Goal: Information Seeking & Learning: Compare options

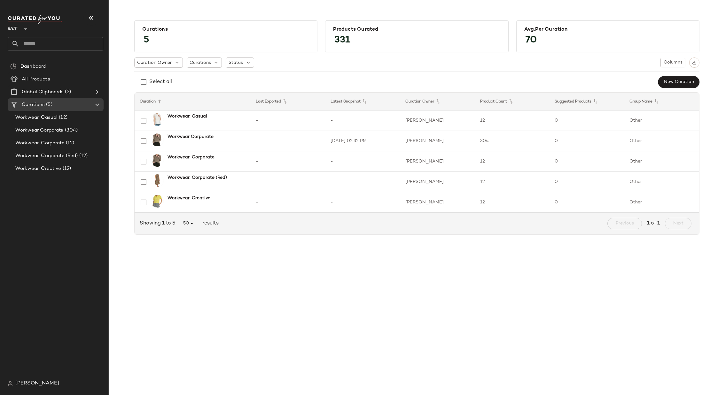
click at [13, 26] on span "Gilt" at bounding box center [13, 28] width 10 height 12
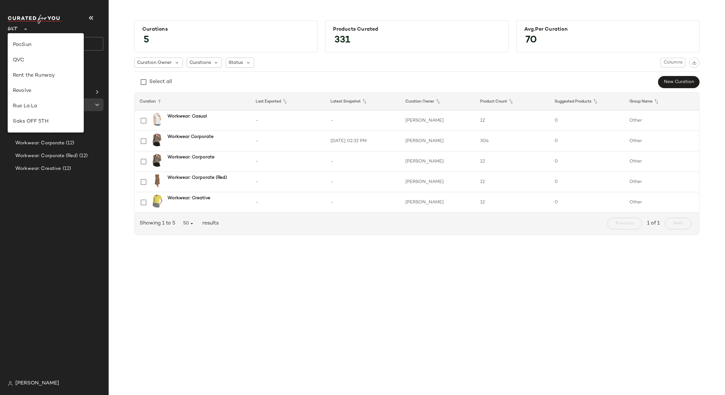
scroll to position [263, 0]
click at [51, 105] on div "Rue La La" at bounding box center [46, 103] width 66 height 8
type input "**"
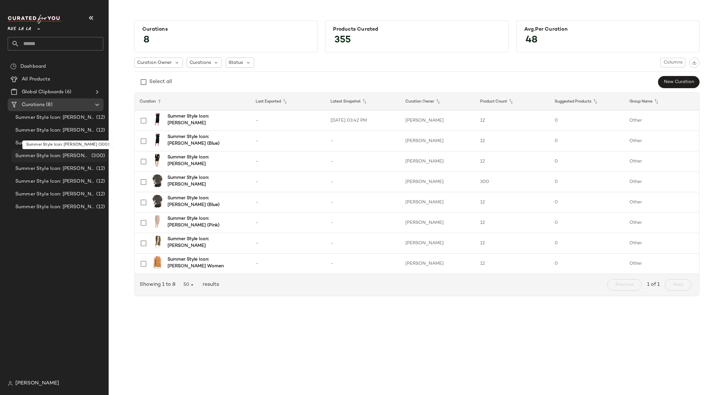
click at [62, 153] on span "Summer Style Icon: [PERSON_NAME]" at bounding box center [52, 155] width 75 height 7
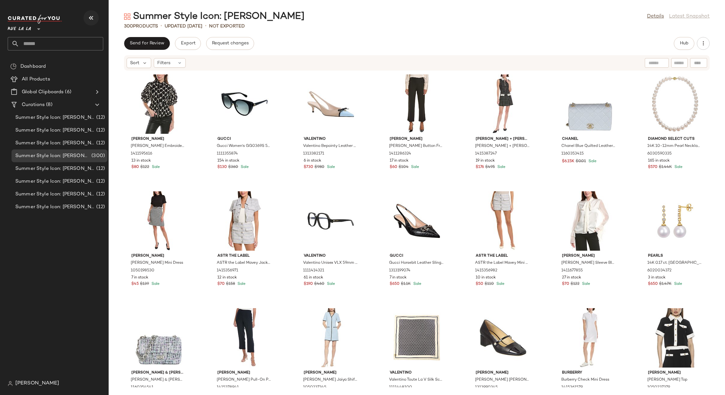
click at [90, 18] on icon "button" at bounding box center [91, 18] width 8 height 8
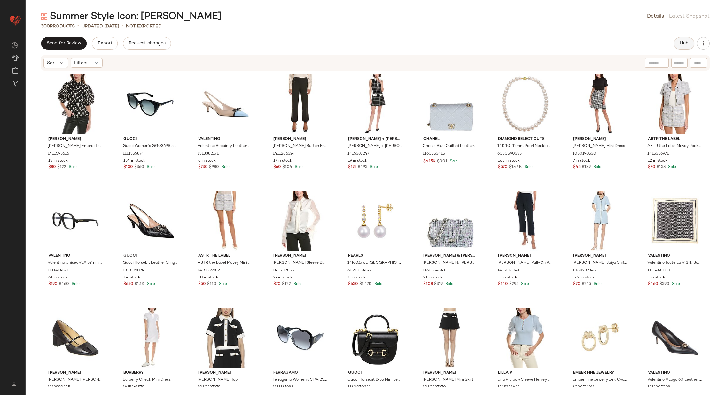
click at [687, 42] on span "Hub" at bounding box center [684, 43] width 9 height 5
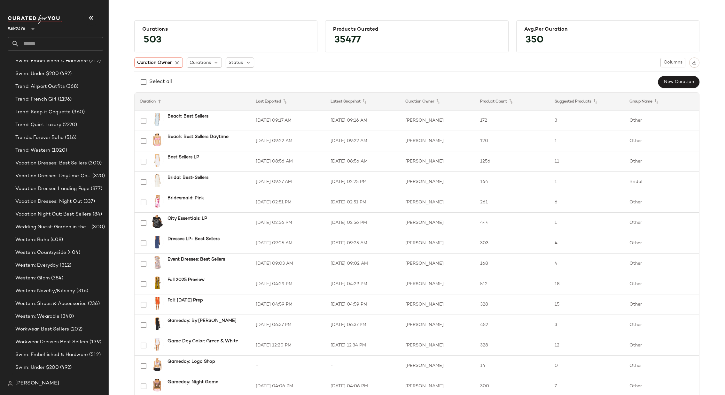
scroll to position [992, 0]
click at [54, 118] on div "Trend: Quiet Luxury (2220)" at bounding box center [60, 123] width 96 height 13
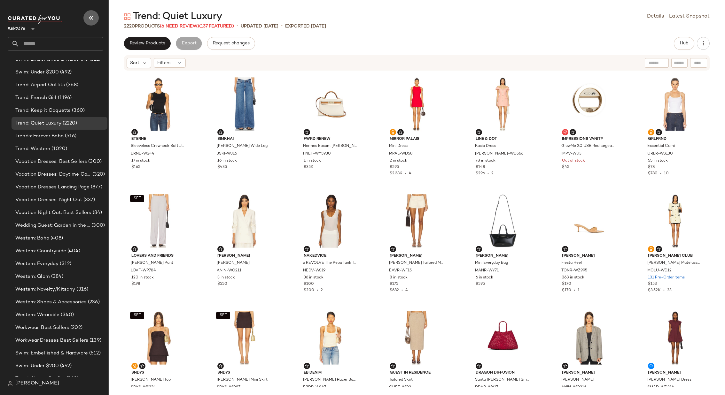
click at [89, 16] on icon "button" at bounding box center [91, 18] width 8 height 8
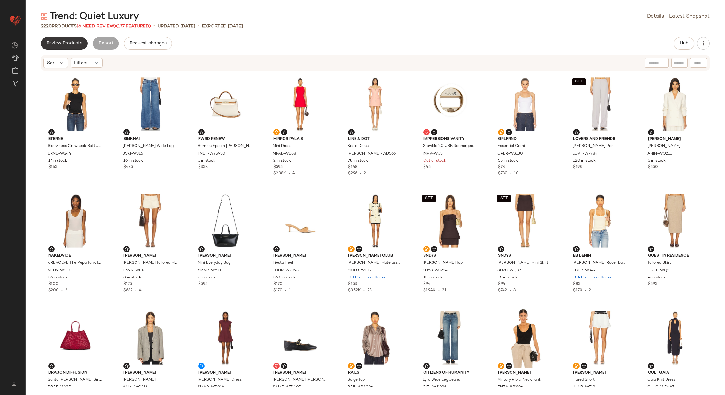
click at [69, 43] on span "Review Products" at bounding box center [64, 43] width 36 height 5
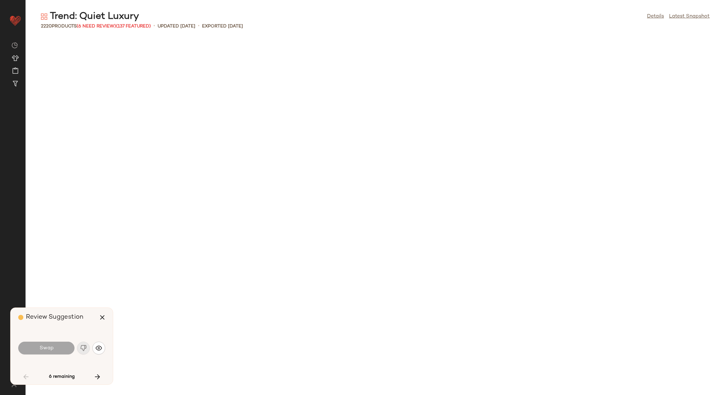
scroll to position [590, 0]
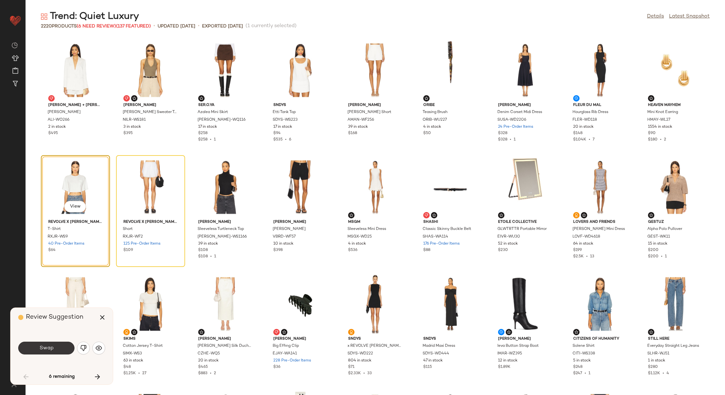
click at [50, 346] on span "Swap" at bounding box center [46, 349] width 14 height 6
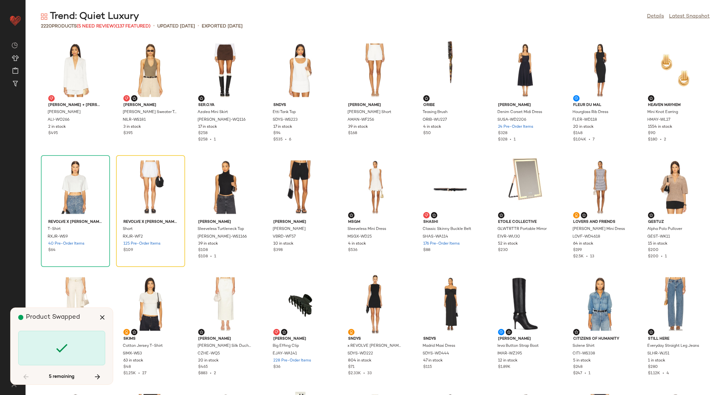
scroll to position [585, 0]
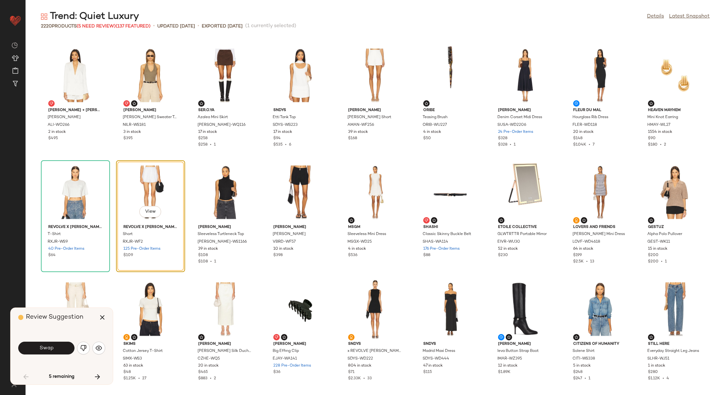
click at [50, 346] on span "Swap" at bounding box center [46, 349] width 14 height 6
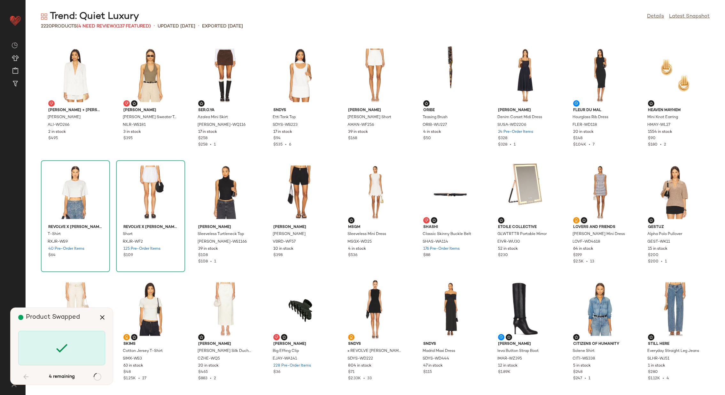
scroll to position [1638, 0]
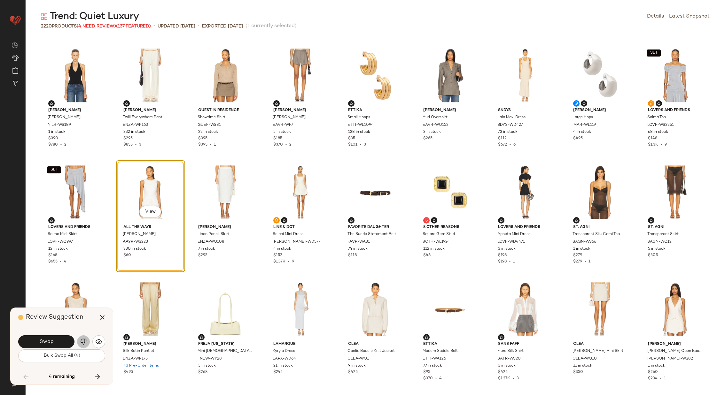
click at [83, 340] on img "button" at bounding box center [83, 342] width 6 height 6
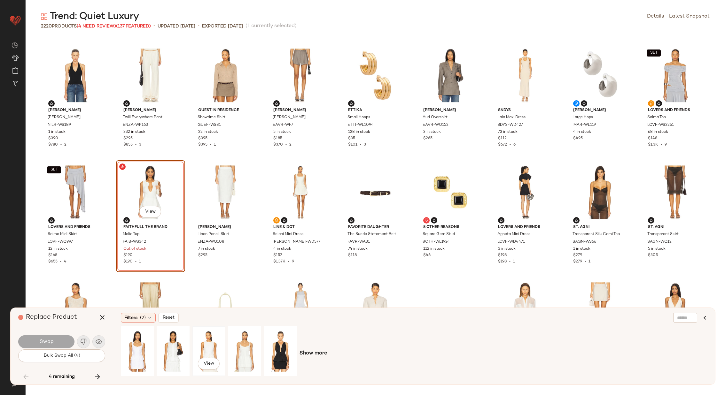
click at [207, 343] on div "View" at bounding box center [209, 351] width 28 height 45
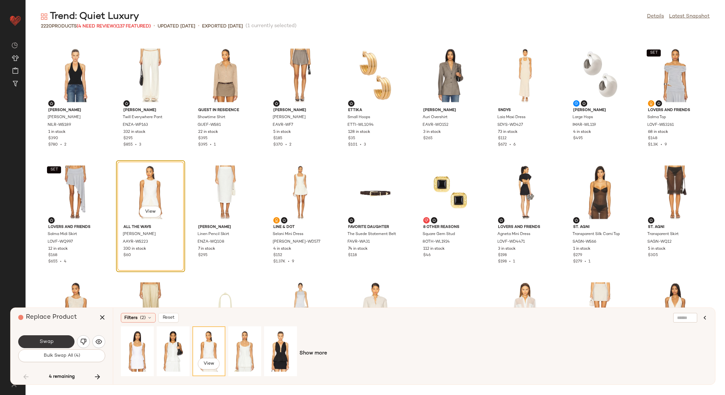
click at [54, 341] on button "Swap" at bounding box center [46, 342] width 56 height 13
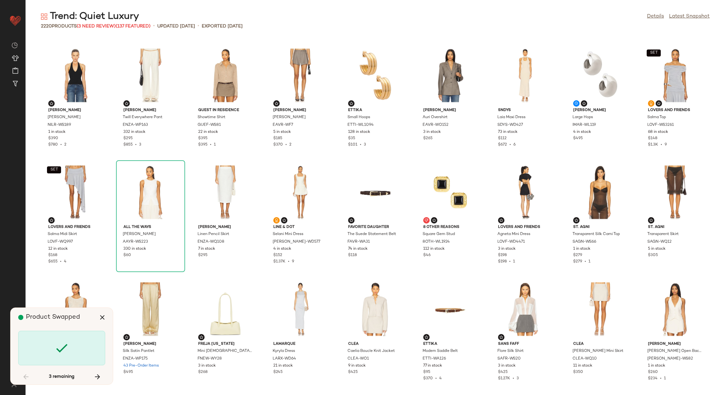
scroll to position [16498, 0]
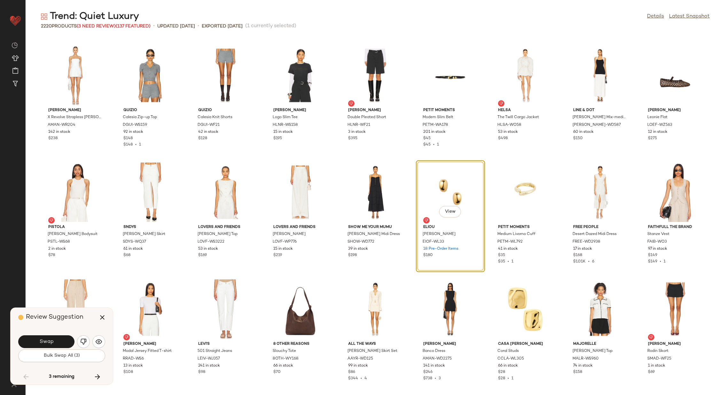
click at [54, 341] on button "Swap" at bounding box center [46, 342] width 56 height 13
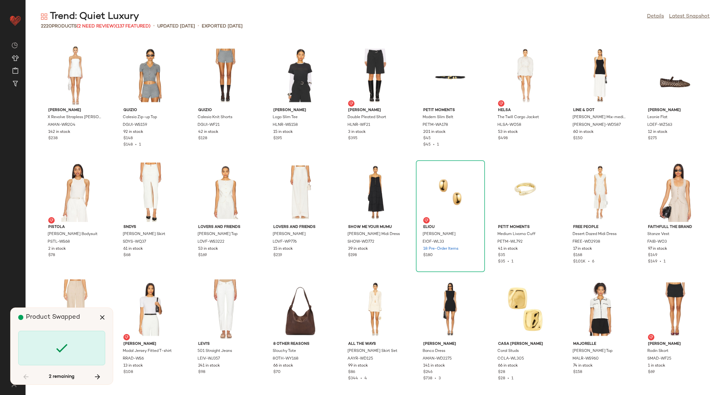
scroll to position [20828, 0]
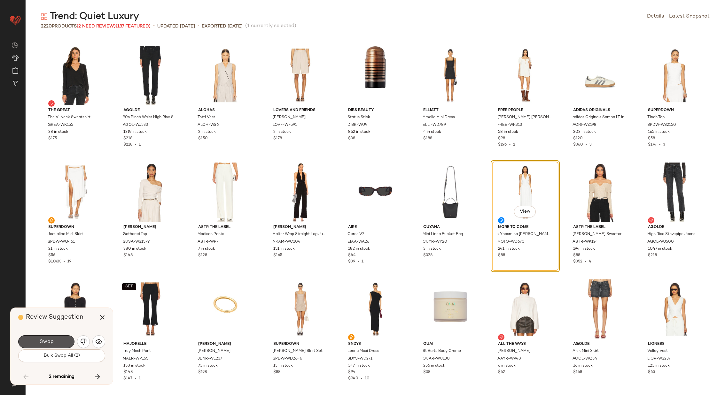
click at [54, 341] on button "Swap" at bounding box center [46, 342] width 56 height 13
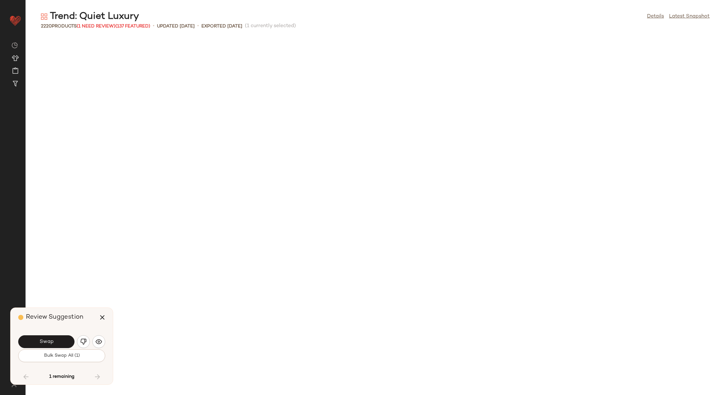
scroll to position [21296, 0]
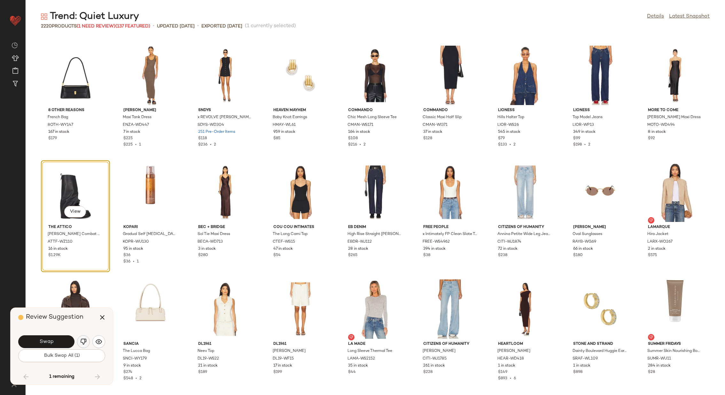
click at [82, 338] on button "button" at bounding box center [83, 342] width 13 height 13
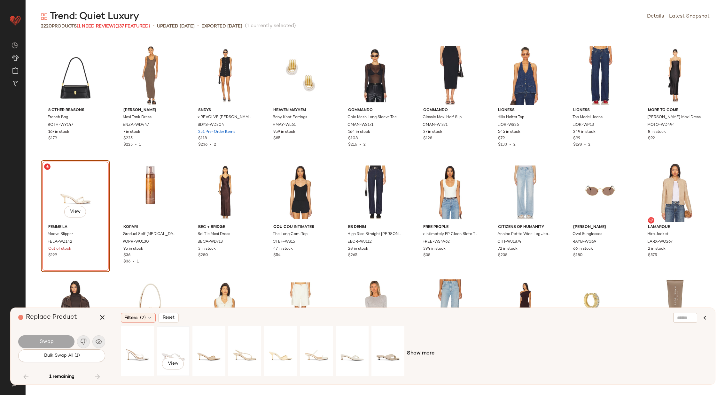
click at [178, 347] on div "View" at bounding box center [173, 351] width 28 height 45
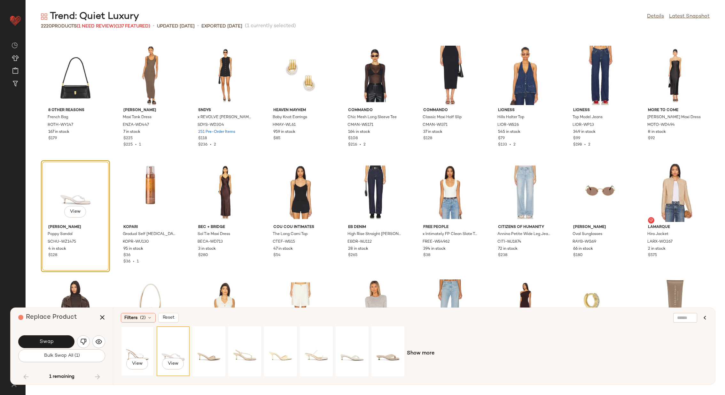
click at [133, 352] on div "View" at bounding box center [137, 351] width 28 height 45
click at [49, 342] on span "Swap" at bounding box center [46, 342] width 14 height 6
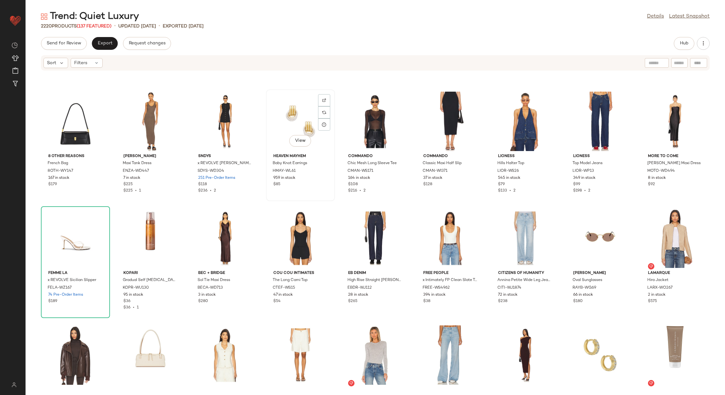
scroll to position [21283, 0]
click at [101, 40] on button "Export" at bounding box center [105, 43] width 26 height 13
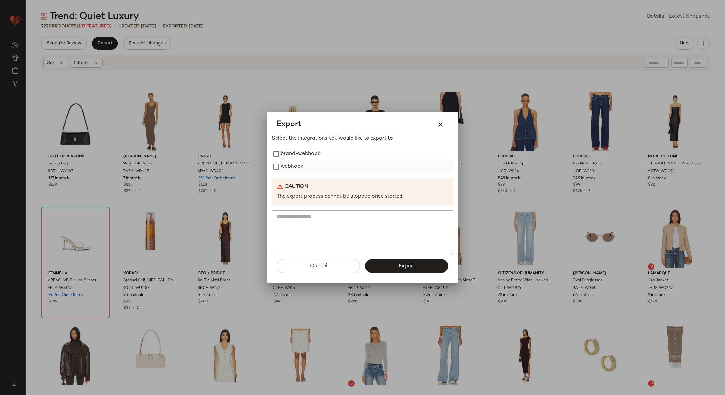
click at [292, 167] on label "webhook" at bounding box center [292, 166] width 23 height 13
click at [393, 269] on button "Export" at bounding box center [406, 266] width 83 height 14
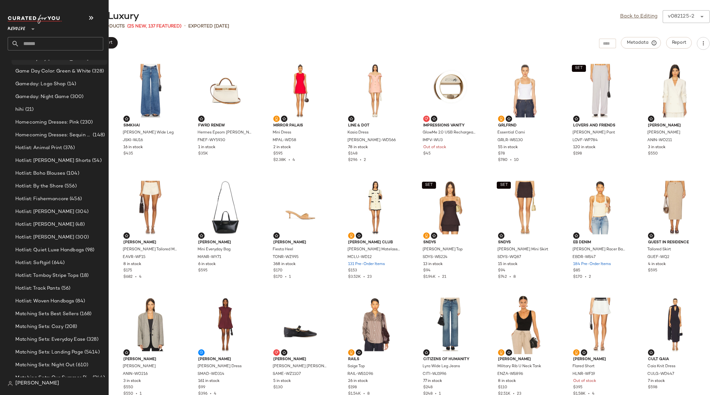
scroll to position [176, 0]
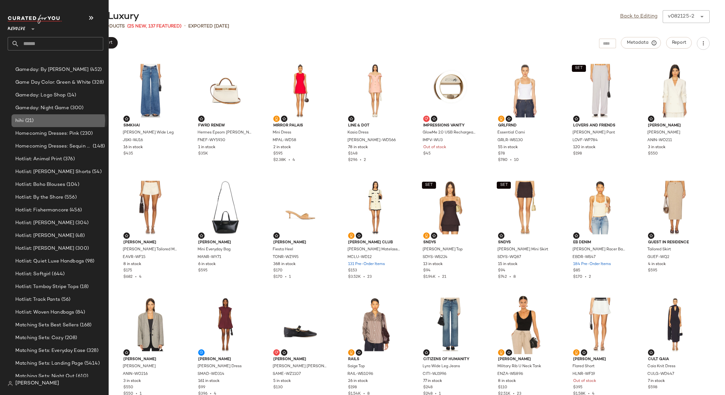
click at [31, 120] on span "(21)" at bounding box center [29, 120] width 10 height 7
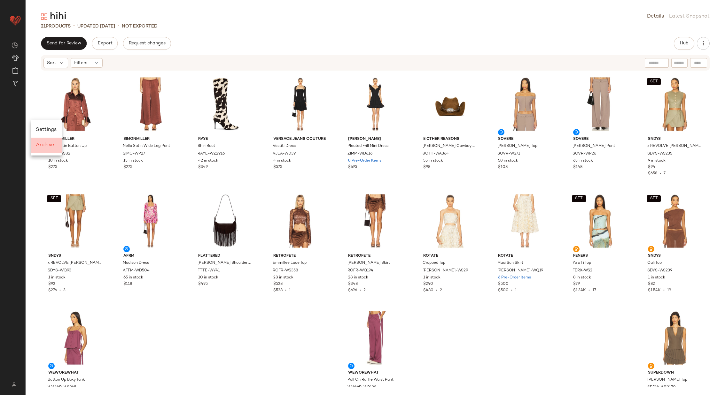
click at [46, 145] on span "Archive" at bounding box center [45, 145] width 18 height 5
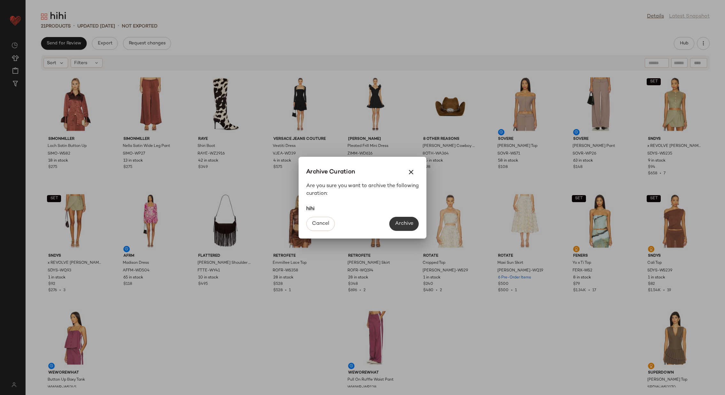
click at [405, 218] on button "Archive" at bounding box center [403, 224] width 29 height 14
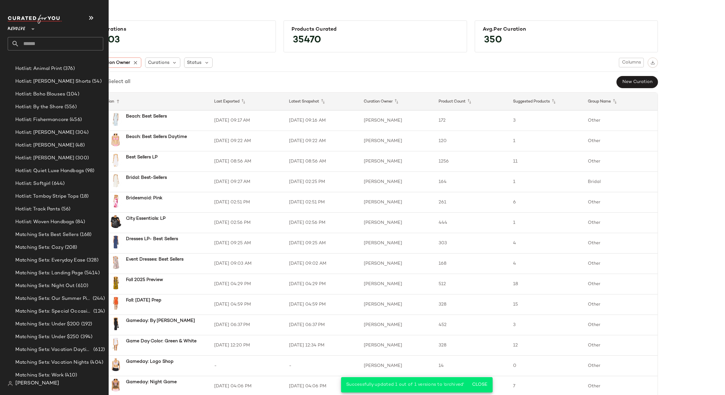
scroll to position [264, 0]
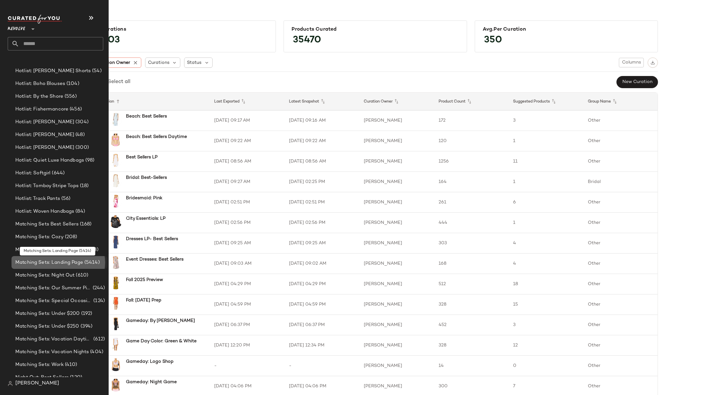
click at [45, 261] on span "Matching Sets: Landing Page" at bounding box center [49, 262] width 68 height 7
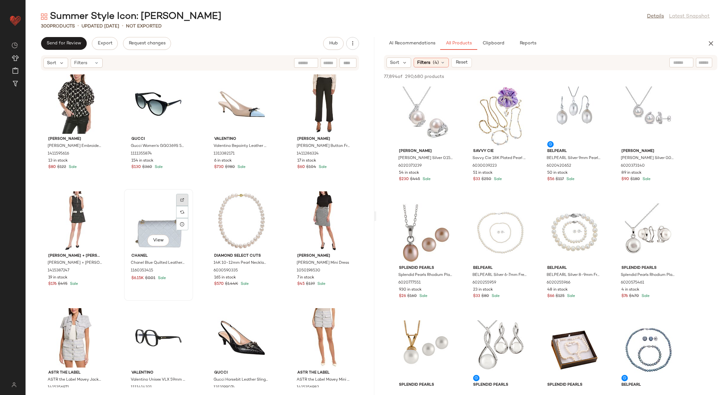
click at [185, 206] on div at bounding box center [182, 212] width 12 height 12
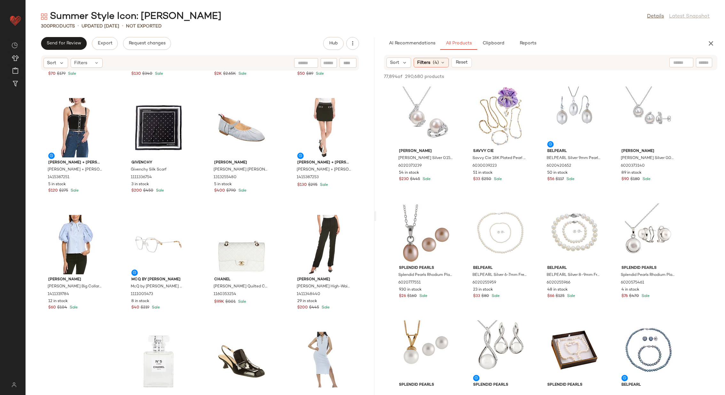
scroll to position [1062, 0]
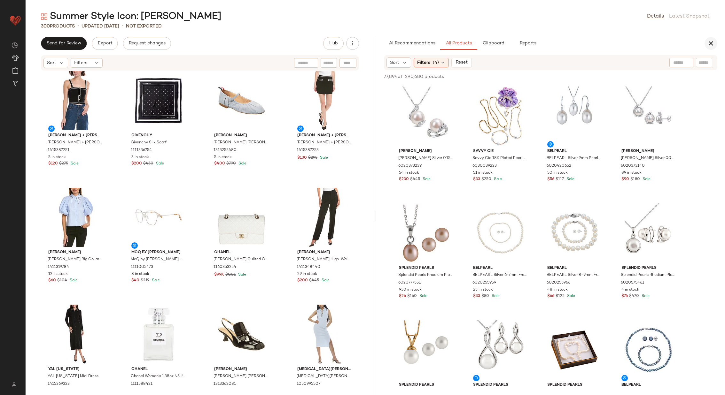
click at [712, 44] on icon "button" at bounding box center [711, 44] width 8 height 8
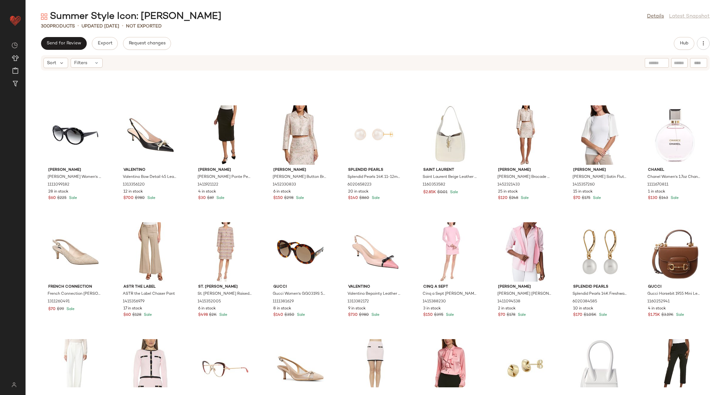
scroll to position [1026, 0]
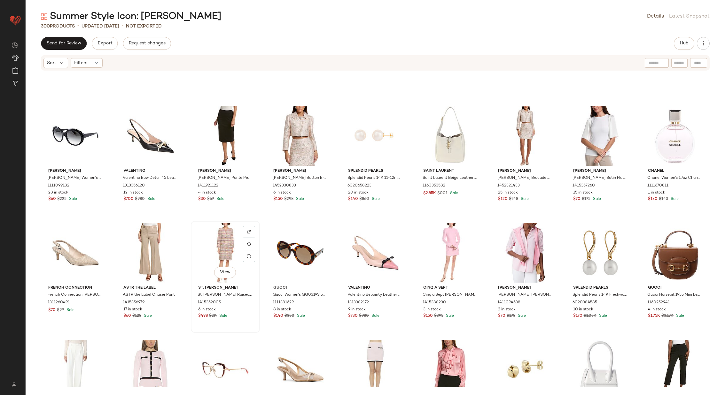
click at [220, 251] on div "View" at bounding box center [225, 252] width 65 height 59
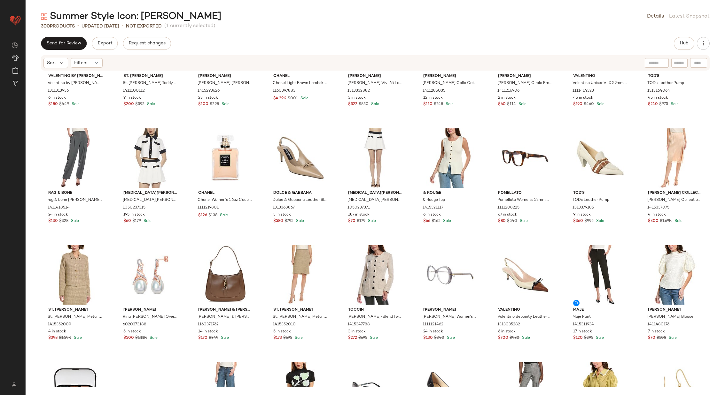
scroll to position [1707, 0]
click at [667, 157] on div "View" at bounding box center [675, 157] width 65 height 59
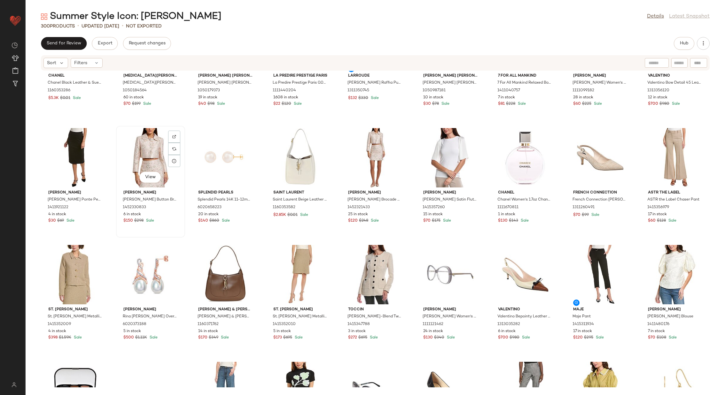
click at [142, 157] on div "View" at bounding box center [150, 157] width 65 height 59
click at [293, 272] on div "View" at bounding box center [300, 274] width 65 height 59
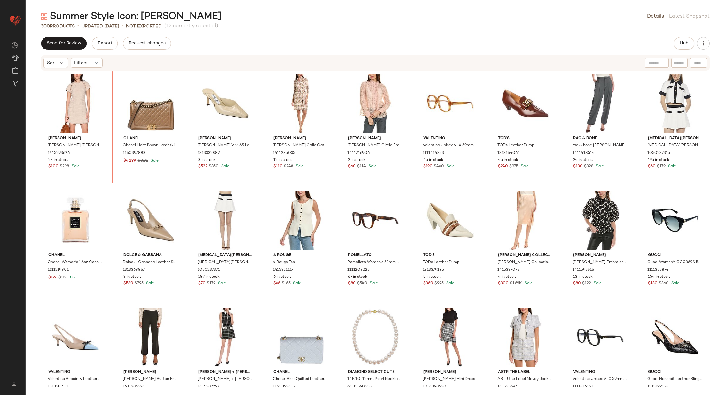
scroll to position [438, 0]
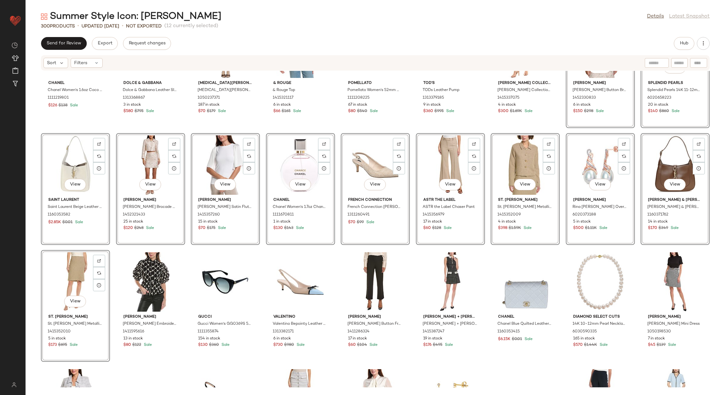
scroll to position [648, 0]
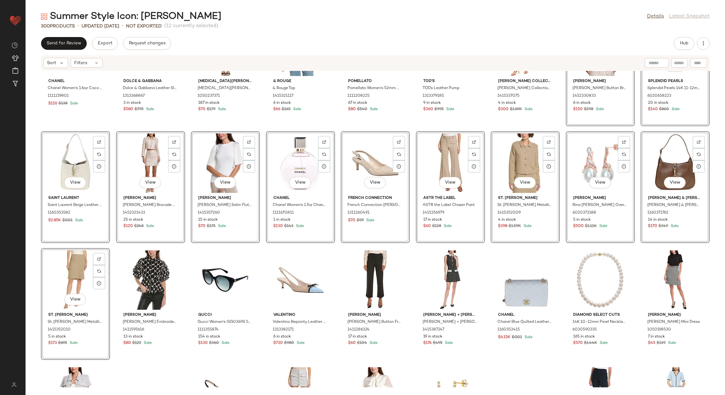
click at [559, 246] on div "Chanel Chanel Women's 1.6oz Coco EDP Spray 1111219801 $126 $138 Sale Dolce & Ga…" at bounding box center [375, 229] width 699 height 317
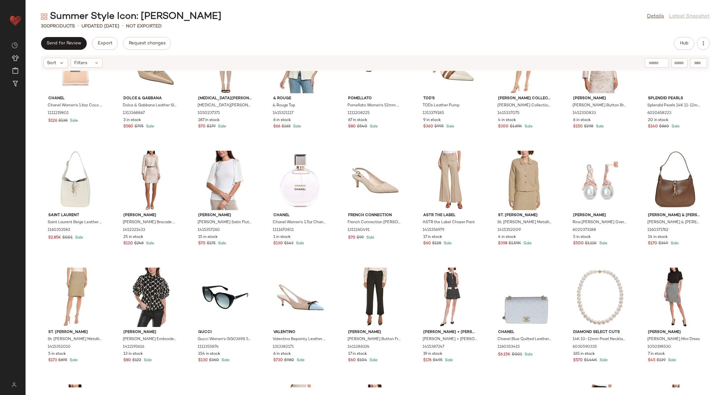
scroll to position [630, 0]
click at [219, 179] on div "View" at bounding box center [225, 181] width 65 height 59
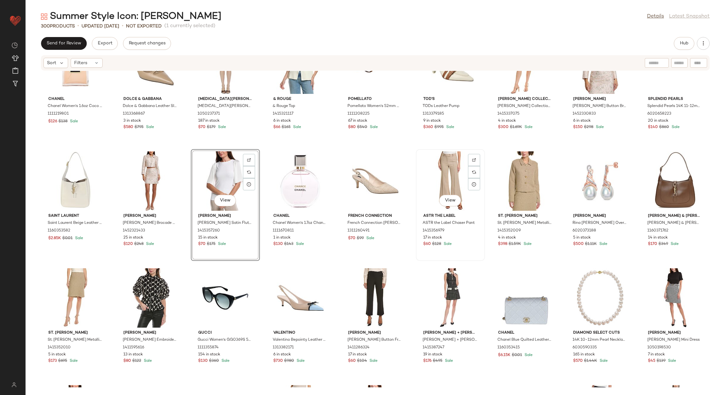
click at [436, 177] on div "View" at bounding box center [450, 181] width 65 height 59
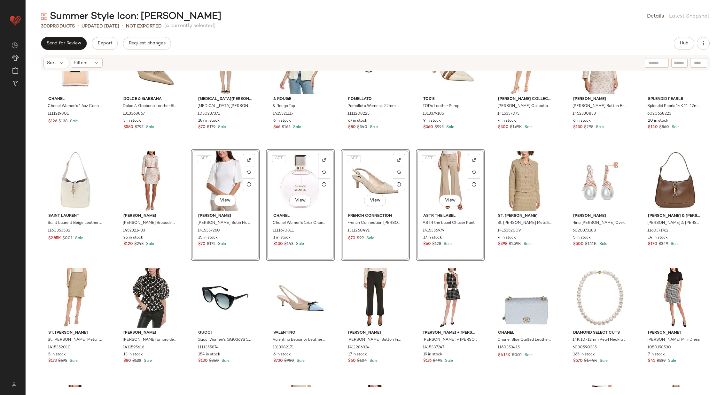
click at [260, 199] on div "Chanel Chanel Women's 1.6oz Coco EDP Spray 1111219801 $126 $138 Sale Dolce & Ga…" at bounding box center [375, 229] width 699 height 317
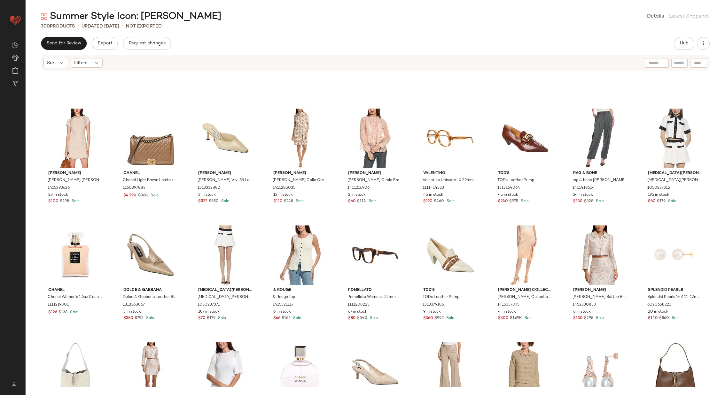
scroll to position [438, 0]
click at [581, 254] on div "View" at bounding box center [600, 255] width 65 height 59
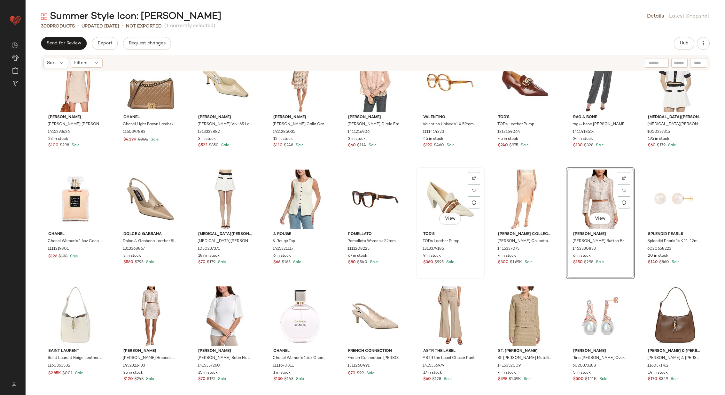
scroll to position [496, 0]
click at [149, 306] on div "View" at bounding box center [150, 315] width 65 height 59
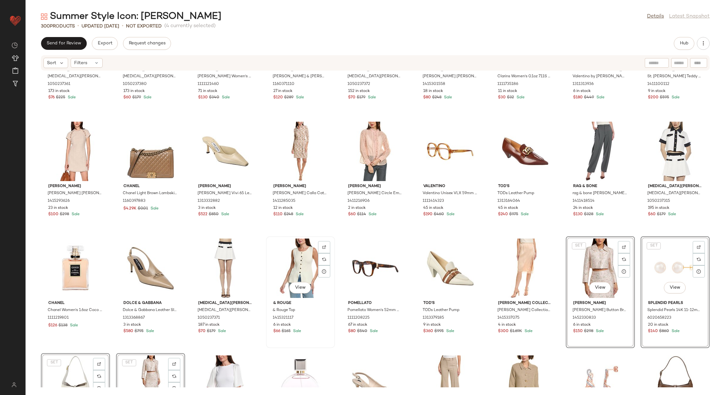
scroll to position [421, 0]
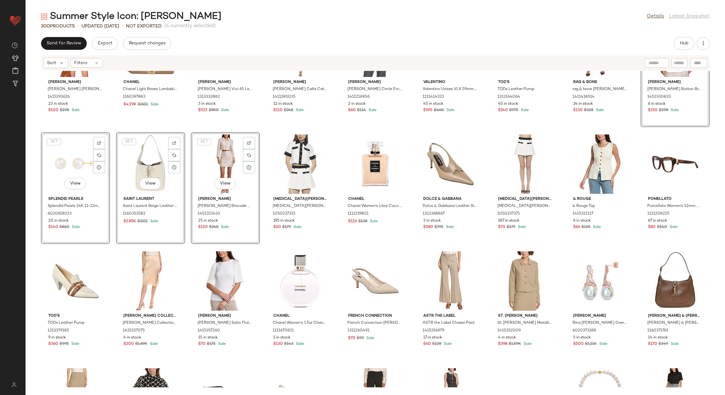
scroll to position [563, 0]
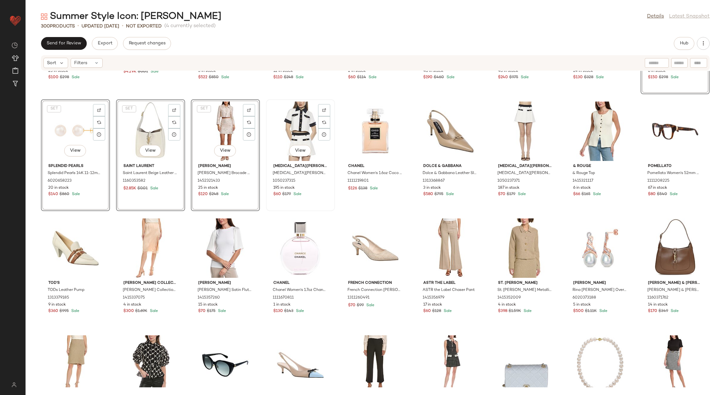
click at [298, 129] on div "View" at bounding box center [300, 131] width 65 height 59
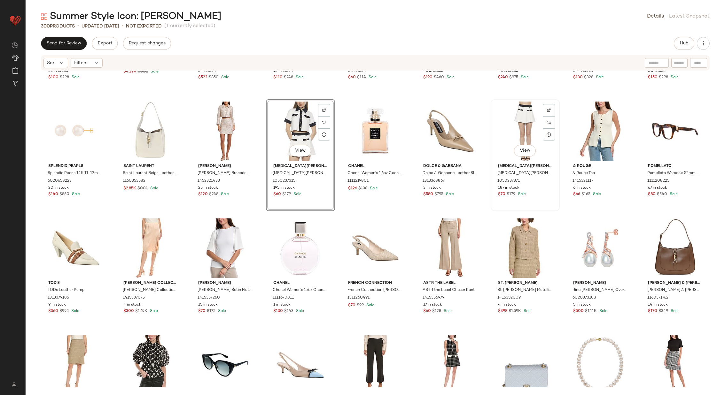
click at [514, 130] on div "View" at bounding box center [525, 131] width 65 height 59
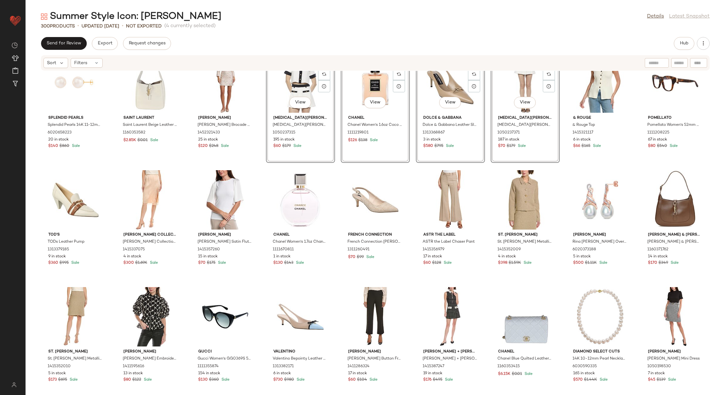
scroll to position [613, 0]
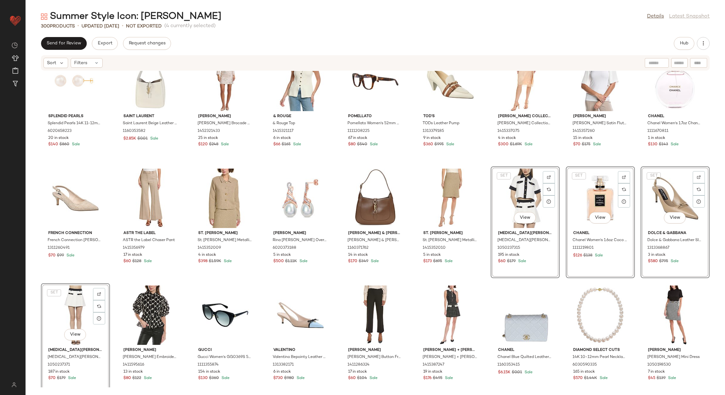
click at [185, 275] on div "Walter Baker Walter Baker Desiree Dress 1415293626 23 in stock $100 $298 Sale C…" at bounding box center [375, 229] width 699 height 317
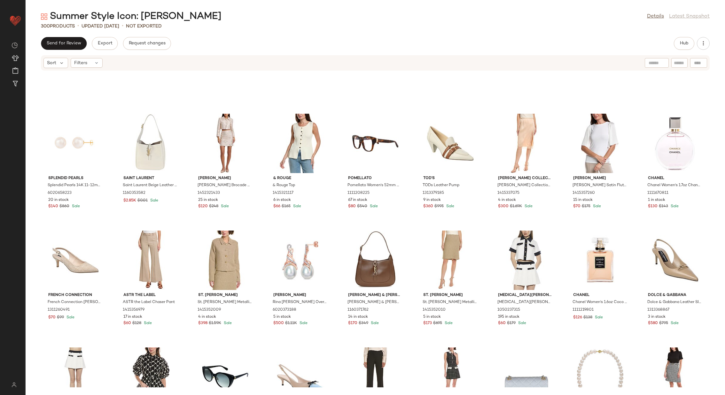
scroll to position [551, 0]
click at [683, 45] on span "Hub" at bounding box center [684, 43] width 9 height 5
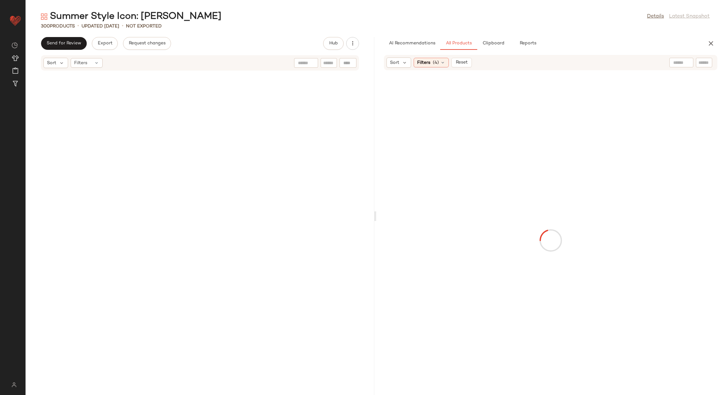
scroll to position [1170, 0]
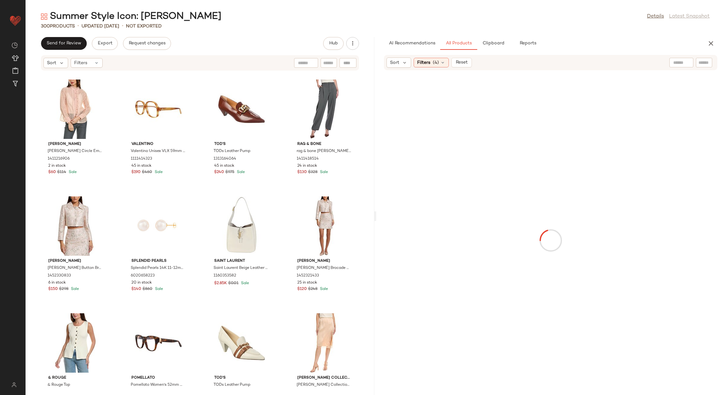
click at [279, 245] on div "Gracia Gracia Circle Embroidered Shirt 1411216906 2 in stock $60 $114 Sale Vale…" at bounding box center [200, 229] width 349 height 317
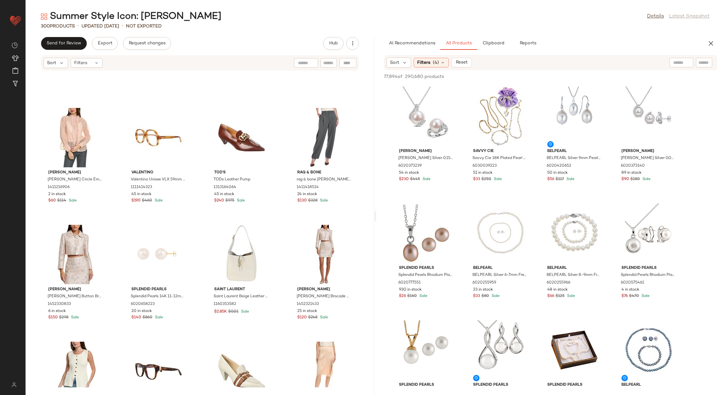
scroll to position [1196, 0]
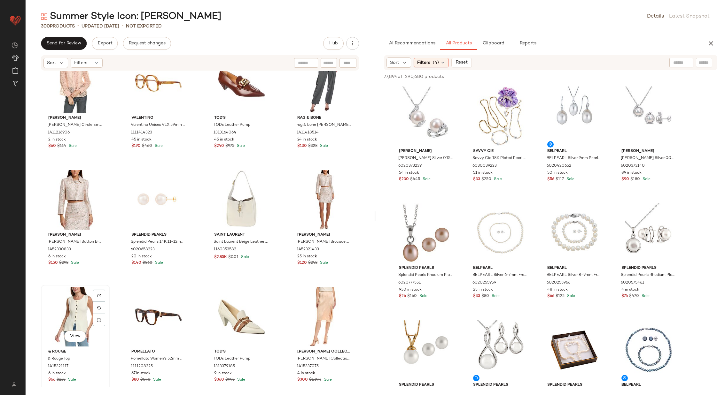
click at [68, 313] on div "View" at bounding box center [75, 316] width 65 height 59
click at [323, 314] on div "View" at bounding box center [324, 316] width 65 height 59
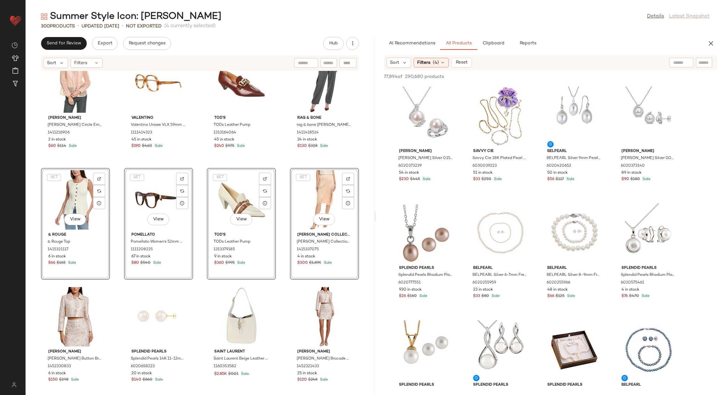
click at [198, 230] on div "Gracia Gracia Circle Embroidered Shirt 1411216906 2 in stock $60 $114 Sale Vale…" at bounding box center [200, 229] width 349 height 317
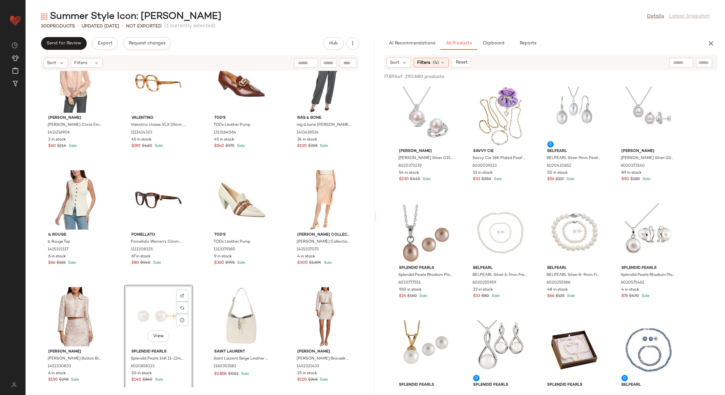
click at [199, 297] on div "Gracia Gracia Circle Embroidered Shirt 1411216906 2 in stock $60 $114 Sale Vale…" at bounding box center [200, 229] width 349 height 317
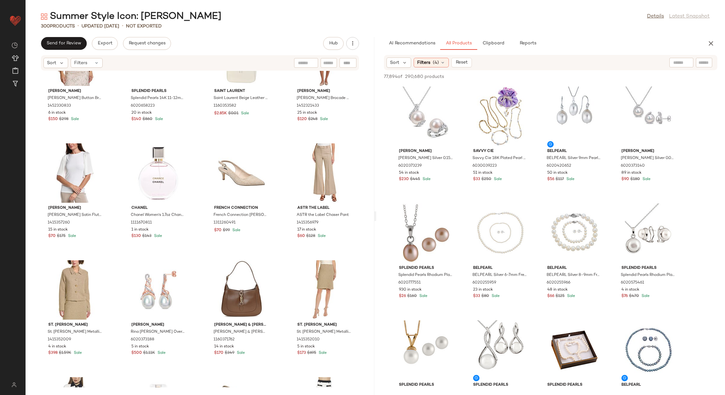
scroll to position [1457, 0]
click at [65, 293] on div "View" at bounding box center [75, 290] width 65 height 59
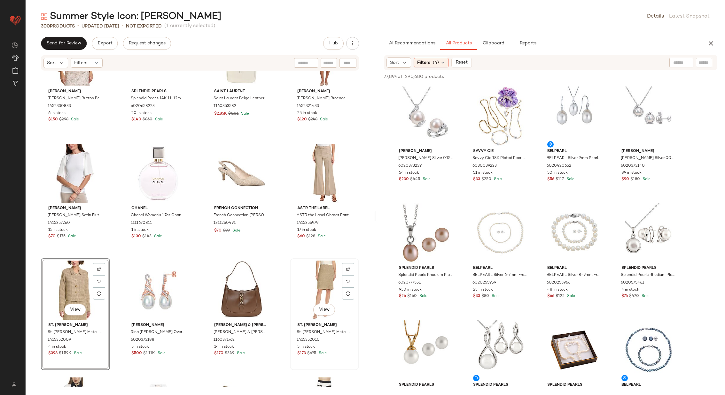
click at [317, 279] on div "View" at bounding box center [324, 290] width 65 height 59
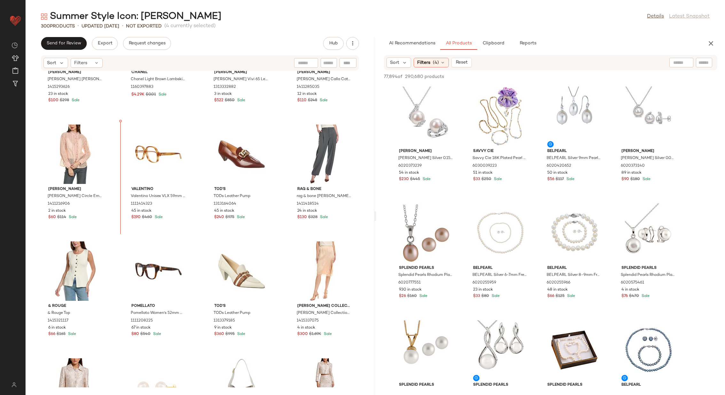
scroll to position [1125, 0]
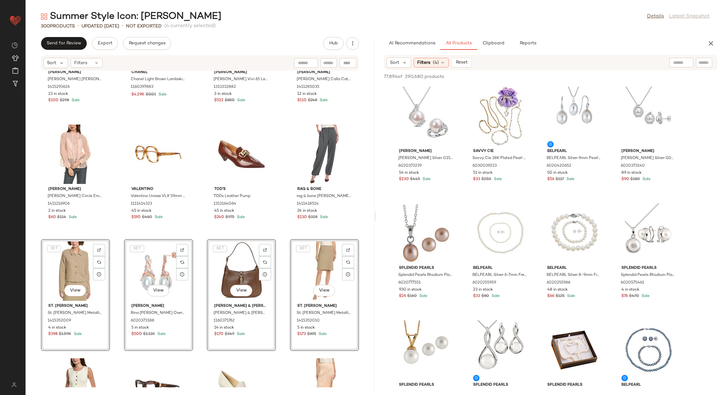
click at [117, 241] on div "Walter Baker Walter Baker Desiree Dress 1415293626 23 in stock $100 $298 Sale C…" at bounding box center [200, 229] width 349 height 317
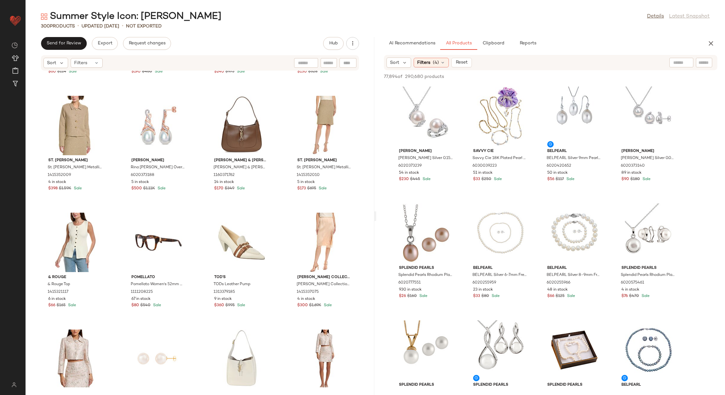
scroll to position [1274, 0]
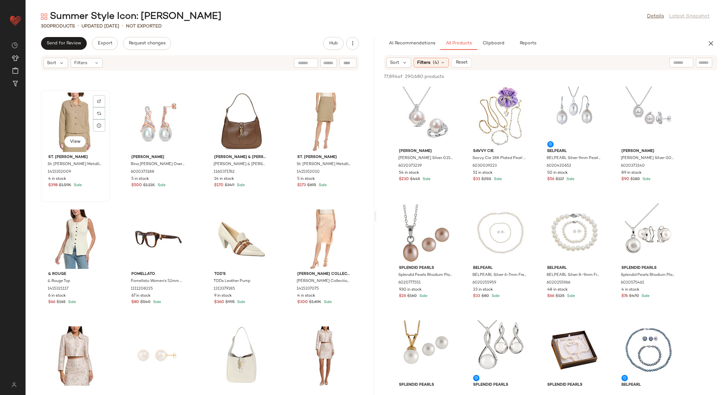
click at [74, 127] on div "View" at bounding box center [75, 122] width 65 height 59
click at [321, 120] on div "View" at bounding box center [324, 122] width 65 height 59
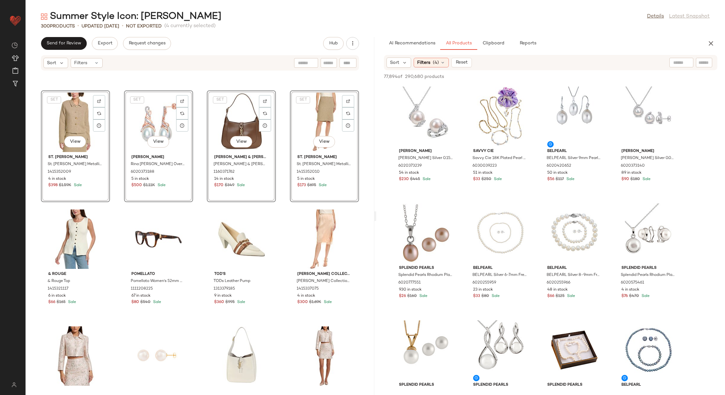
scroll to position [1294, 0]
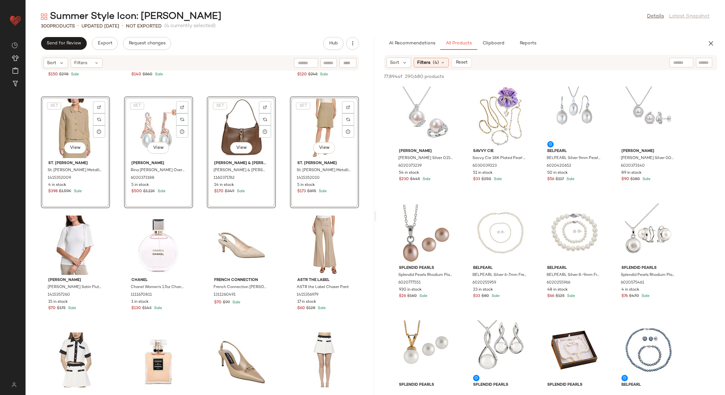
scroll to position [1501, 0]
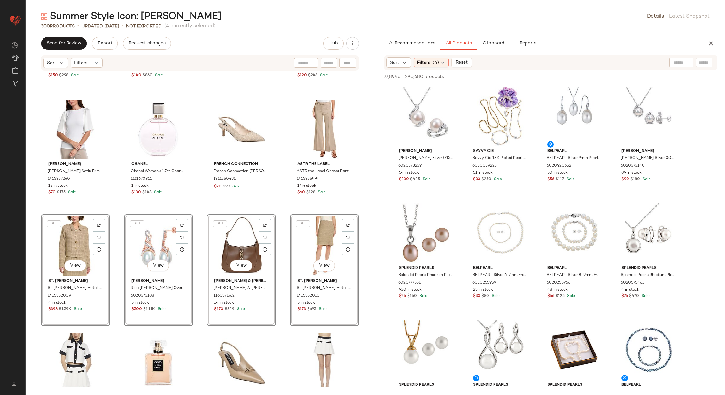
click at [275, 227] on div "Mac Duggal Mac Duggal Button Brocade Cropped Jacket 1452330833 6 in stock $150 …" at bounding box center [200, 229] width 349 height 317
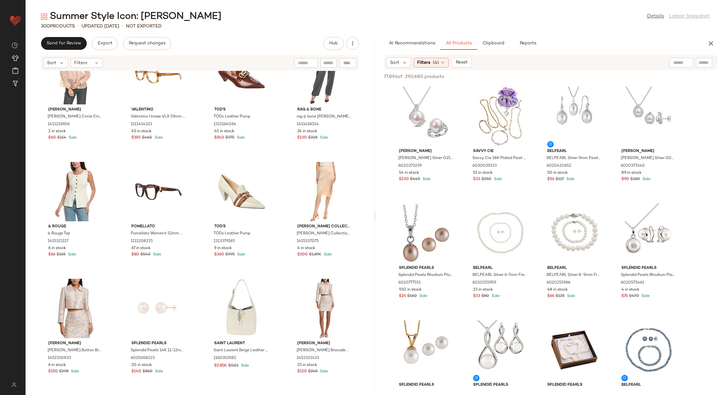
scroll to position [1207, 0]
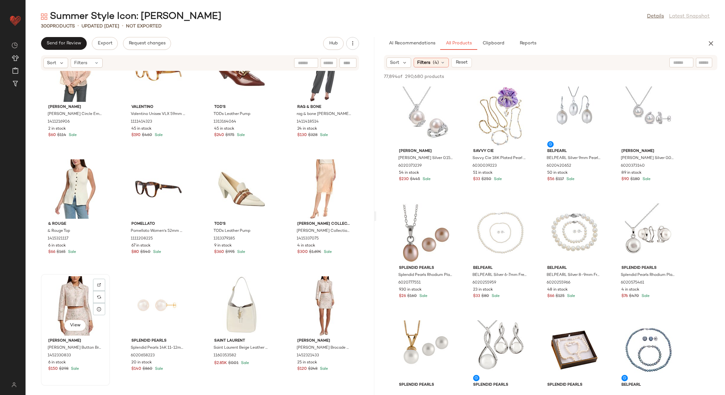
click at [70, 292] on div "View" at bounding box center [75, 306] width 65 height 59
click at [292, 300] on div "View" at bounding box center [324, 306] width 65 height 59
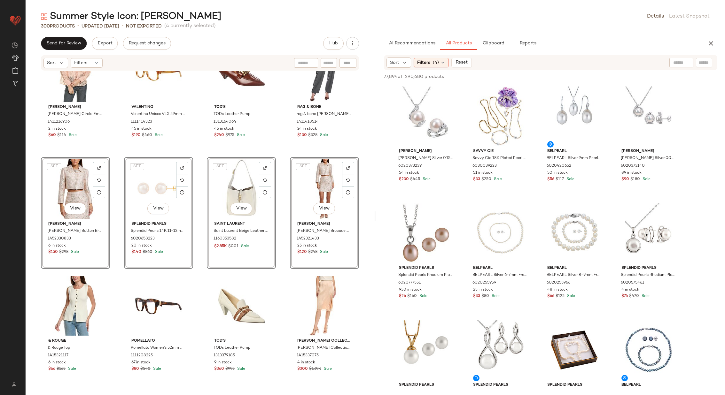
click at [118, 213] on div "Gracia Gracia Circle Embroidered Shirt 1411216906 2 in stock $60 $114 Sale Vale…" at bounding box center [200, 229] width 349 height 317
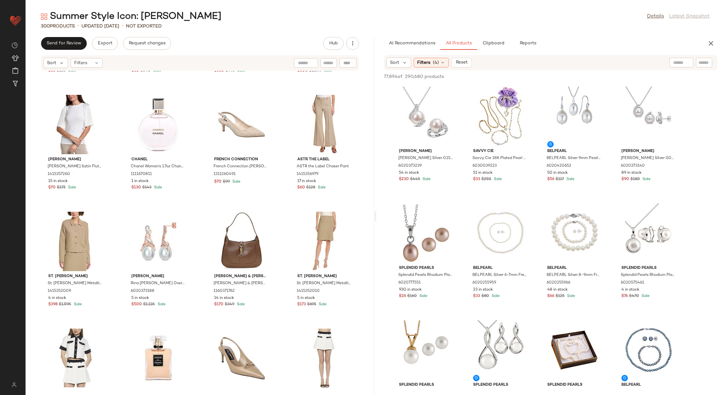
scroll to position [1496, 0]
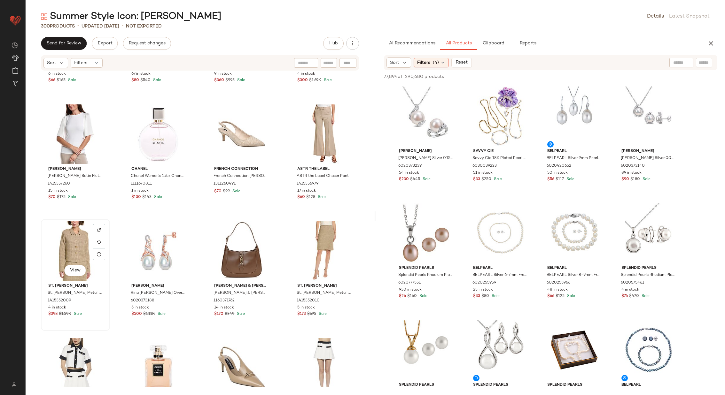
click at [77, 238] on div "View" at bounding box center [75, 251] width 65 height 59
click at [316, 244] on div "View" at bounding box center [324, 251] width 65 height 59
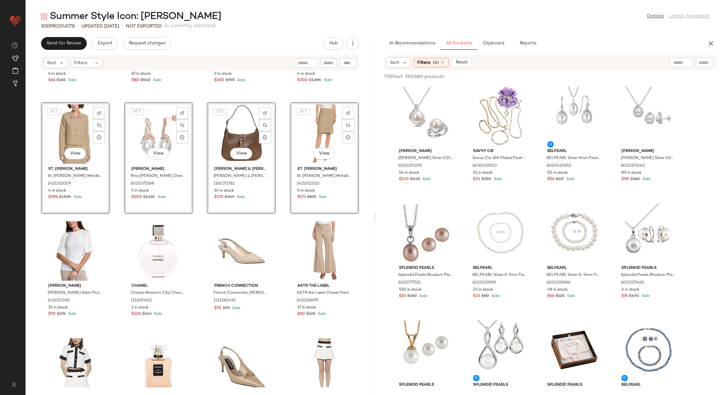
click at [114, 185] on div "& Rouge & Rouge Top 1415321117 6 in stock $66 $165 Sale Pomellato Pomellato Wom…" at bounding box center [200, 229] width 349 height 317
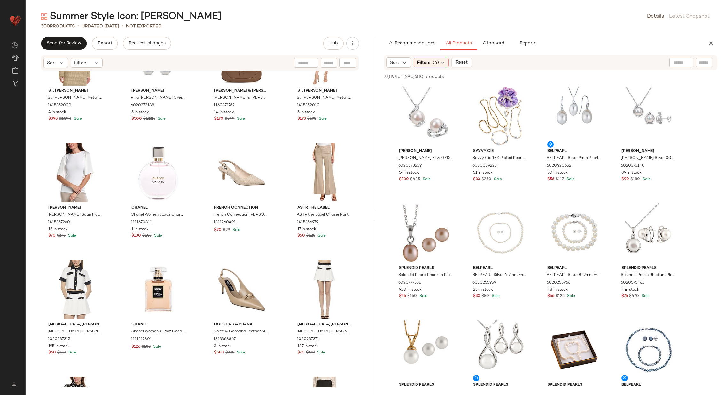
scroll to position [1574, 0]
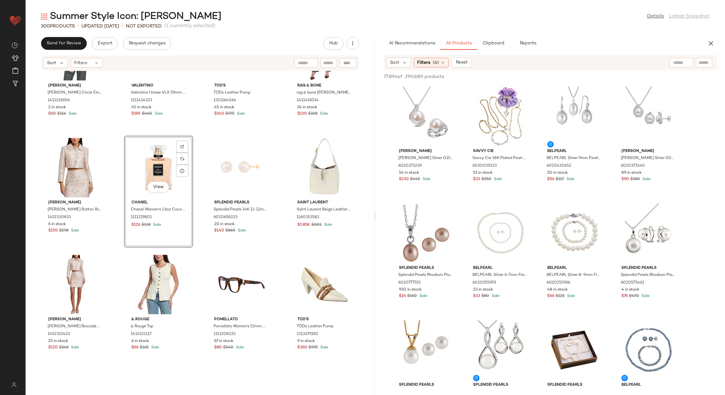
scroll to position [1231, 0]
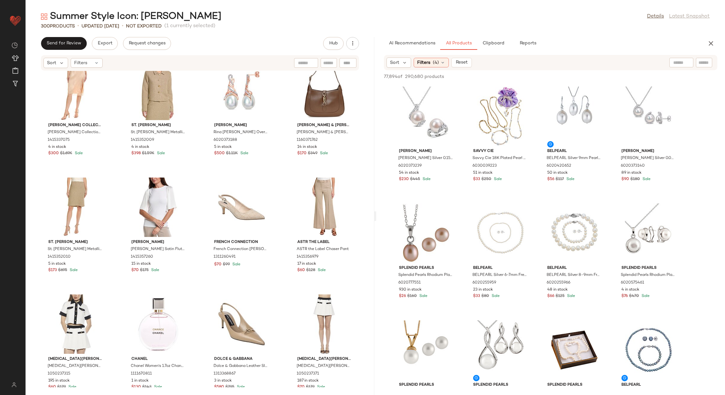
scroll to position [1540, 0]
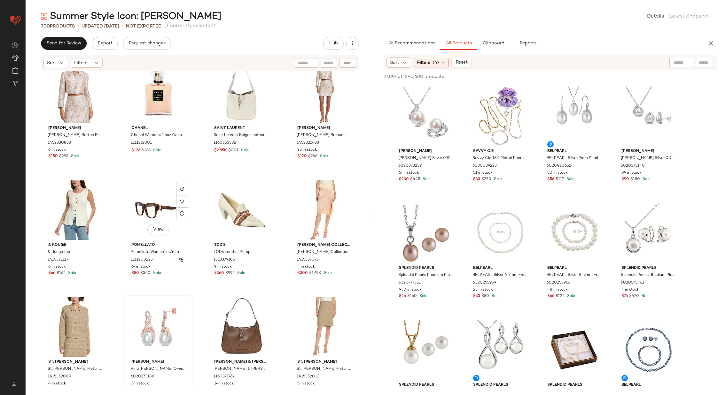
scroll to position [1303, 0]
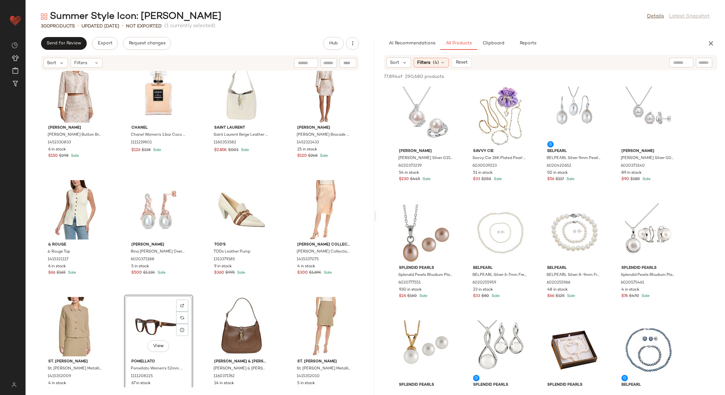
click at [204, 293] on div "Mac Duggal Mac Duggal Button Brocade Cropped Jacket 1452330833 6 in stock $150 …" at bounding box center [200, 229] width 349 height 317
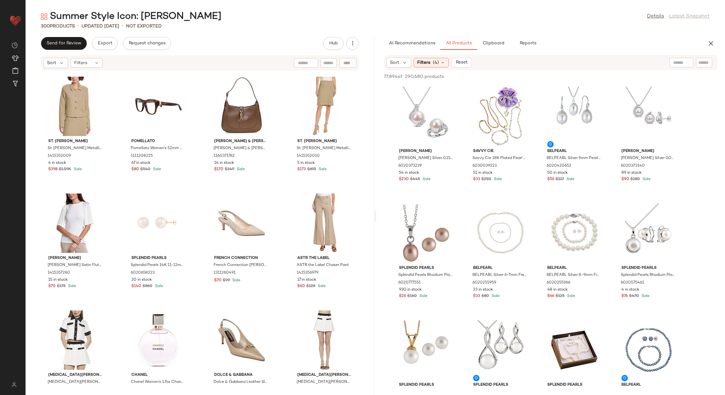
scroll to position [1537, 0]
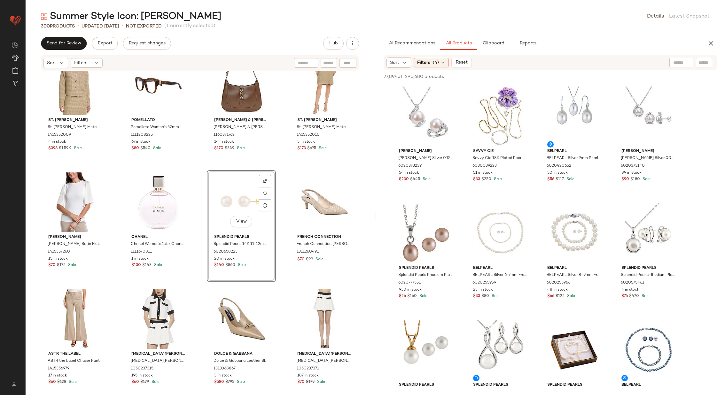
scroll to position [1546, 0]
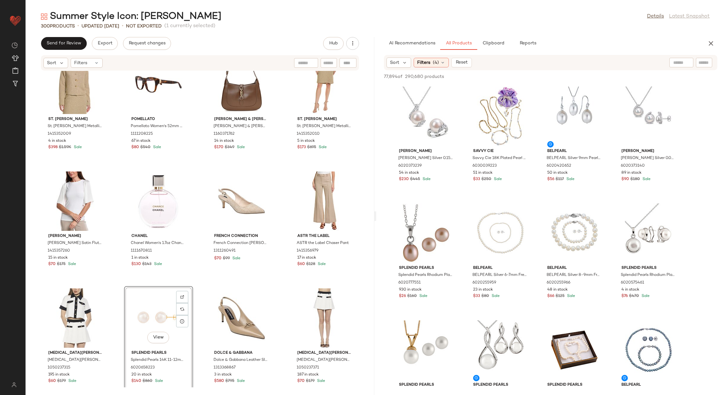
click at [204, 292] on div "St. John St. John Metallic Tweed Jacket 1415352009 4 in stock $398 $1.59K Sale …" at bounding box center [200, 229] width 349 height 317
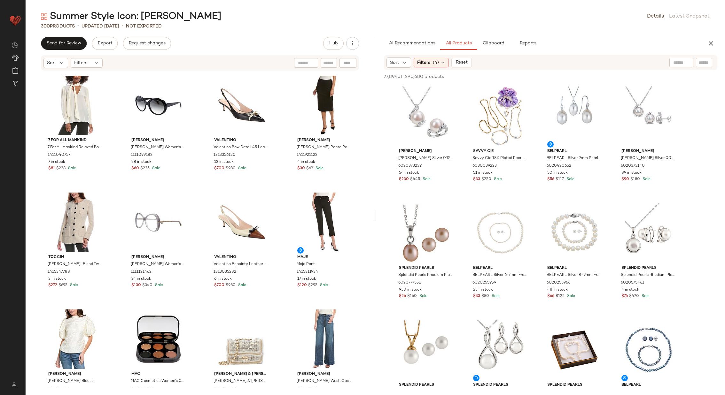
scroll to position [4214, 0]
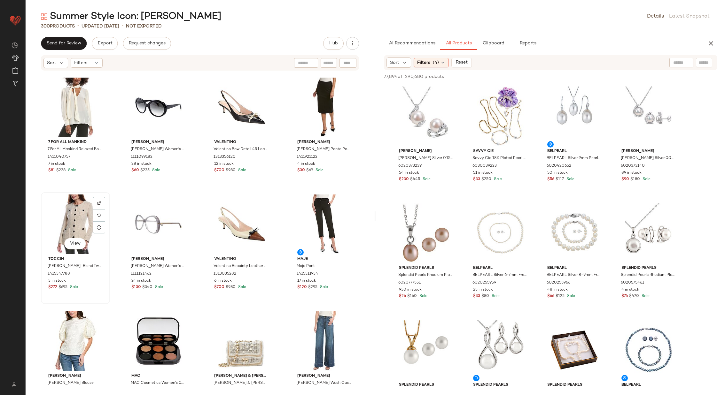
click at [76, 227] on div "View" at bounding box center [75, 224] width 65 height 59
click at [311, 224] on div "View" at bounding box center [324, 224] width 65 height 59
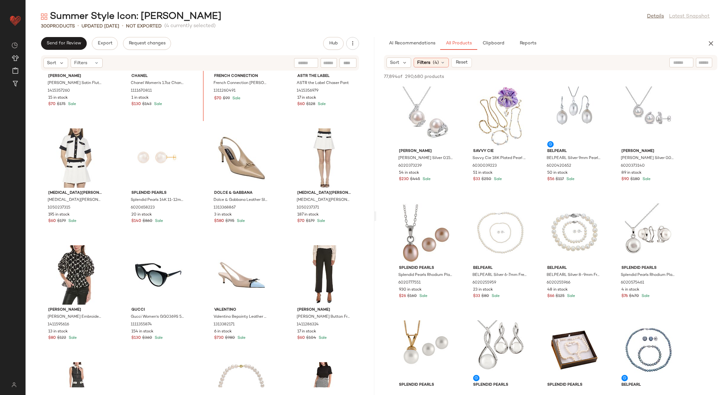
scroll to position [1665, 0]
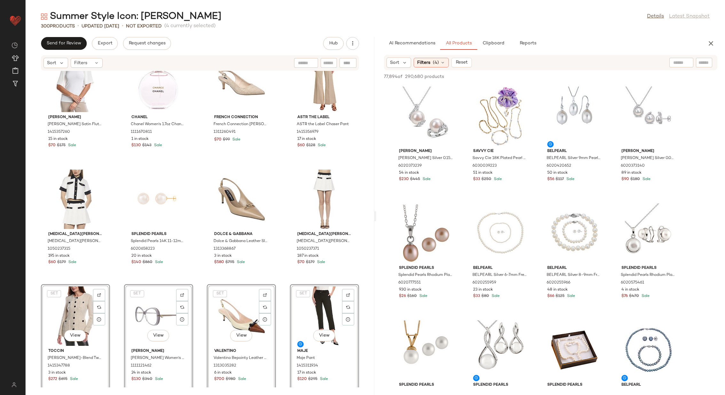
click at [278, 218] on div "Joseph Ribkoff Joseph Ribkoff Satin Flutter Sleeve Top 1415357260 15 in stock $…" at bounding box center [200, 229] width 349 height 317
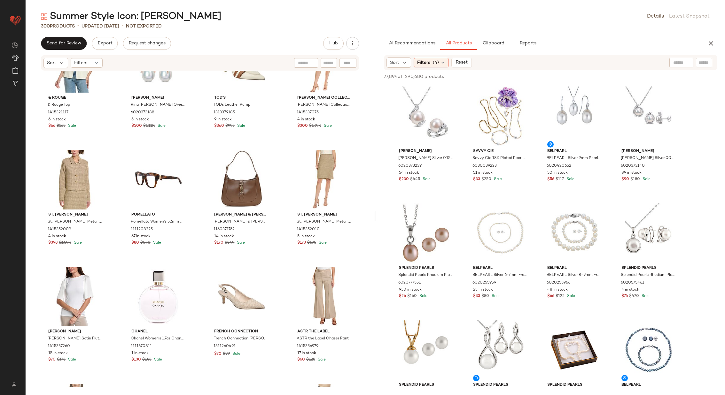
scroll to position [1451, 0]
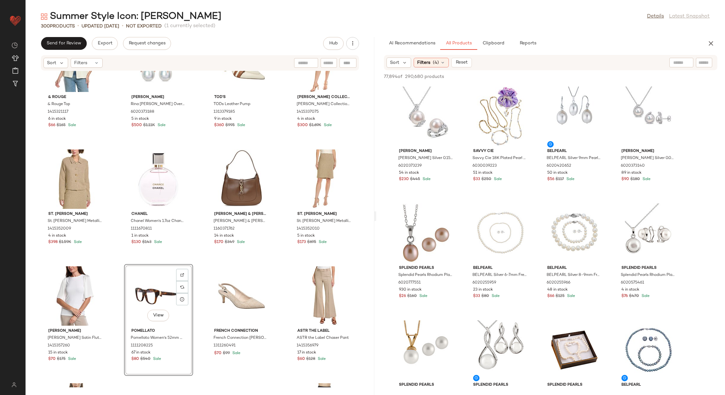
click at [196, 301] on div "Mac Duggal Mac Duggal Button Brocade Cropped Jacket 1452330833 6 in stock $150 …" at bounding box center [200, 229] width 349 height 317
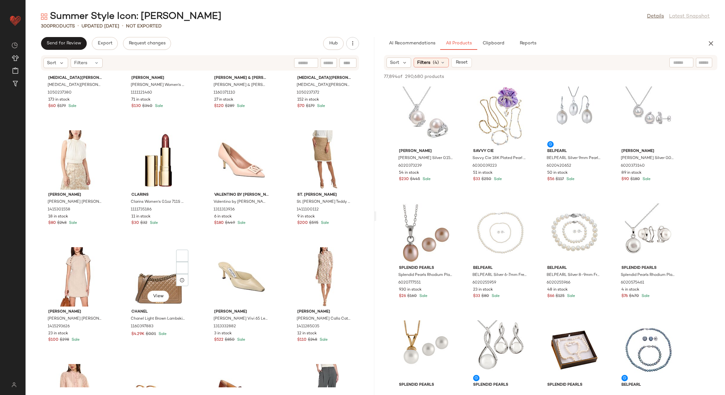
scroll to position [870, 0]
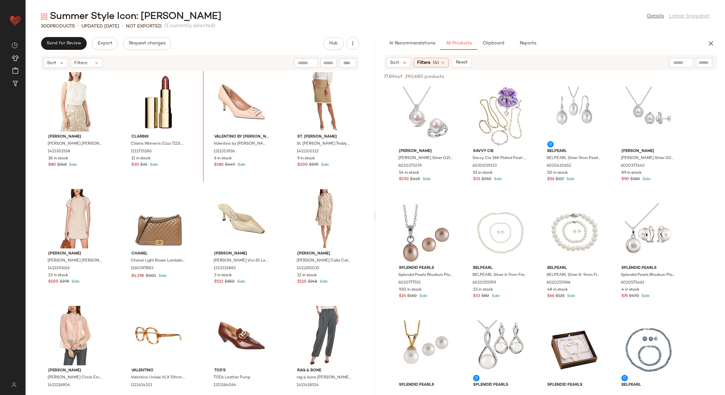
scroll to position [910, 0]
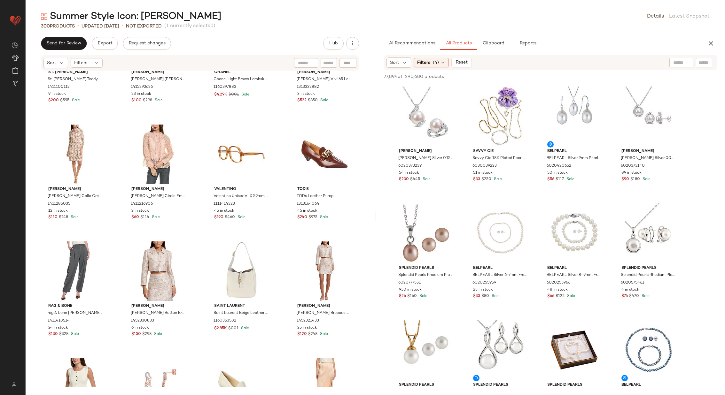
scroll to position [1131, 0]
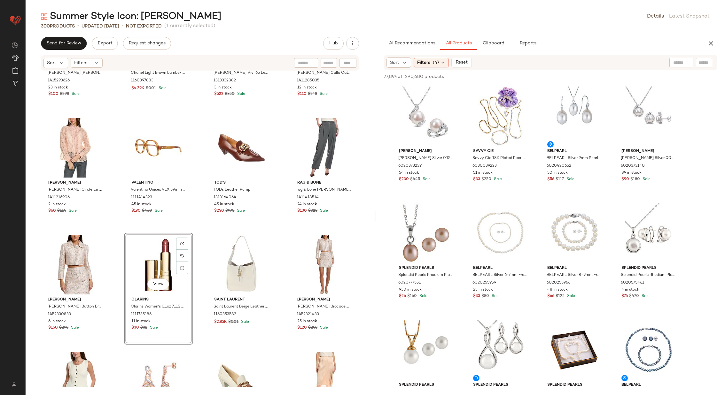
click at [199, 262] on div "Walter Baker Walter Baker Desiree Dress 1415293626 23 in stock $100 $298 Sale C…" at bounding box center [200, 229] width 349 height 317
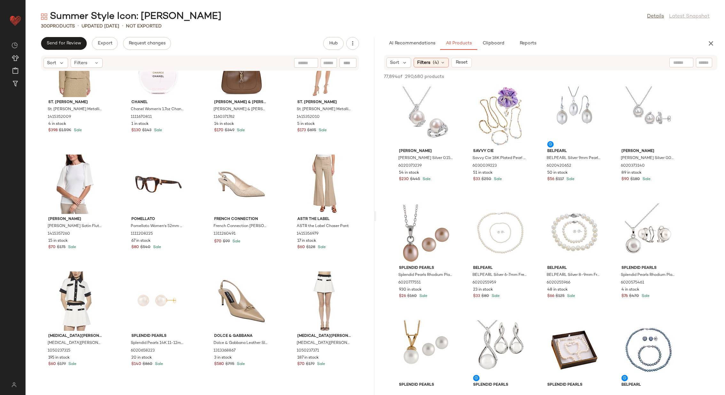
scroll to position [1614, 0]
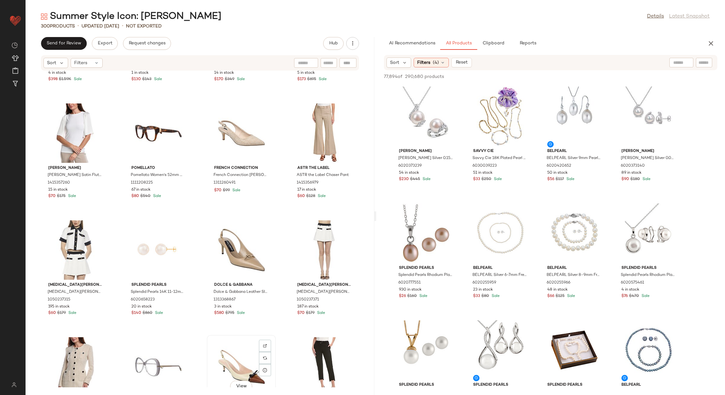
scroll to position [1615, 0]
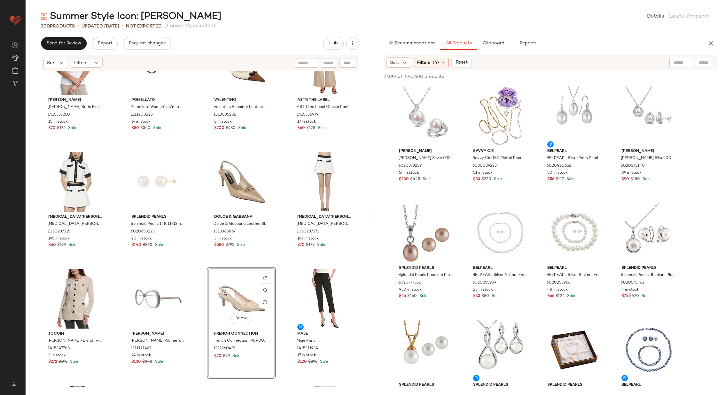
click at [279, 292] on div "Joseph Ribkoff Joseph Ribkoff Satin Flutter Sleeve Top 1415357260 15 in stock $…" at bounding box center [200, 229] width 349 height 317
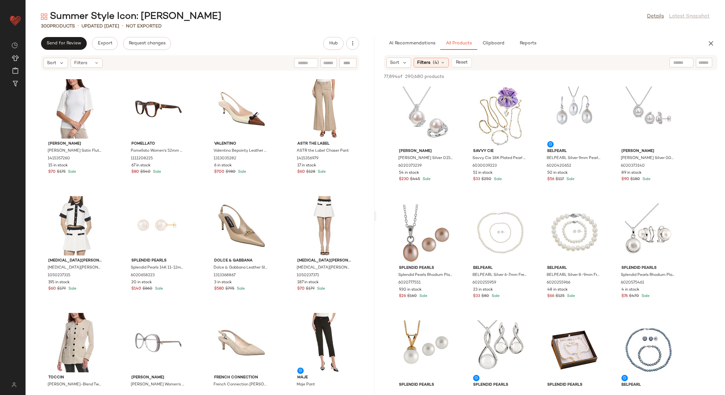
scroll to position [1670, 0]
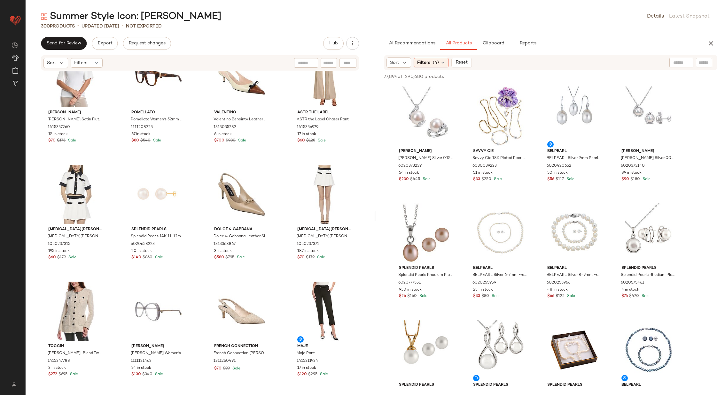
click at [681, 59] on input "text" at bounding box center [681, 62] width 16 height 7
type input "**********"
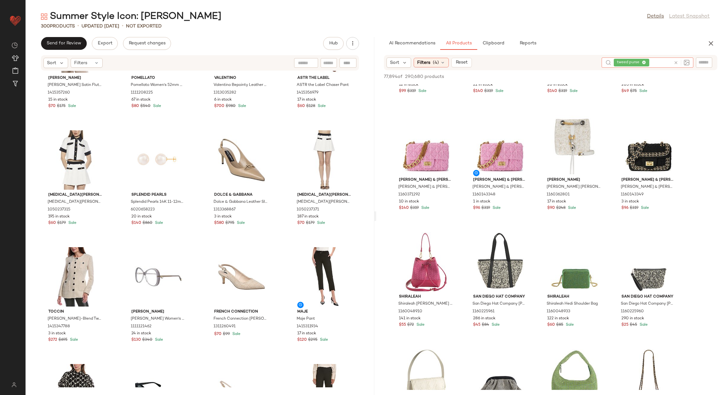
scroll to position [427, 0]
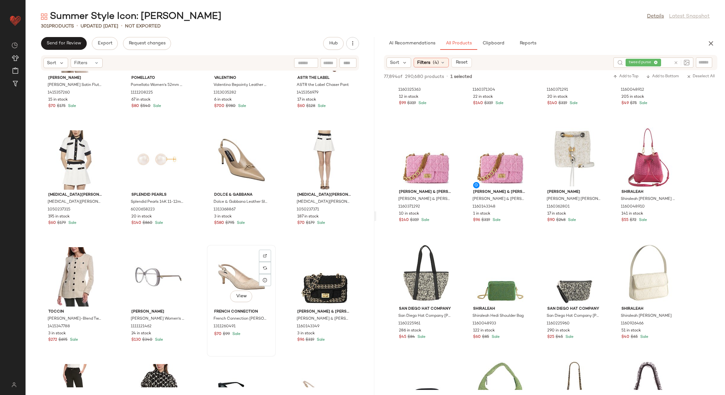
click at [240, 277] on div "View" at bounding box center [241, 276] width 65 height 59
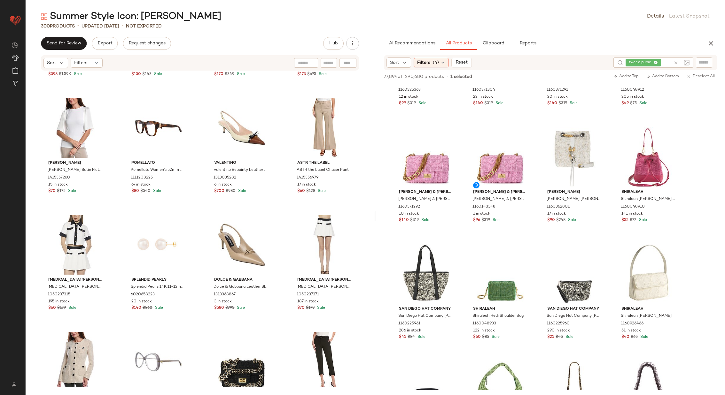
scroll to position [1618, 0]
click at [677, 62] on icon at bounding box center [676, 62] width 5 height 5
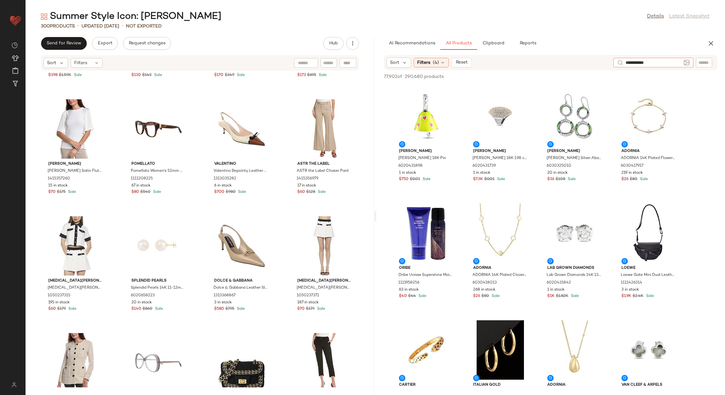
type input "**********"
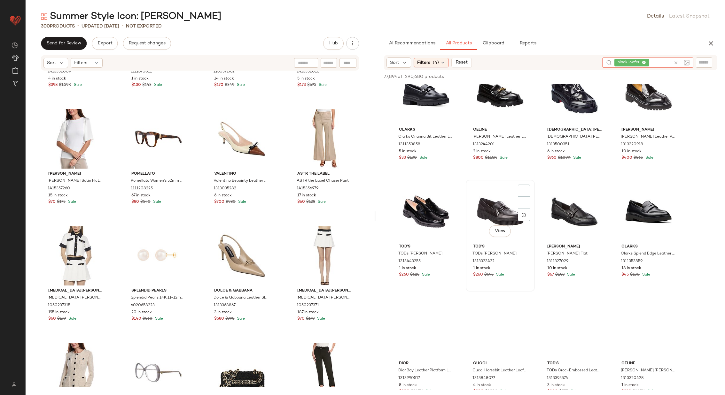
scroll to position [144, 0]
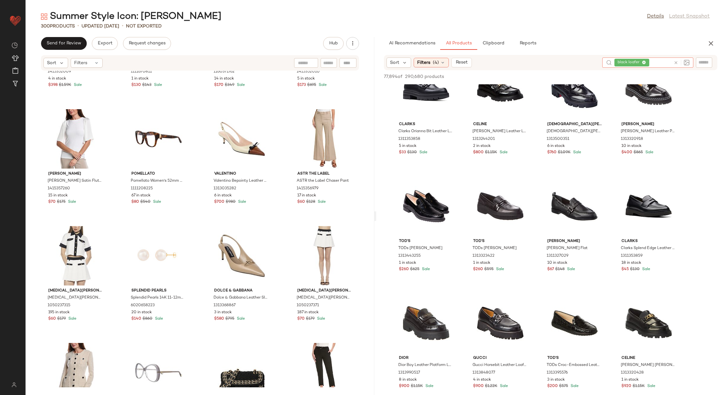
click at [674, 61] on icon at bounding box center [676, 62] width 5 height 5
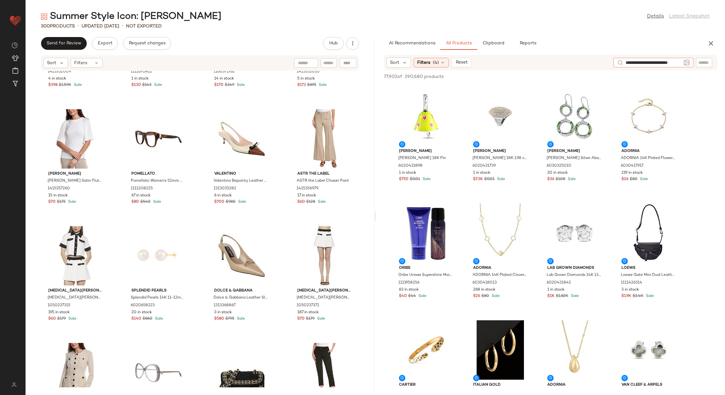
scroll to position [0, 1]
type input "**********"
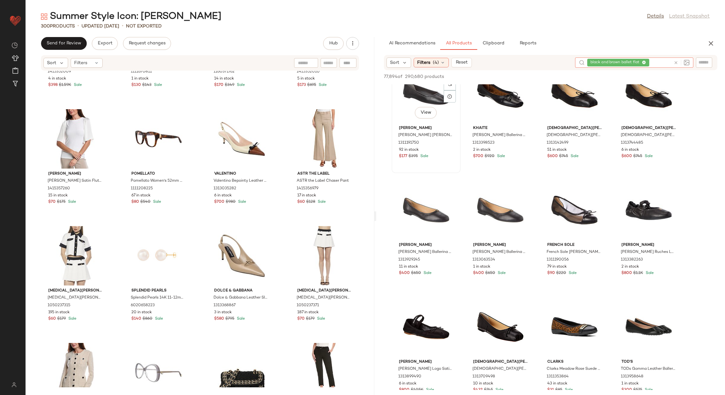
scroll to position [143, 0]
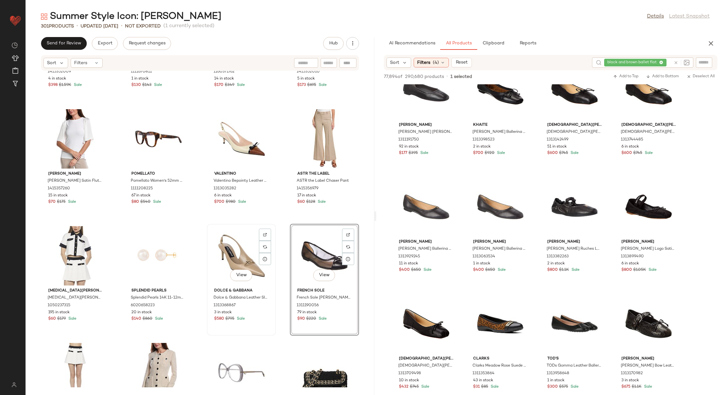
click at [233, 251] on div "View" at bounding box center [241, 255] width 65 height 59
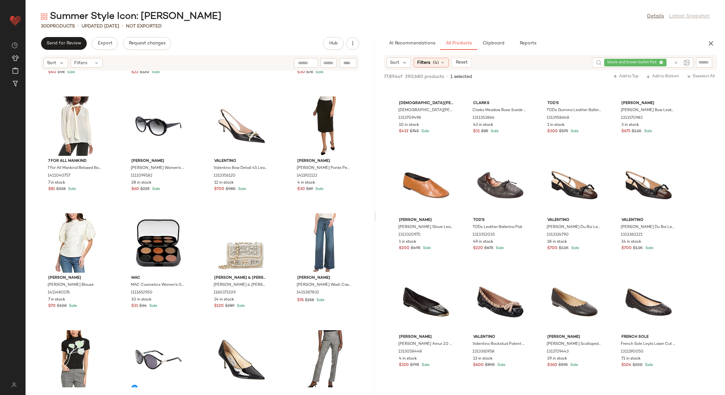
scroll to position [4317, 0]
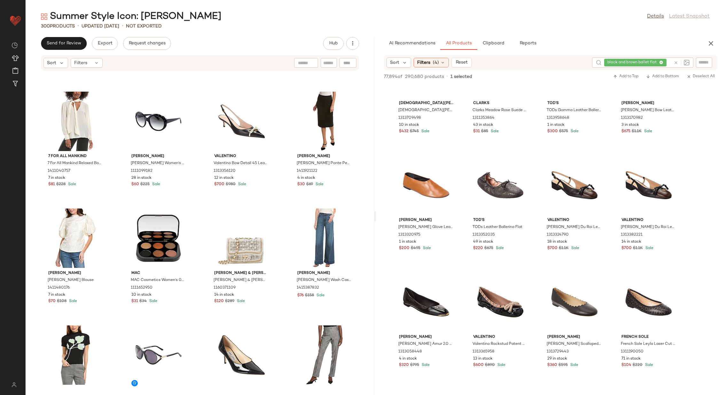
click at [675, 61] on icon at bounding box center [676, 62] width 5 height 5
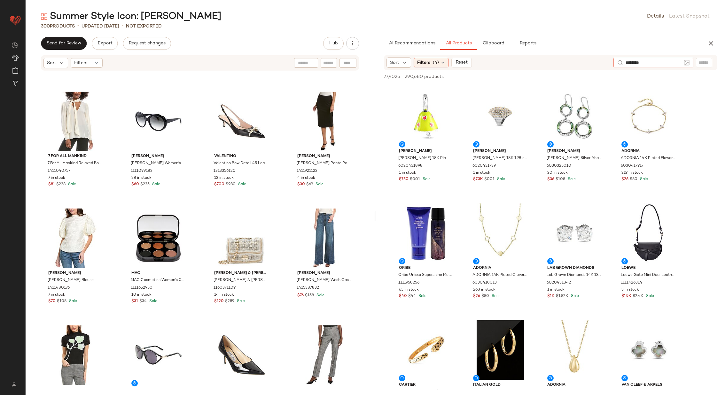
type input "*********"
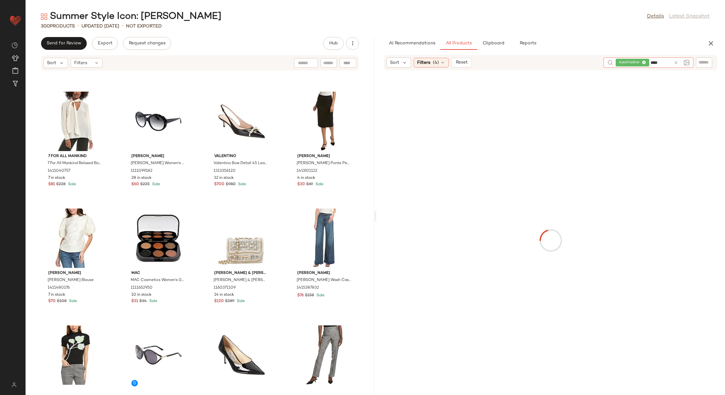
type input "*****"
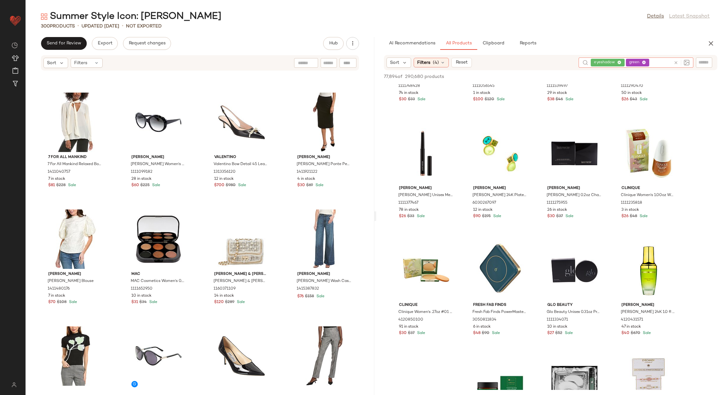
scroll to position [4337, 0]
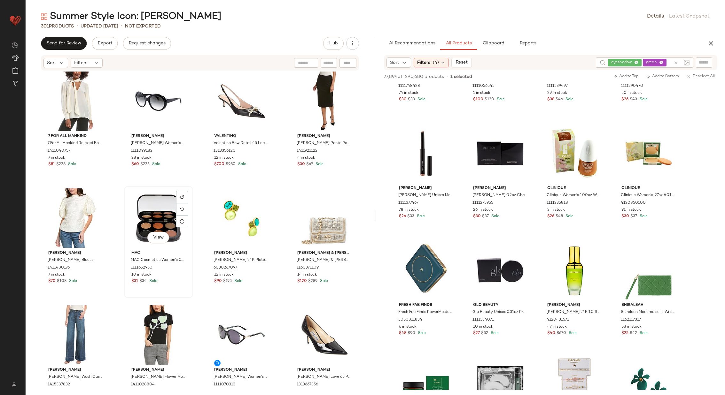
click at [161, 207] on div "View" at bounding box center [158, 218] width 65 height 59
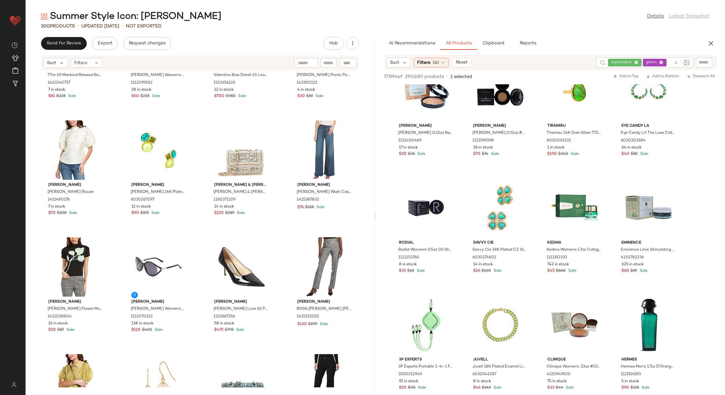
scroll to position [4408, 0]
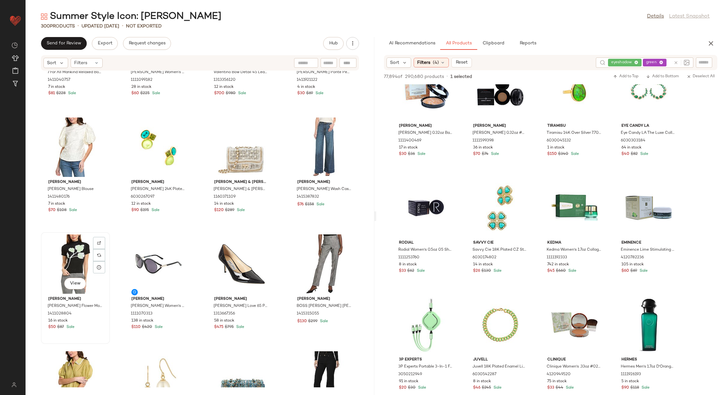
click at [73, 251] on div "View" at bounding box center [75, 264] width 65 height 59
click at [316, 258] on div "View" at bounding box center [324, 264] width 65 height 59
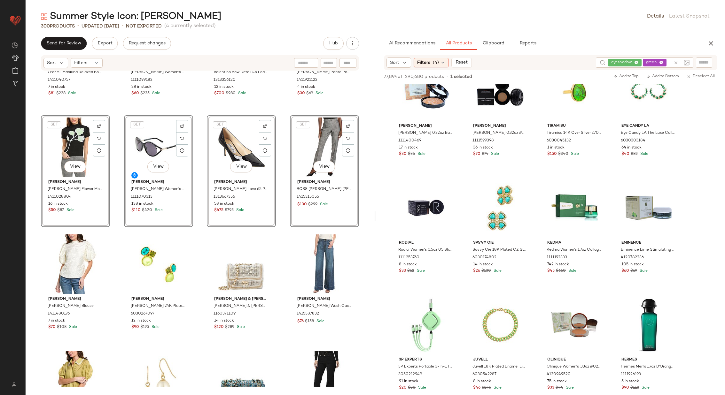
click at [195, 214] on div "7 For All Mankind 7 For All Mankind Relaxed Bow Silk Blouse 1411040757 7 in sto…" at bounding box center [200, 229] width 349 height 317
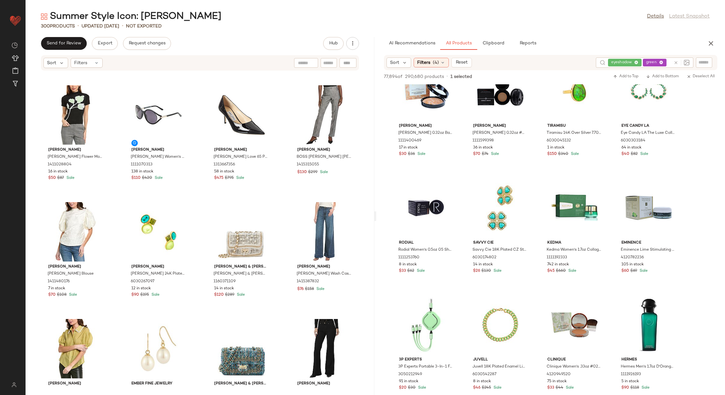
scroll to position [4458, 0]
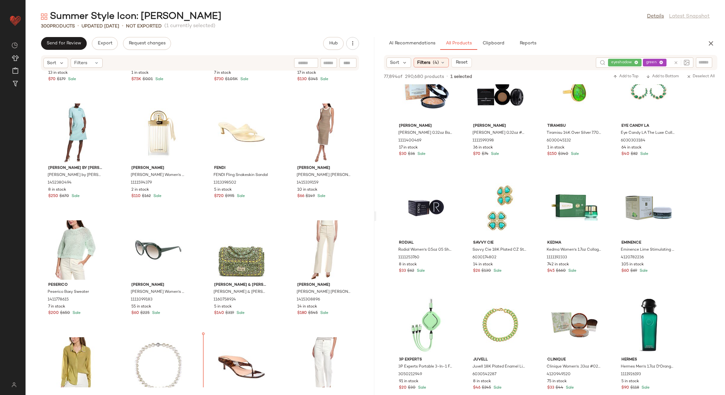
scroll to position [5248, 0]
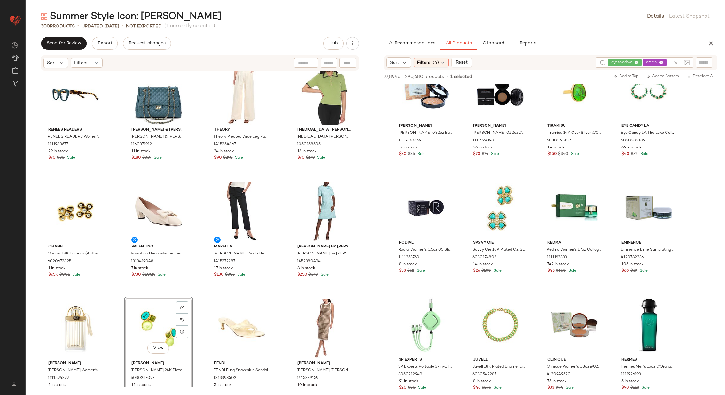
scroll to position [5046, 0]
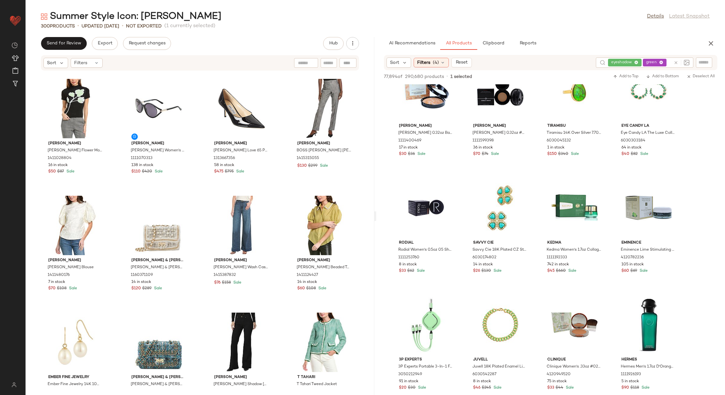
scroll to position [4441, 0]
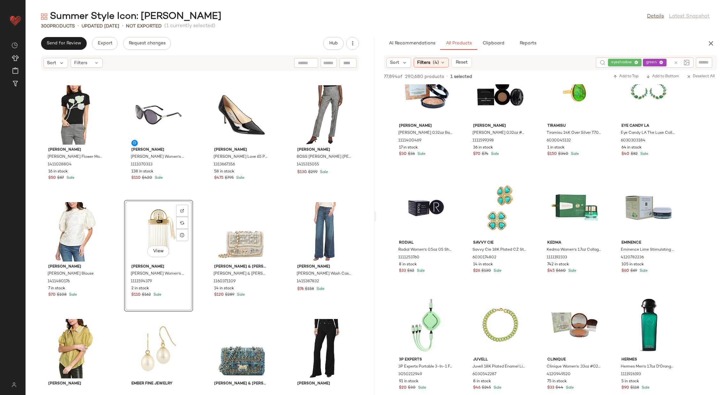
click at [199, 236] on div "Gracia Gracia Flower Mock Neck Top 1411028804 16 in stock $50 $87 Sale Tom Ford…" at bounding box center [200, 229] width 349 height 317
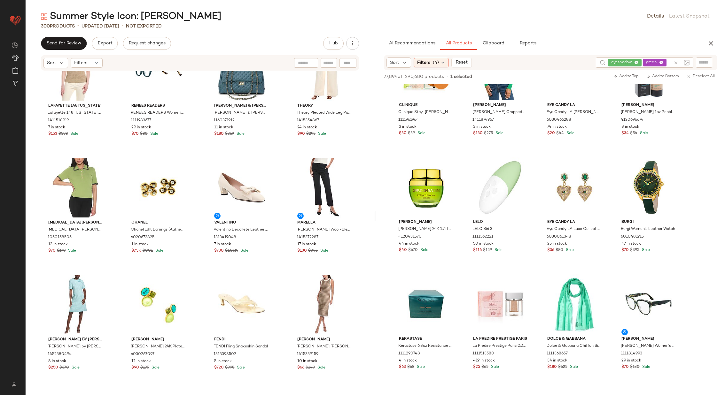
scroll to position [10674, 0]
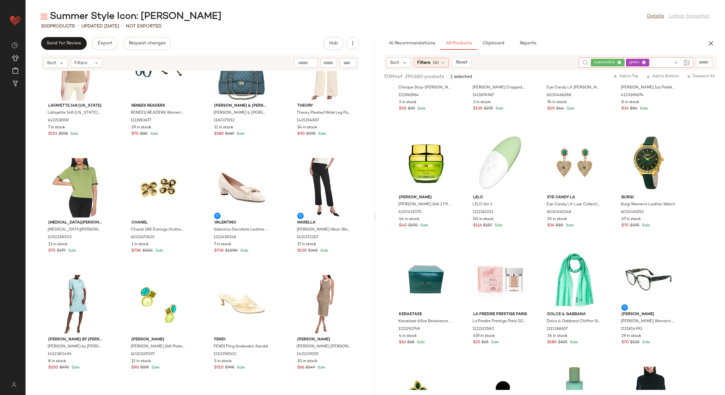
click at [676, 60] on icon at bounding box center [676, 62] width 5 height 5
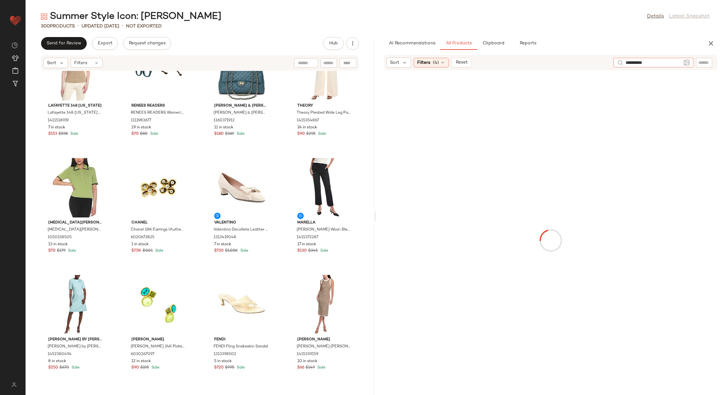
type input "**********"
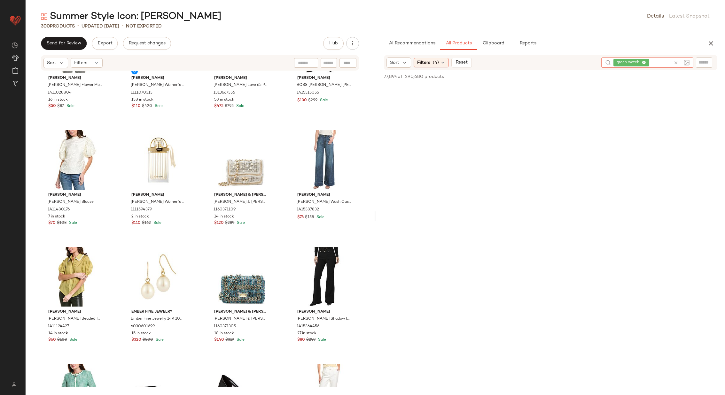
scroll to position [4502, 0]
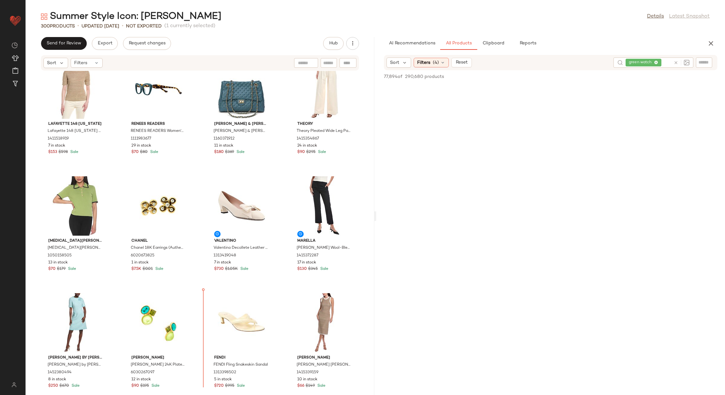
scroll to position [5087, 0]
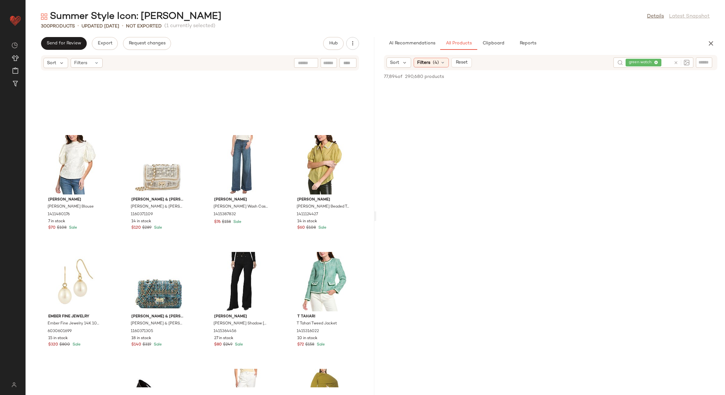
scroll to position [4489, 0]
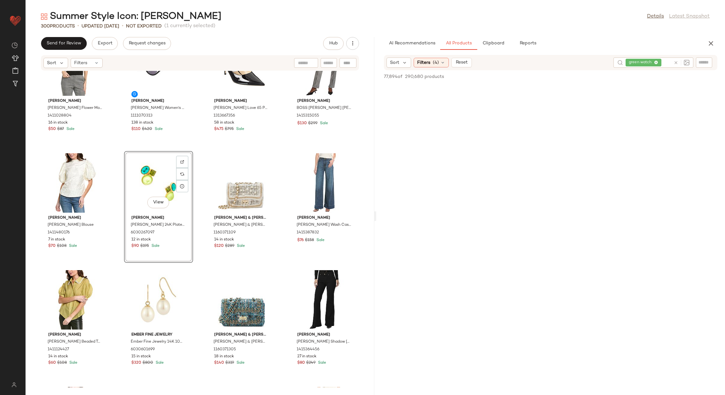
click at [199, 177] on div "Gracia Gracia Flower Mock Neck Top 1411028804 16 in stock $50 $87 Sale Tom Ford…" at bounding box center [200, 229] width 349 height 317
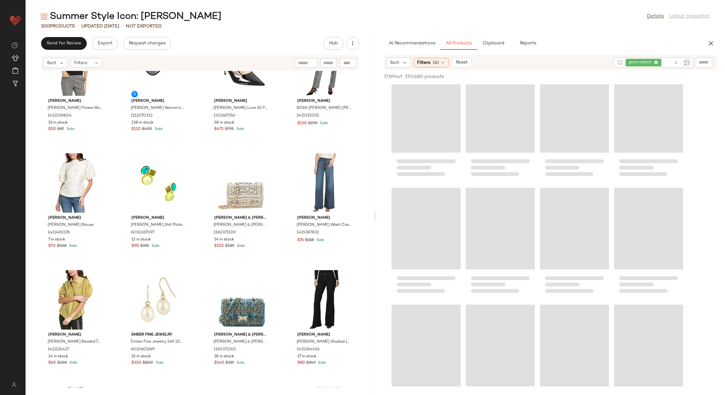
click at [522, 166] on div "Loading..." at bounding box center [500, 167] width 69 height 27
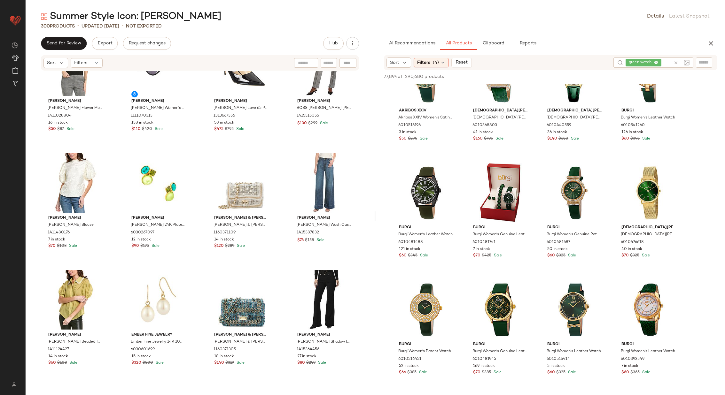
scroll to position [396, 0]
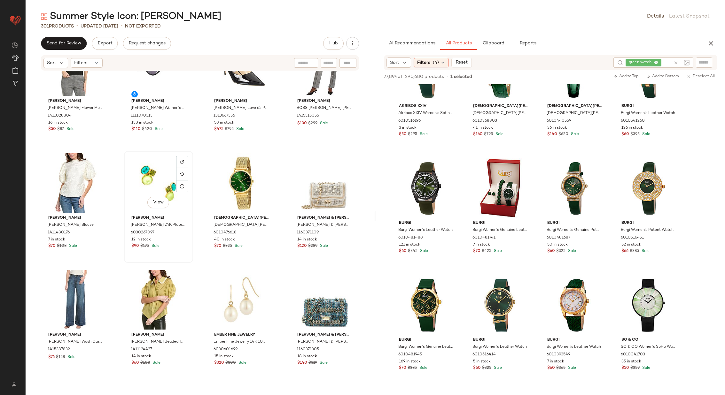
click at [165, 177] on div "View" at bounding box center [158, 182] width 65 height 59
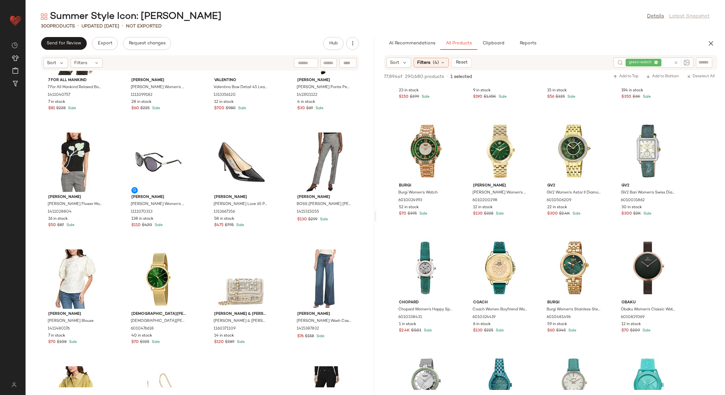
scroll to position [4393, 0]
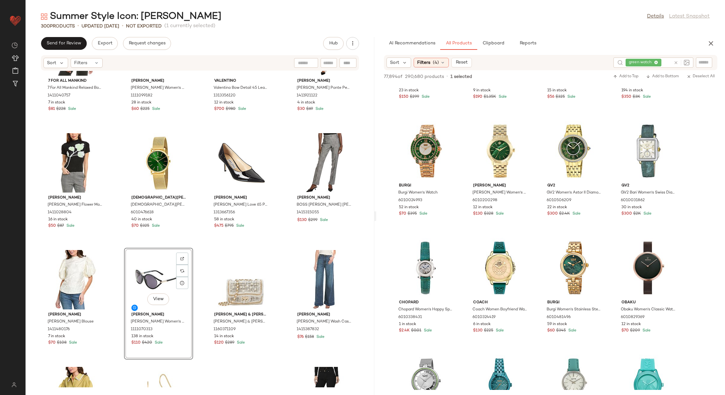
click at [199, 263] on div "7 For All Mankind 7 For All Mankind Relaxed Bow Silk Blouse 1411040757 7 in sto…" at bounding box center [200, 229] width 349 height 317
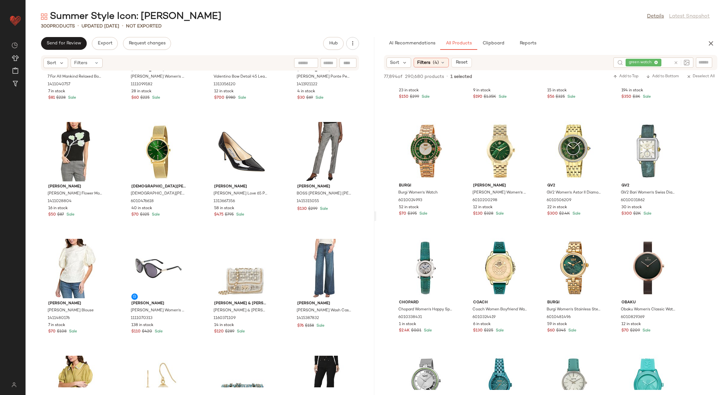
scroll to position [4403, 0]
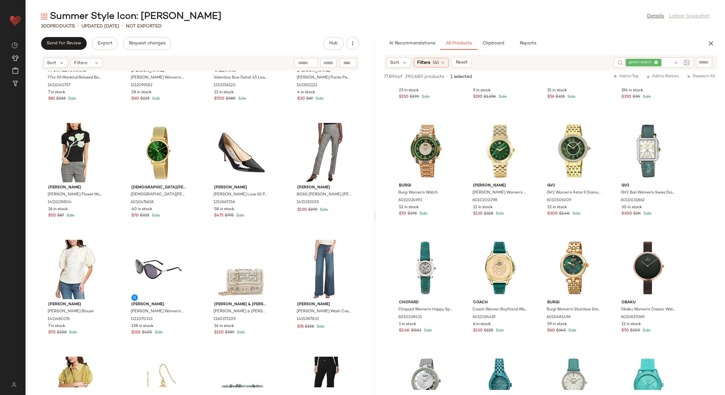
click at [675, 62] on icon at bounding box center [676, 62] width 5 height 5
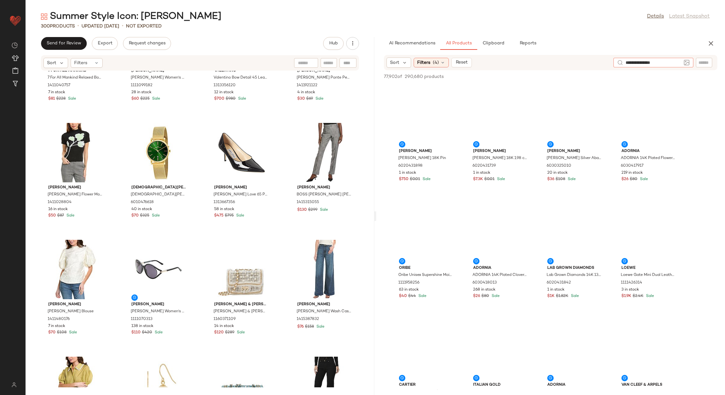
type input "**********"
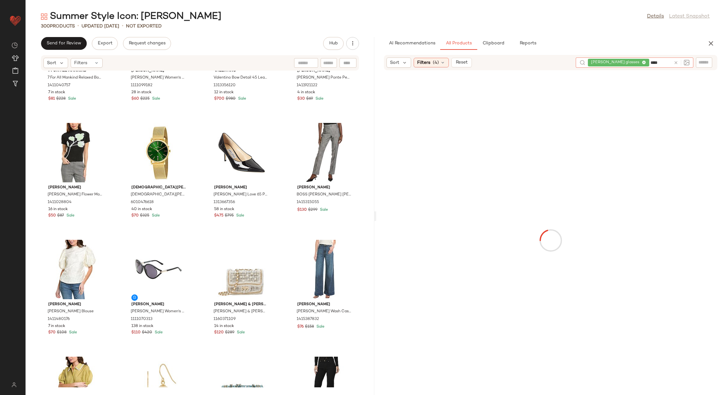
type input "*****"
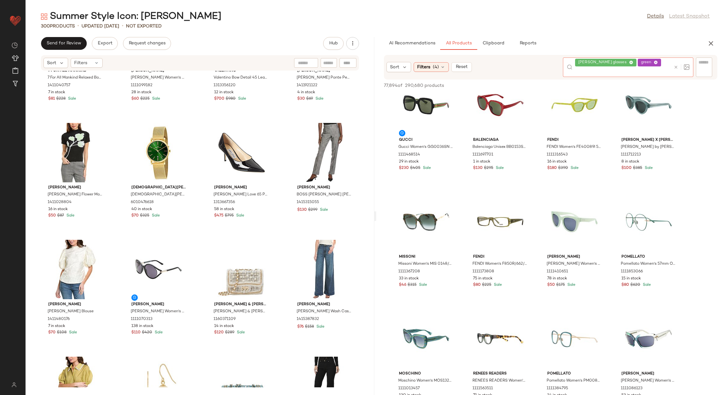
scroll to position [724, 0]
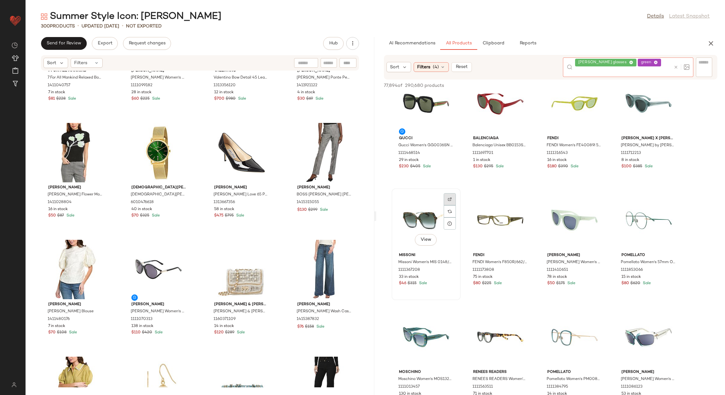
click at [449, 198] on img at bounding box center [450, 200] width 4 height 4
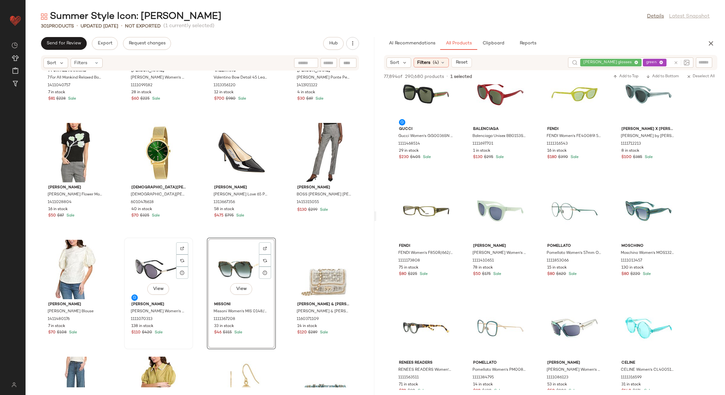
click at [148, 262] on div "View" at bounding box center [158, 269] width 65 height 59
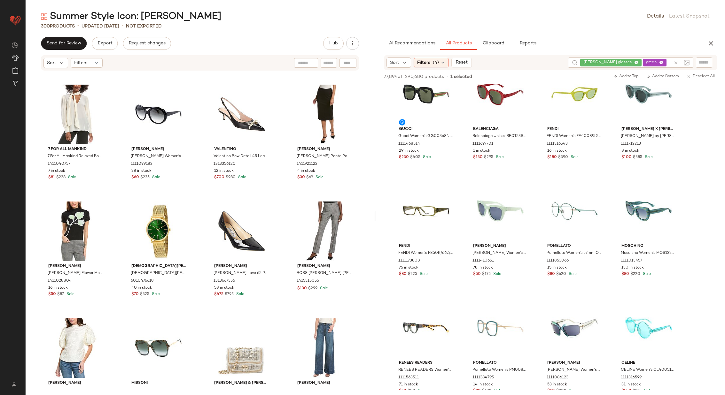
scroll to position [4323, 0]
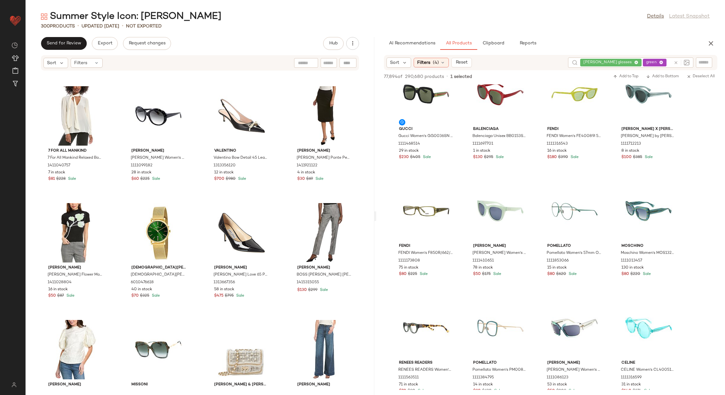
click at [676, 62] on icon at bounding box center [676, 62] width 5 height 5
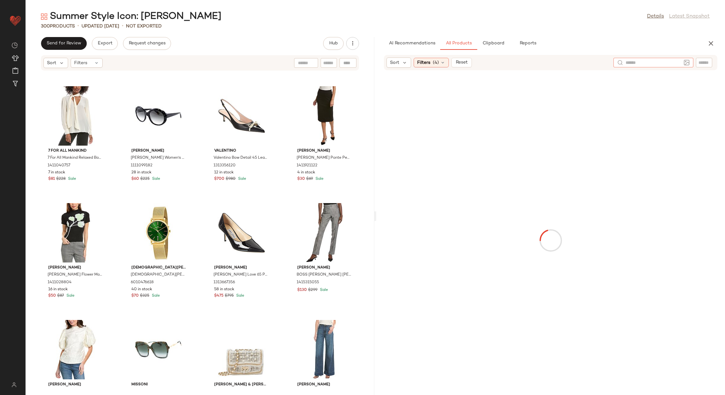
type input "*"
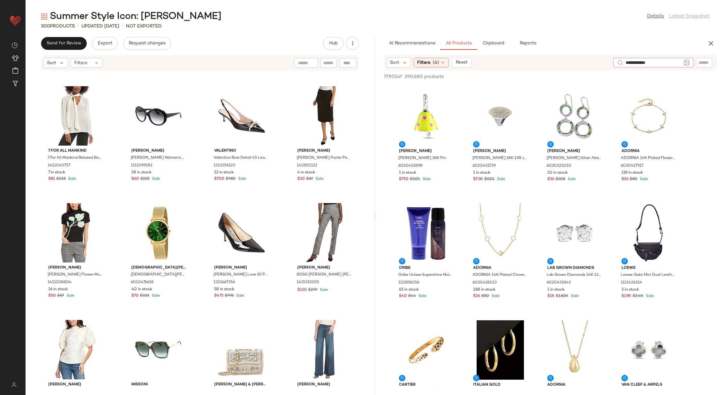
type input "**********"
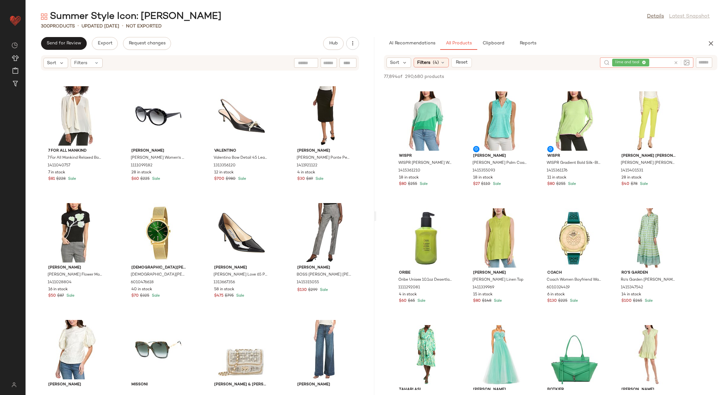
scroll to position [2418, 0]
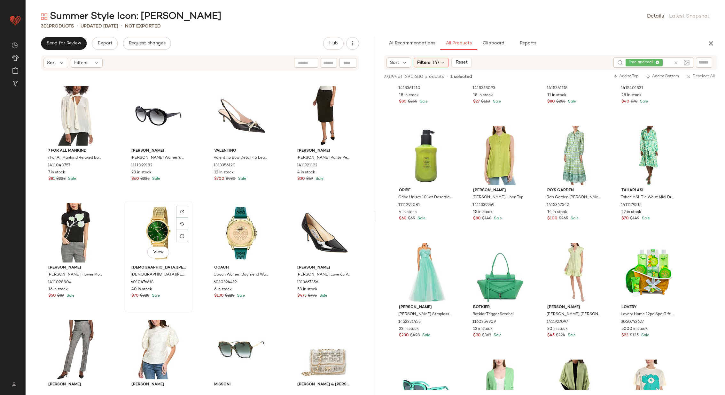
click at [157, 228] on div "View" at bounding box center [158, 232] width 65 height 59
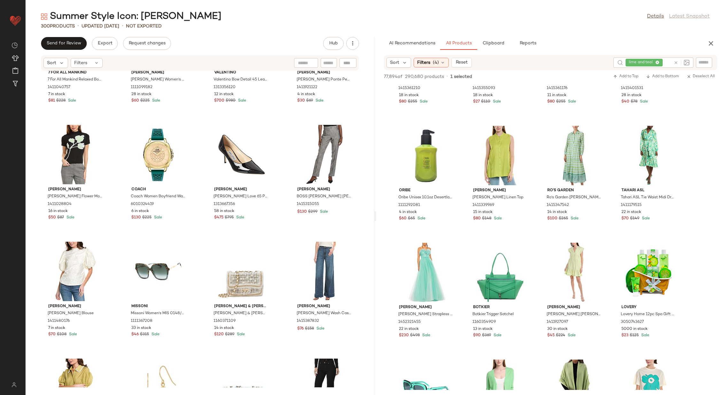
scroll to position [4400, 0]
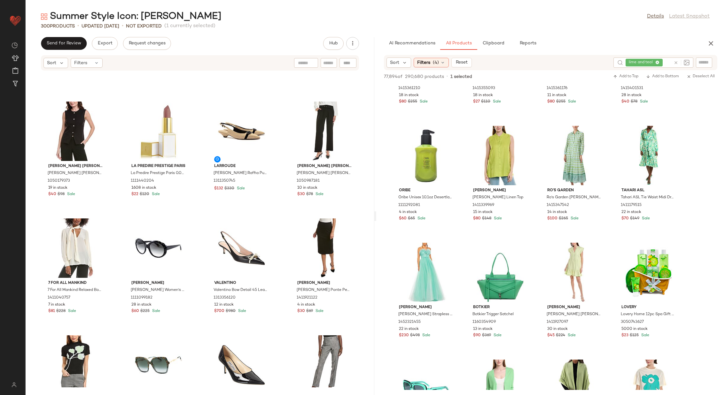
scroll to position [4166, 0]
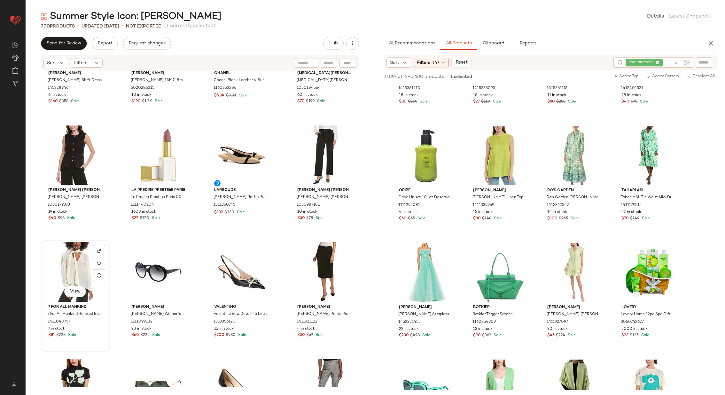
click at [61, 275] on div "View" at bounding box center [75, 272] width 65 height 59
click at [312, 268] on div "View" at bounding box center [324, 272] width 65 height 59
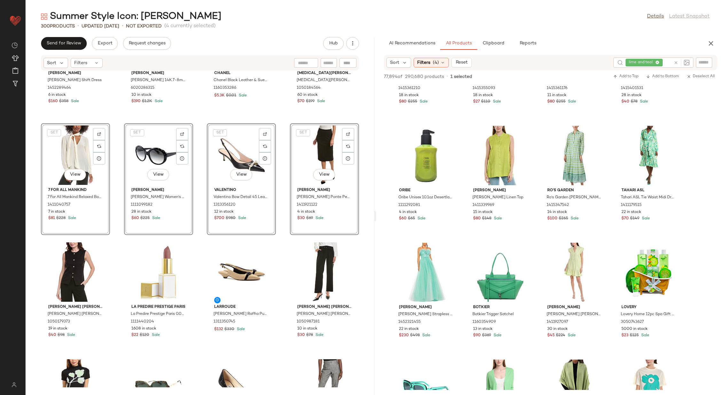
click at [120, 198] on div "Mac Duggal Mac Duggal Shift Dress 1452289464 6 in stock $160 $358 Sale Masako P…" at bounding box center [200, 229] width 349 height 317
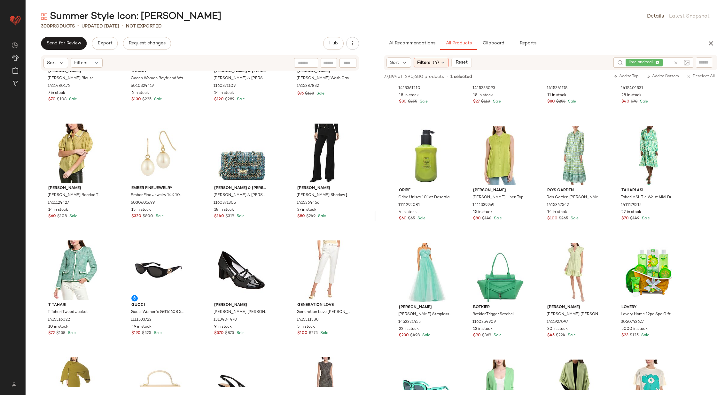
scroll to position [4645, 0]
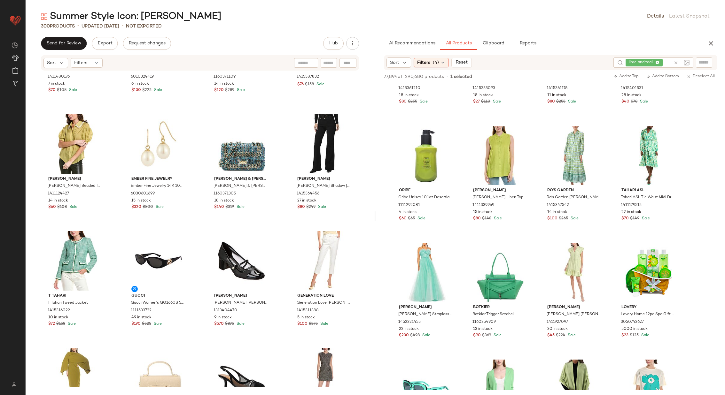
click at [677, 61] on icon at bounding box center [676, 62] width 5 height 5
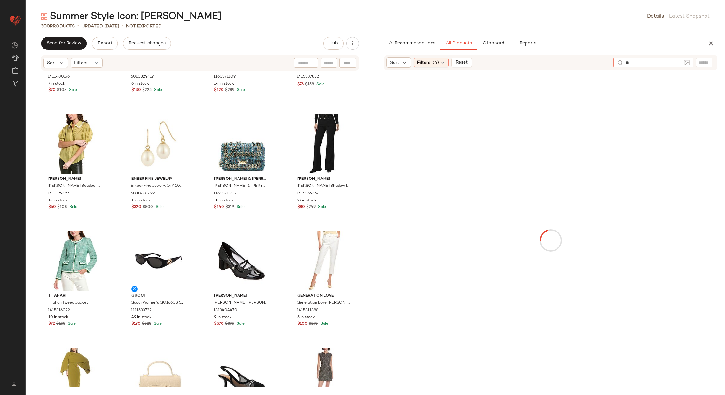
type input "*"
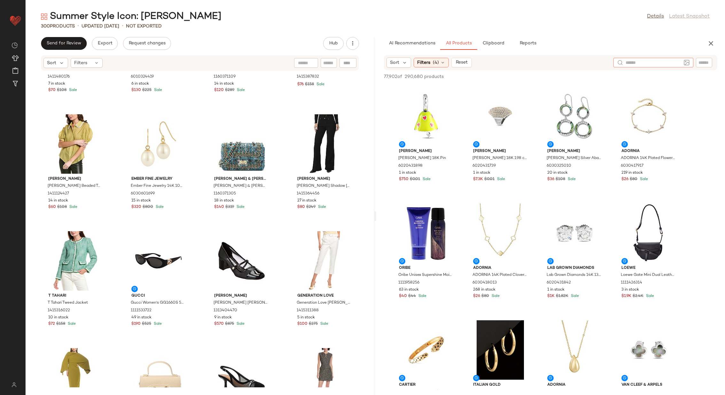
click at [706, 63] on input "text" at bounding box center [704, 62] width 11 height 7
type input "******"
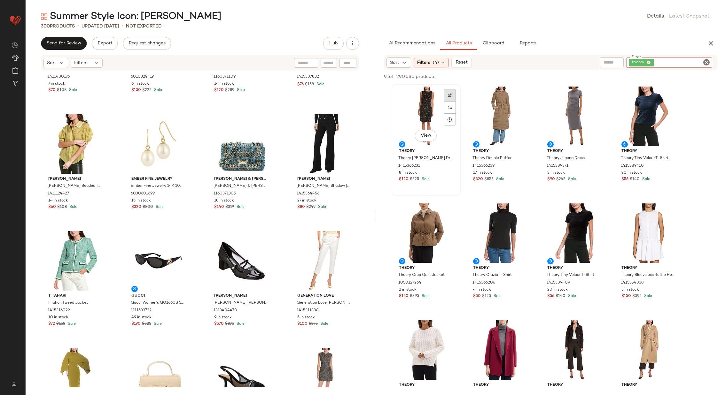
click at [451, 96] on img at bounding box center [450, 95] width 4 height 4
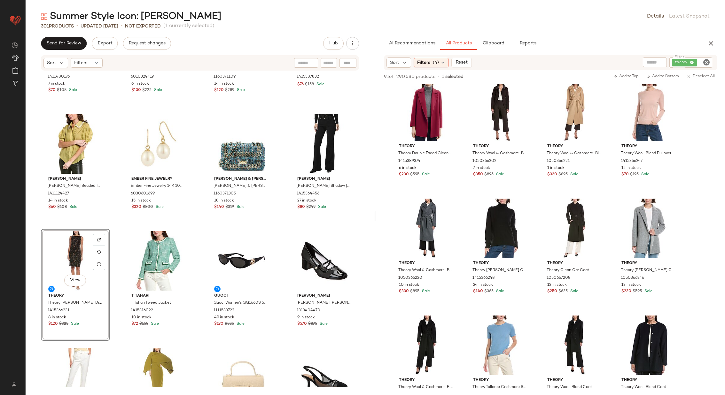
scroll to position [245, 0]
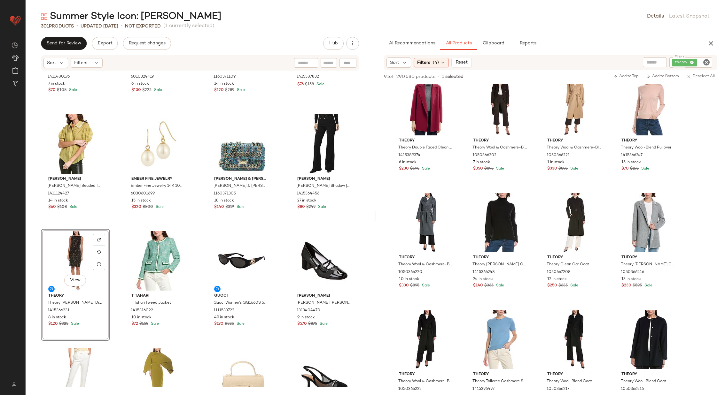
click at [707, 63] on icon "Clear Filter" at bounding box center [707, 63] width 8 height 8
click at [637, 63] on input "text" at bounding box center [654, 62] width 56 height 7
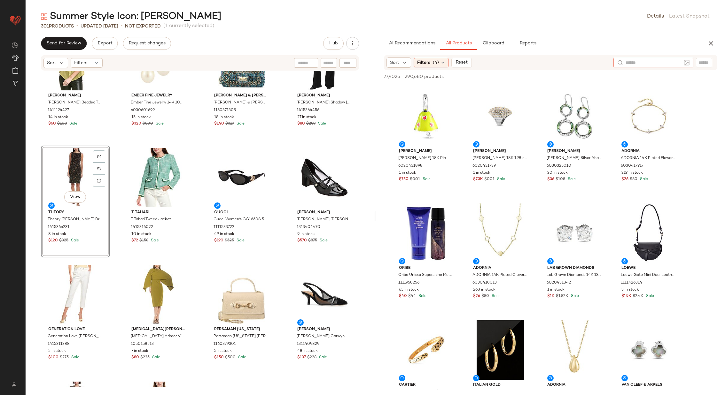
scroll to position [4730, 0]
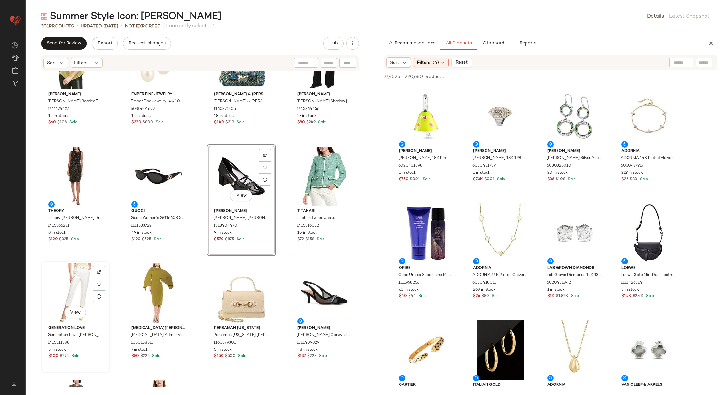
click at [75, 291] on div "View" at bounding box center [75, 293] width 65 height 59
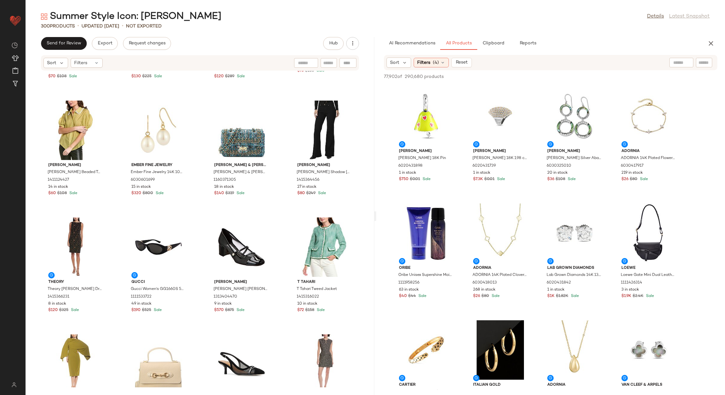
scroll to position [4662, 0]
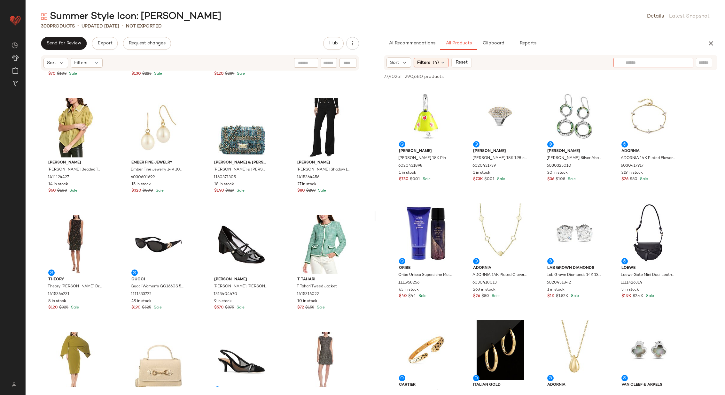
click at [682, 61] on div at bounding box center [653, 63] width 80 height 10
type input "**********"
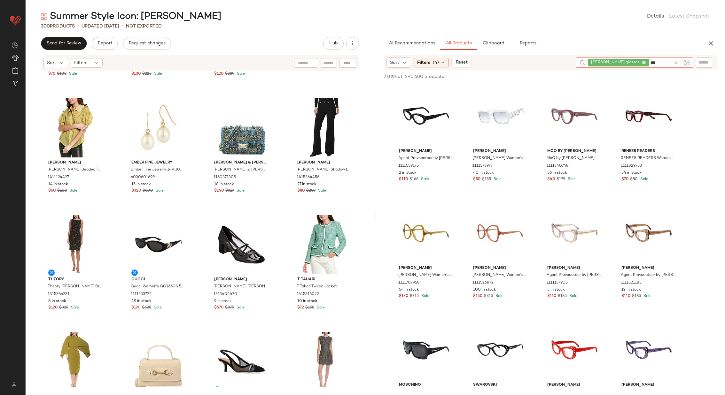
type input "****"
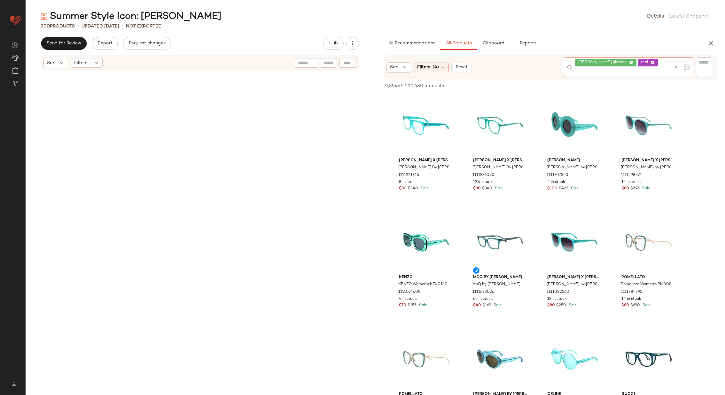
scroll to position [4662, 0]
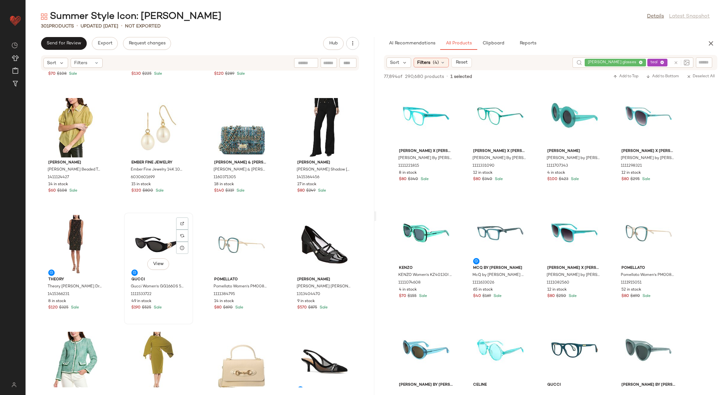
click at [153, 246] on div "View" at bounding box center [158, 244] width 65 height 59
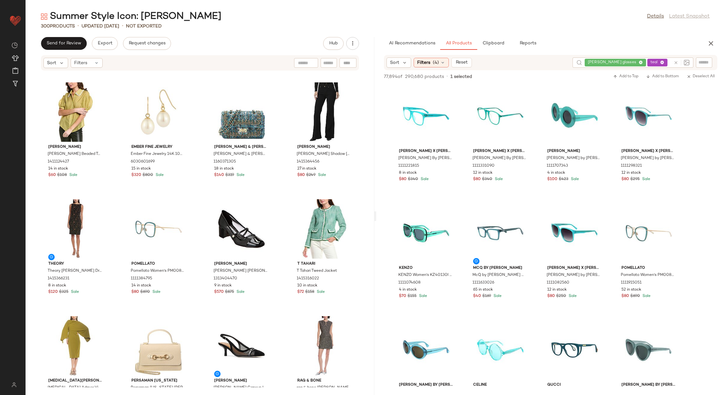
scroll to position [4679, 0]
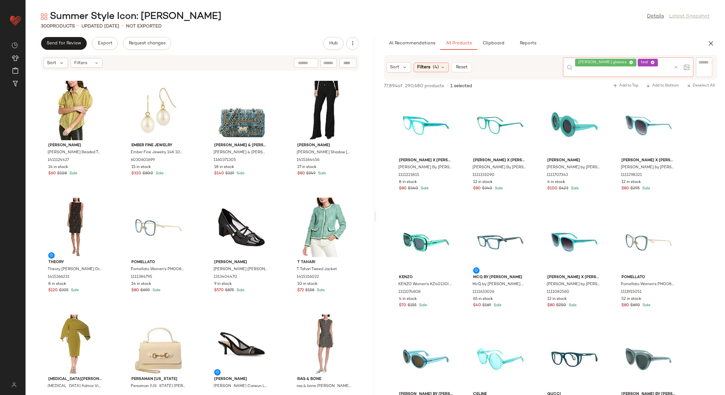
click at [675, 65] on icon at bounding box center [676, 67] width 5 height 5
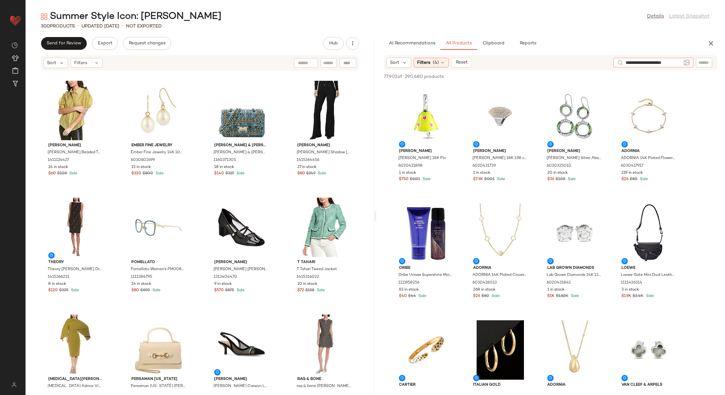
type input "**********"
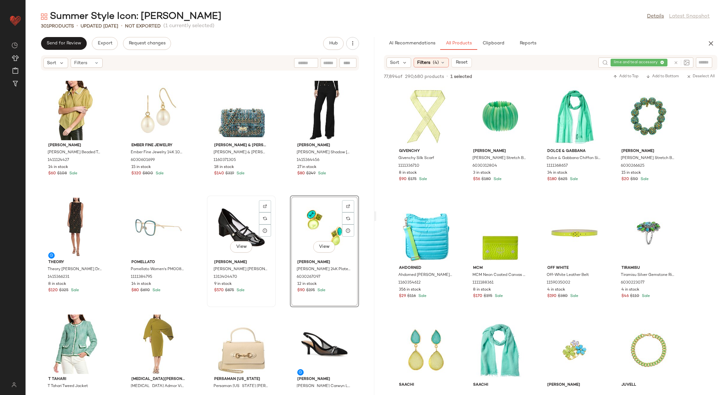
click at [236, 226] on div "View" at bounding box center [241, 227] width 65 height 59
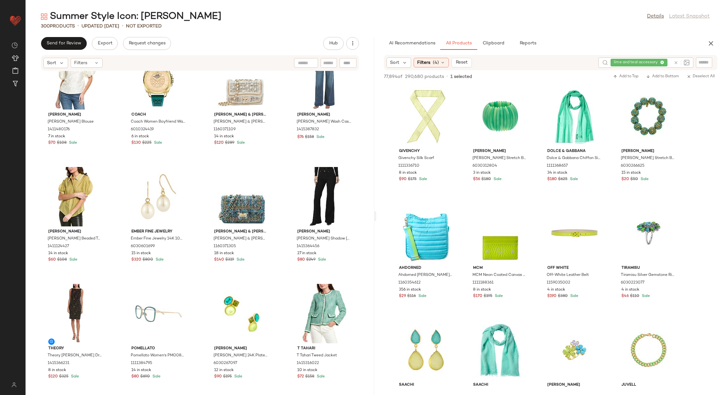
scroll to position [4605, 0]
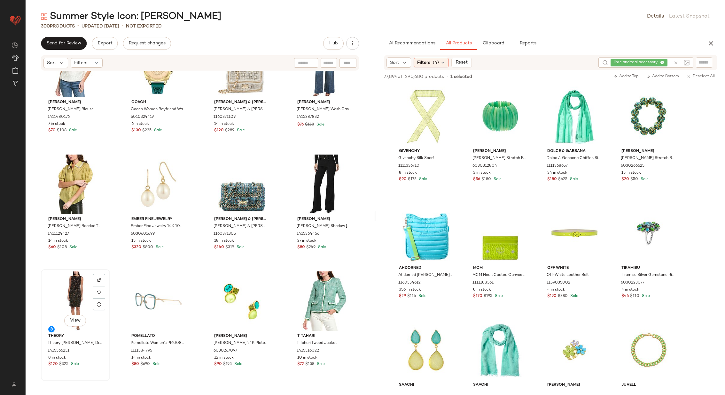
click at [78, 286] on div "View" at bounding box center [75, 301] width 65 height 59
click at [314, 301] on div "View" at bounding box center [324, 301] width 65 height 59
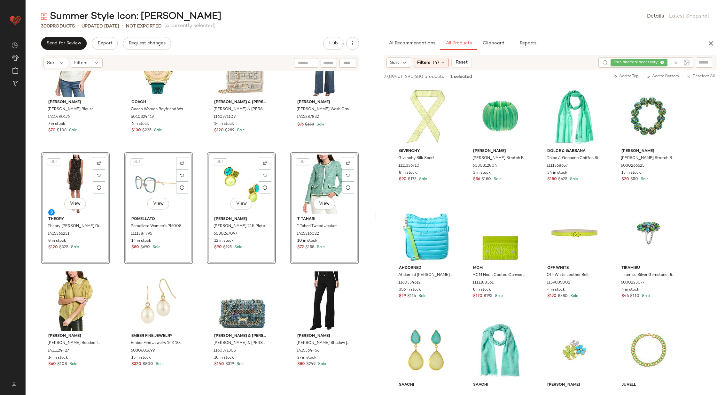
click at [199, 205] on div "Gracia Gracia Jacquard Blouse 1411480176 7 in stock $70 $108 Sale Coach Coach W…" at bounding box center [200, 229] width 349 height 317
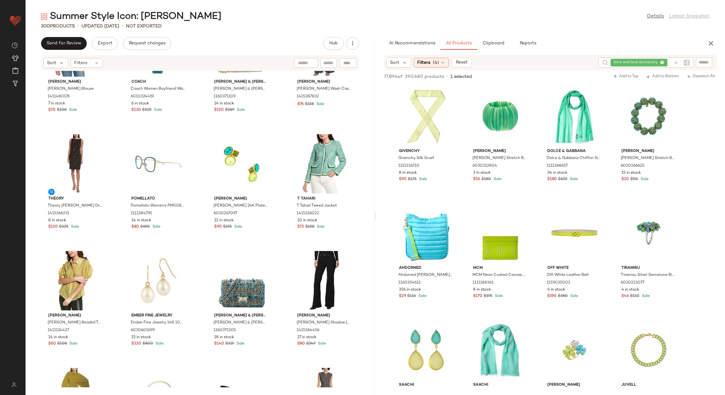
scroll to position [4628, 0]
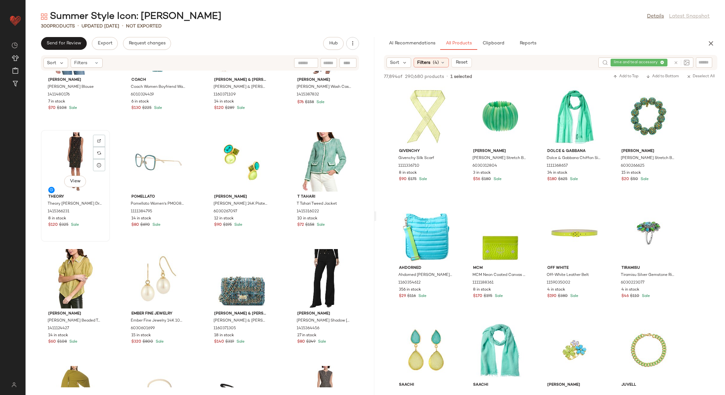
click at [79, 158] on div "View" at bounding box center [75, 161] width 65 height 59
click at [320, 165] on div "View" at bounding box center [324, 161] width 65 height 59
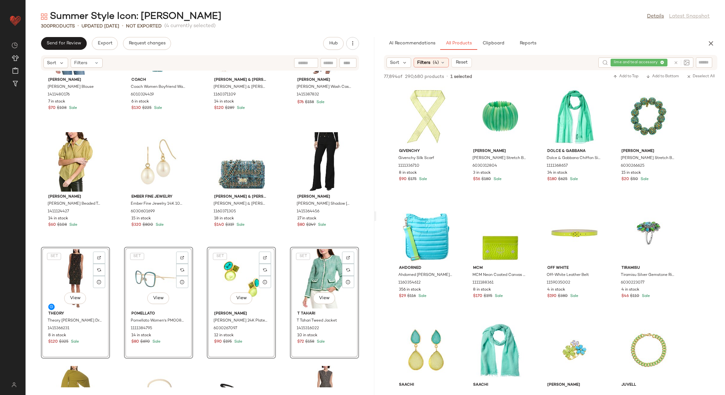
click at [280, 238] on div "Gracia Gracia Jacquard Blouse 1411480176 7 in stock $70 $108 Sale Coach Coach W…" at bounding box center [200, 229] width 349 height 317
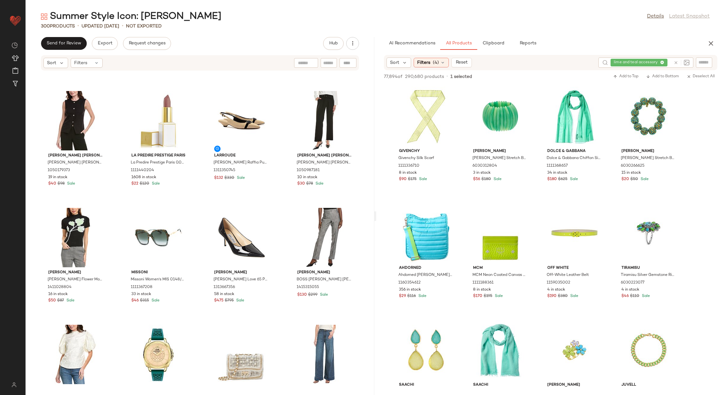
scroll to position [4317, 0]
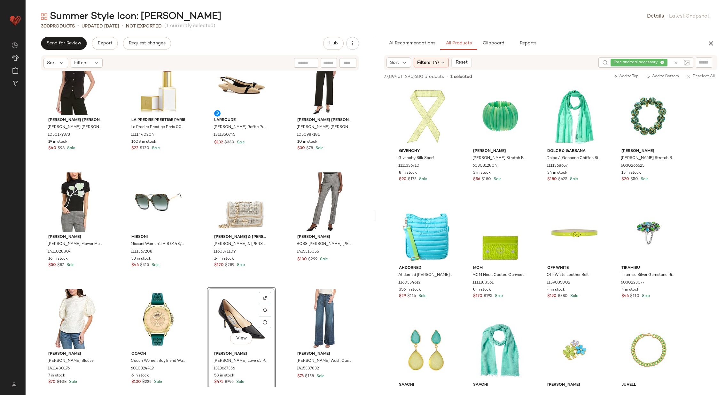
click at [281, 303] on div "7 For All Mankind 7 For All Mankind Relaxed Bow Silk Blouse 1411040757 7 in sto…" at bounding box center [200, 229] width 349 height 317
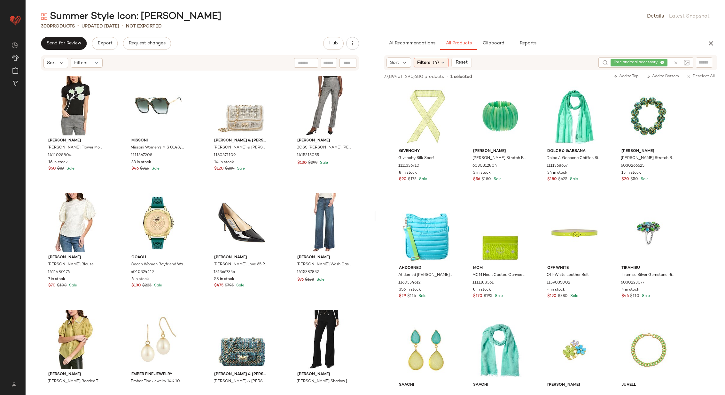
scroll to position [4451, 0]
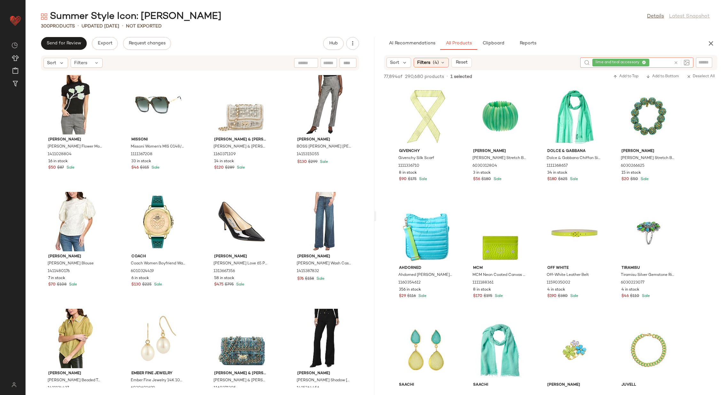
click at [676, 64] on icon at bounding box center [676, 62] width 5 height 5
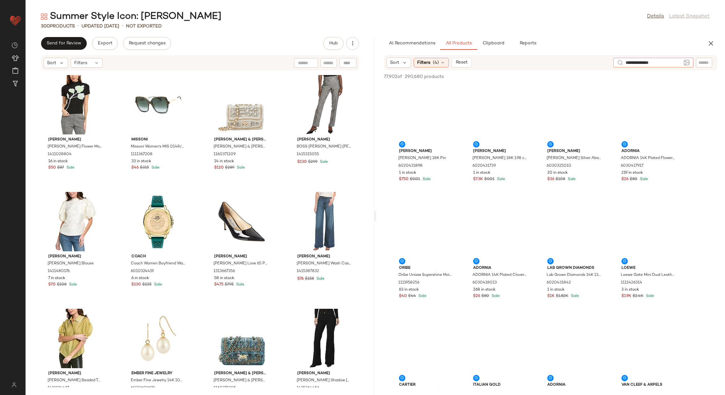
type input "**********"
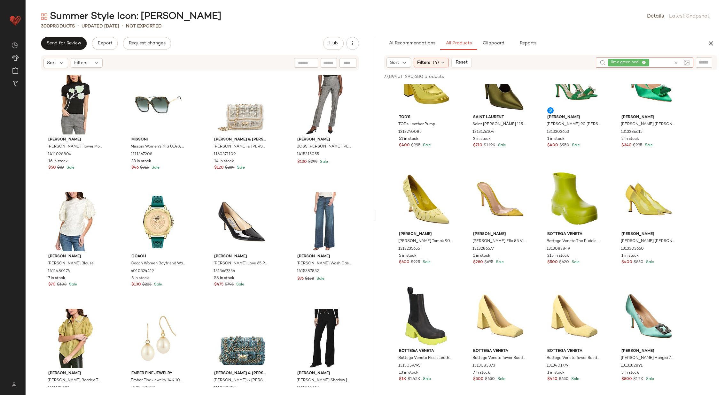
scroll to position [270, 0]
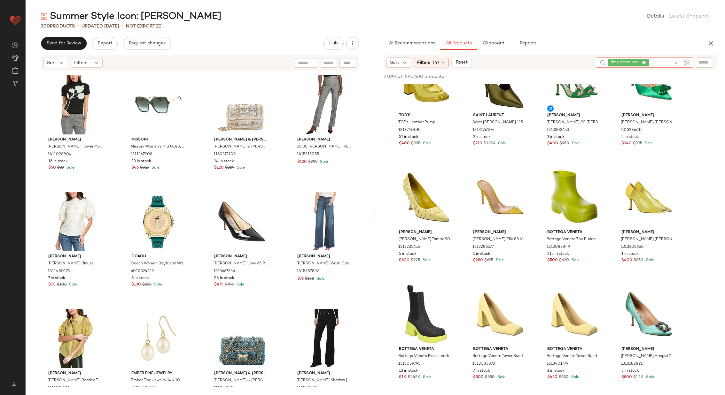
click at [676, 61] on icon at bounding box center [676, 62] width 5 height 5
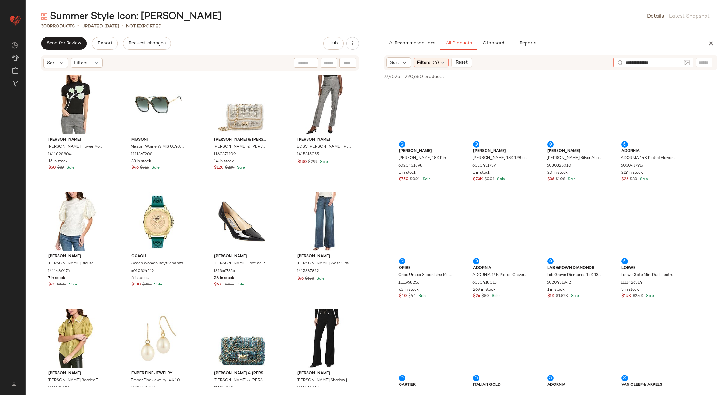
type input "**********"
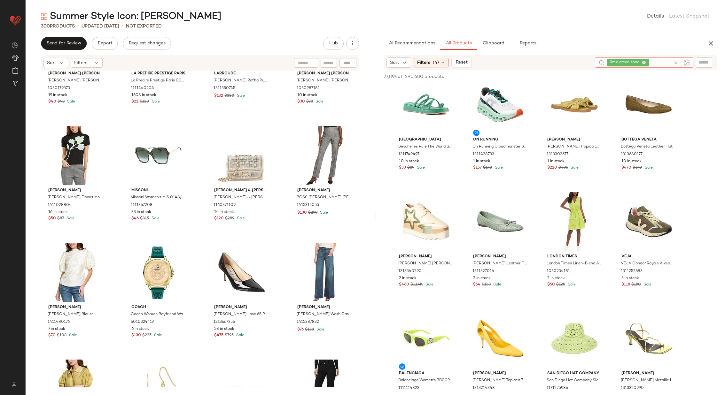
scroll to position [4395, 0]
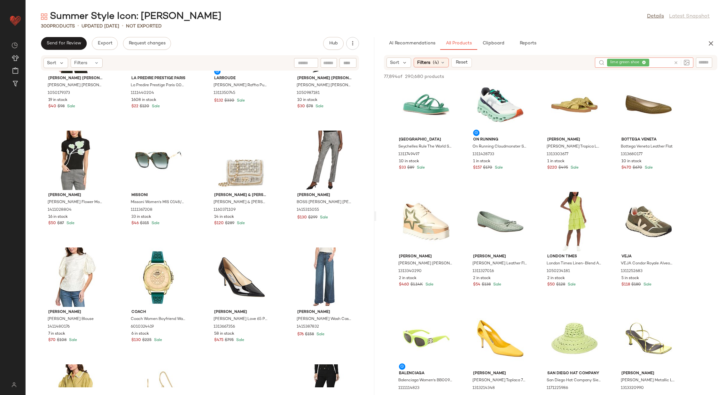
click at [676, 61] on icon at bounding box center [676, 62] width 5 height 5
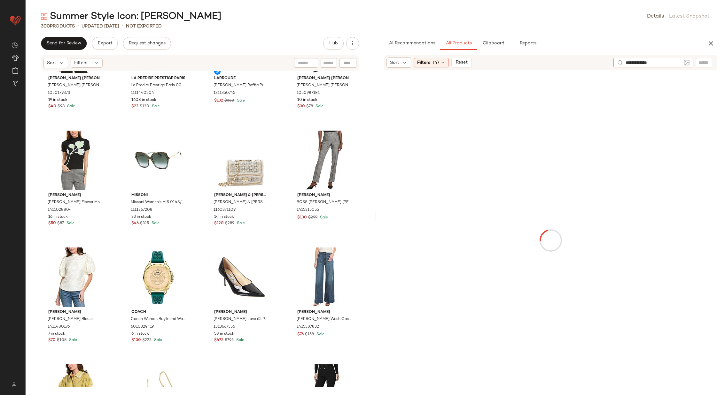
type input "**********"
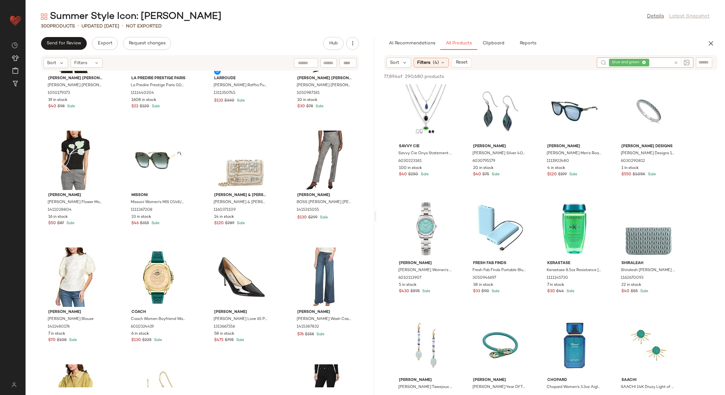
scroll to position [8410, 0]
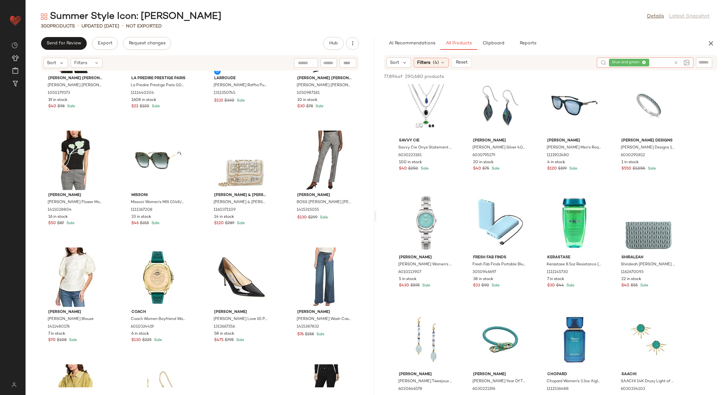
click at [676, 61] on icon at bounding box center [676, 62] width 5 height 5
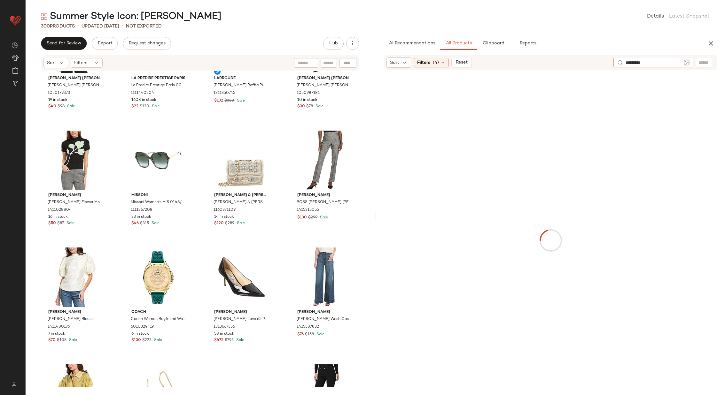
type input "**********"
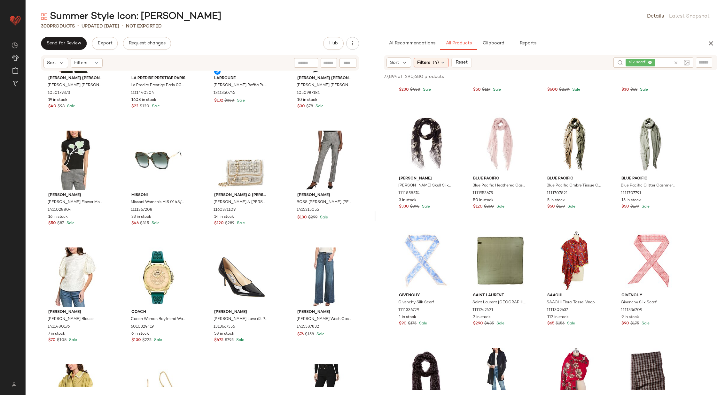
scroll to position [8494, 0]
click at [664, 62] on input "text" at bounding box center [664, 62] width 14 height 7
type input "**********"
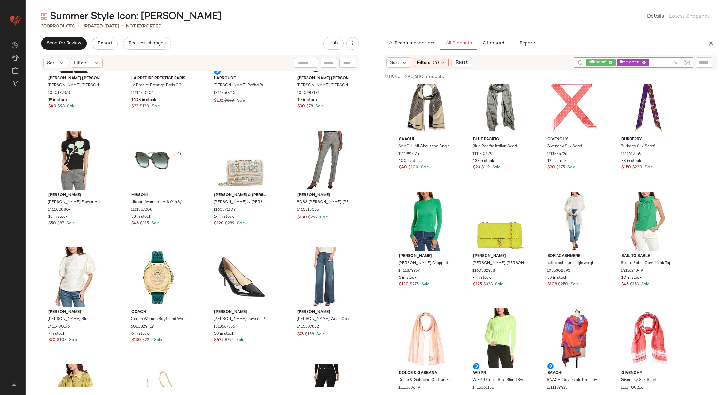
scroll to position [4700, 0]
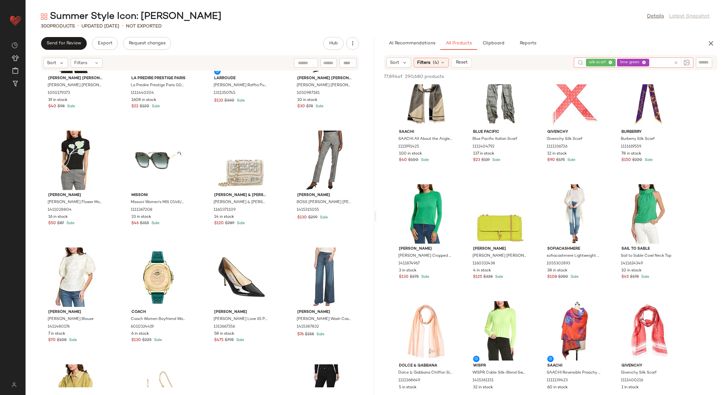
click at [676, 61] on icon at bounding box center [676, 62] width 5 height 5
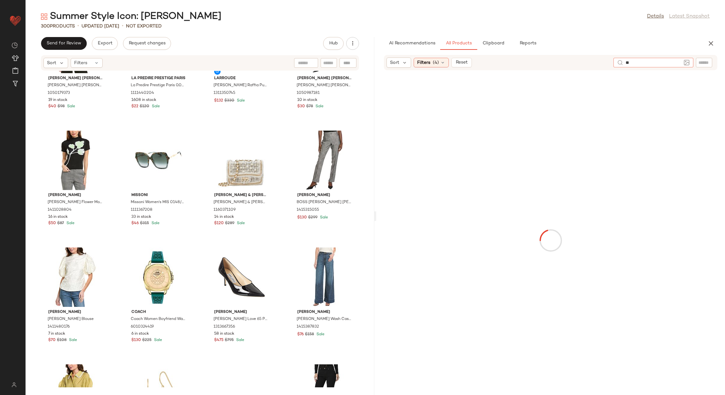
type input "*"
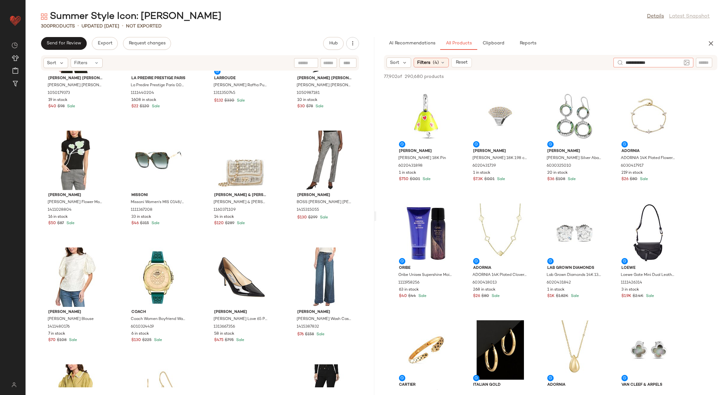
type input "**********"
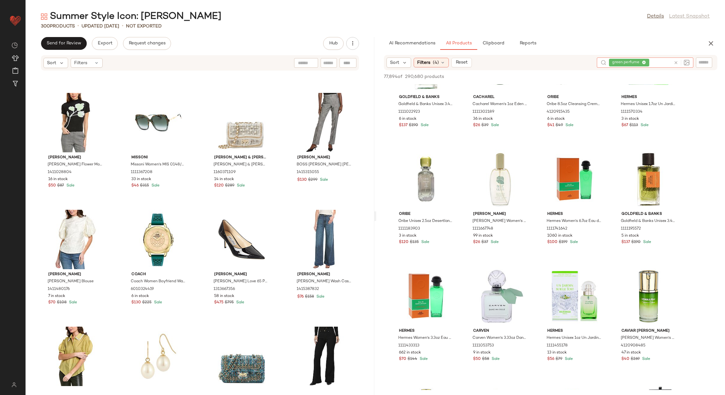
scroll to position [1693, 0]
click at [524, 155] on img at bounding box center [524, 157] width 4 height 4
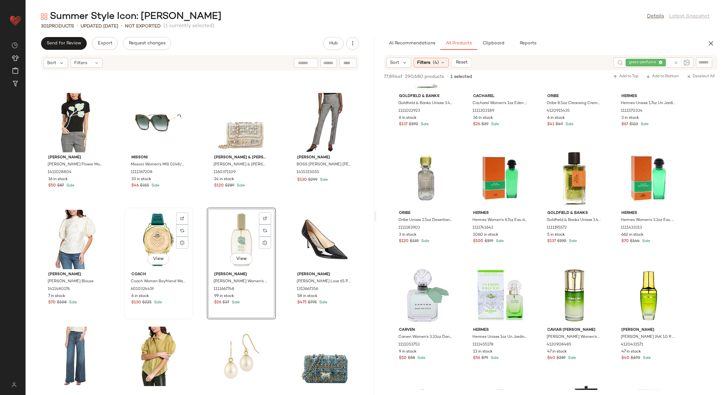
scroll to position [4511, 0]
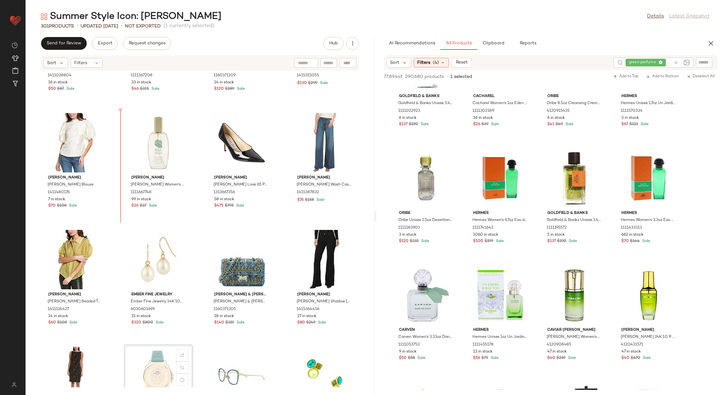
scroll to position [4520, 0]
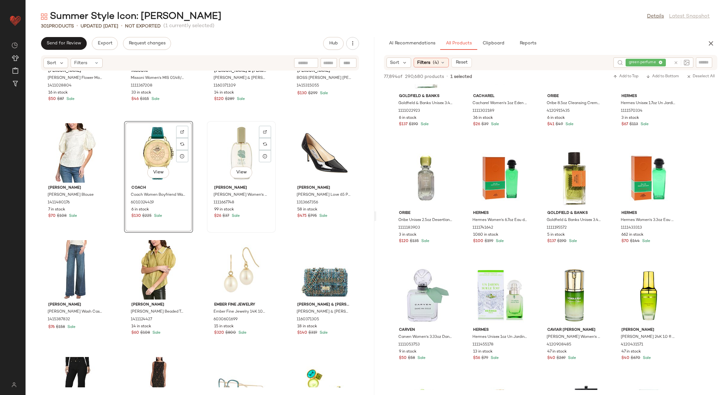
click at [231, 151] on div "View" at bounding box center [241, 152] width 65 height 59
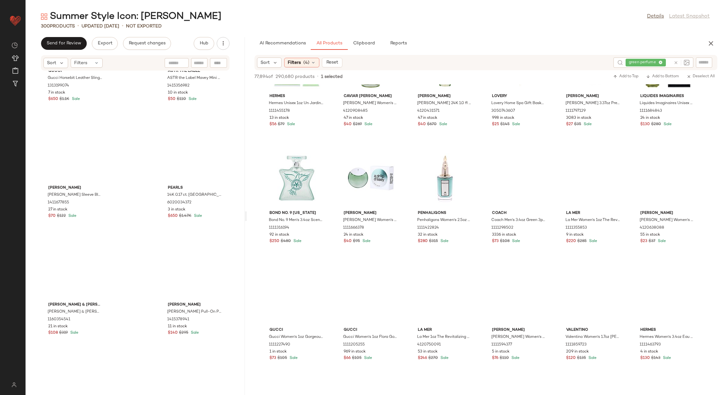
scroll to position [1108, 0]
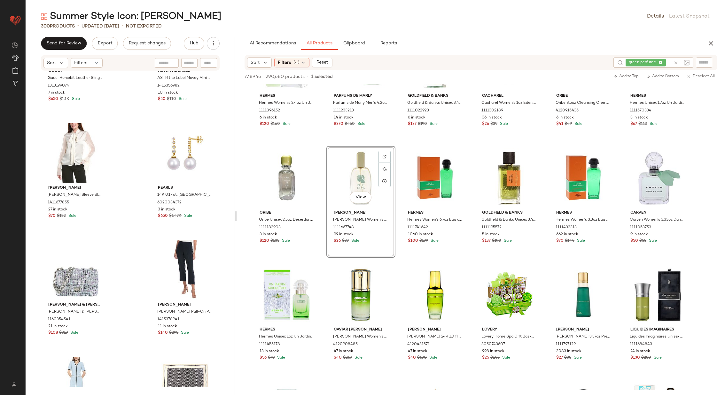
drag, startPoint x: 375, startPoint y: 215, endPoint x: 236, endPoint y: 215, distance: 139.1
click at [236, 216] on div "Summer Style Icon: Jackie O Details Latest Snapshot 300 Products • updated Aug …" at bounding box center [375, 202] width 699 height 385
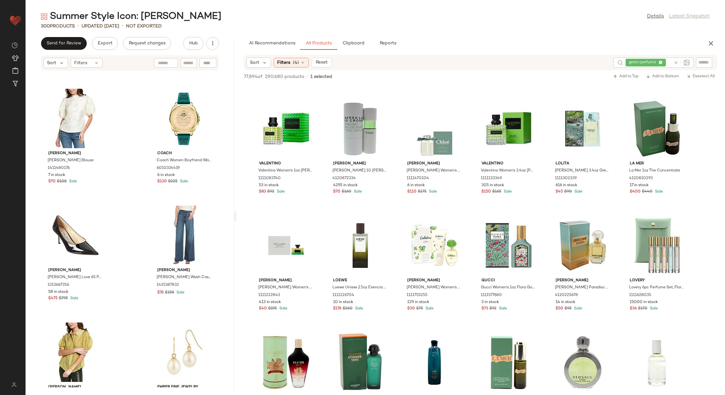
scroll to position [1796, 0]
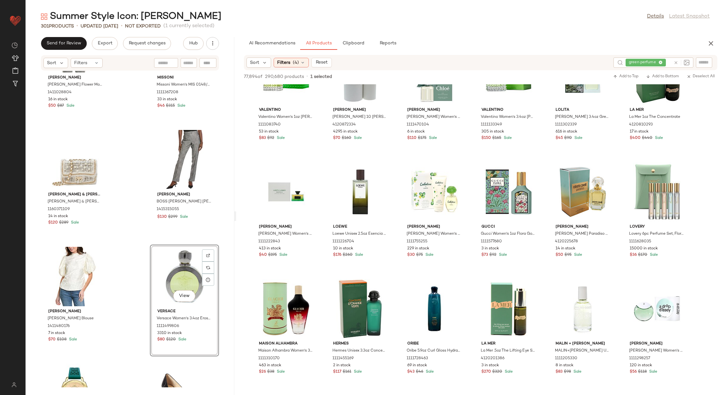
scroll to position [9018, 0]
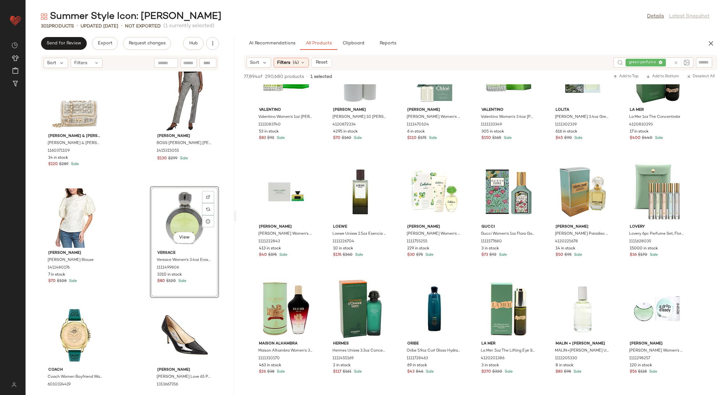
click at [138, 193] on div "Gracia Gracia Flower Mock Neck Top 1411028804 16 in stock $50 $87 Sale Missoni …" at bounding box center [130, 229] width 209 height 317
click at [169, 205] on div "View" at bounding box center [184, 218] width 65 height 59
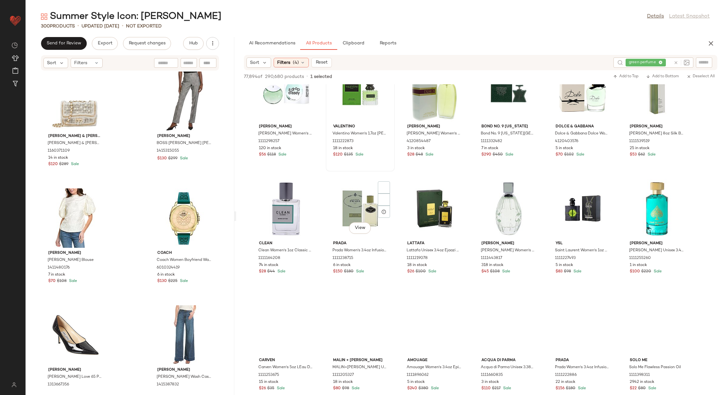
scroll to position [2144, 0]
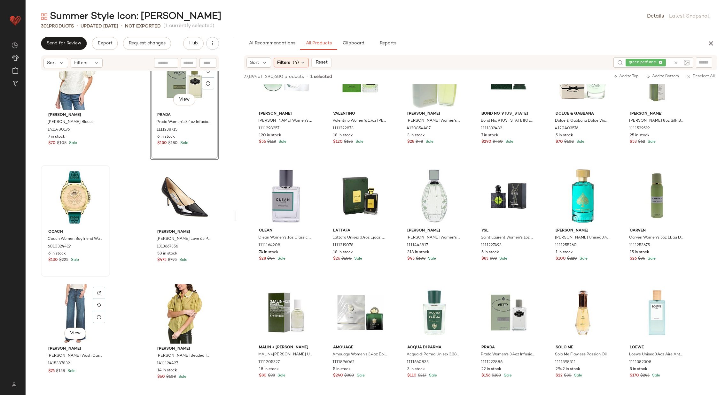
scroll to position [9157, 0]
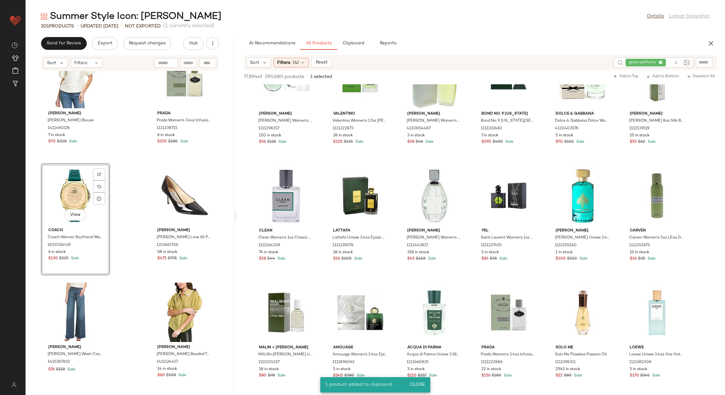
click at [113, 224] on div "Gracia Gracia Jacquard Blouse 1411480176 7 in stock $70 $108 Sale Prada Prada W…" at bounding box center [130, 229] width 209 height 317
click at [67, 197] on div "View" at bounding box center [75, 195] width 65 height 59
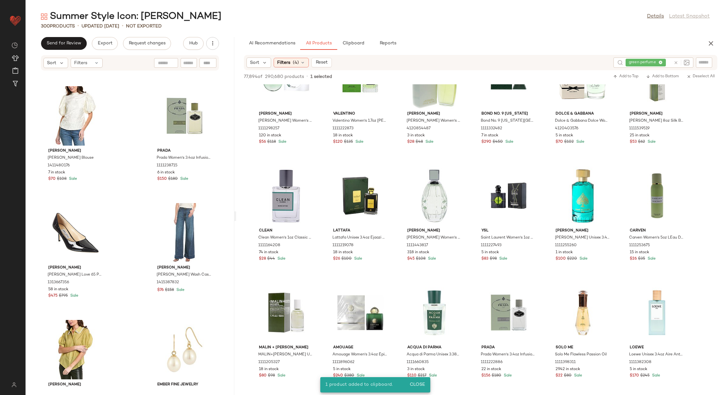
scroll to position [9117, 0]
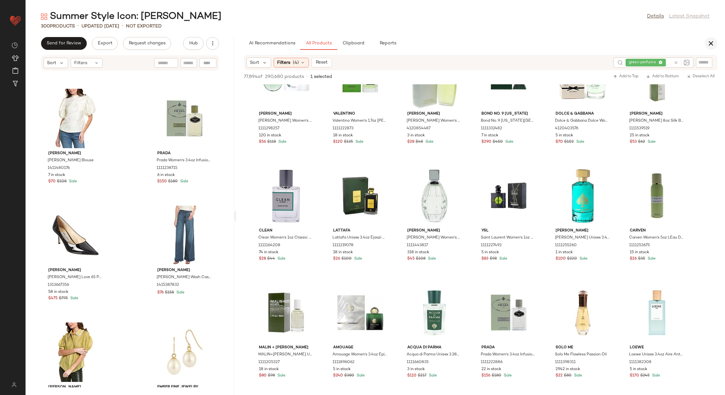
click at [710, 44] on icon "button" at bounding box center [711, 44] width 8 height 8
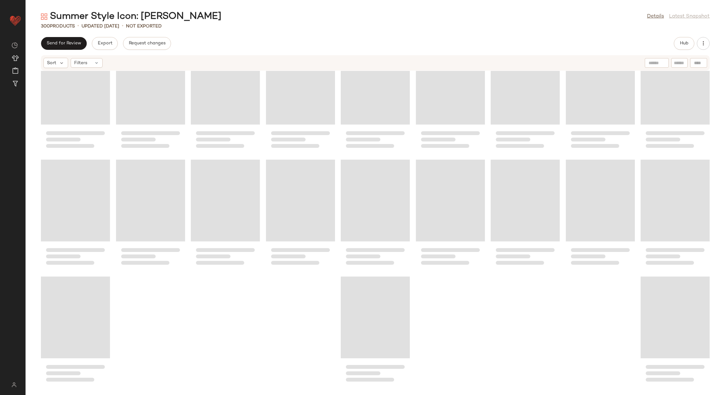
scroll to position [3662, 0]
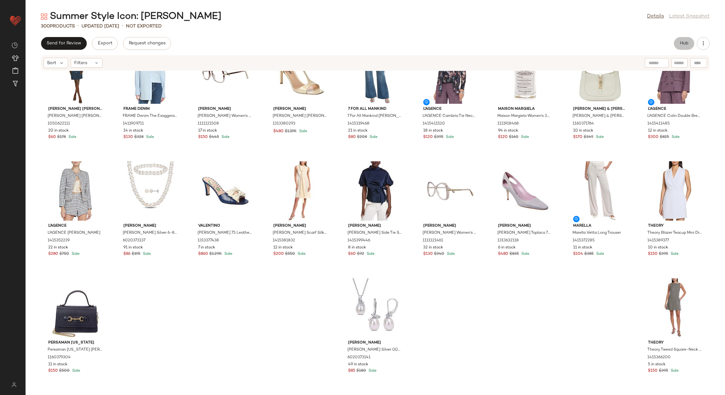
click at [680, 43] on span "Hub" at bounding box center [684, 43] width 9 height 5
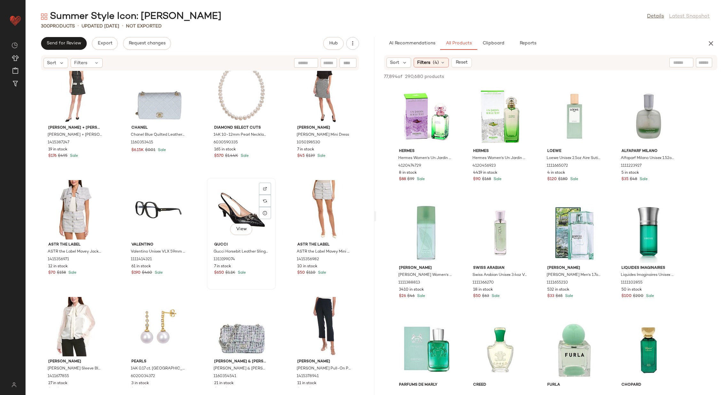
scroll to position [2114, 0]
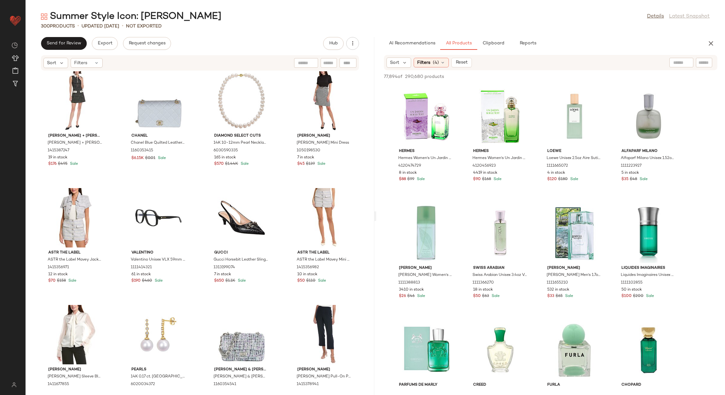
click at [330, 65] on input "text" at bounding box center [328, 63] width 11 height 7
type input "*****"
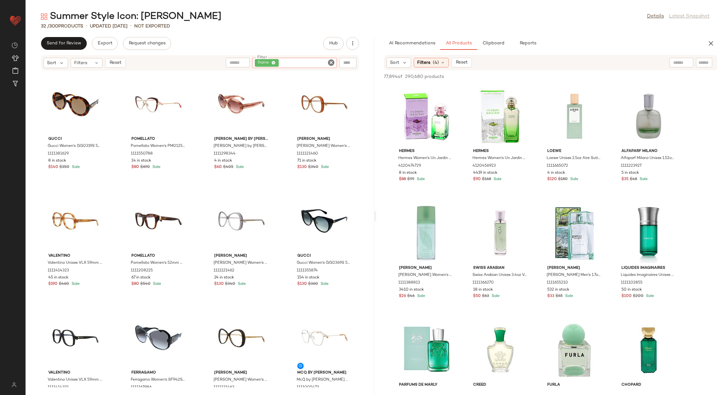
click at [331, 64] on icon "Clear Filter" at bounding box center [331, 63] width 8 height 8
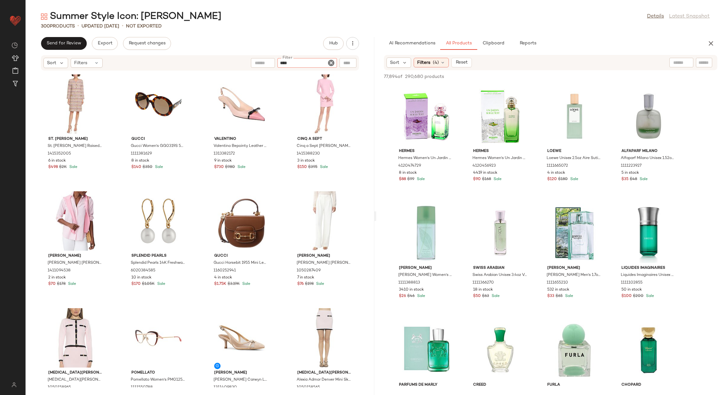
type input "*****"
click at [239, 60] on input "text" at bounding box center [238, 62] width 16 height 7
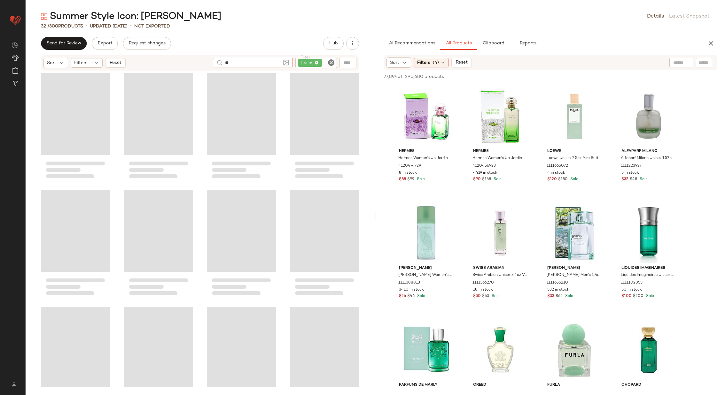
type input "*"
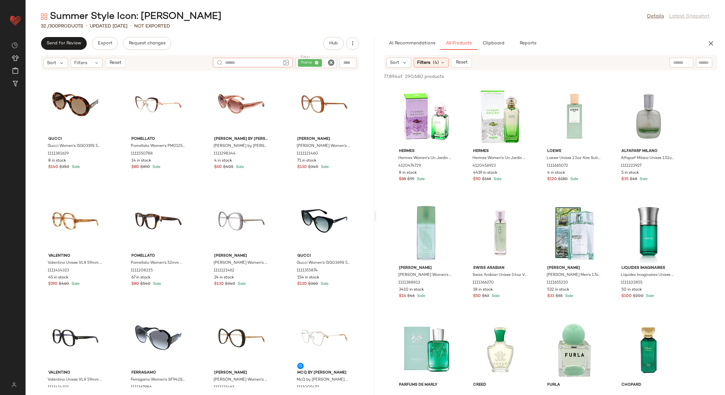
click at [201, 99] on div "Gucci Gucci Women's GG0319S 52mm Sunglasses 1111381629 8 in stock $140 $350 Sal…" at bounding box center [200, 229] width 349 height 317
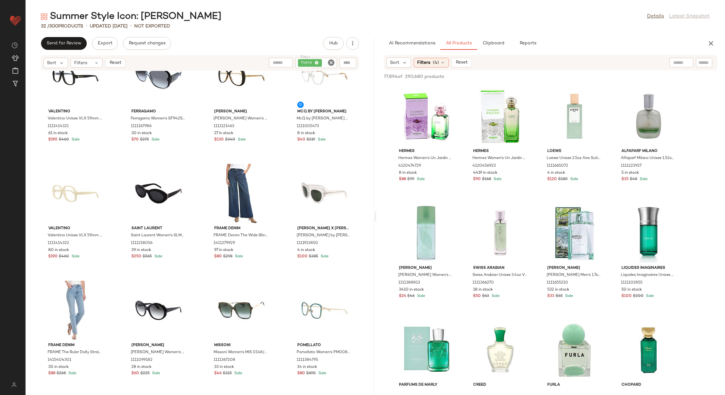
scroll to position [275, 0]
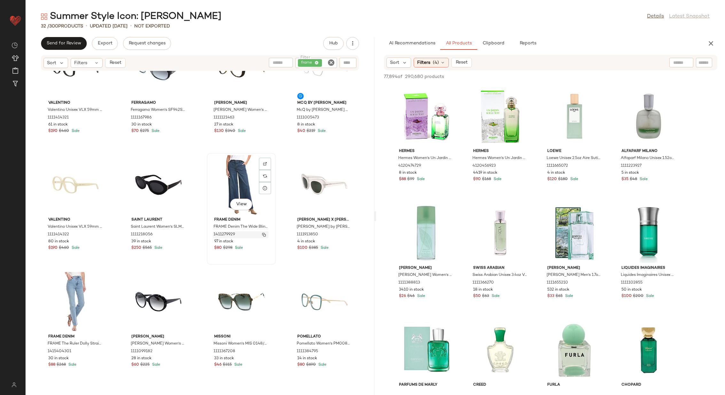
click at [263, 234] on img "button" at bounding box center [264, 235] width 4 height 4
click at [331, 61] on icon "Clear Filter" at bounding box center [331, 63] width 8 height 8
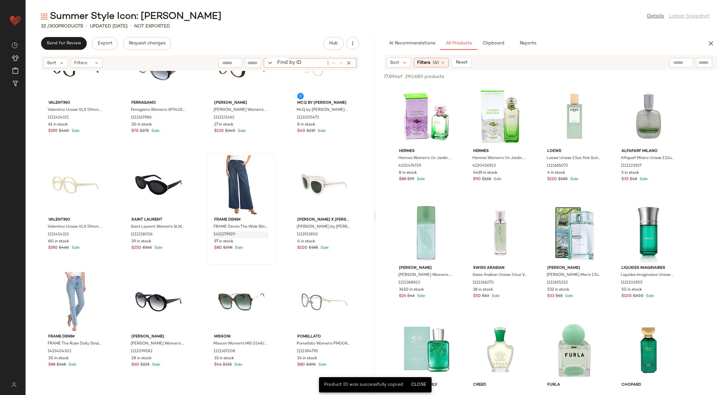
click at [342, 61] on div "Find by ID Find by ID" at bounding box center [310, 63] width 93 height 10
paste input "**********"
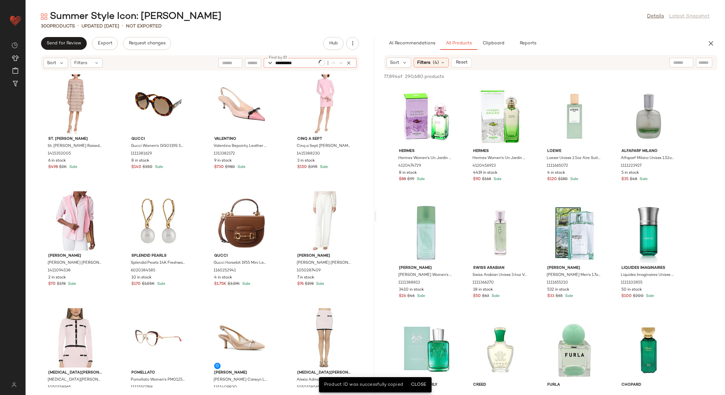
scroll to position [3627, 0]
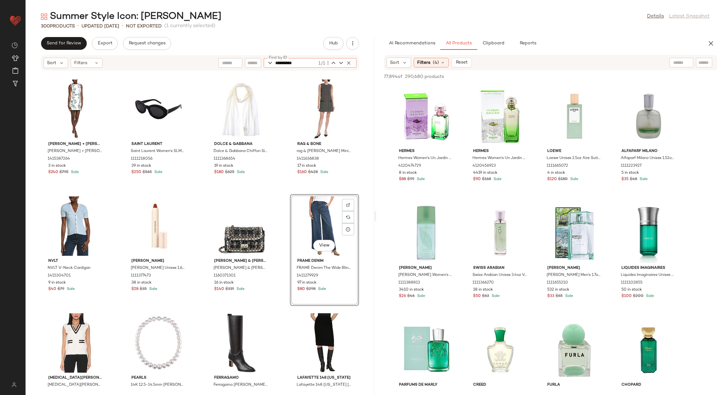
type input "**********"
click at [281, 187] on div "alice + olivia alice + olivia Clyde Embellished Shift Dress 1415387264 3 in sto…" at bounding box center [200, 229] width 349 height 317
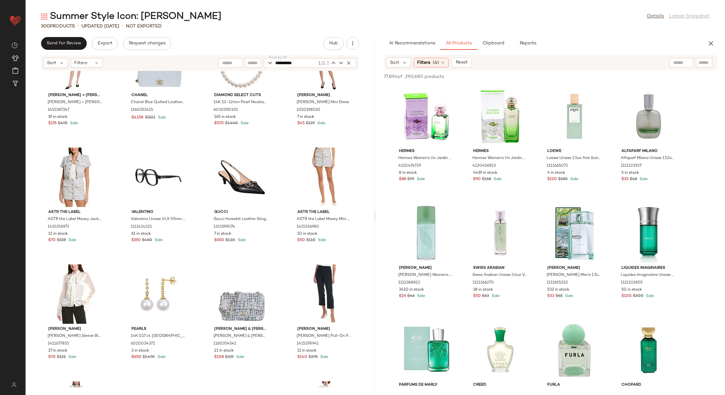
scroll to position [2156, 0]
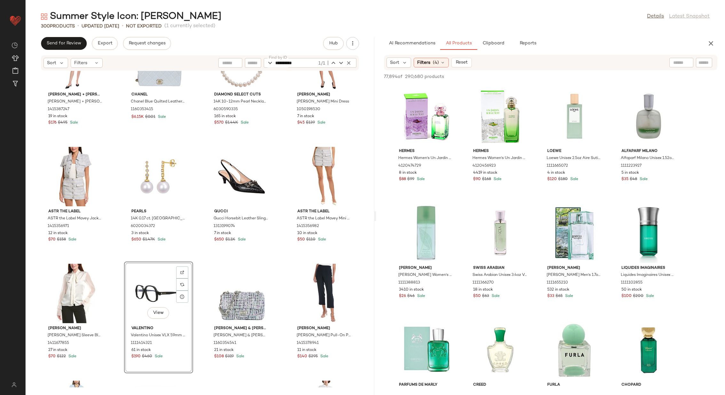
click at [196, 272] on div "alice + olivia alice + olivia Ellis Mini Dress 1415387247 19 in stock $176 $495…" at bounding box center [200, 229] width 349 height 317
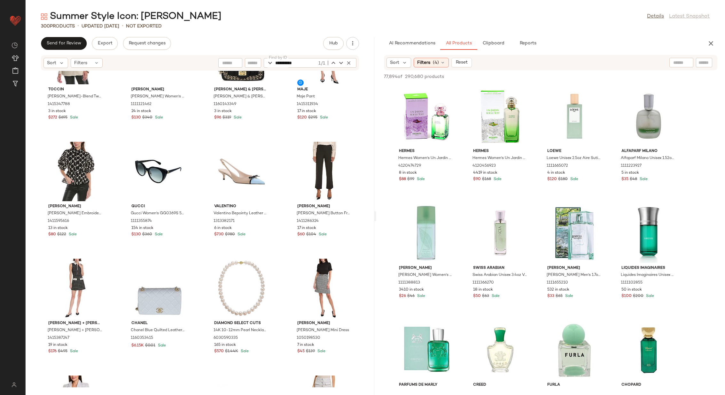
scroll to position [1930, 0]
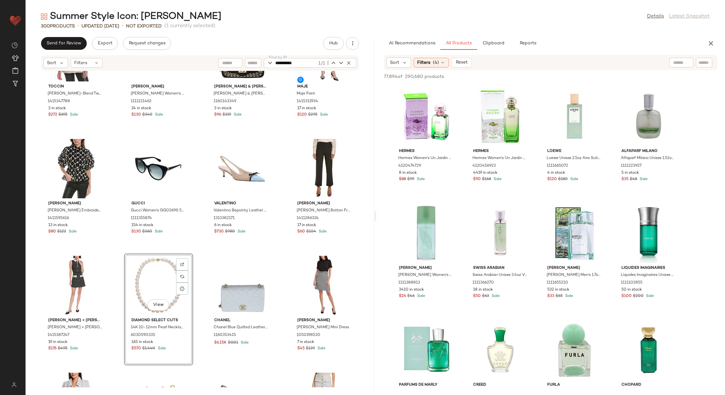
click at [199, 276] on div "Toccin TOCCIN Lea Wool-Blend Tweed Jacket 1415347788 3 in stock $272 $695 Sale …" at bounding box center [200, 229] width 349 height 317
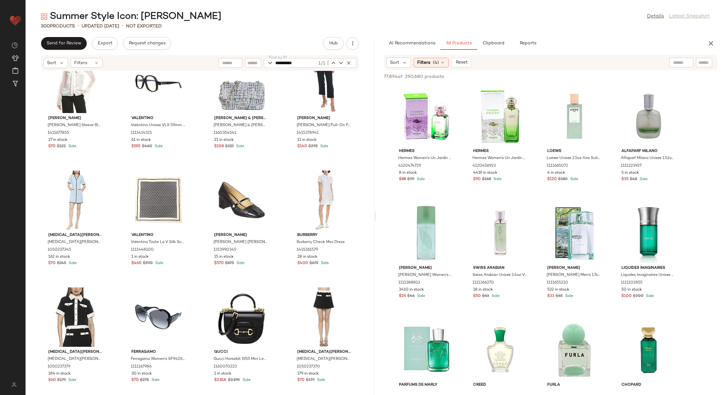
scroll to position [2369, 0]
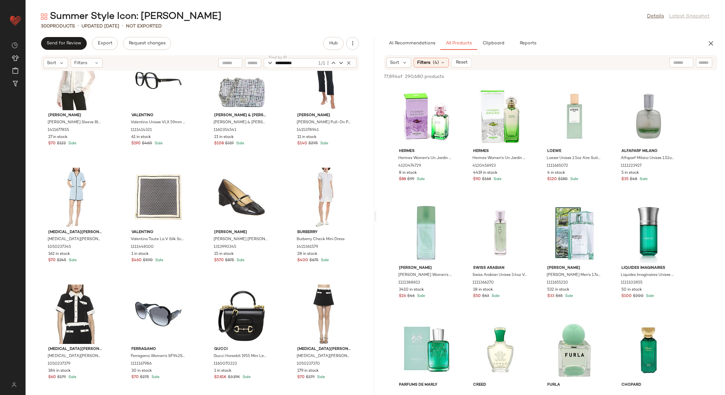
click at [687, 64] on div at bounding box center [681, 63] width 24 height 10
type input "**********"
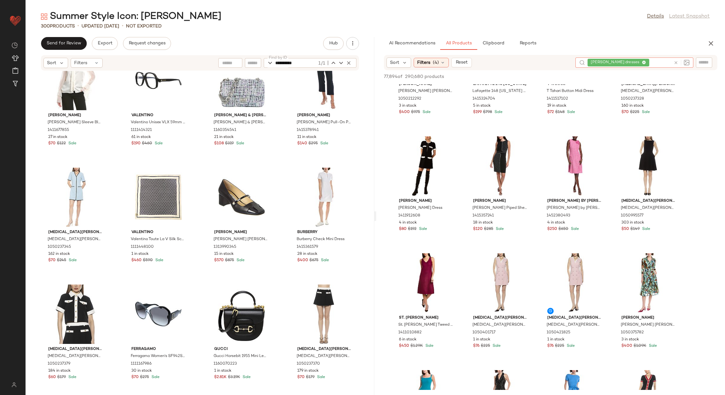
scroll to position [2526, 0]
click at [527, 150] on div at bounding box center [524, 156] width 12 height 12
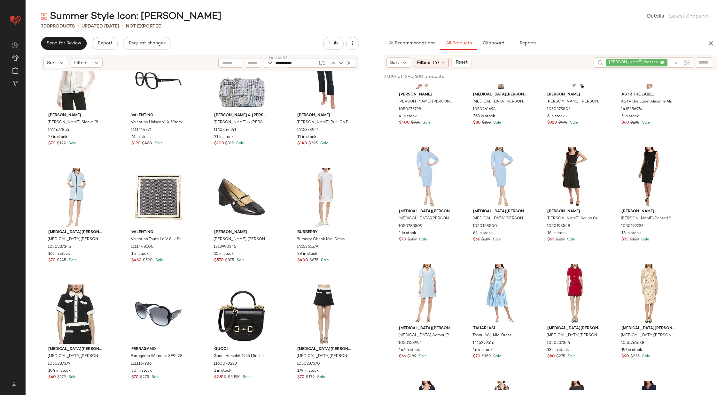
scroll to position [3688, 0]
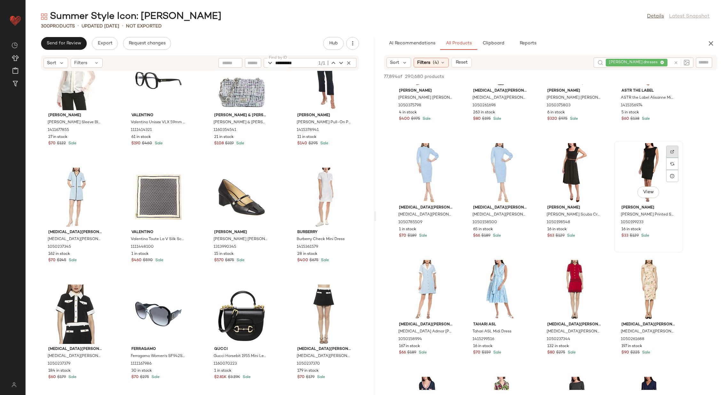
click at [676, 158] on div at bounding box center [672, 164] width 12 height 12
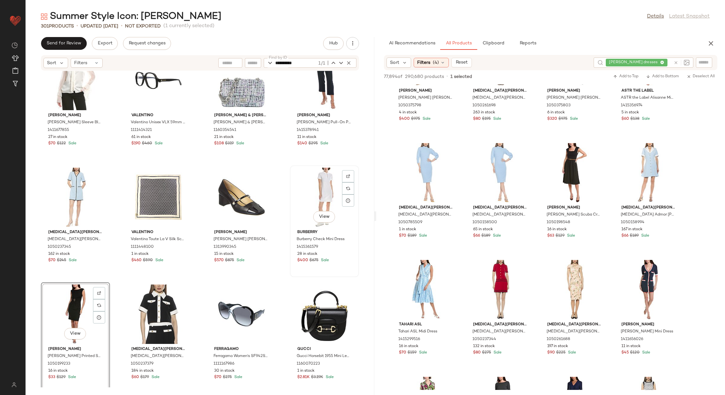
click at [312, 190] on div "View" at bounding box center [324, 197] width 65 height 59
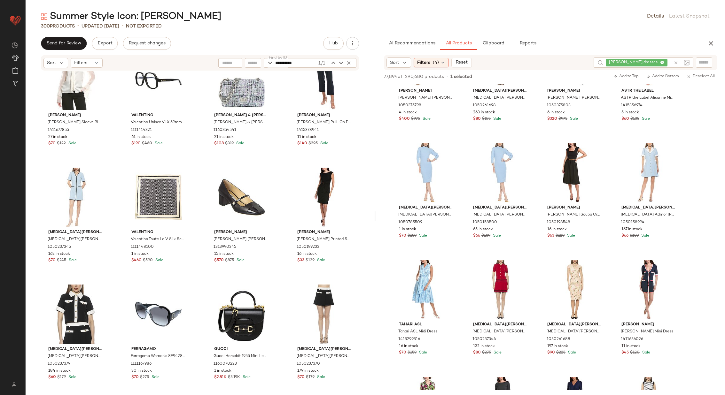
scroll to position [2362, 0]
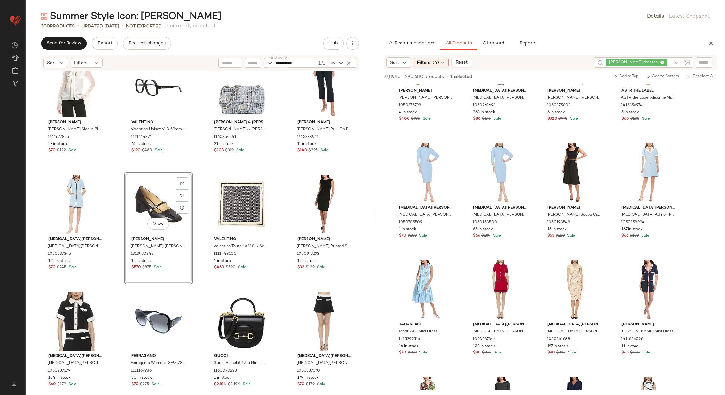
click at [199, 202] on div "ASTR the Label ASTR the Label Mavey Jacket 1415356971 12 in stock $70 $158 Sale…" at bounding box center [200, 229] width 349 height 317
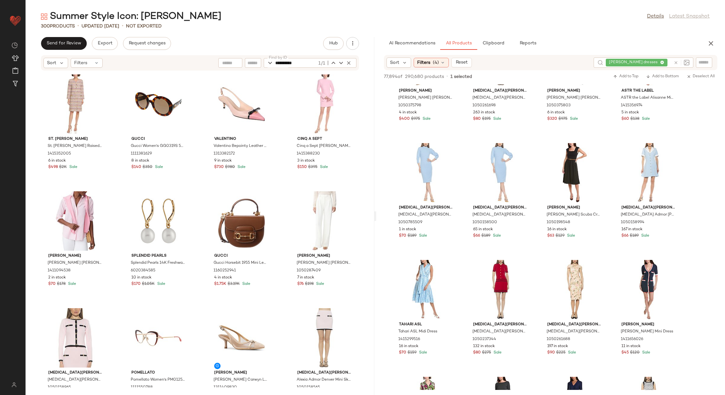
click at [679, 62] on div at bounding box center [682, 63] width 16 height 6
click at [676, 62] on icon at bounding box center [676, 62] width 5 height 5
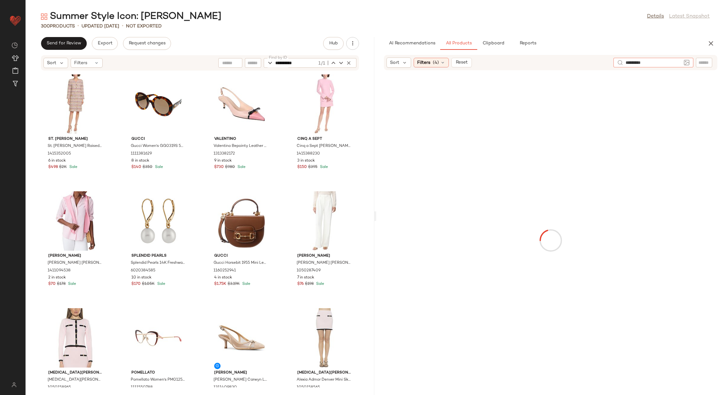
type input "**********"
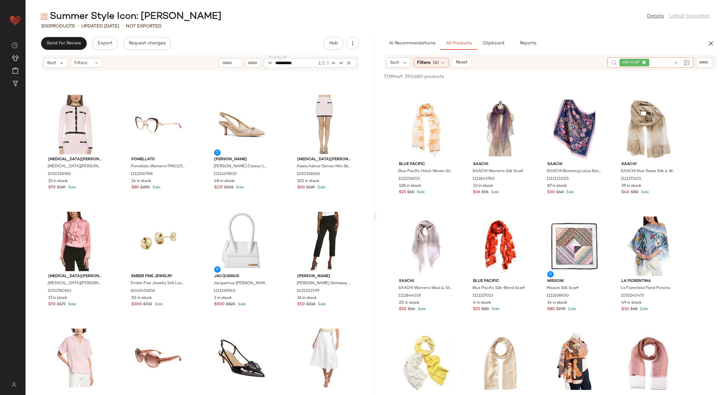
scroll to position [214, 0]
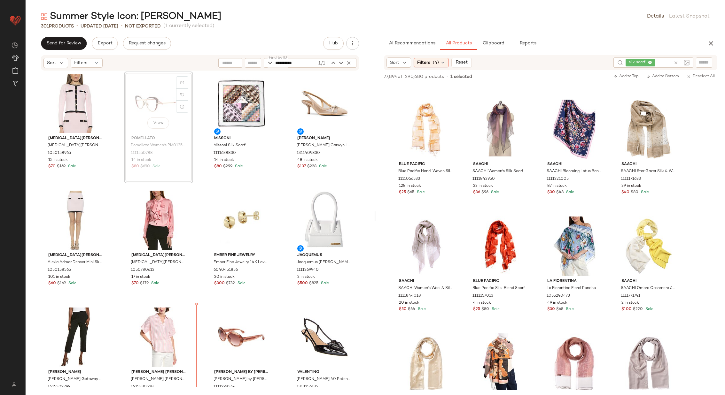
scroll to position [244, 0]
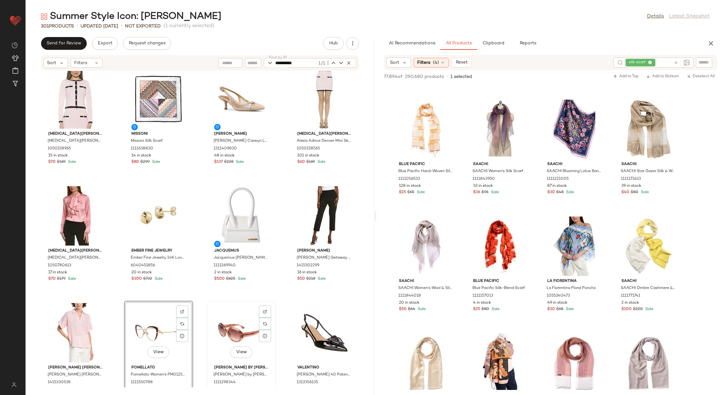
click at [229, 318] on div "View" at bounding box center [241, 332] width 65 height 59
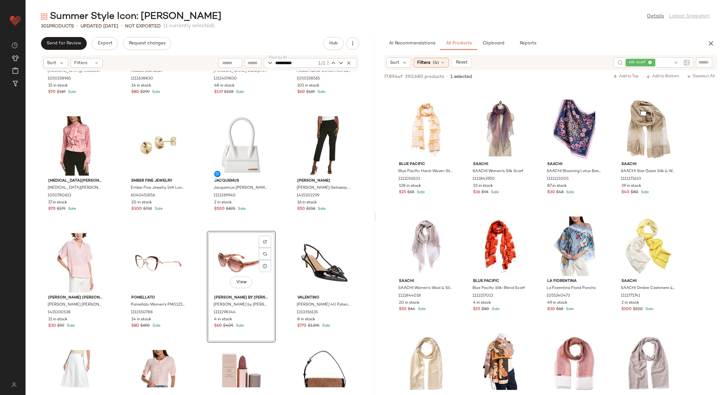
scroll to position [316, 0]
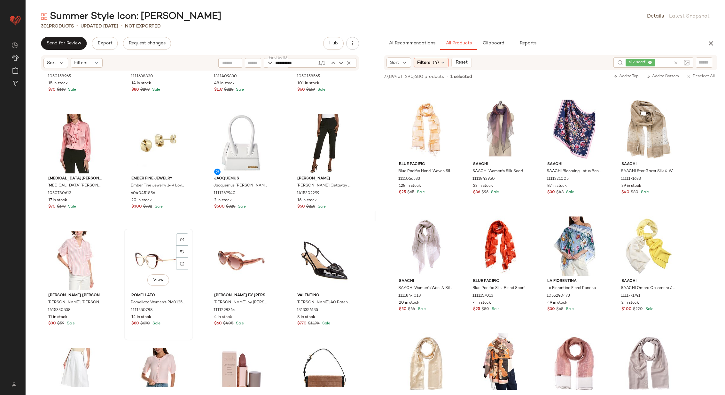
click at [146, 258] on div "View" at bounding box center [158, 260] width 65 height 59
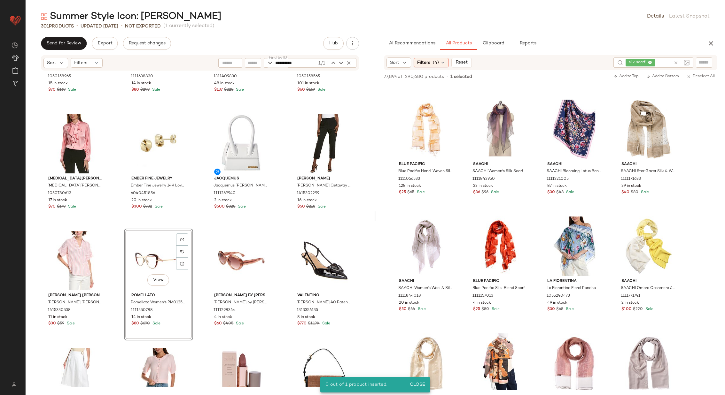
click at [197, 275] on div "Alexia Admor Alexia Admor Maia Knit Cardigan 1050158965 15 in stock $70 $169 Sa…" at bounding box center [200, 229] width 349 height 317
click at [157, 254] on div "View" at bounding box center [158, 260] width 65 height 59
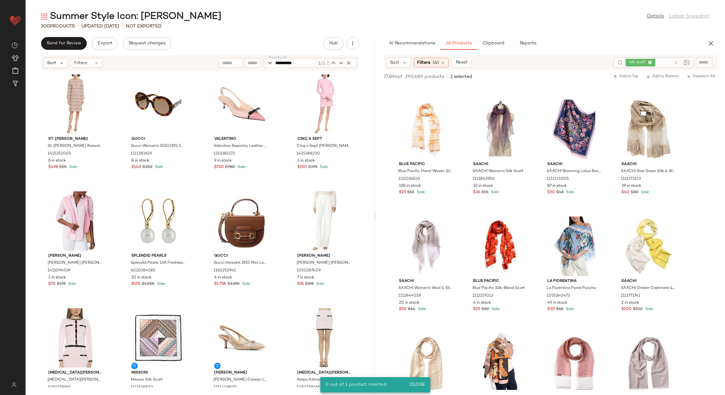
click at [199, 269] on div "St. [PERSON_NAME]. [PERSON_NAME] Plaid Tweed Dress 1415352005 6 in stock $498 $…" at bounding box center [200, 229] width 349 height 317
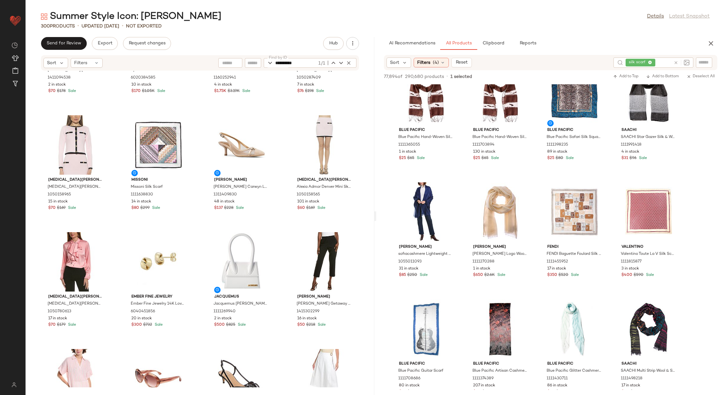
scroll to position [3220, 0]
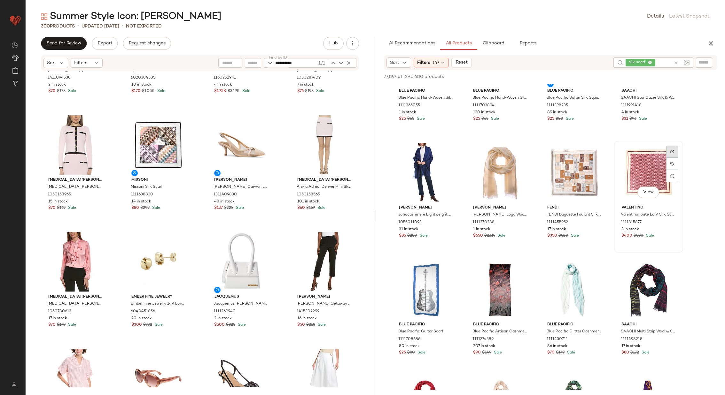
click at [675, 158] on div at bounding box center [672, 164] width 12 height 12
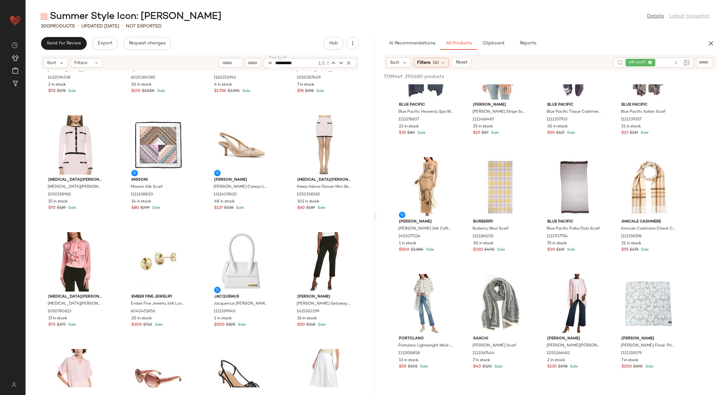
scroll to position [14115, 0]
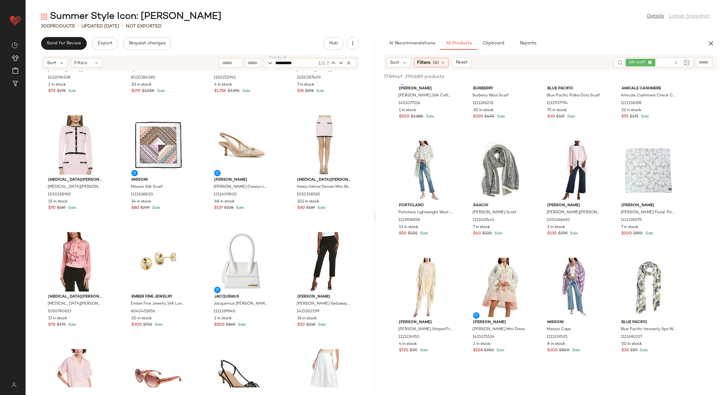
scroll to position [14261, 0]
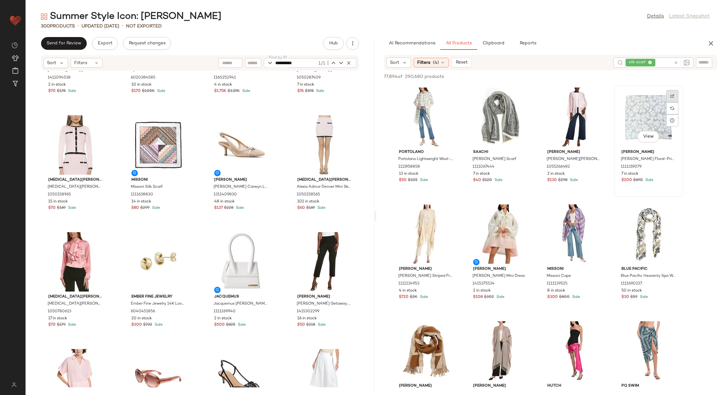
click at [674, 102] on div at bounding box center [672, 108] width 12 height 12
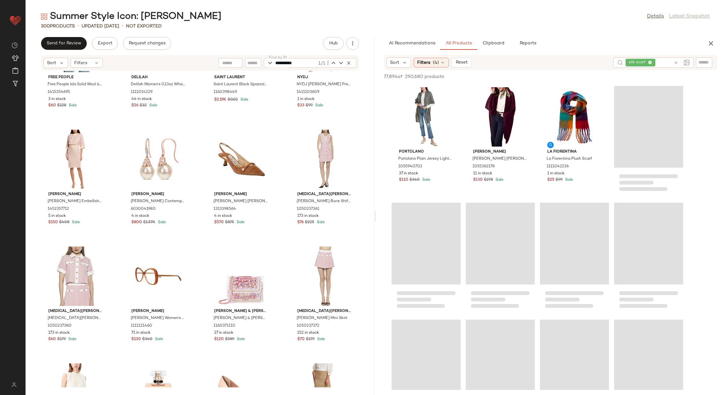
scroll to position [652, 0]
click at [676, 62] on icon at bounding box center [676, 62] width 5 height 5
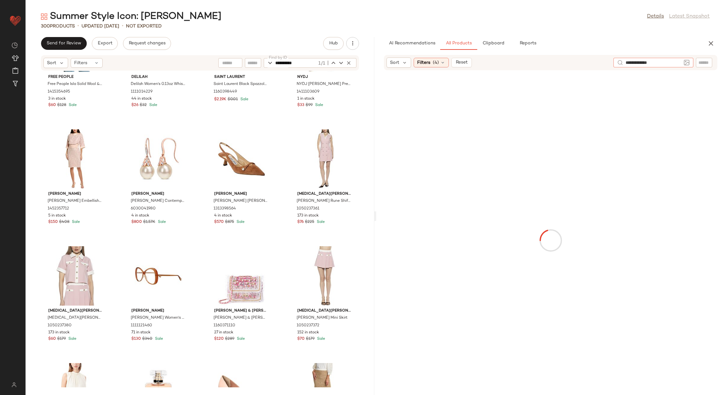
type input "**********"
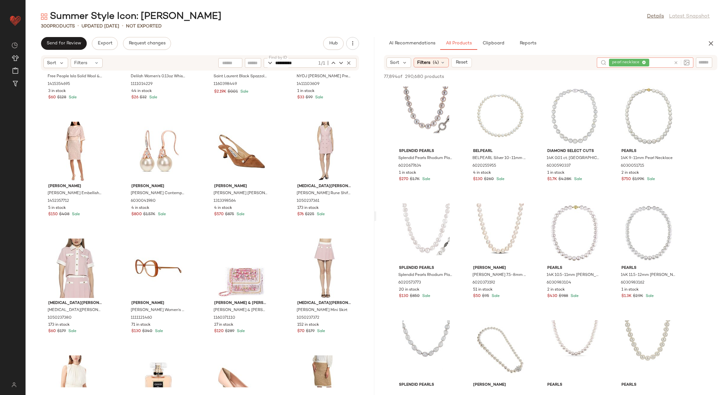
scroll to position [660, 0]
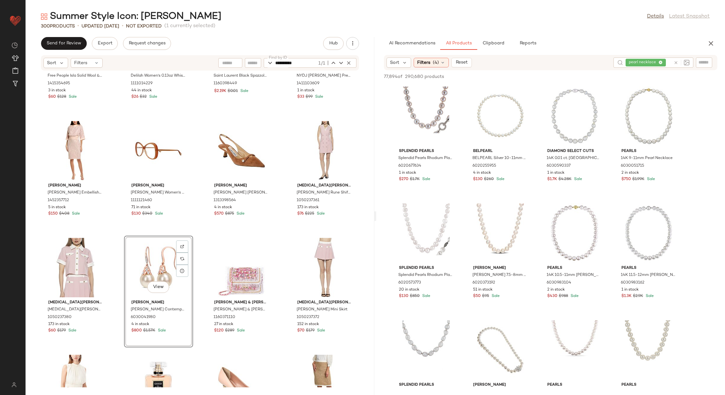
click at [199, 241] on div "Free People Free People Isla Solid Wool & Cashmere-Blend Cardigan 1415354695 3 …" at bounding box center [200, 229] width 349 height 317
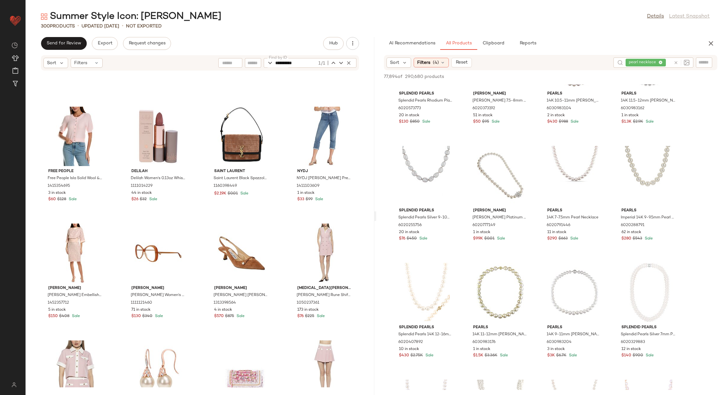
scroll to position [176, 0]
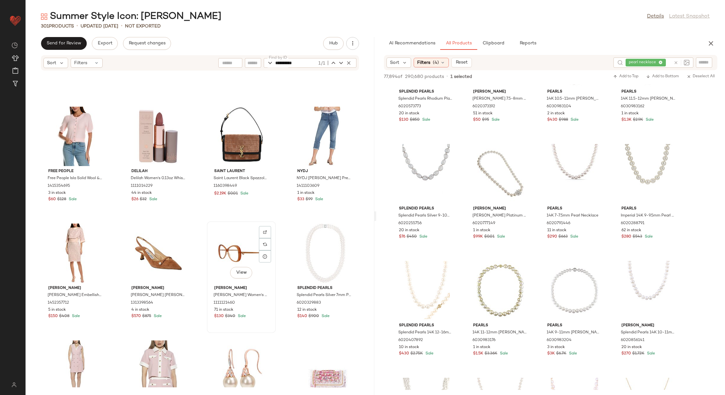
click at [245, 253] on div "View" at bounding box center [241, 253] width 65 height 59
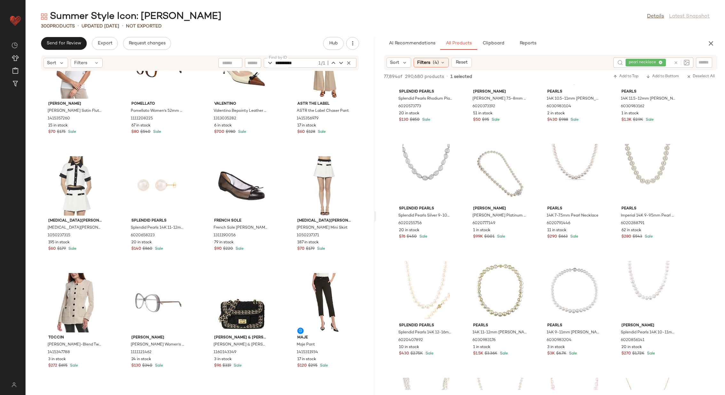
scroll to position [1705, 0]
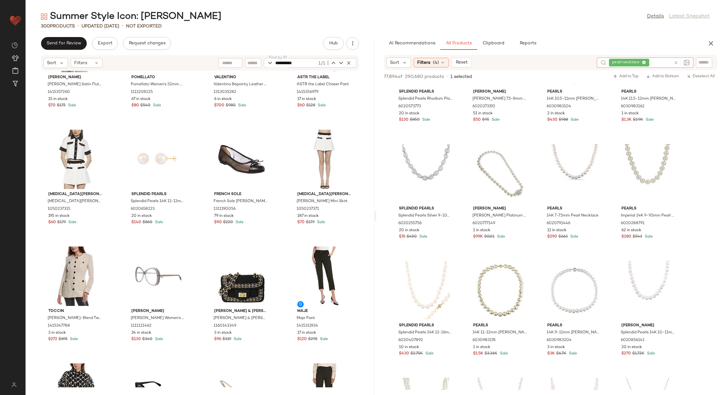
click at [675, 62] on icon at bounding box center [676, 62] width 5 height 5
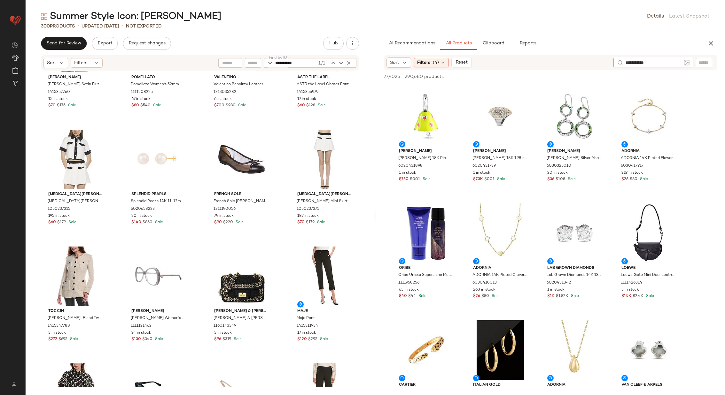
type input "**********"
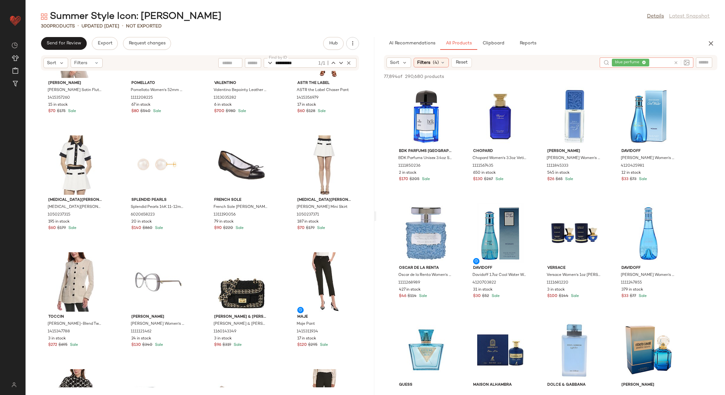
scroll to position [1696, 0]
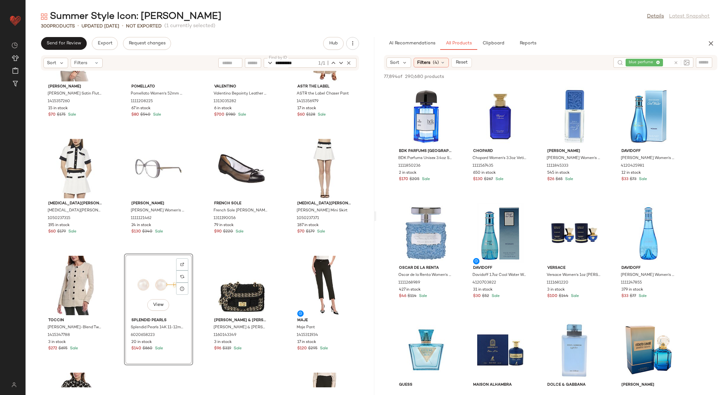
click at [197, 263] on div "[PERSON_NAME] [PERSON_NAME] Satin Flutter Sleeve Top 1415357260 15 in stock $70…" at bounding box center [200, 229] width 349 height 317
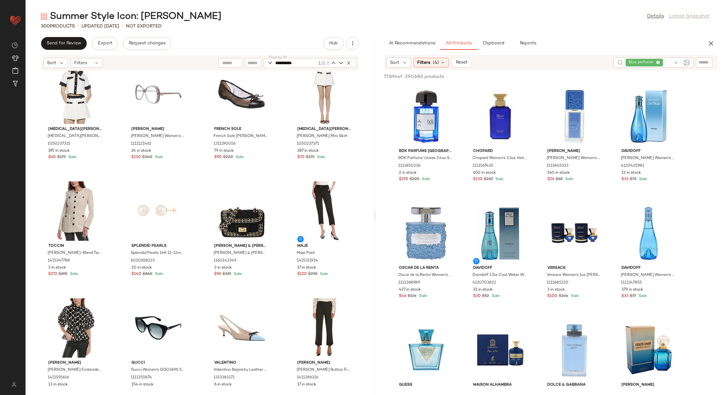
scroll to position [1770, 0]
click at [674, 60] on icon at bounding box center [676, 62] width 5 height 5
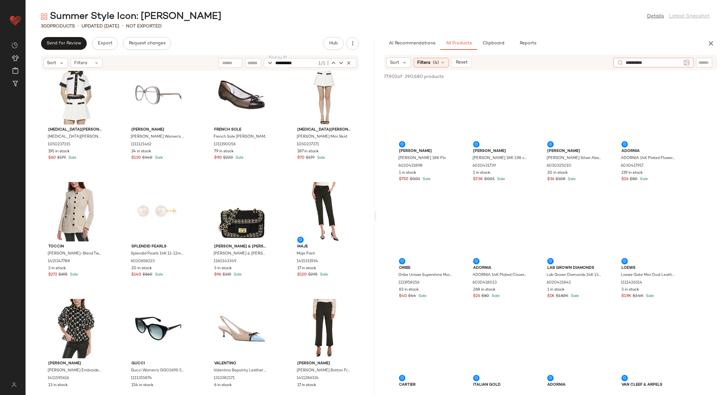
type input "**********"
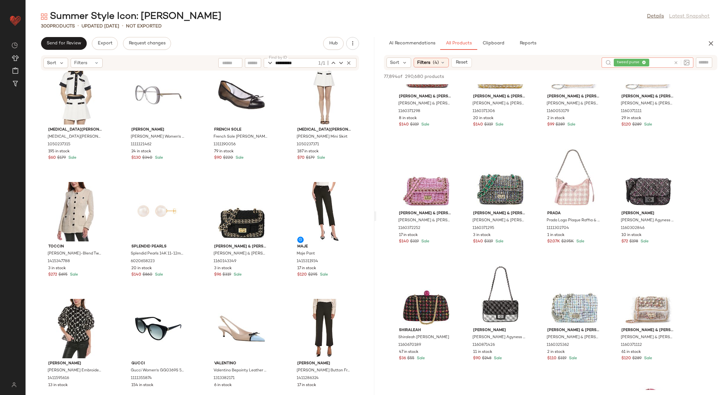
scroll to position [0, 0]
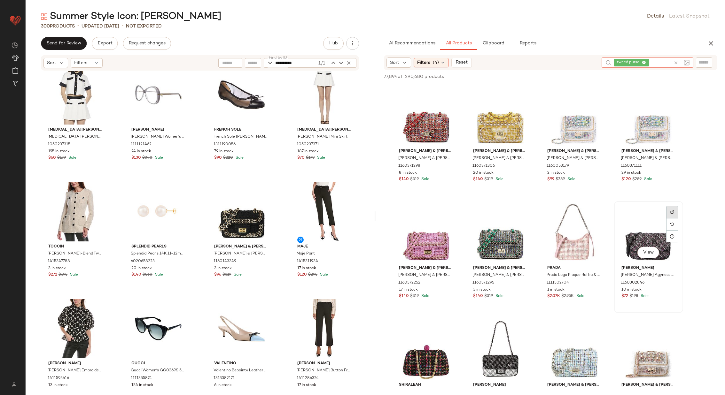
click at [674, 218] on div at bounding box center [672, 224] width 12 height 12
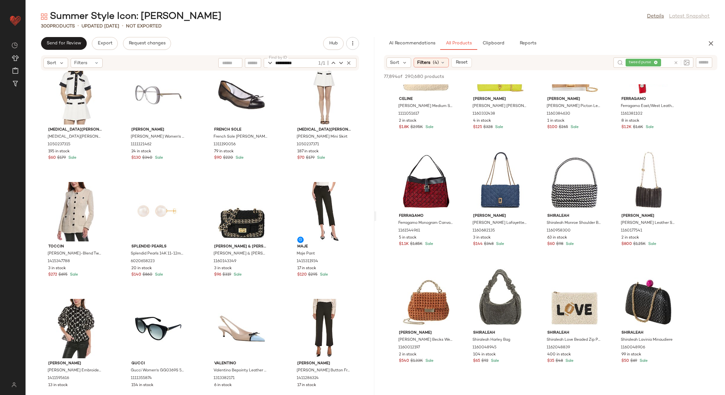
scroll to position [1574, 0]
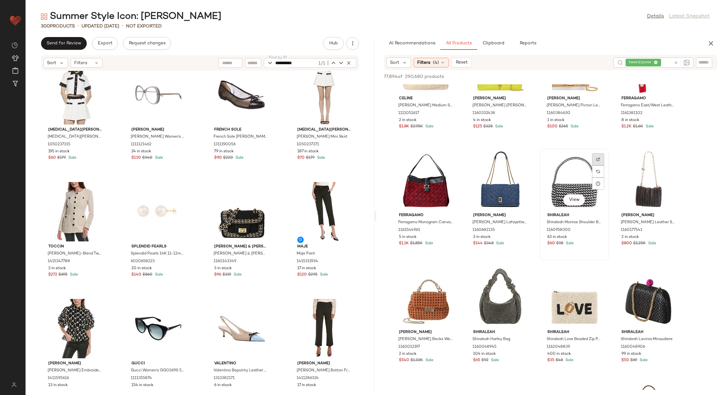
click at [596, 166] on div at bounding box center [598, 172] width 12 height 12
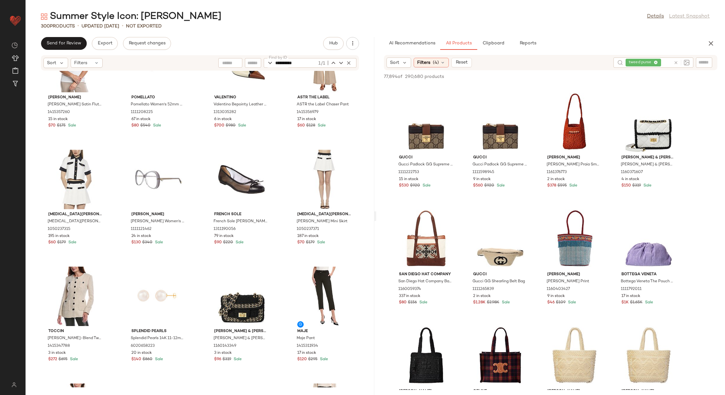
scroll to position [1681, 0]
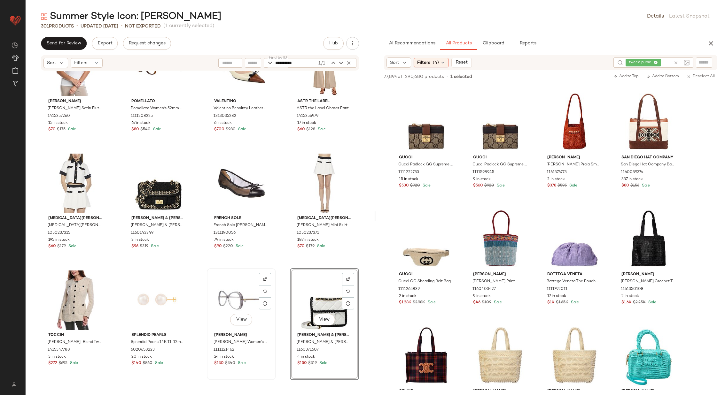
click at [230, 293] on div "View" at bounding box center [241, 300] width 65 height 59
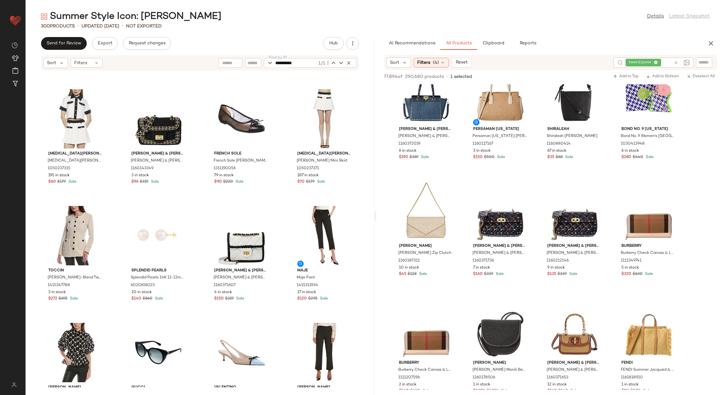
scroll to position [3765, 0]
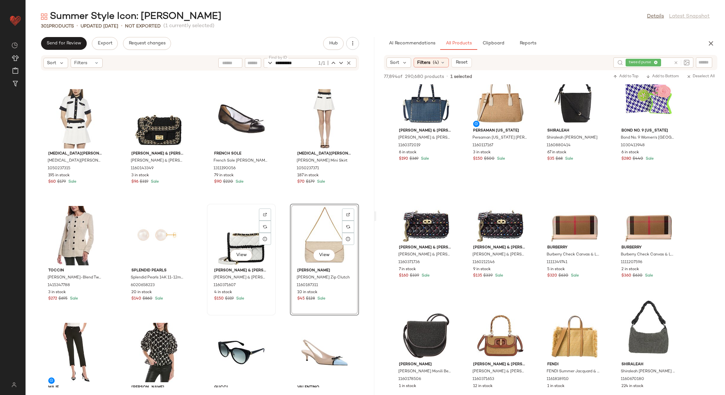
click at [239, 235] on div "View" at bounding box center [241, 235] width 65 height 59
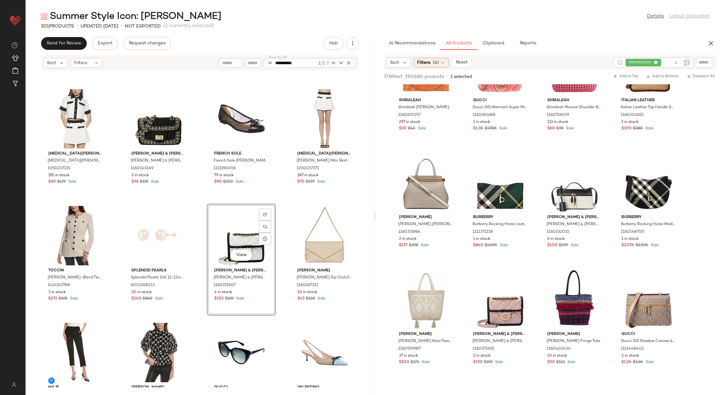
scroll to position [4147, 0]
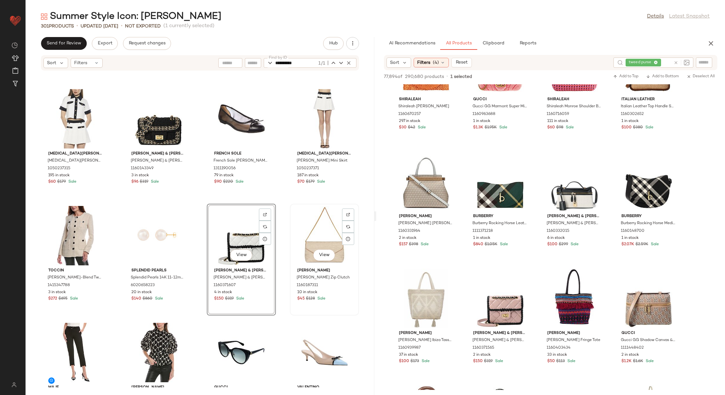
click at [322, 232] on div "View" at bounding box center [324, 235] width 65 height 59
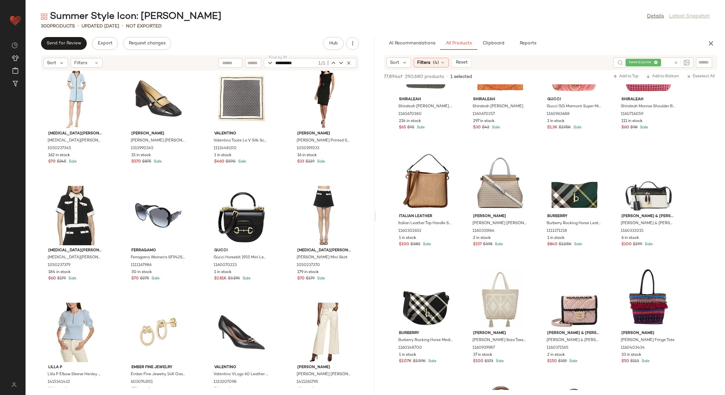
scroll to position [2470, 0]
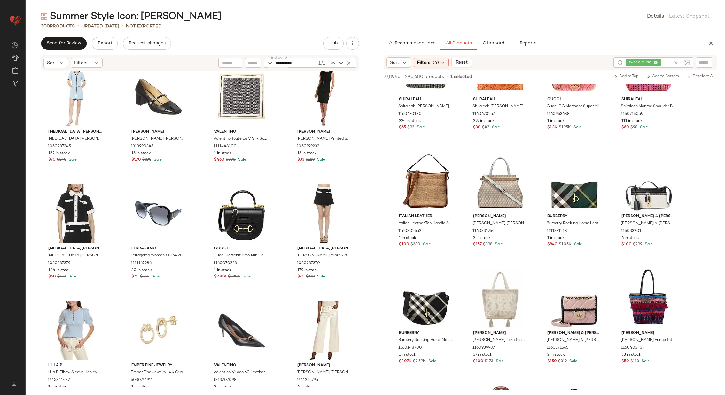
click at [676, 61] on icon at bounding box center [676, 62] width 5 height 5
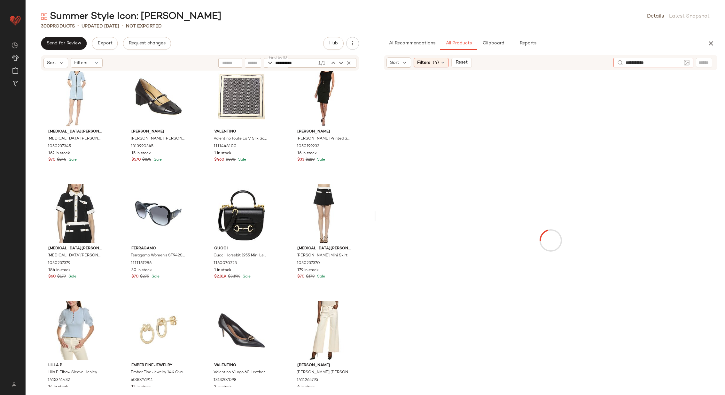
type input "**********"
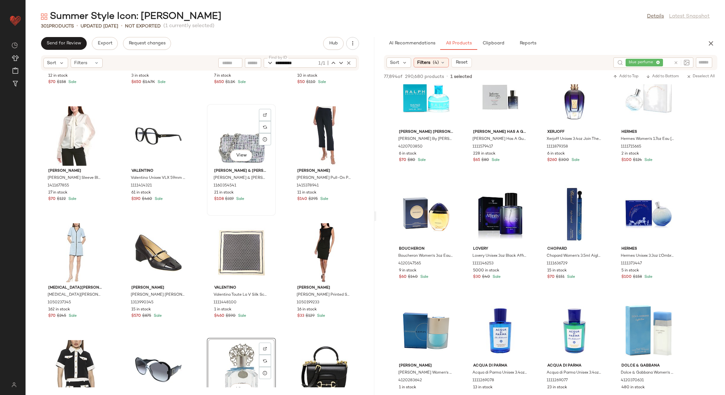
scroll to position [2313, 0]
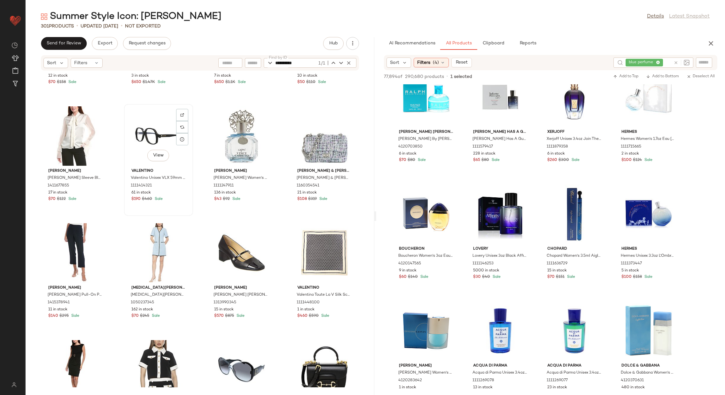
click at [144, 134] on div "View" at bounding box center [158, 135] width 65 height 59
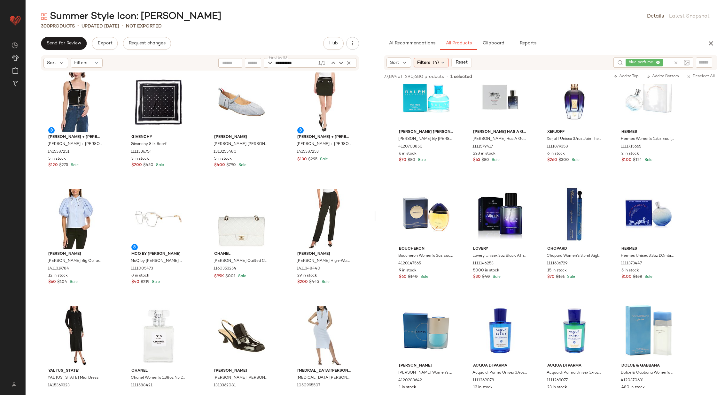
scroll to position [3036, 0]
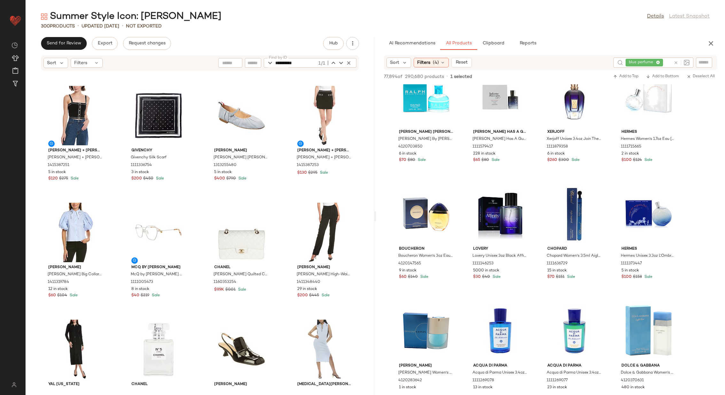
click at [675, 61] on icon at bounding box center [676, 62] width 5 height 5
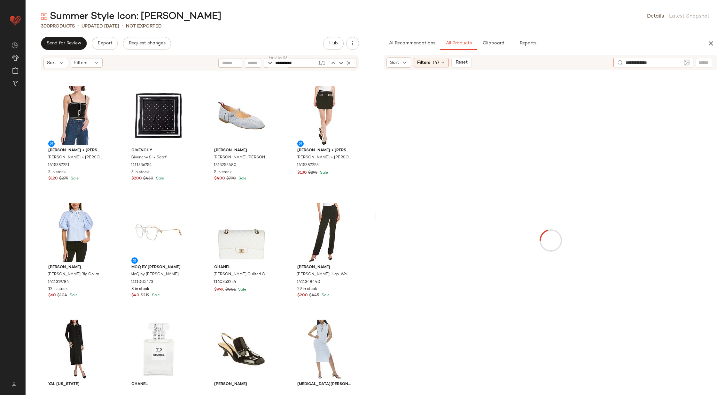
type input "**********"
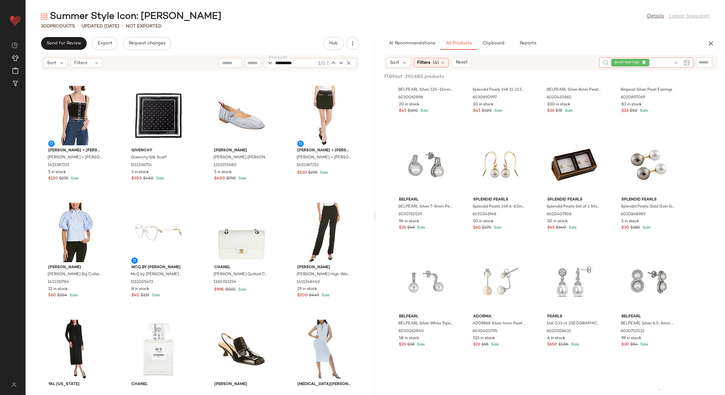
scroll to position [316, 0]
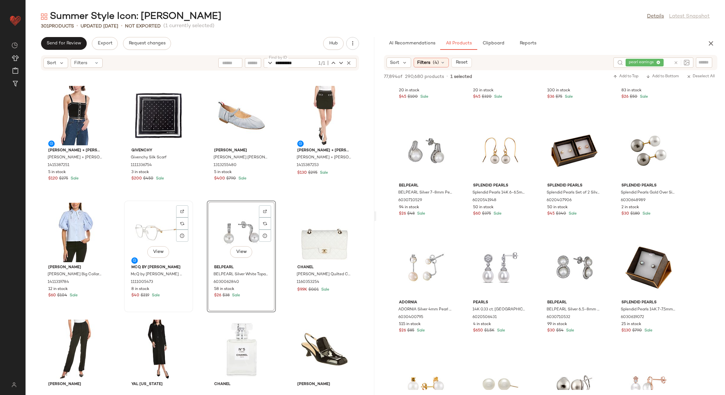
click at [149, 231] on div "View" at bounding box center [158, 232] width 65 height 59
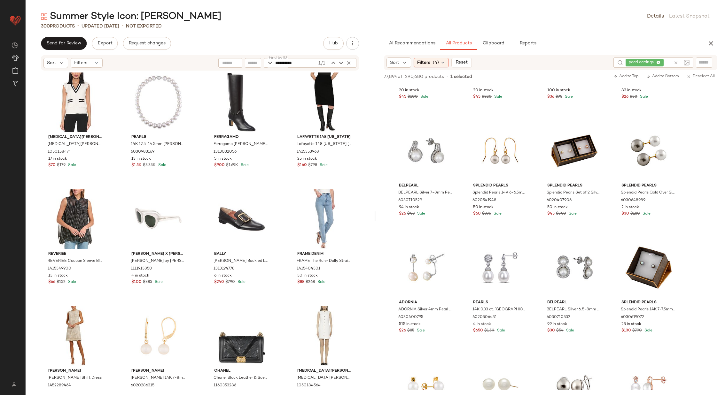
scroll to position [3853, 0]
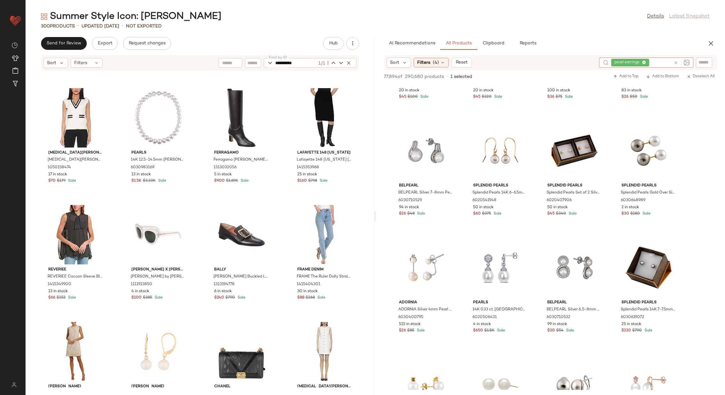
click at [677, 62] on icon at bounding box center [676, 62] width 5 height 5
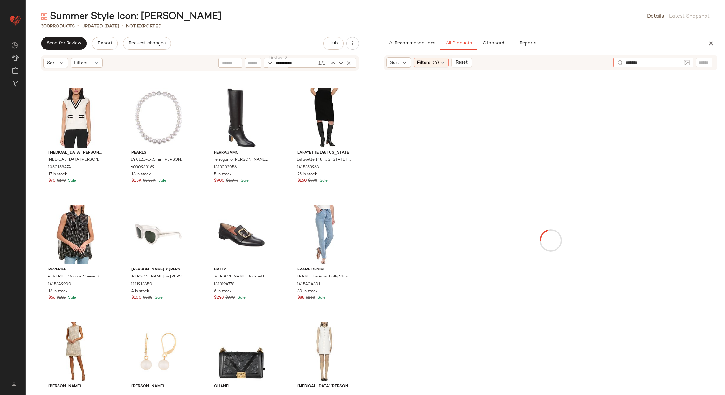
type input "********"
type input "*******"
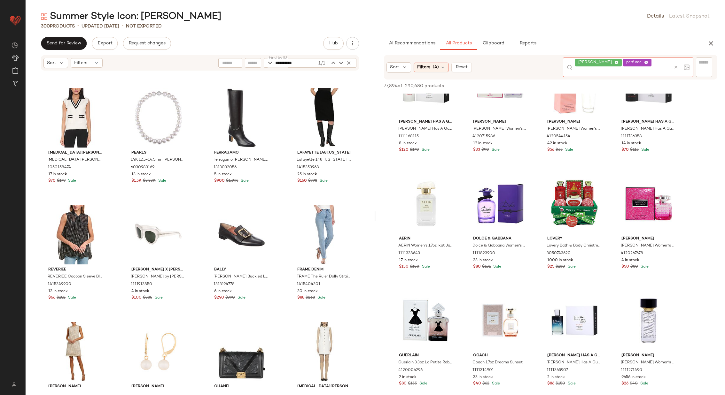
scroll to position [2029, 0]
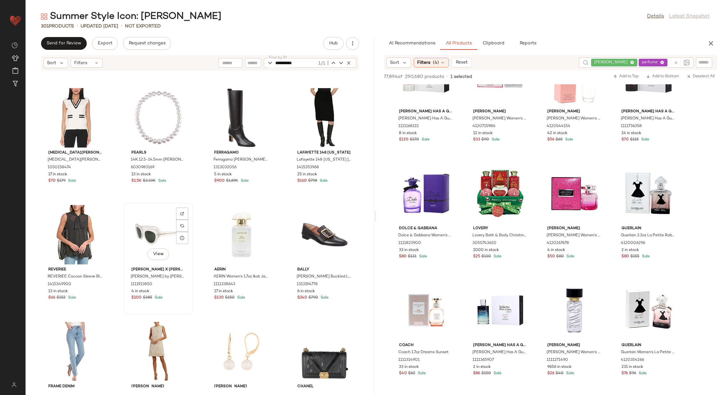
click at [156, 230] on div "View" at bounding box center [158, 234] width 65 height 59
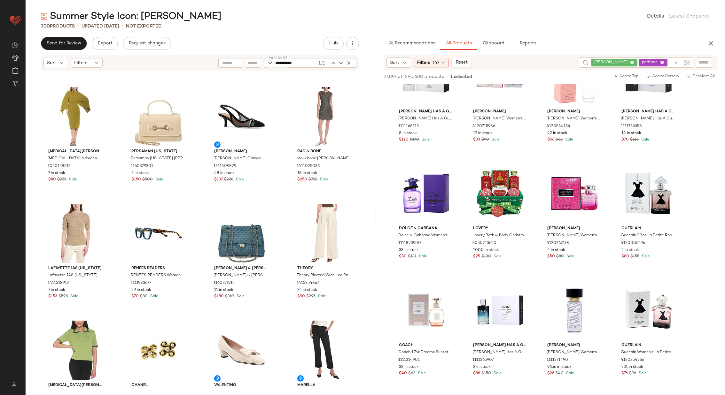
scroll to position [4907, 0]
click at [677, 61] on icon at bounding box center [676, 62] width 5 height 5
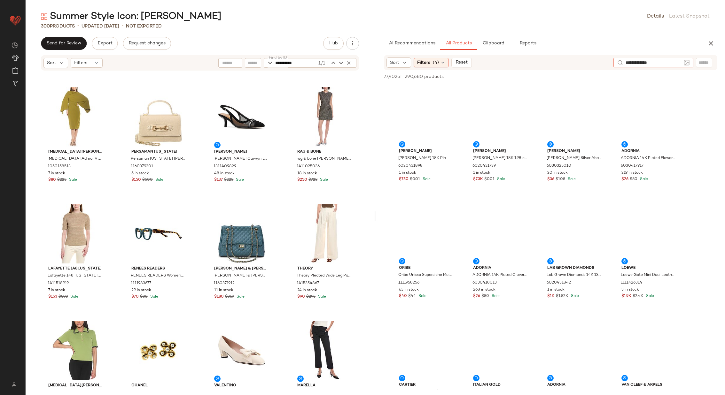
type input "**********"
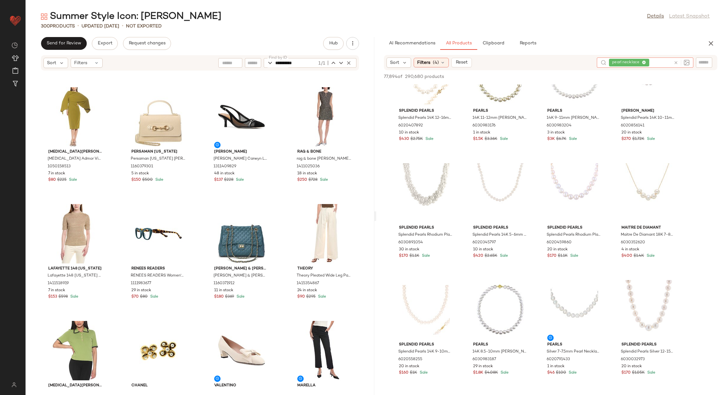
scroll to position [392, 0]
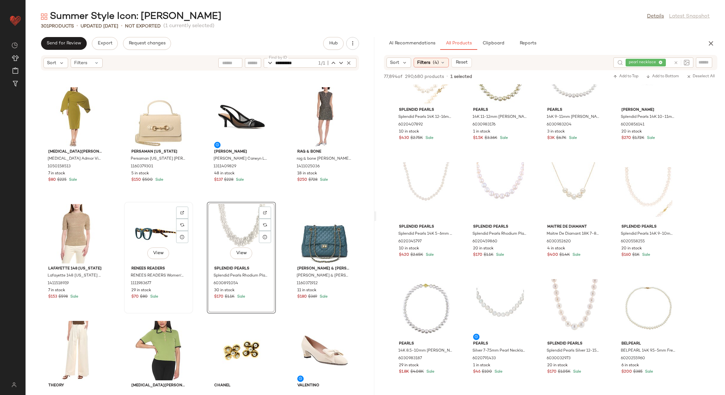
click at [152, 233] on div "View" at bounding box center [158, 233] width 65 height 59
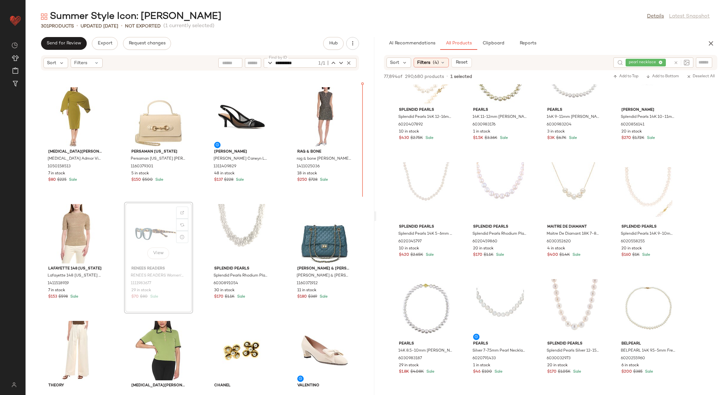
scroll to position [4906, 0]
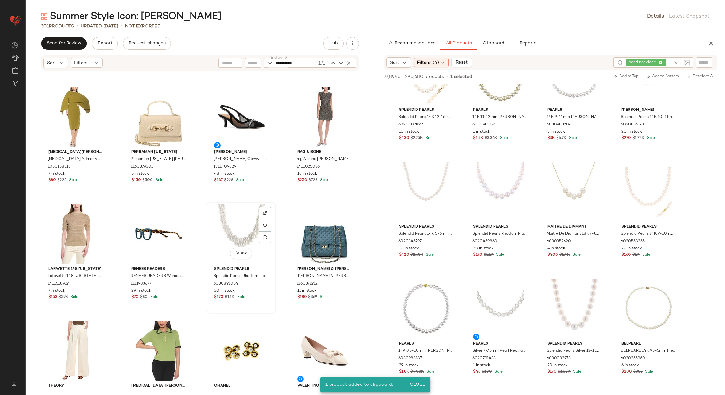
click at [207, 224] on div "View Splendid Pearls Splendid Pearls Rhodium Plated 6-9mm Pearl Necklace 603089…" at bounding box center [241, 258] width 69 height 112
click at [157, 233] on div "View" at bounding box center [158, 234] width 65 height 59
click at [198, 243] on div "[MEDICAL_DATA] Admor [MEDICAL_DATA] Admor Vida Sheath Dress 1050158513 7 in sto…" at bounding box center [200, 229] width 349 height 317
click at [157, 237] on div "View" at bounding box center [158, 234] width 65 height 59
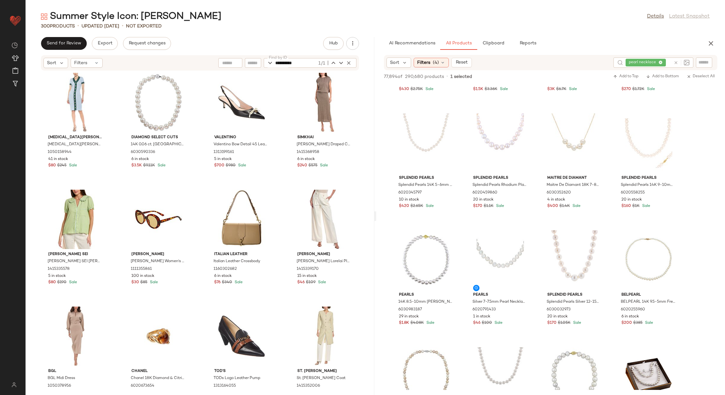
scroll to position [6557, 0]
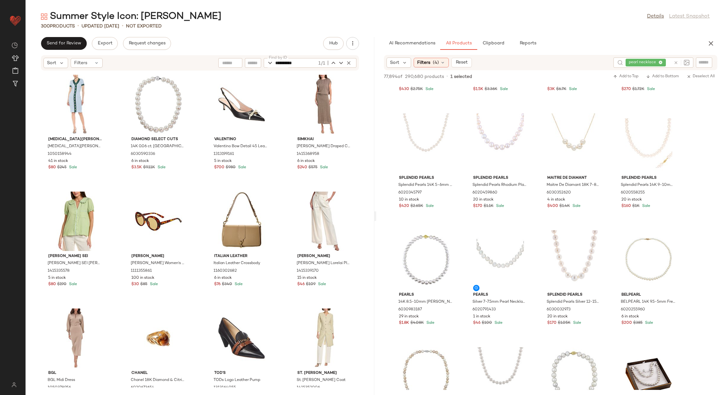
click at [676, 61] on icon at bounding box center [676, 62] width 5 height 5
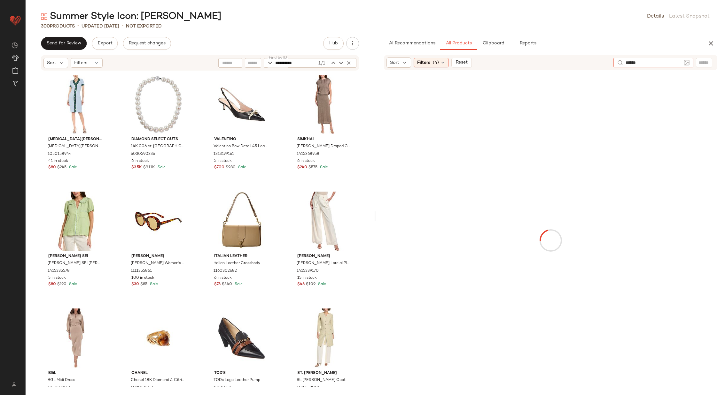
type input "*******"
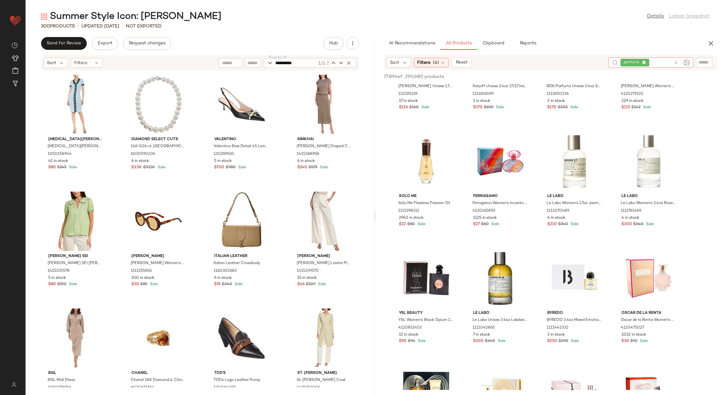
scroll to position [1125, 0]
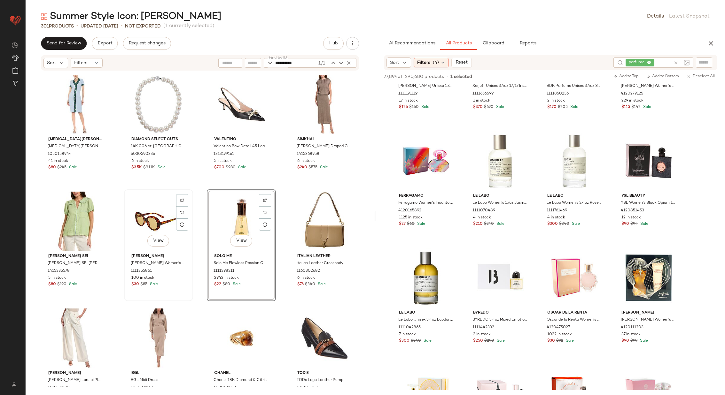
click at [145, 220] on div "View" at bounding box center [158, 221] width 65 height 59
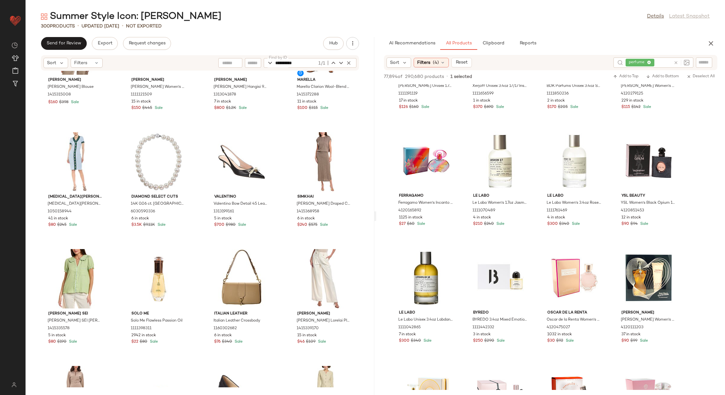
scroll to position [6503, 0]
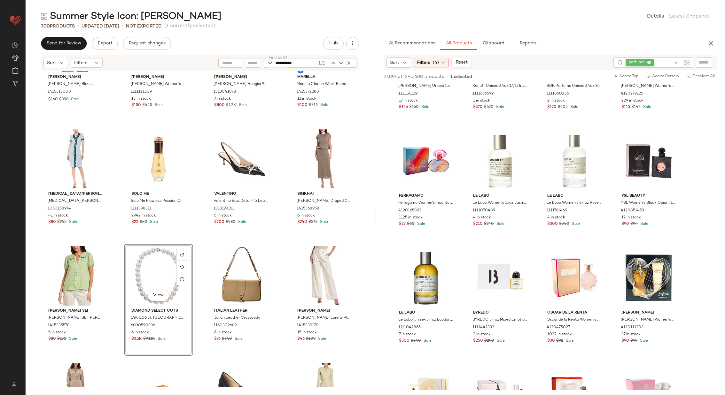
click at [204, 251] on div "[PERSON_NAME] [PERSON_NAME] Blouse 1415315008 $160 $398 Sale [PERSON_NAME] Wome…" at bounding box center [200, 229] width 349 height 317
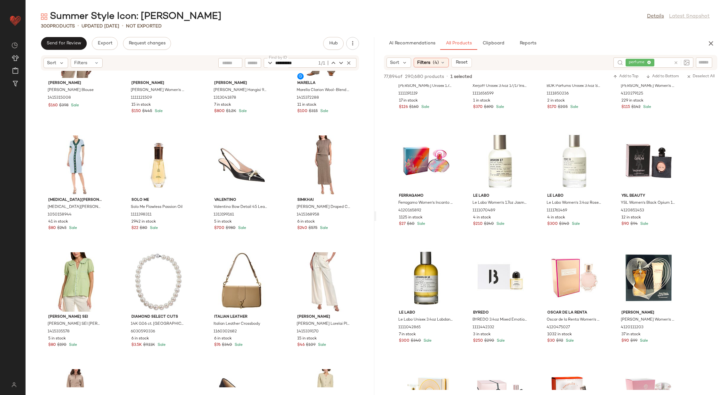
scroll to position [6499, 0]
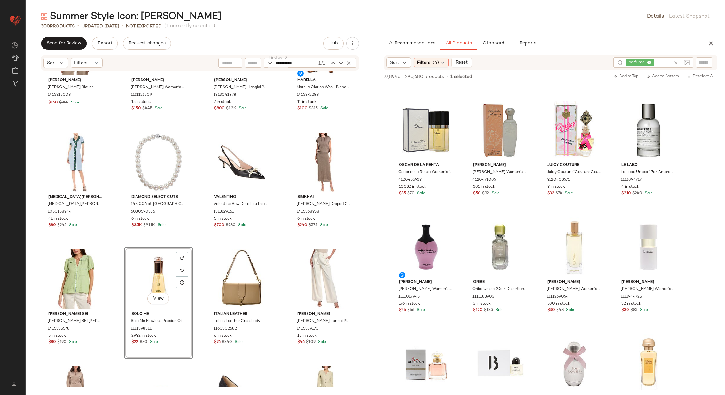
scroll to position [2623, 0]
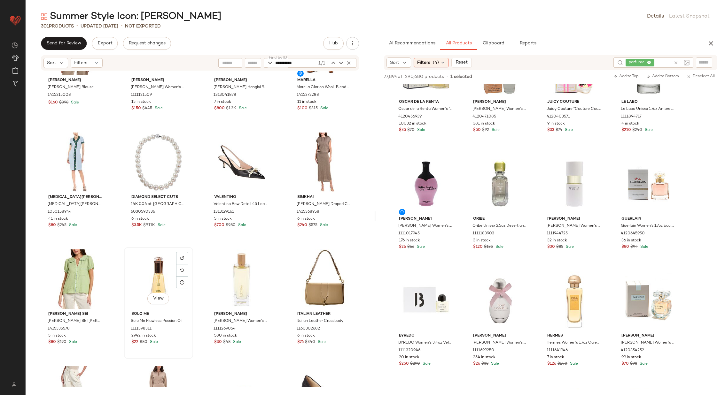
click at [148, 272] on div "View" at bounding box center [158, 279] width 65 height 59
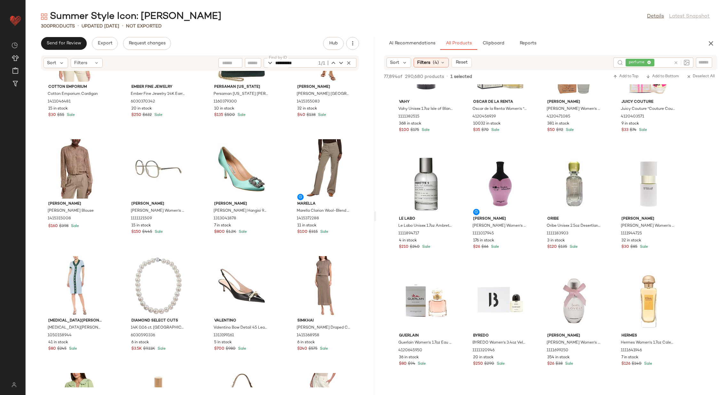
scroll to position [6378, 0]
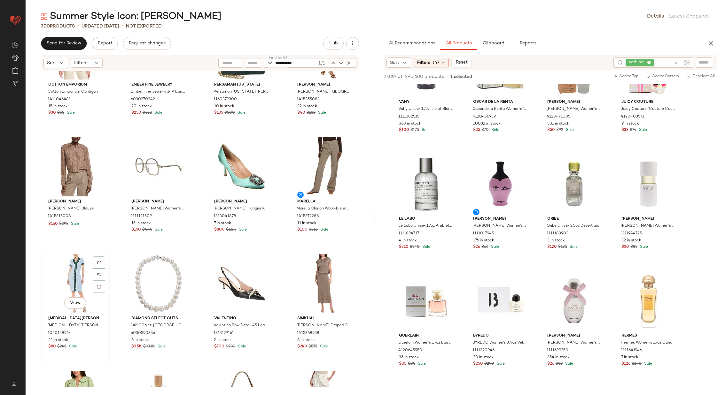
click at [70, 278] on div "View" at bounding box center [75, 283] width 65 height 59
click at [279, 276] on div "Cotton Emporium Cotton Emporium Cardigan 1411046481 15 in stock $30 $55 Sale Em…" at bounding box center [200, 229] width 349 height 317
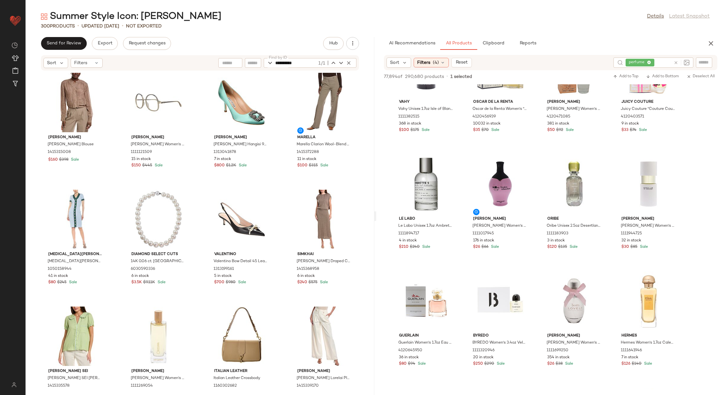
scroll to position [6430, 0]
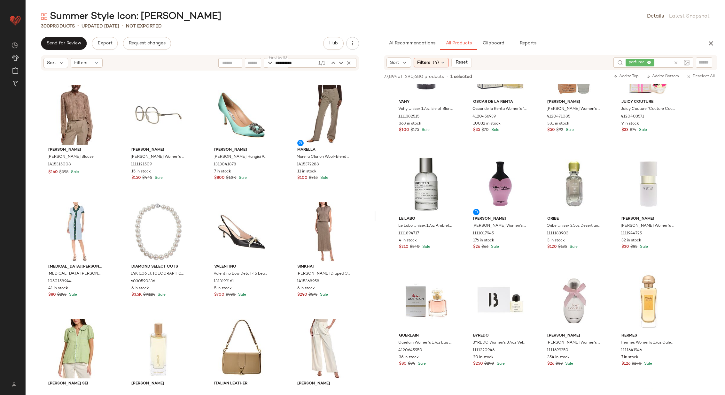
click at [676, 61] on icon at bounding box center [676, 62] width 5 height 5
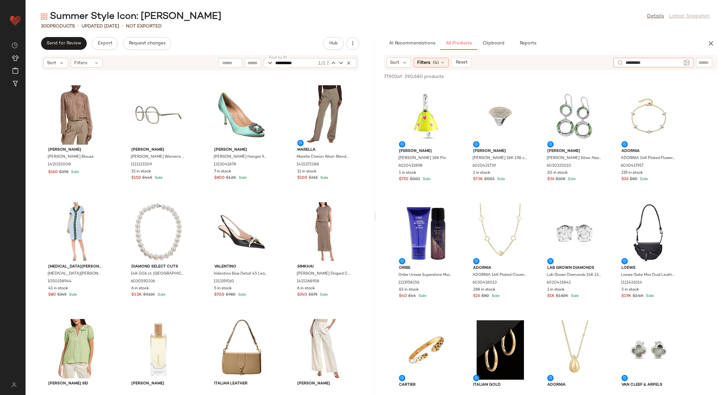
type input "**********"
type input "********"
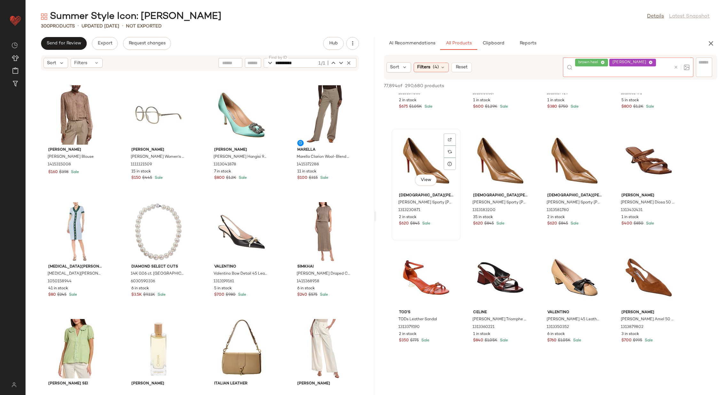
scroll to position [82, 0]
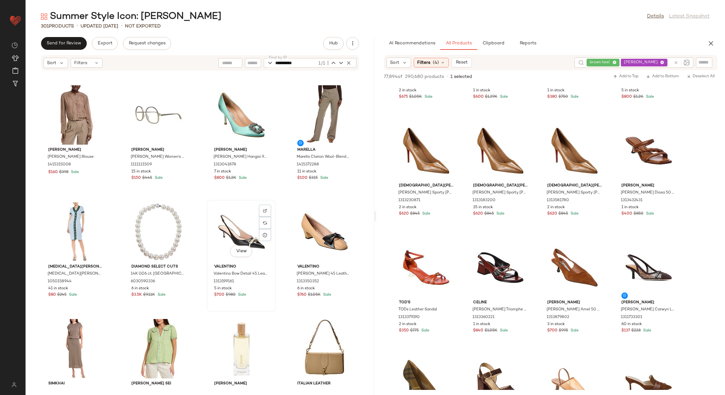
click at [234, 226] on div "View" at bounding box center [241, 231] width 65 height 59
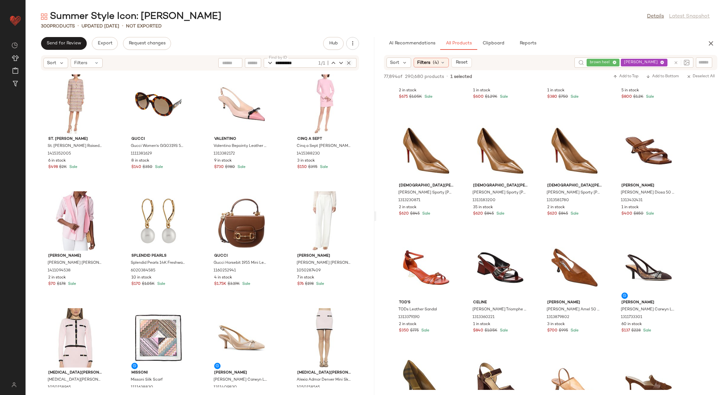
click at [348, 61] on icon "button" at bounding box center [349, 63] width 6 height 6
click at [280, 109] on div "St. John St. John Raised Plaid Tweed Dress 1415352005 6 in stock $498 $2K Sale …" at bounding box center [200, 229] width 349 height 317
click at [91, 62] on div "Filters" at bounding box center [87, 63] width 32 height 10
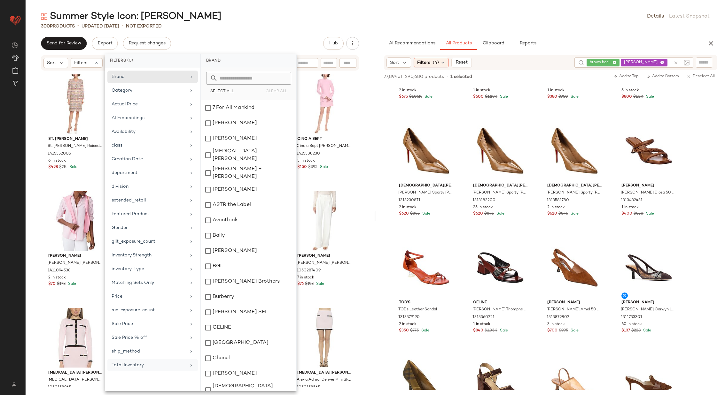
click at [165, 362] on div "Total Inventory" at bounding box center [149, 365] width 74 height 7
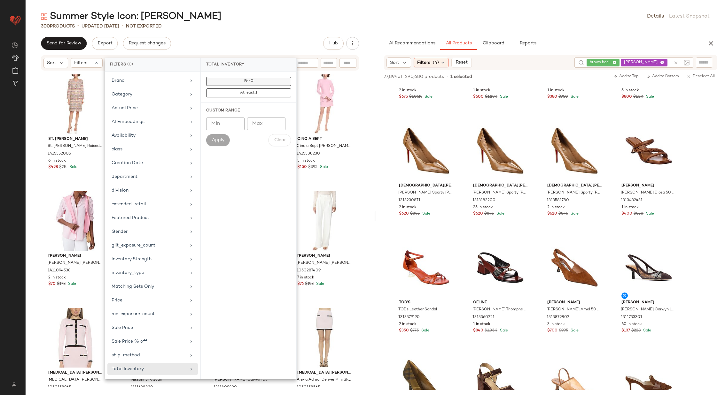
click at [257, 89] on button "For 0" at bounding box center [248, 93] width 85 height 9
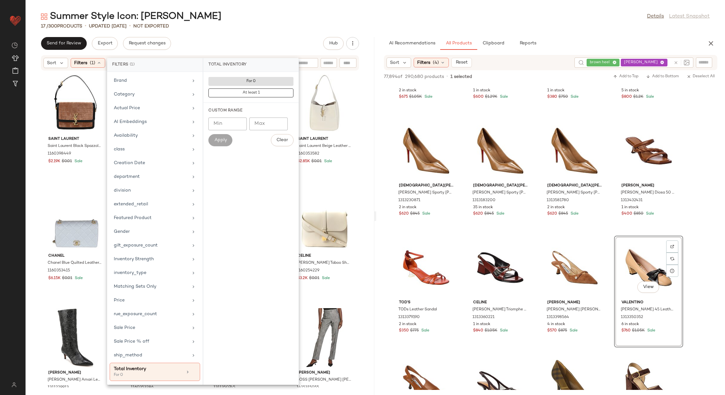
click at [363, 173] on div "Saint Laurent Saint Laurent Black Spazzolato Leather Quilted Medium Solferino S…" at bounding box center [200, 229] width 349 height 317
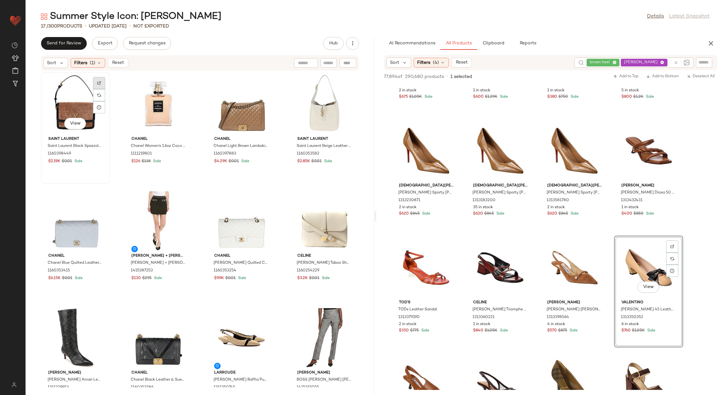
click at [99, 81] on img at bounding box center [99, 83] width 4 height 4
click at [180, 89] on div at bounding box center [182, 95] width 12 height 12
click at [147, 109] on div "View" at bounding box center [158, 103] width 65 height 59
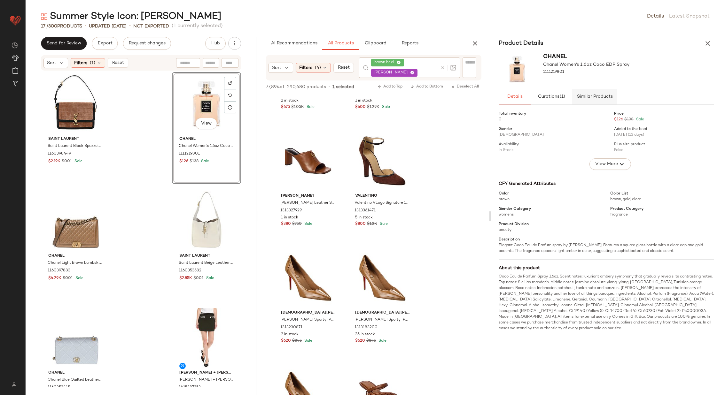
click at [595, 97] on span "Similar Products" at bounding box center [594, 96] width 36 height 5
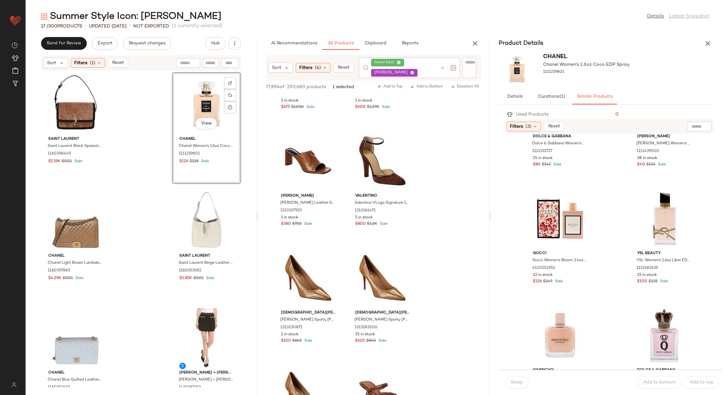
scroll to position [1123, 0]
click at [654, 219] on div "View" at bounding box center [664, 217] width 65 height 59
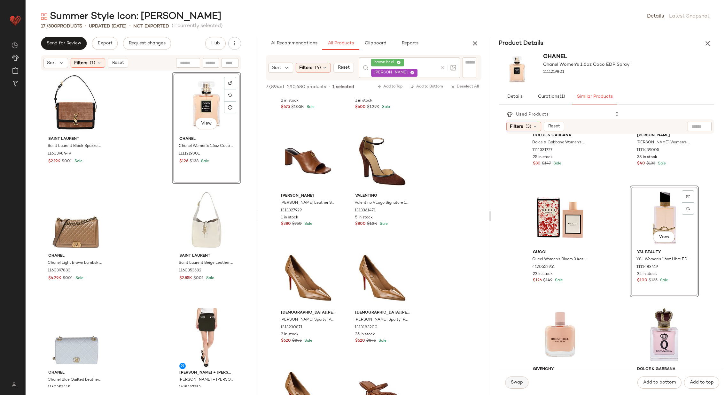
click at [520, 379] on button "Swap" at bounding box center [516, 383] width 23 height 12
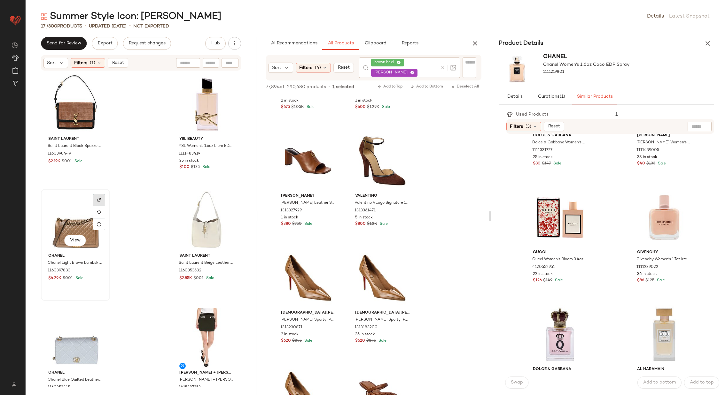
click at [102, 206] on div at bounding box center [99, 212] width 12 height 12
click at [230, 206] on div at bounding box center [230, 212] width 12 height 12
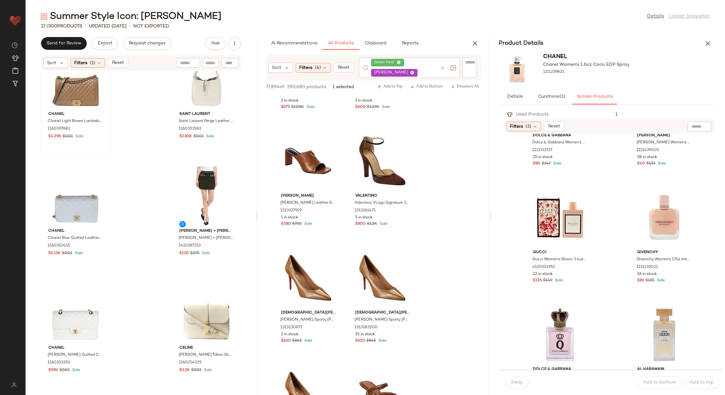
scroll to position [147, 0]
click at [99, 174] on img at bounding box center [99, 175] width 4 height 4
click at [225, 181] on div at bounding box center [230, 187] width 12 height 12
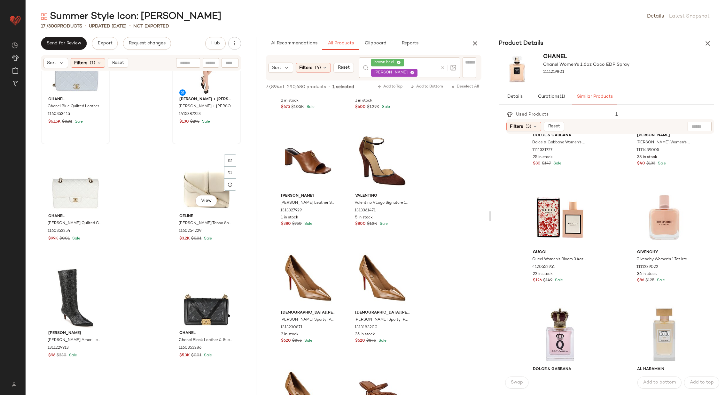
scroll to position [293, 0]
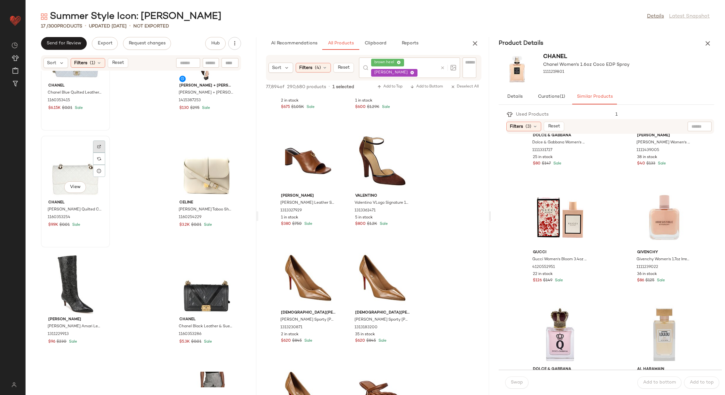
click at [100, 148] on img at bounding box center [99, 147] width 4 height 4
click at [229, 153] on div at bounding box center [230, 159] width 12 height 12
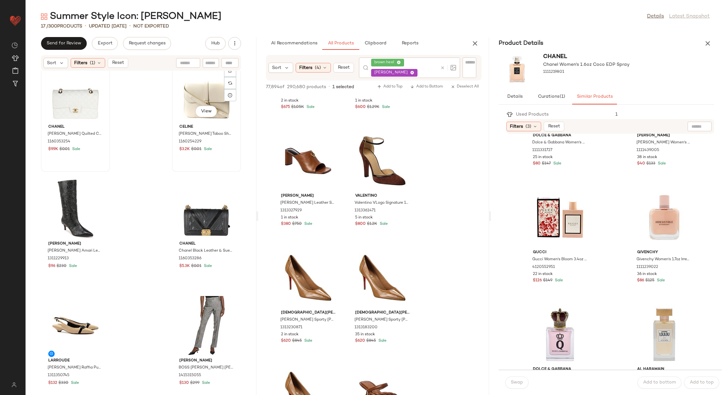
scroll to position [324, 0]
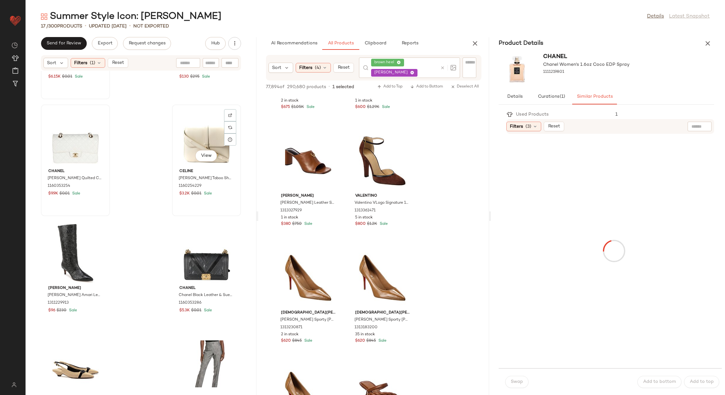
click at [200, 136] on div "View" at bounding box center [206, 136] width 65 height 59
click at [601, 98] on span "Similar Products" at bounding box center [594, 96] width 36 height 5
click at [564, 98] on span "(1)" at bounding box center [562, 96] width 6 height 5
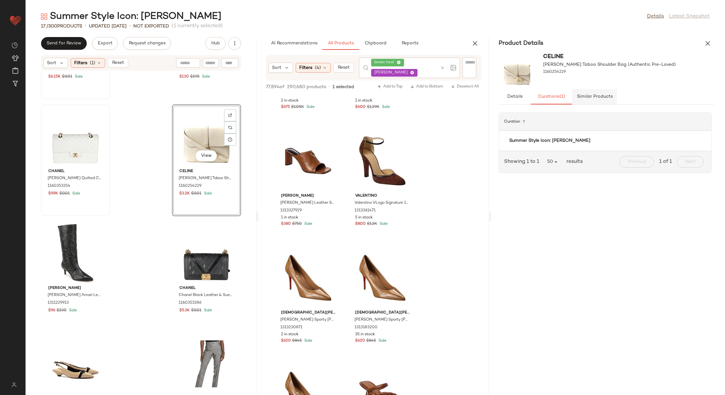
click at [592, 97] on span "Similar Products" at bounding box center [594, 96] width 36 height 5
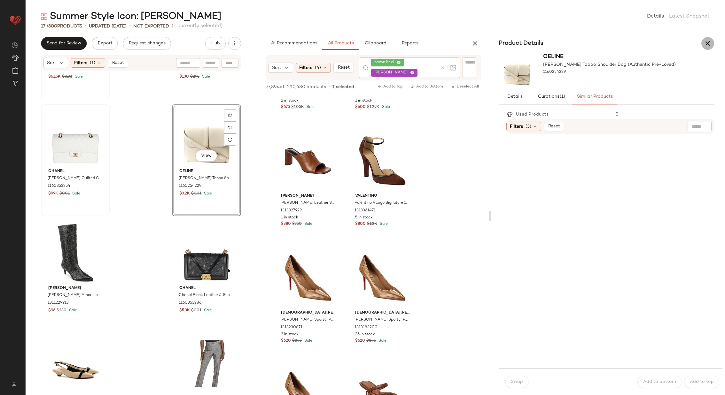
click at [709, 42] on icon "button" at bounding box center [708, 44] width 8 height 8
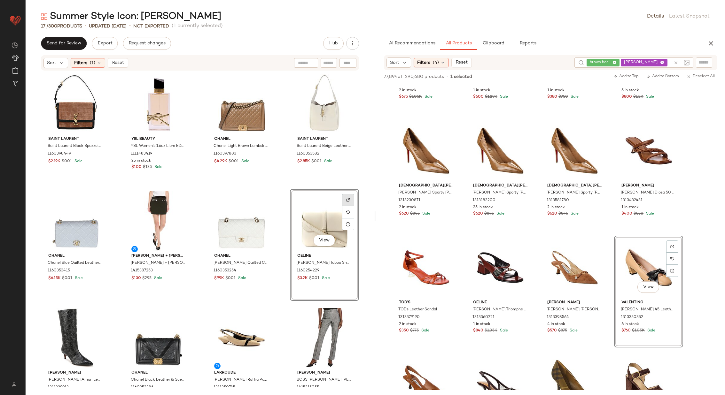
click at [346, 199] on img at bounding box center [348, 200] width 4 height 4
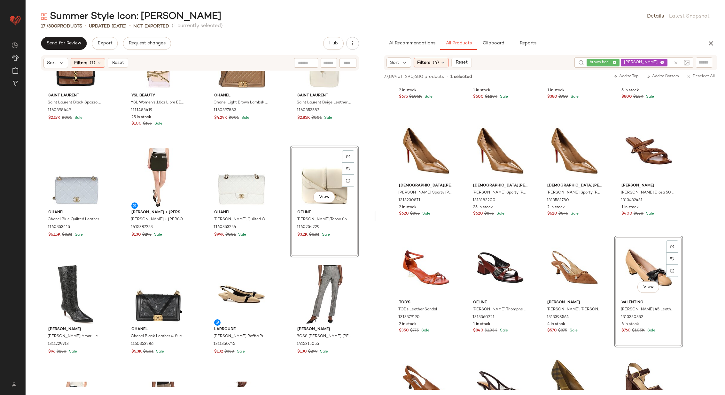
scroll to position [44, 0]
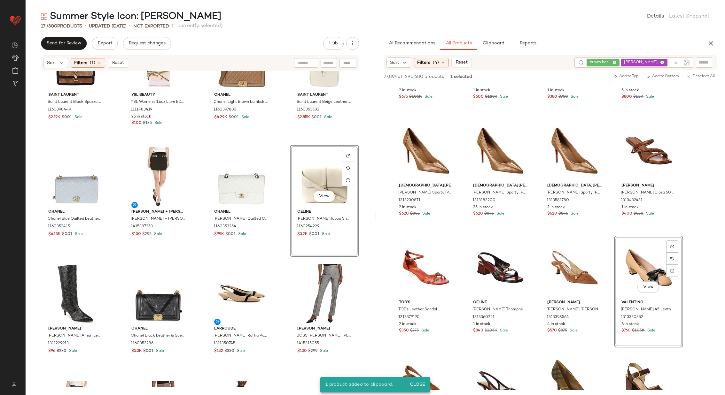
click at [281, 194] on div "Saint Laurent Saint Laurent Black Spazzolato Leather Quilted Medium Solferino S…" at bounding box center [200, 229] width 349 height 317
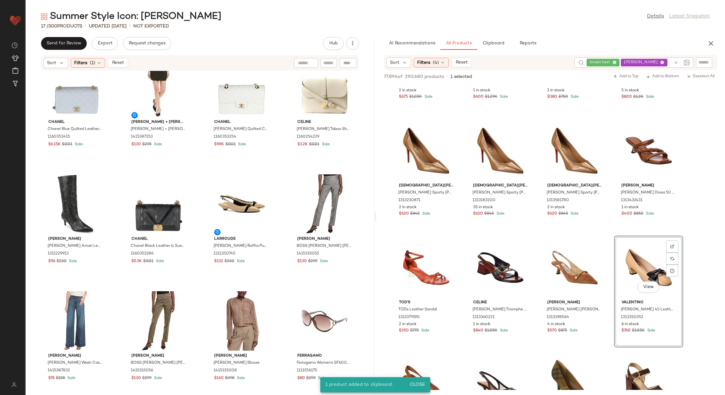
scroll to position [154, 0]
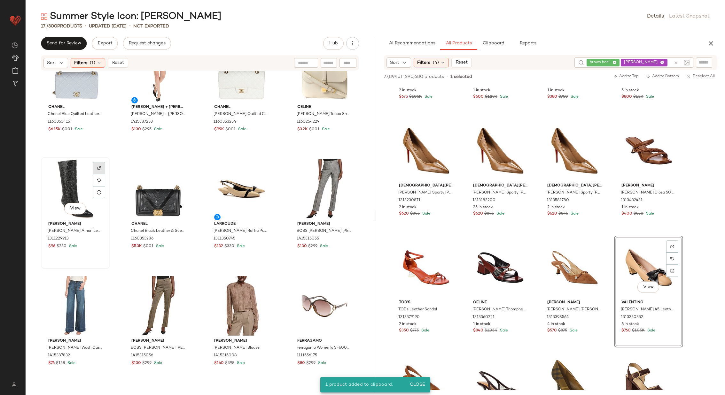
click at [98, 174] on div at bounding box center [99, 180] width 12 height 12
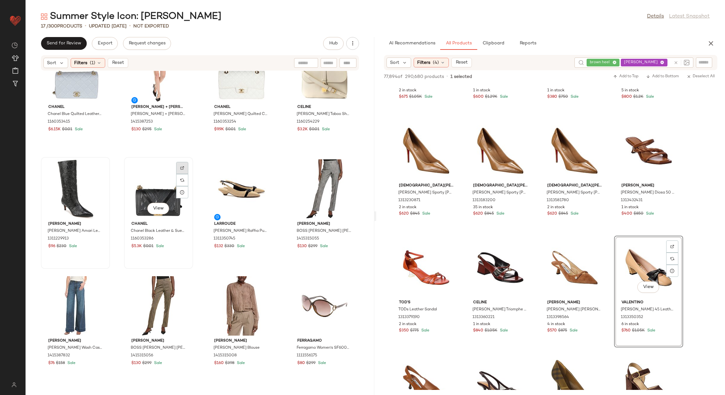
click at [186, 174] on div at bounding box center [182, 180] width 12 height 12
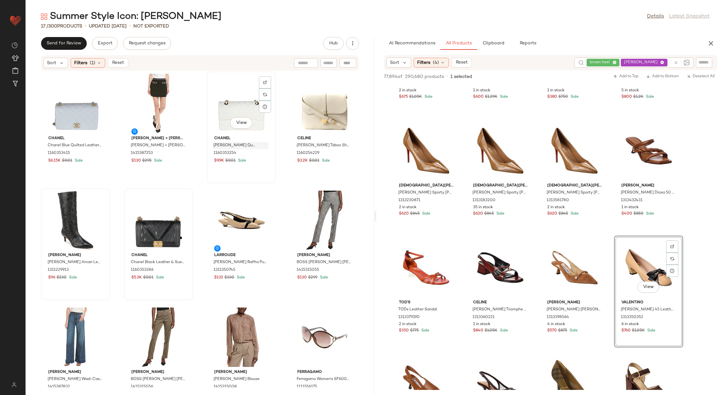
scroll to position [124, 0]
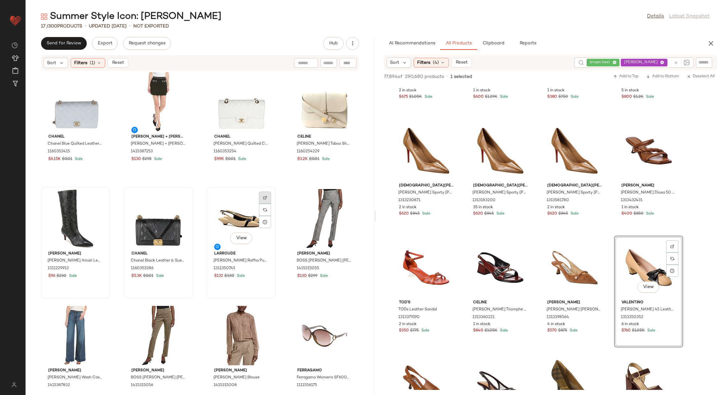
click at [264, 196] on img at bounding box center [265, 198] width 4 height 4
click at [347, 87] on div at bounding box center [348, 93] width 12 height 12
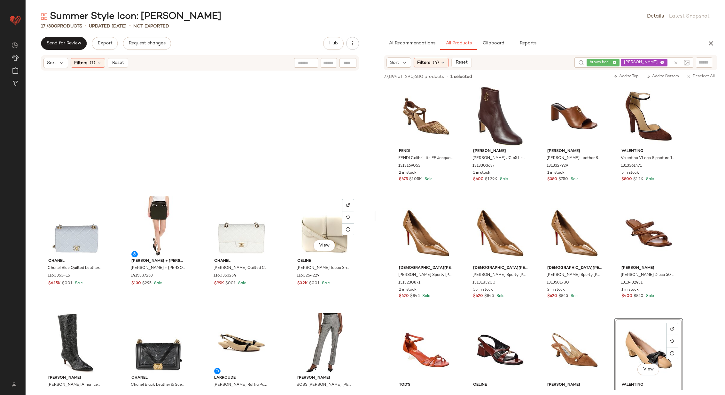
scroll to position [82, 0]
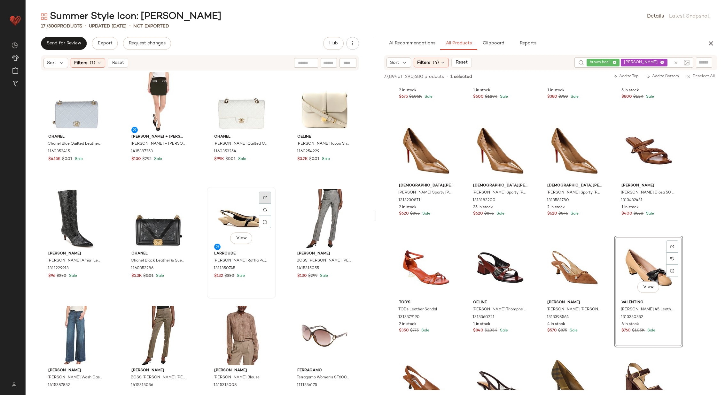
click at [265, 204] on div at bounding box center [265, 210] width 12 height 12
click at [346, 196] on img at bounding box center [348, 198] width 4 height 4
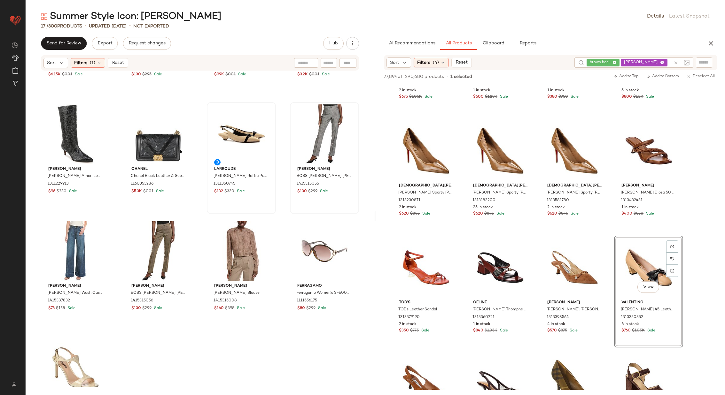
scroll to position [211, 0]
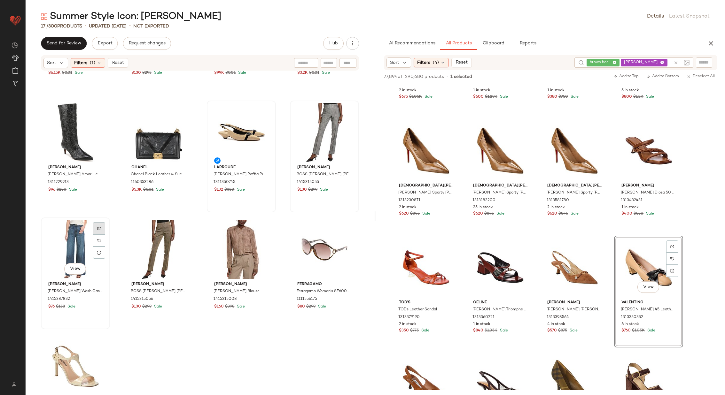
click at [103, 235] on div at bounding box center [99, 241] width 12 height 12
click at [183, 235] on div at bounding box center [182, 241] width 12 height 12
click at [263, 229] on img at bounding box center [265, 229] width 4 height 4
click at [346, 235] on div at bounding box center [348, 241] width 12 height 12
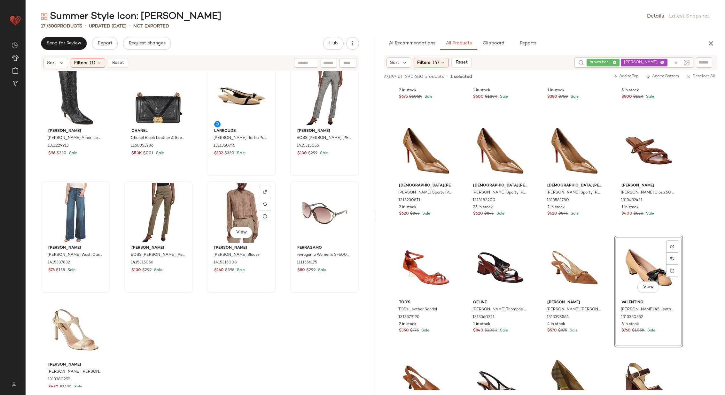
scroll to position [269, 0]
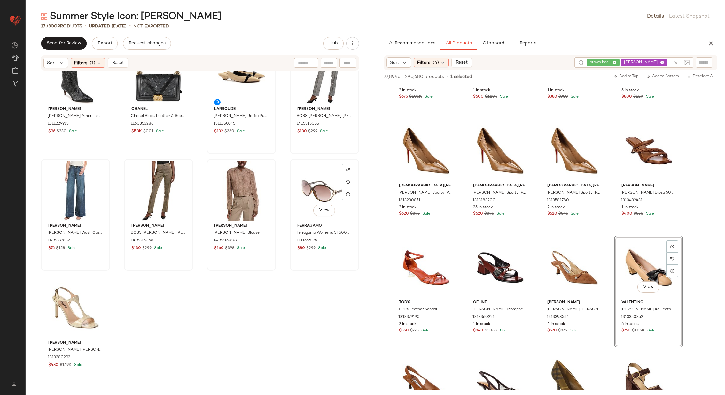
click at [328, 189] on div "View" at bounding box center [324, 190] width 65 height 59
click at [283, 188] on div "[PERSON_NAME] [PERSON_NAME] Amari Leather Boot 1311229913 $96 $230 Sale Chanel …" at bounding box center [200, 229] width 349 height 317
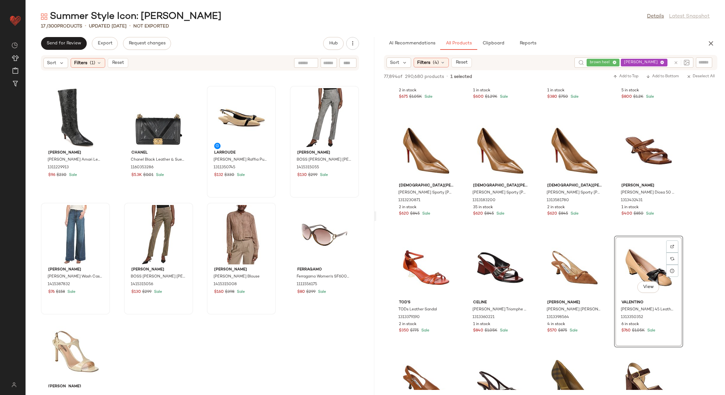
scroll to position [224, 0]
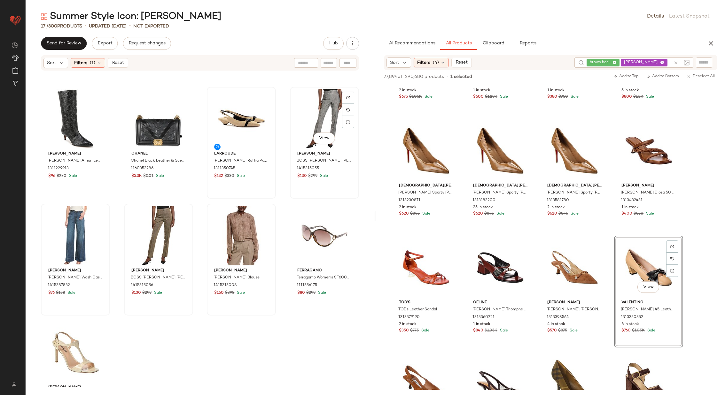
click at [322, 111] on div "View" at bounding box center [324, 118] width 65 height 59
click at [74, 349] on div "View" at bounding box center [75, 352] width 65 height 59
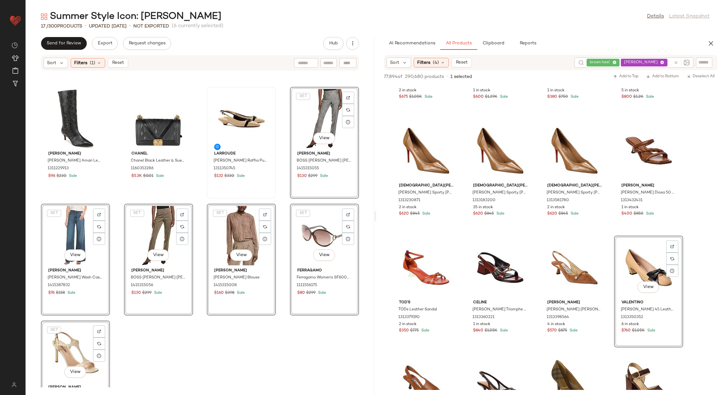
scroll to position [223, 0]
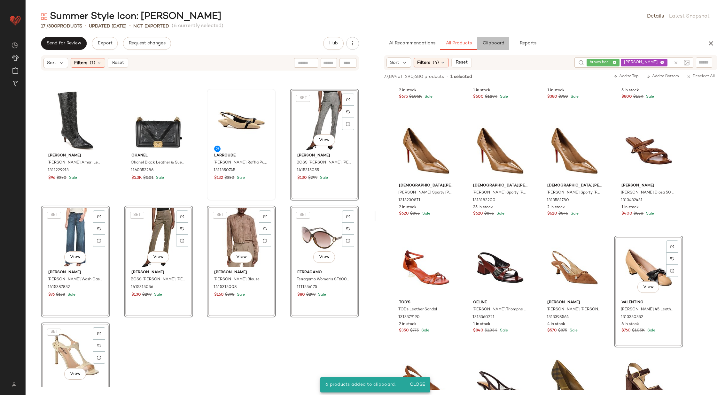
click at [493, 44] on span "Clipboard" at bounding box center [493, 43] width 22 height 5
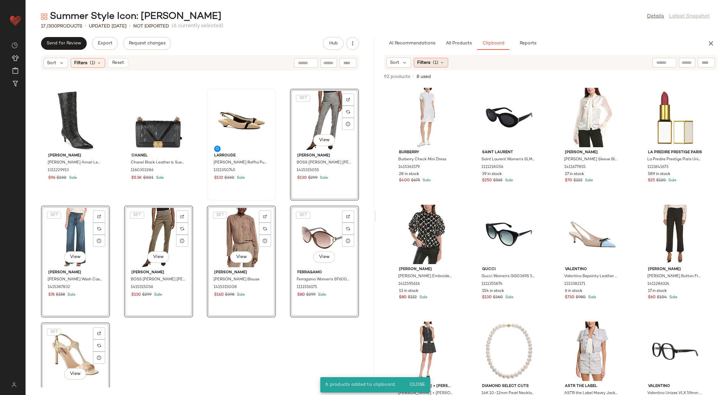
click at [441, 61] on icon at bounding box center [442, 62] width 5 height 5
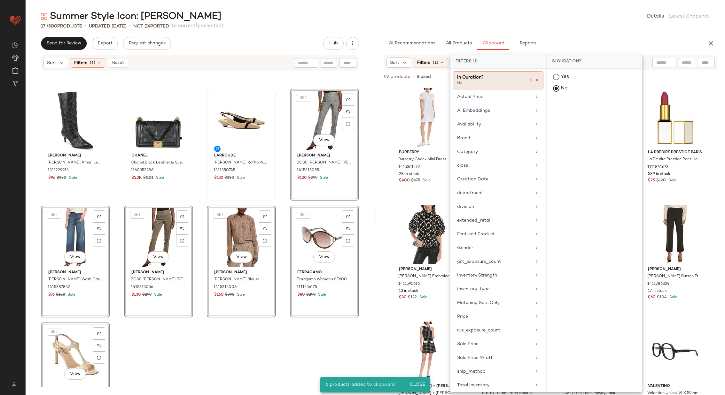
click at [538, 79] on icon at bounding box center [537, 80] width 4 height 4
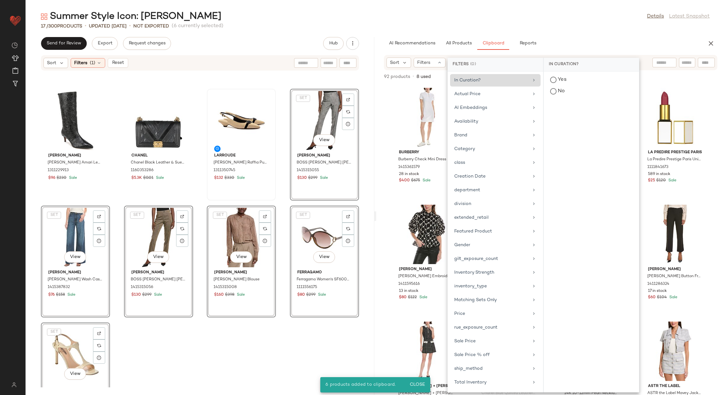
click at [385, 123] on div "Burberry Burberry Check Mini Dress 1415361579 28 in stock $400 $675 Sale Saint …" at bounding box center [550, 239] width 349 height 311
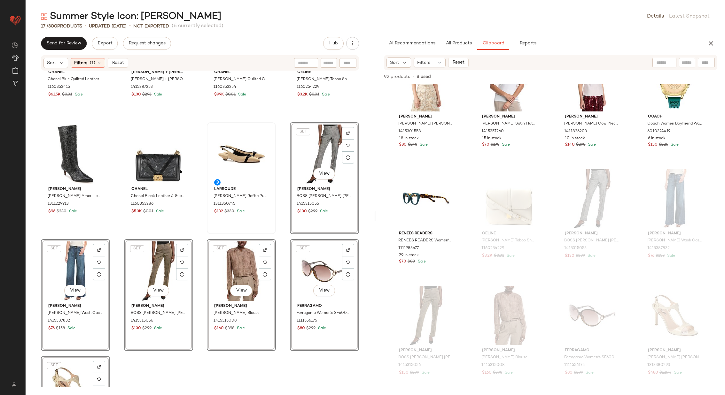
scroll to position [0, 0]
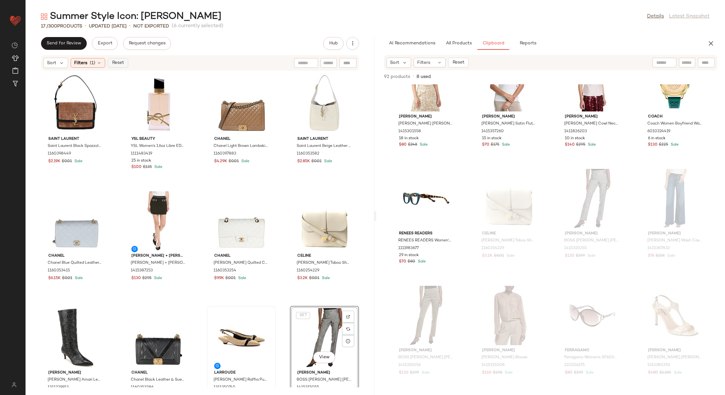
click at [118, 62] on span "Reset" at bounding box center [118, 62] width 12 height 5
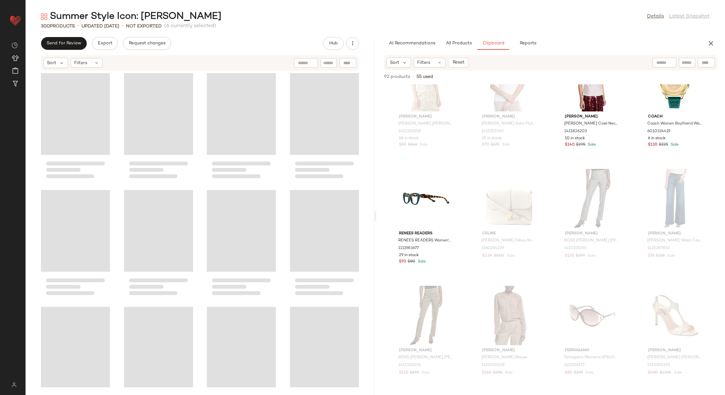
scroll to position [8074, 0]
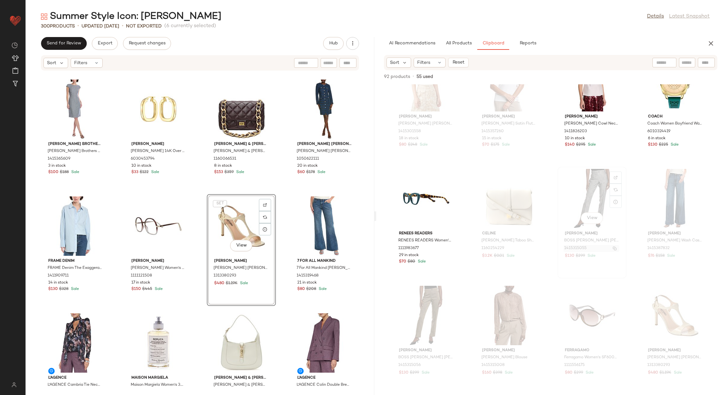
click at [613, 248] on img "button" at bounding box center [615, 249] width 4 height 4
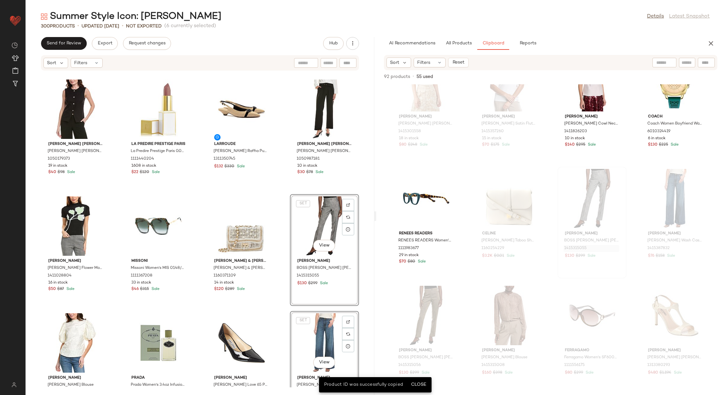
click at [277, 240] on div "Nanette Nanette Lepore Nanette Nanette Lepore Vest 1050179373 19 in stock $40 $…" at bounding box center [200, 229] width 349 height 317
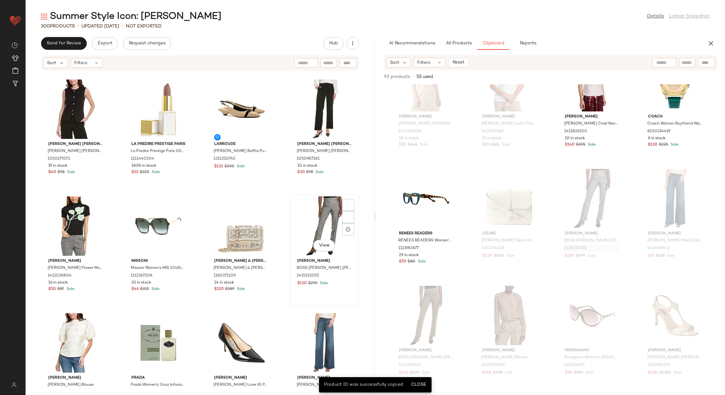
click at [312, 231] on div "View" at bounding box center [324, 226] width 65 height 59
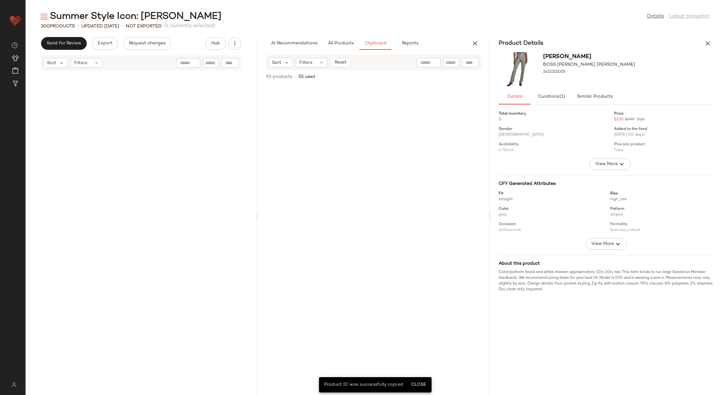
scroll to position [8893, 0]
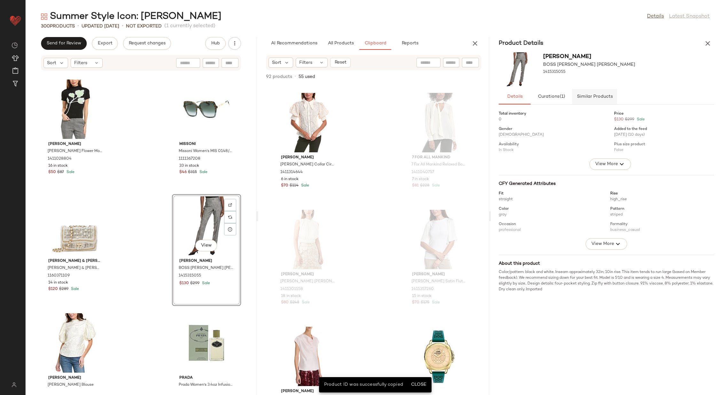
click at [602, 99] on button "Similar Products" at bounding box center [594, 96] width 45 height 15
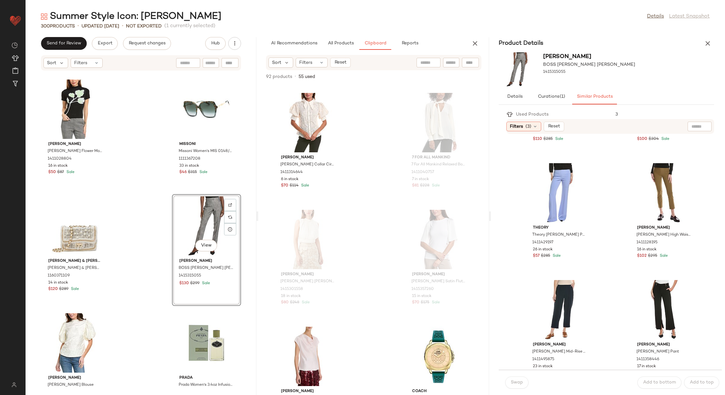
scroll to position [1050, 0]
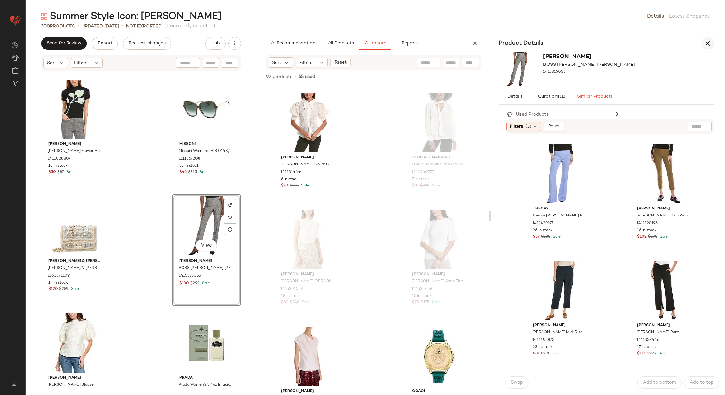
click at [712, 42] on button "button" at bounding box center [707, 43] width 13 height 13
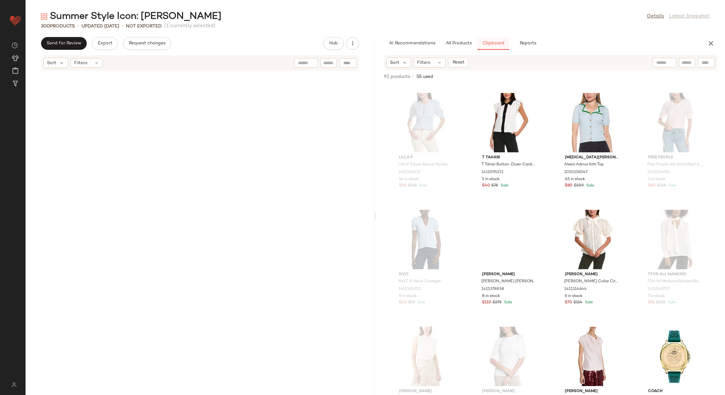
scroll to position [4329, 0]
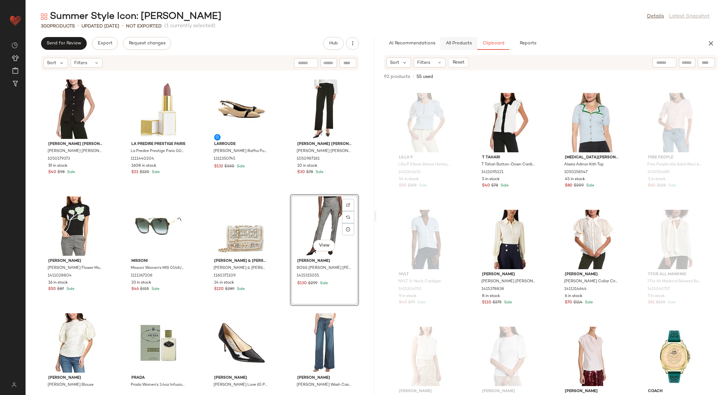
click at [463, 39] on button "All Products" at bounding box center [458, 43] width 37 height 13
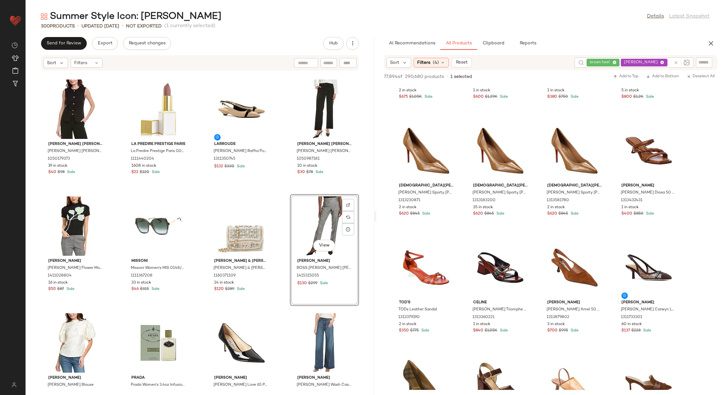
click at [677, 63] on icon at bounding box center [676, 62] width 5 height 5
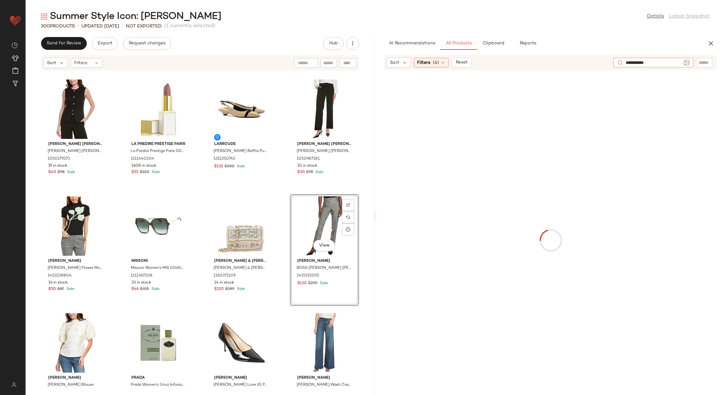
type input "**********"
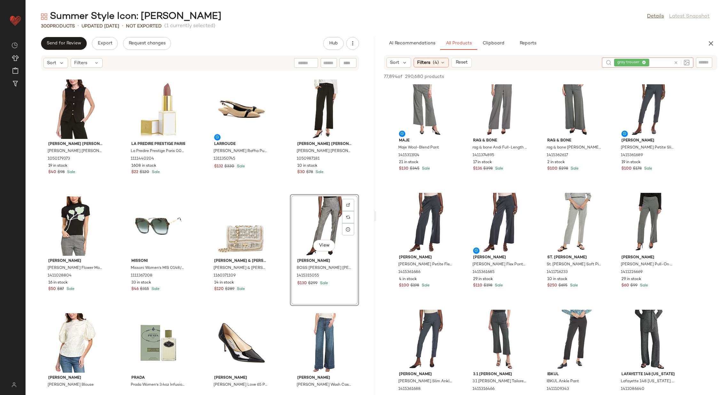
scroll to position [246, 0]
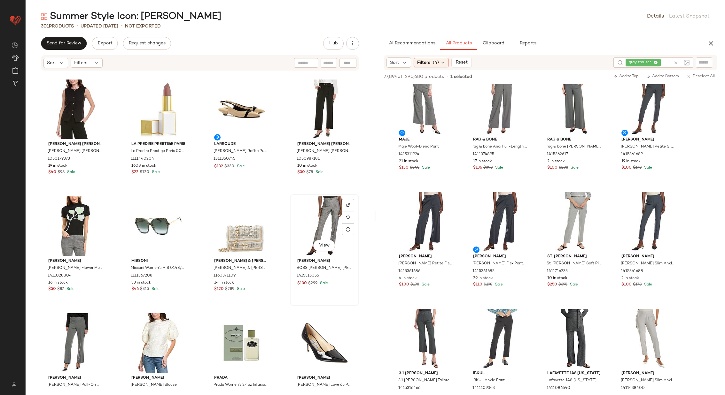
click at [318, 222] on div "View" at bounding box center [324, 226] width 65 height 59
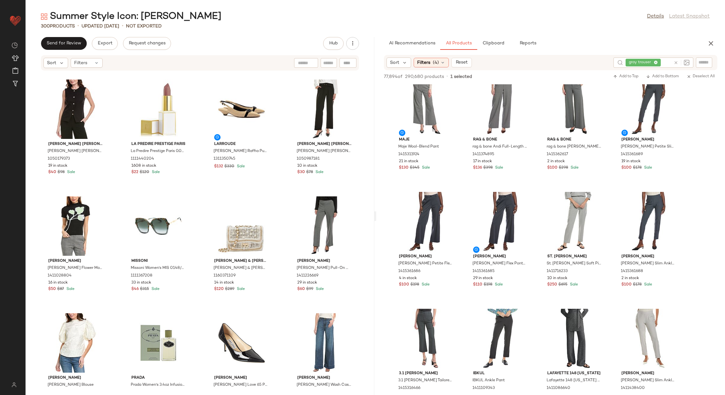
click at [676, 61] on icon at bounding box center [676, 62] width 5 height 5
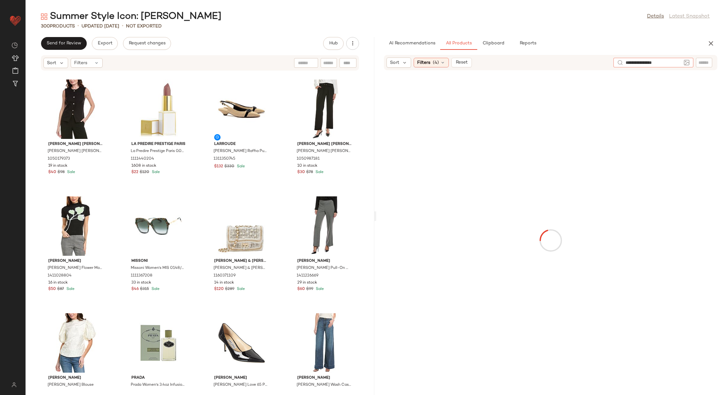
type input "**********"
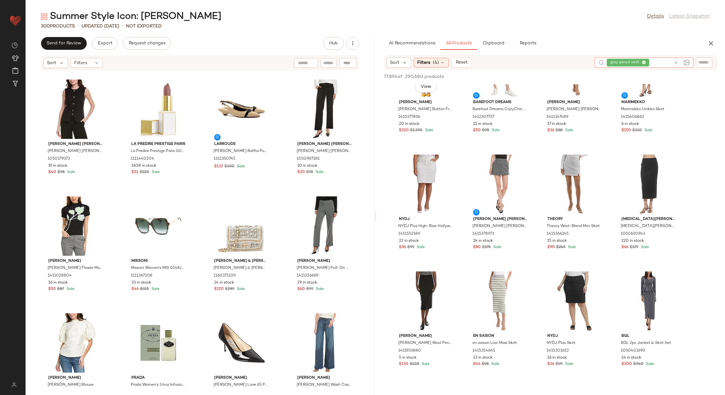
scroll to position [166, 0]
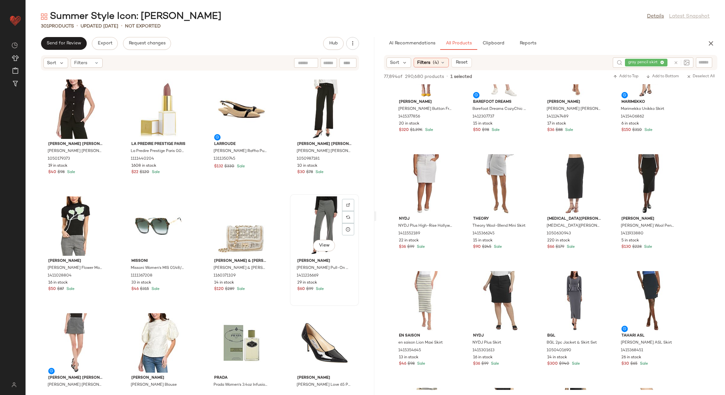
click at [311, 220] on div "View" at bounding box center [324, 226] width 65 height 59
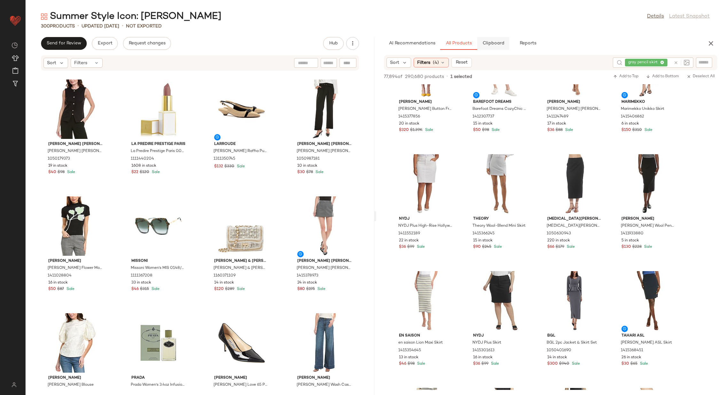
click at [491, 43] on span "Clipboard" at bounding box center [493, 43] width 22 height 5
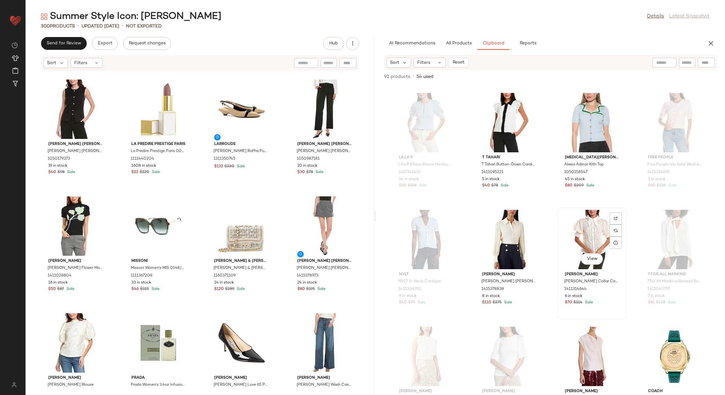
scroll to position [2381, 0]
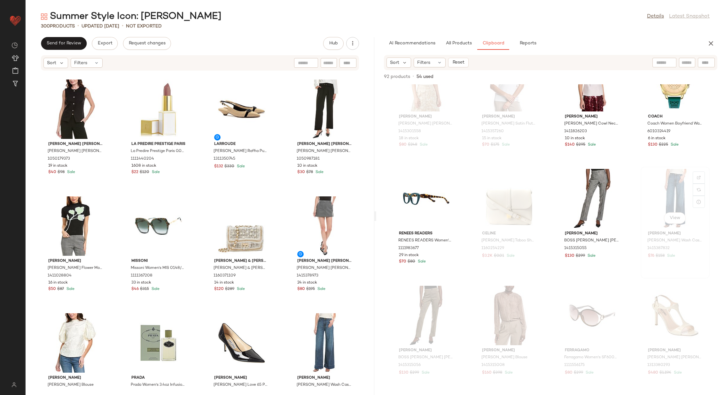
click at [668, 199] on div "View" at bounding box center [675, 198] width 65 height 59
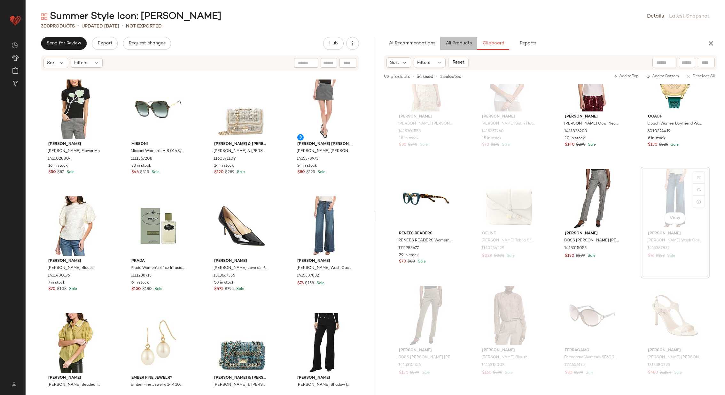
click at [458, 40] on button "All Products" at bounding box center [458, 43] width 37 height 13
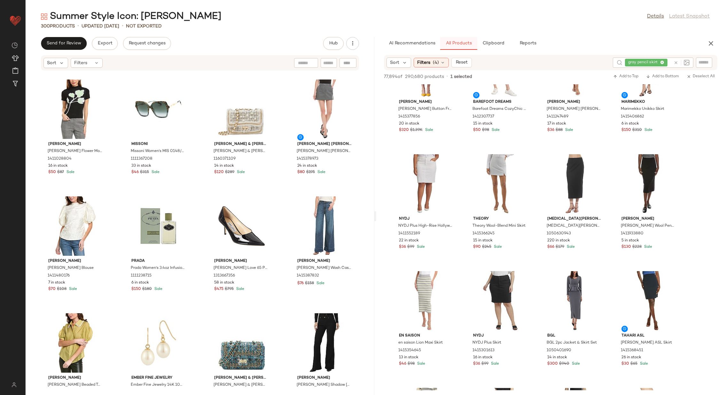
scroll to position [2381, 0]
click at [674, 61] on icon at bounding box center [676, 62] width 5 height 5
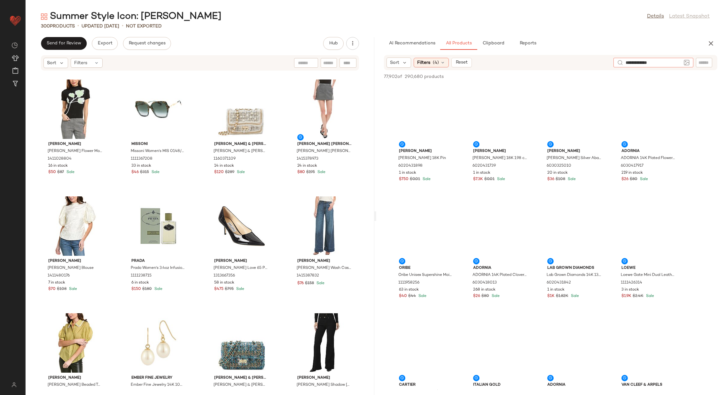
type input "**********"
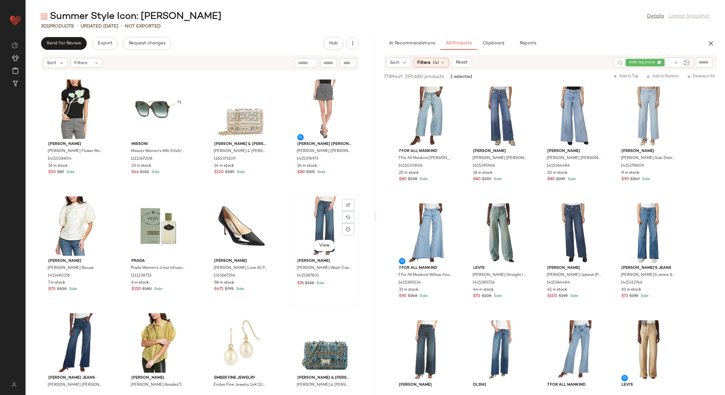
click at [315, 225] on div "View" at bounding box center [324, 226] width 65 height 59
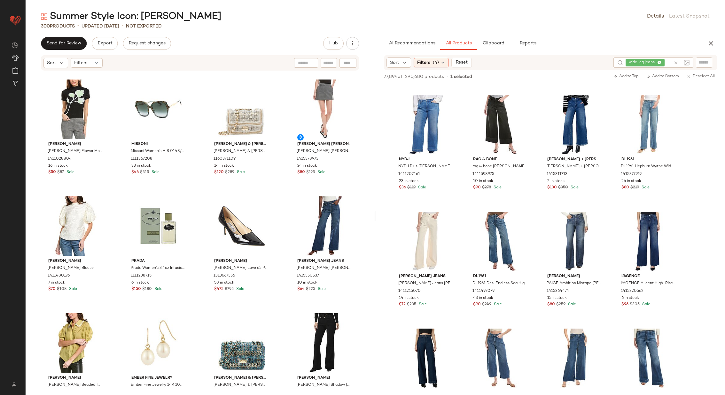
scroll to position [461, 0]
click at [500, 37] on button "Clipboard" at bounding box center [493, 43] width 32 height 13
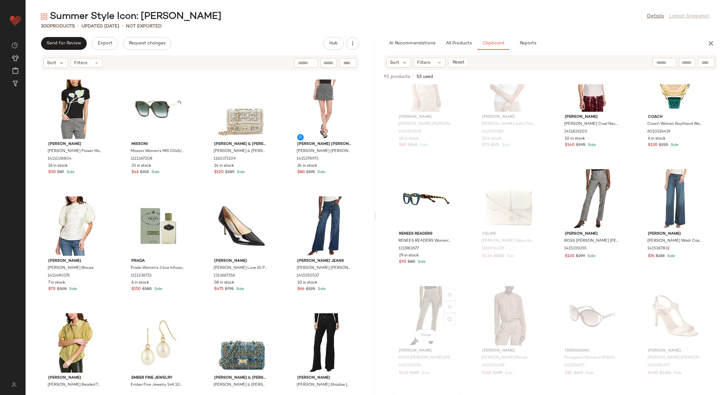
click at [420, 316] on div "View" at bounding box center [426, 315] width 65 height 59
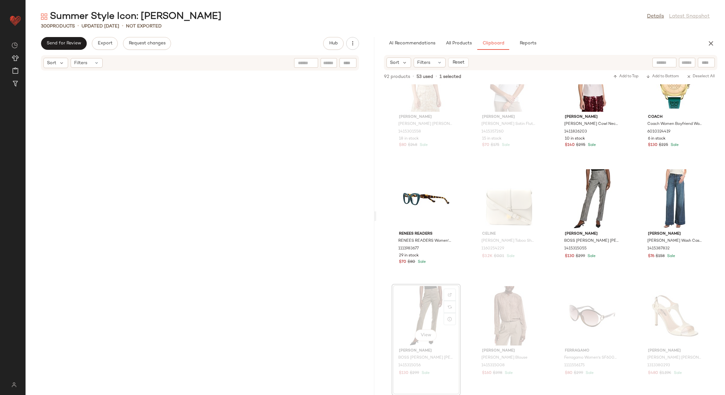
scroll to position [5850, 0]
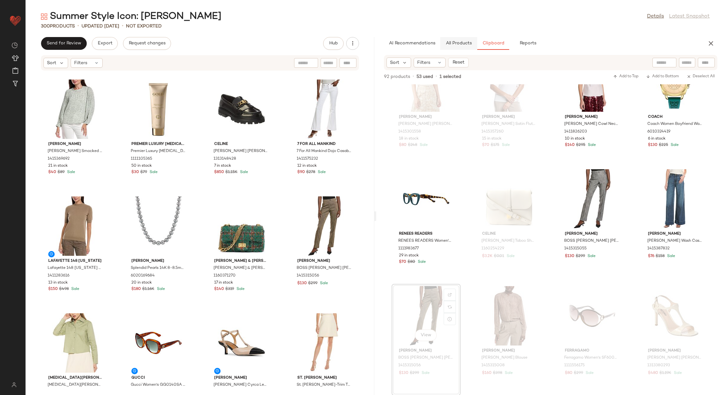
click at [460, 43] on span "All Products" at bounding box center [459, 43] width 26 height 5
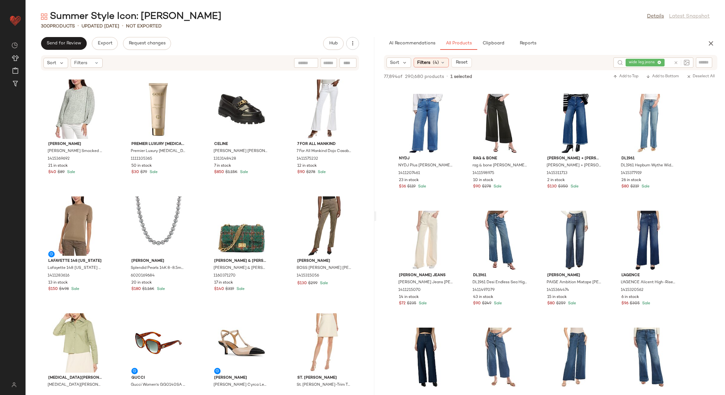
click at [675, 62] on icon at bounding box center [676, 62] width 5 height 5
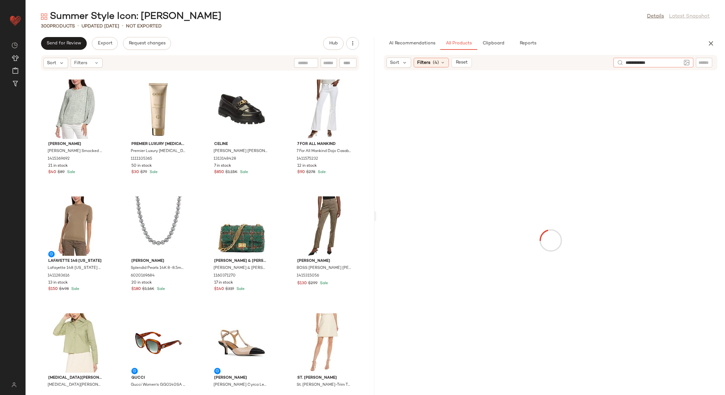
type input "**********"
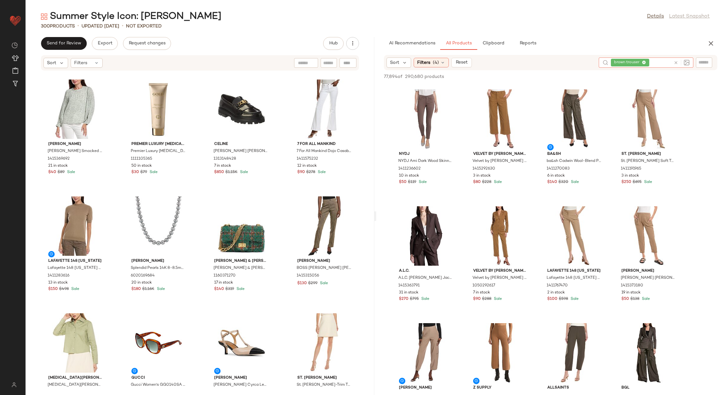
scroll to position [1367, 0]
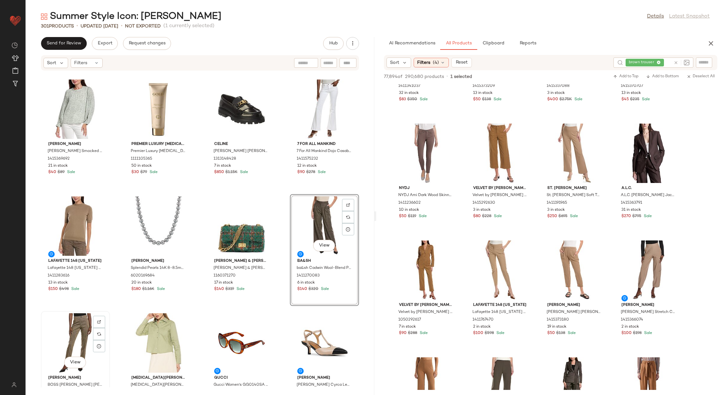
click at [82, 332] on div "View" at bounding box center [75, 343] width 65 height 59
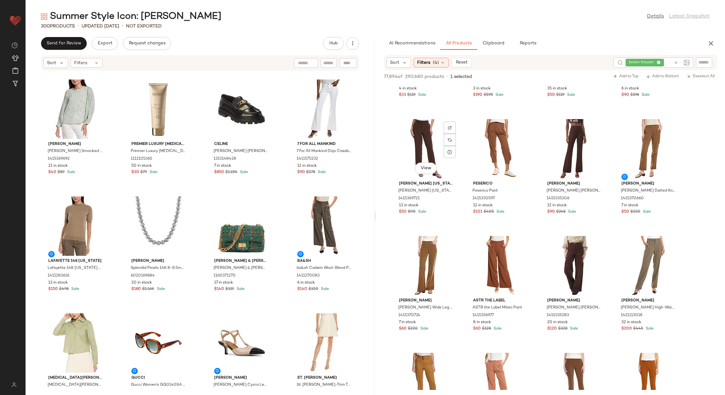
scroll to position [96, 0]
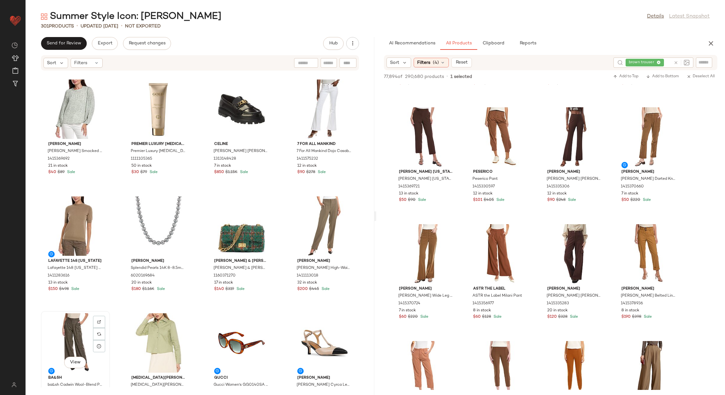
click at [75, 326] on div "View" at bounding box center [75, 343] width 65 height 59
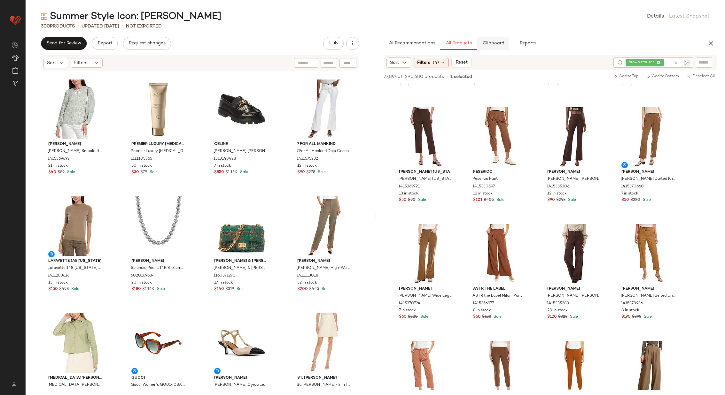
click at [491, 46] on span "Clipboard" at bounding box center [493, 43] width 22 height 5
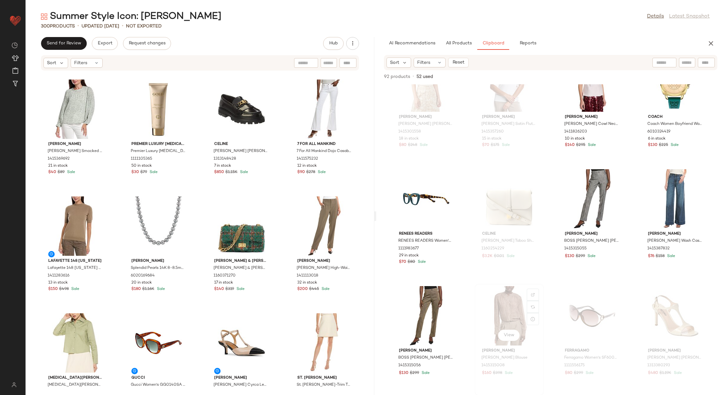
click at [495, 304] on div "View" at bounding box center [509, 315] width 65 height 59
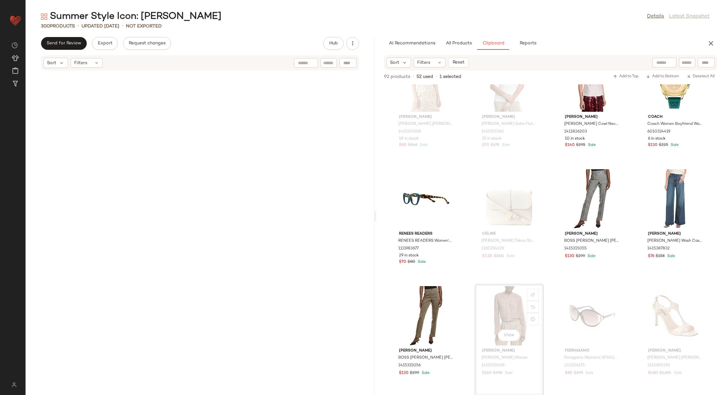
scroll to position [6318, 0]
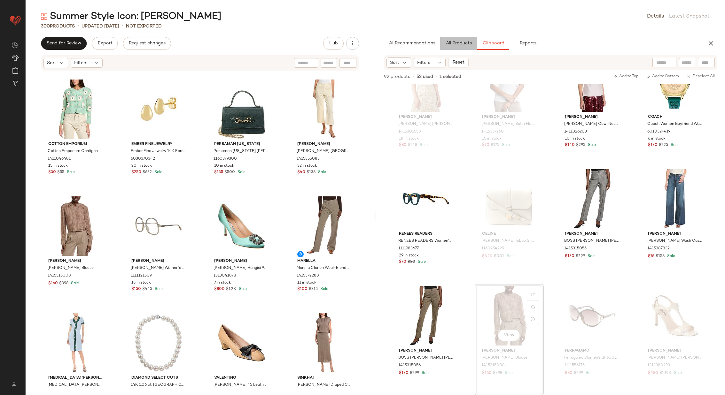
click at [453, 44] on span "All Products" at bounding box center [459, 43] width 26 height 5
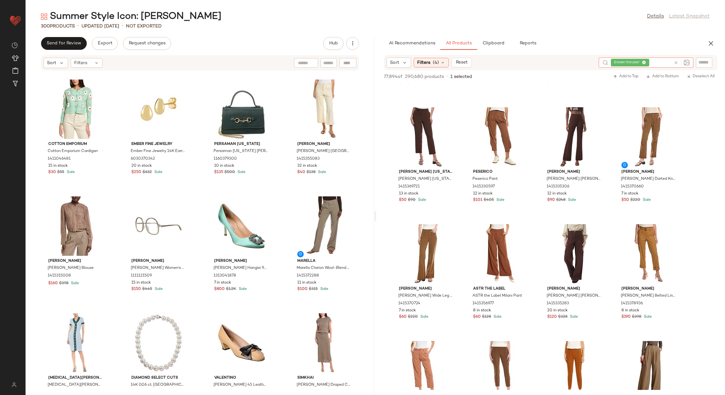
click at [674, 61] on icon at bounding box center [676, 62] width 5 height 5
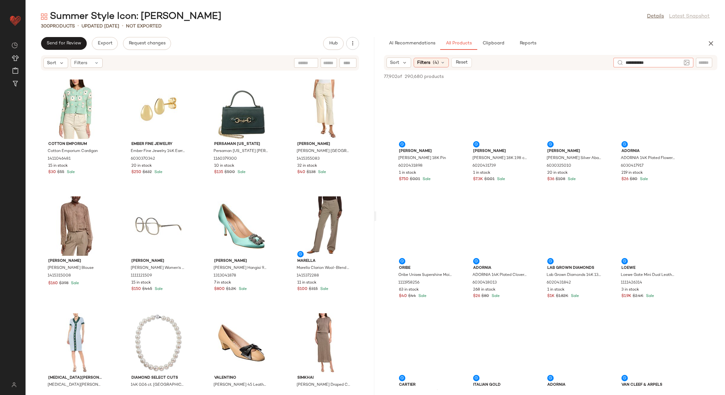
type input "**********"
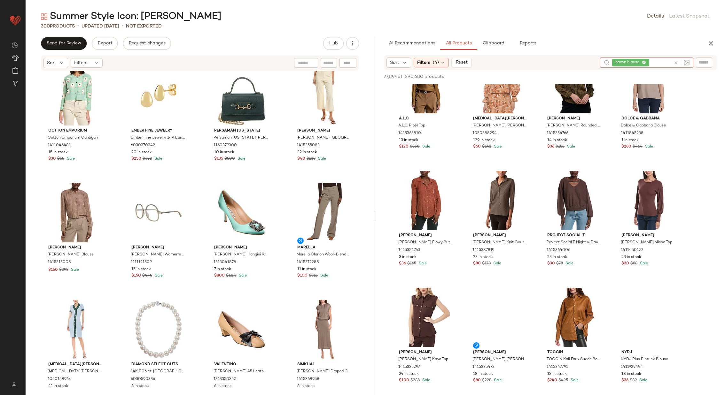
scroll to position [977, 0]
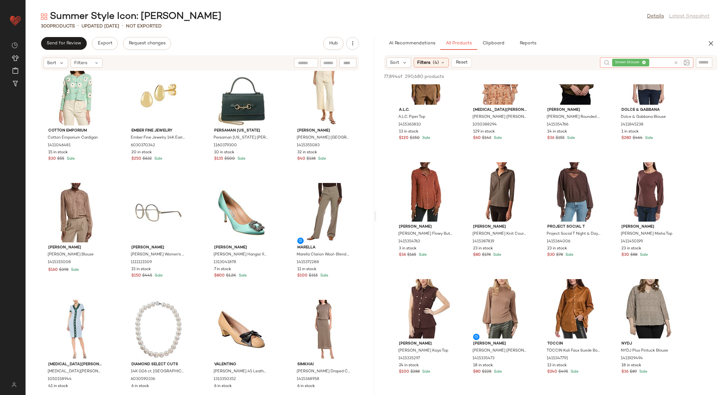
click at [676, 61] on icon at bounding box center [676, 62] width 5 height 5
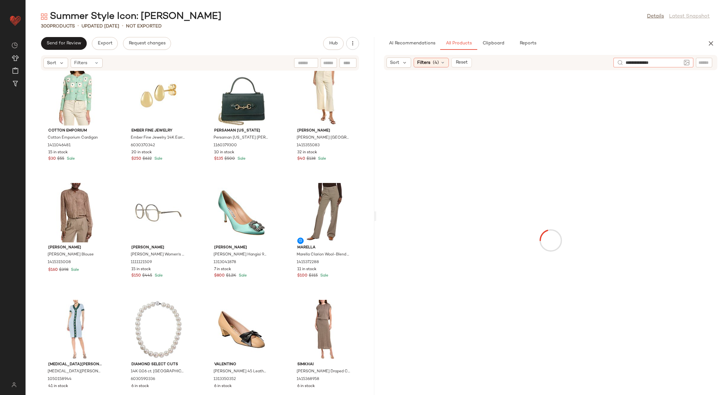
type input "**********"
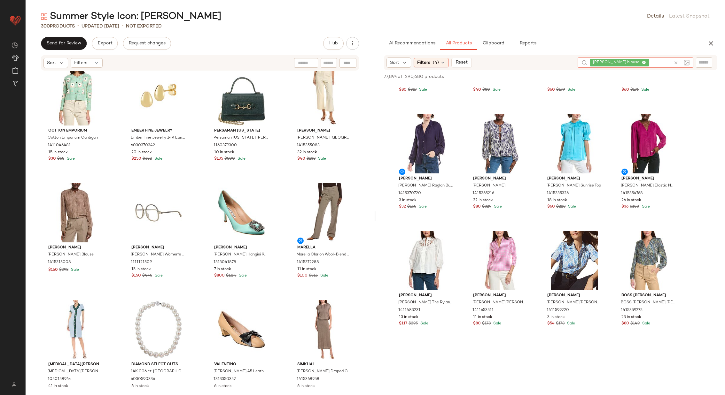
scroll to position [3250, 0]
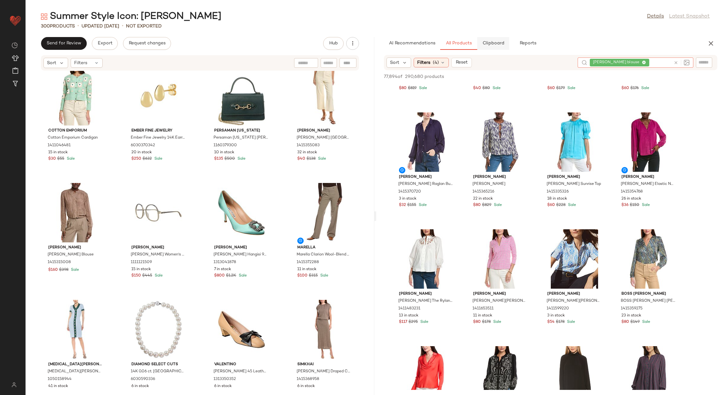
click at [493, 44] on span "Clipboard" at bounding box center [493, 43] width 22 height 5
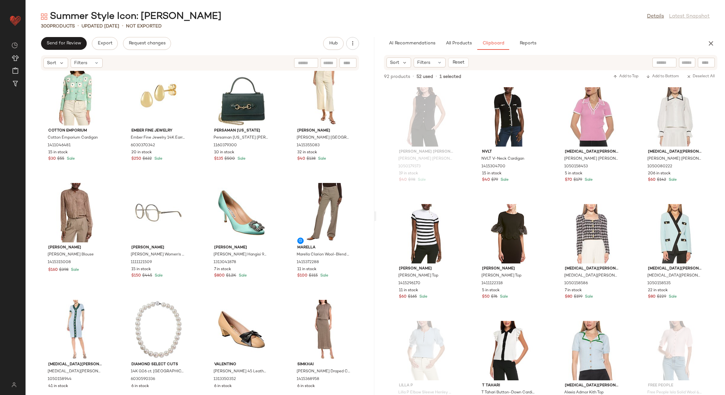
scroll to position [1873, 0]
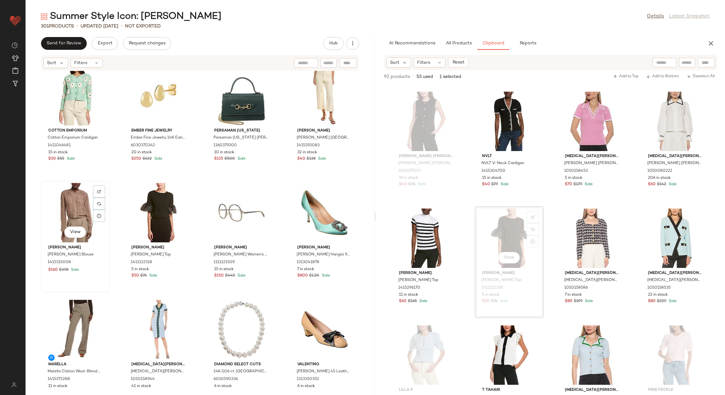
click at [82, 215] on div "View" at bounding box center [75, 212] width 65 height 59
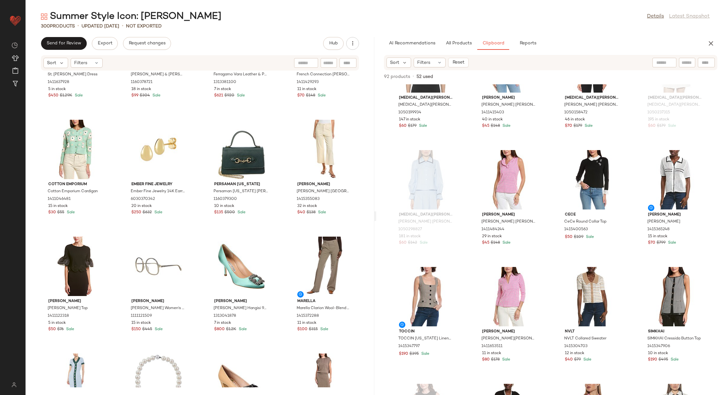
scroll to position [1621, 0]
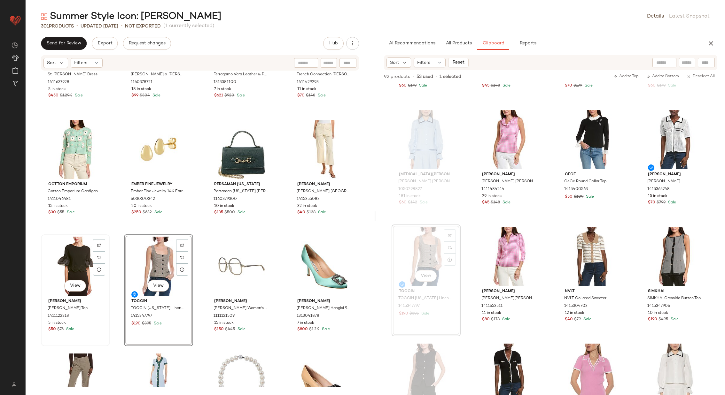
click at [73, 262] on div "View" at bounding box center [75, 266] width 65 height 59
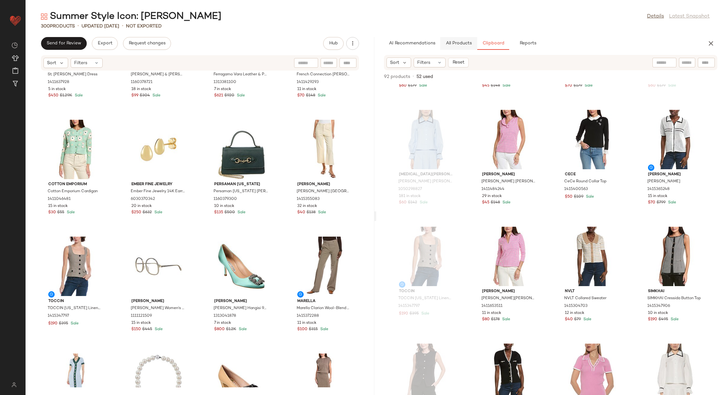
click at [462, 44] on span "All Products" at bounding box center [459, 43] width 26 height 5
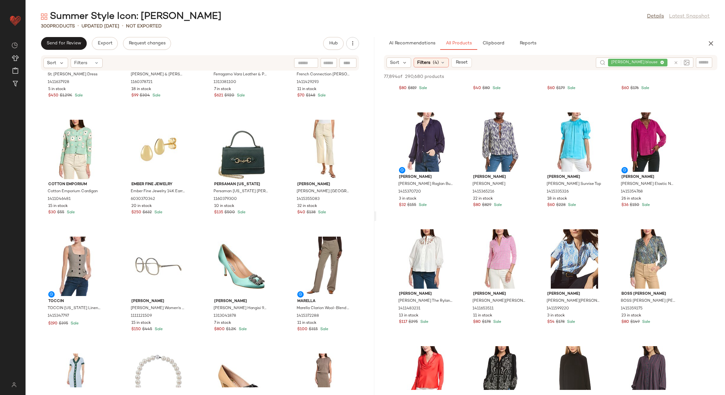
click at [677, 60] on icon at bounding box center [676, 62] width 5 height 5
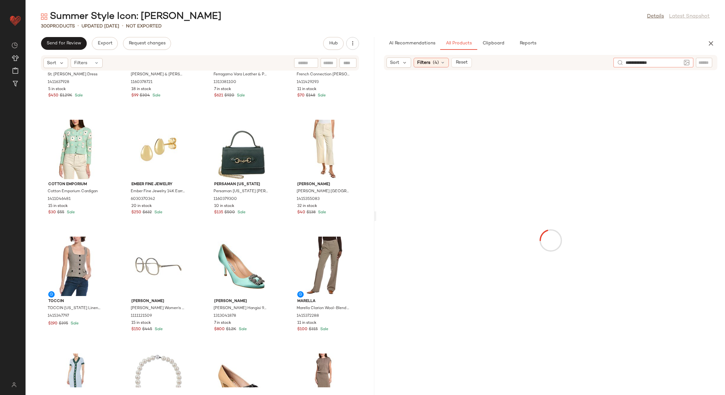
type input "**********"
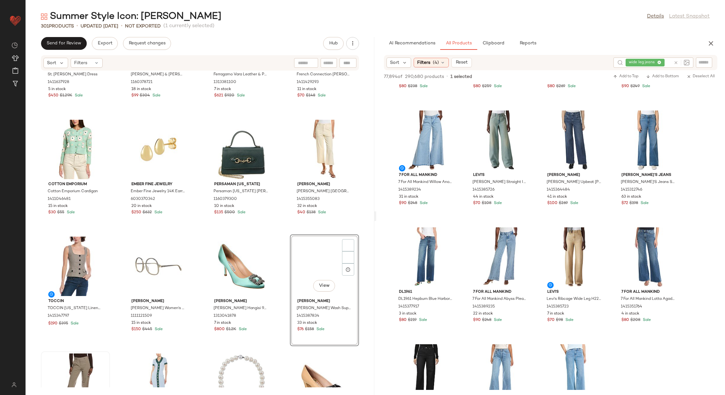
scroll to position [6337, 0]
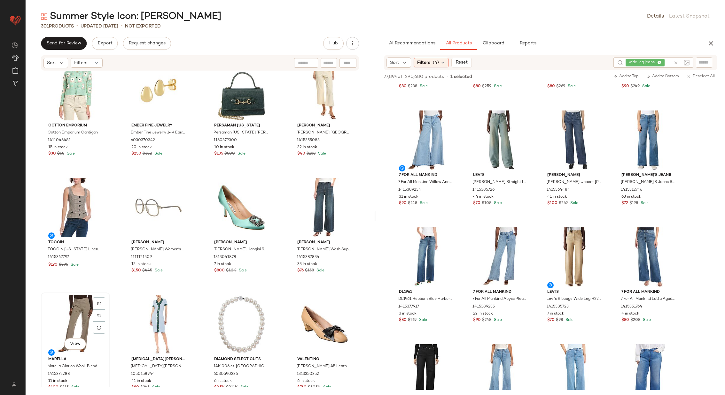
click at [82, 314] on div "View" at bounding box center [75, 324] width 65 height 59
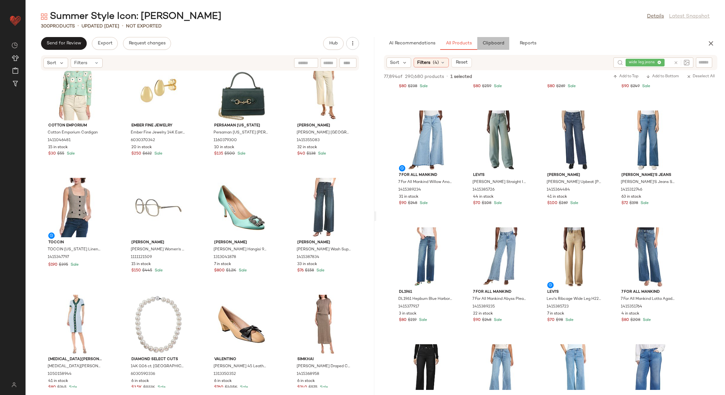
click at [495, 39] on button "Clipboard" at bounding box center [493, 43] width 32 height 13
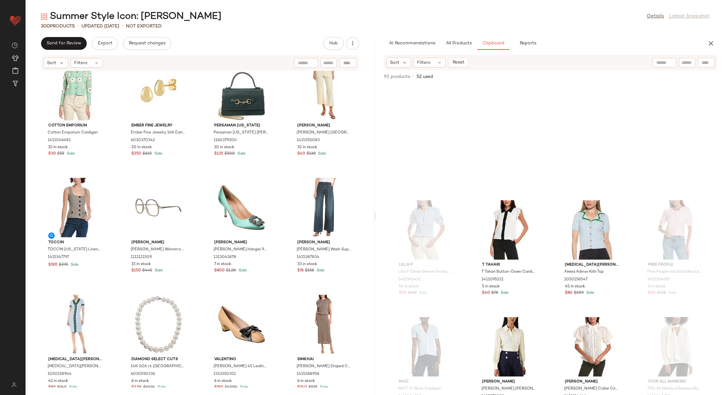
scroll to position [2381, 0]
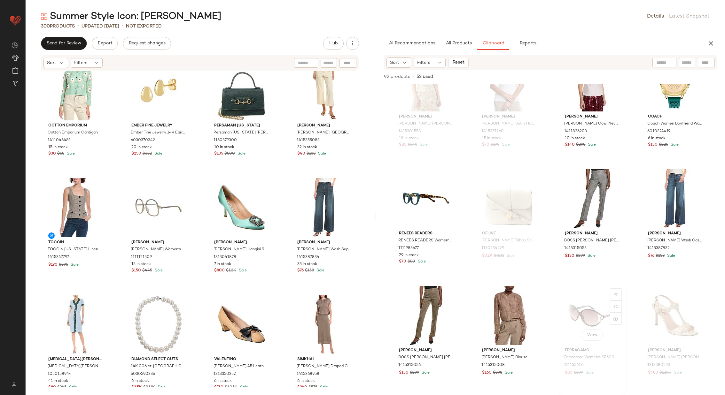
click at [577, 310] on div "View" at bounding box center [592, 315] width 65 height 59
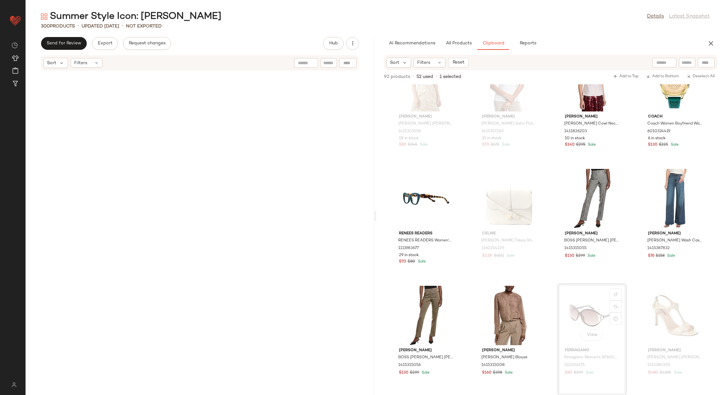
scroll to position [7723, 0]
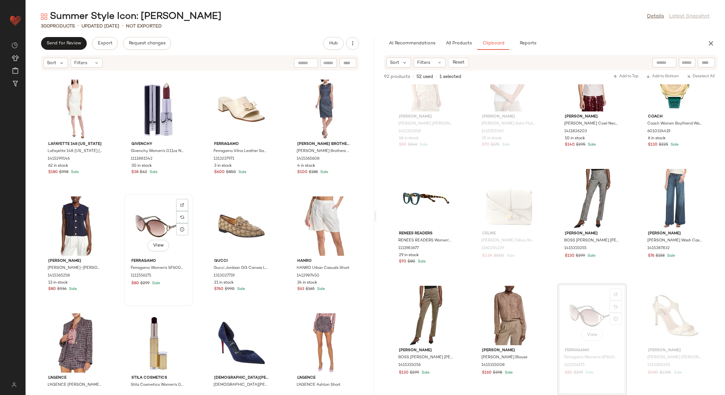
click at [152, 224] on div "View" at bounding box center [158, 226] width 65 height 59
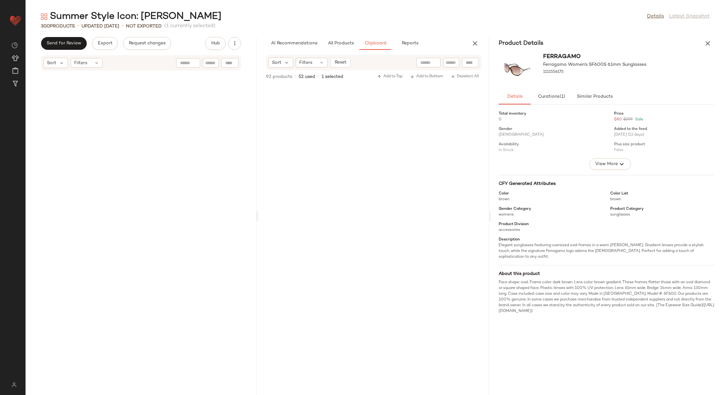
scroll to position [15562, 0]
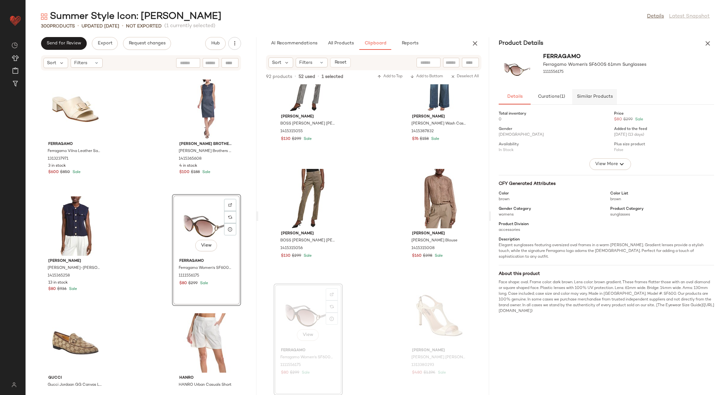
click at [593, 93] on button "Similar Products" at bounding box center [594, 96] width 45 height 15
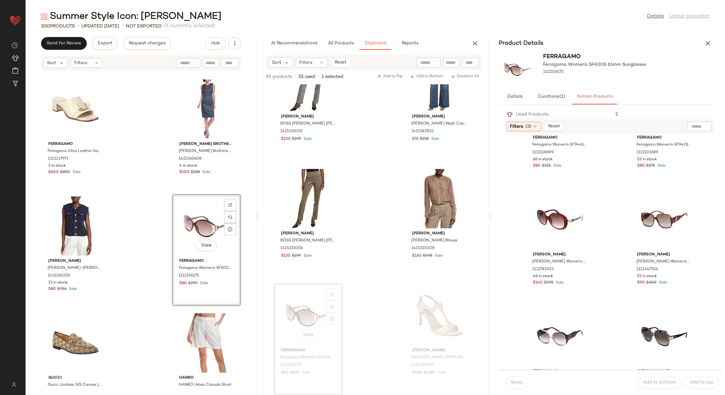
scroll to position [82, 0]
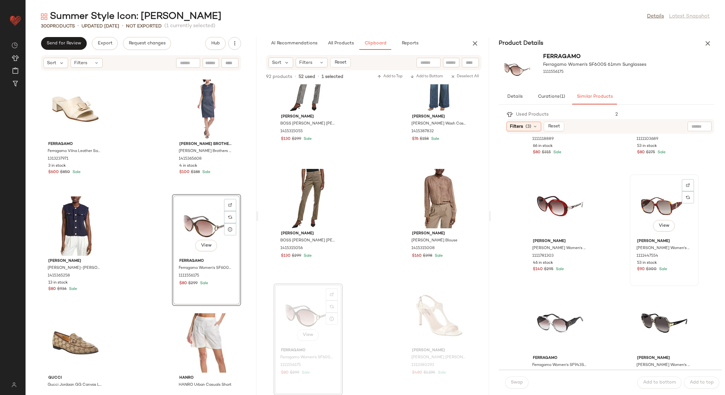
click at [644, 202] on div "View" at bounding box center [664, 206] width 65 height 59
click at [519, 382] on span "Swap" at bounding box center [517, 382] width 12 height 5
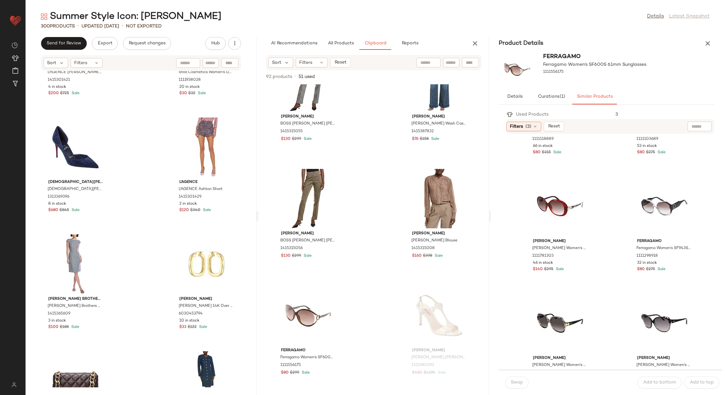
scroll to position [15994, 0]
click at [426, 306] on div "View" at bounding box center [439, 315] width 65 height 59
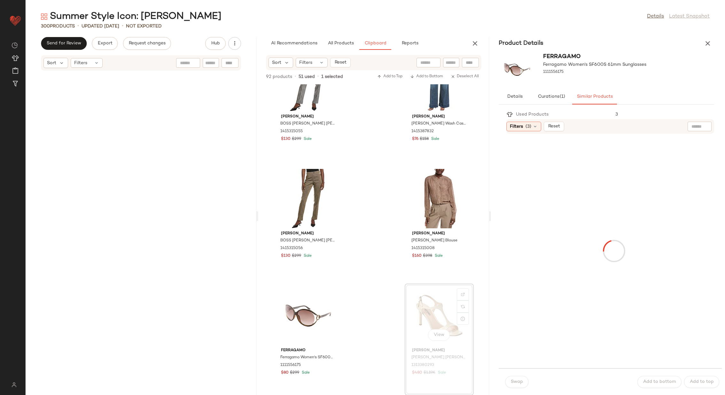
scroll to position [16381, 0]
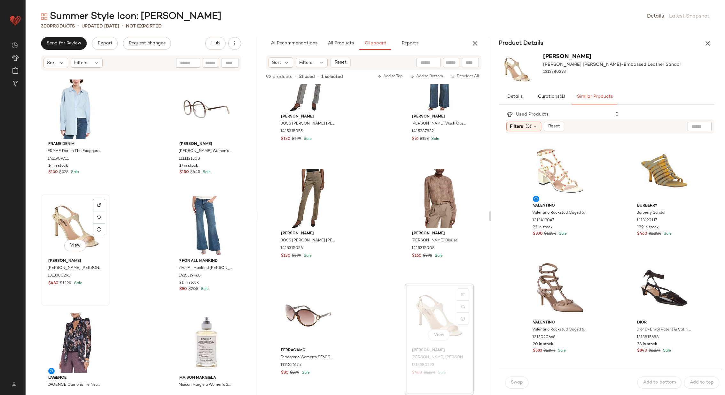
click at [72, 227] on div "View" at bounding box center [75, 226] width 65 height 59
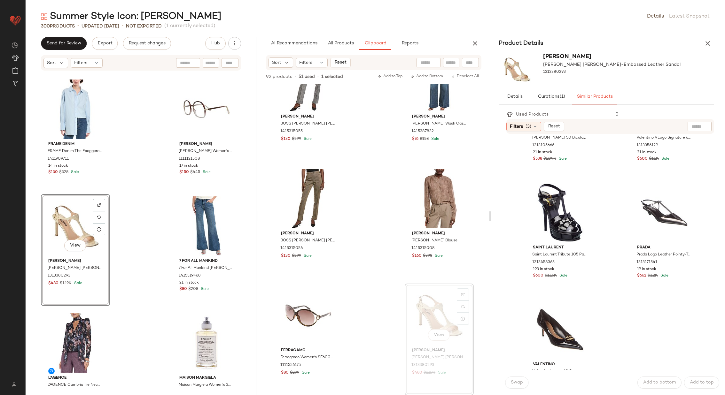
scroll to position [1284, 0]
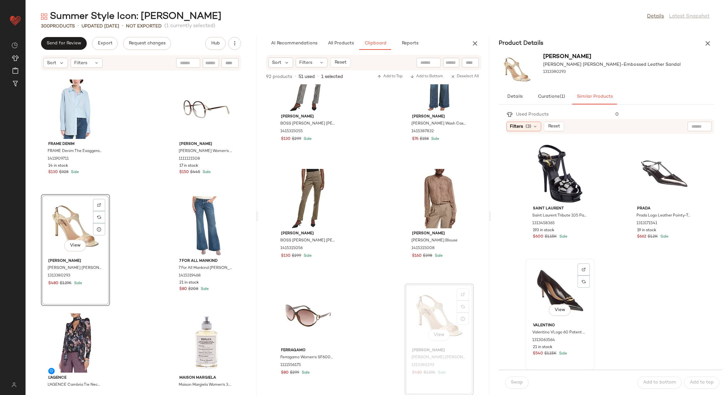
click at [571, 286] on div "View" at bounding box center [560, 290] width 65 height 59
click at [514, 386] on button "Swap" at bounding box center [516, 383] width 23 height 12
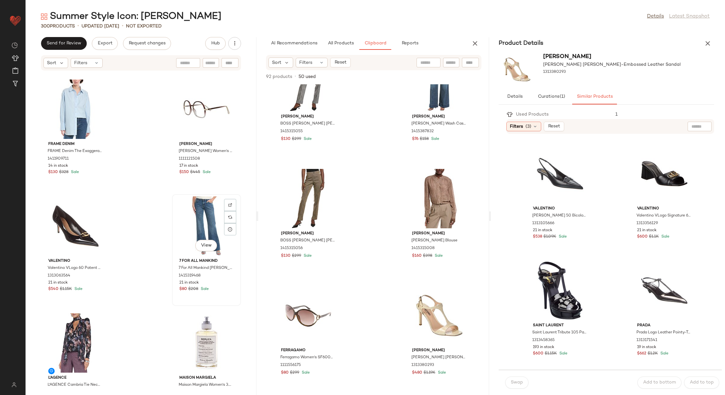
click at [202, 217] on div "View" at bounding box center [206, 226] width 65 height 59
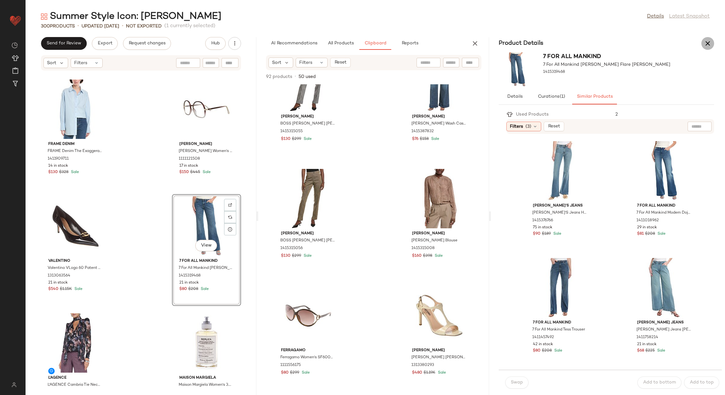
click at [710, 40] on icon "button" at bounding box center [708, 44] width 8 height 8
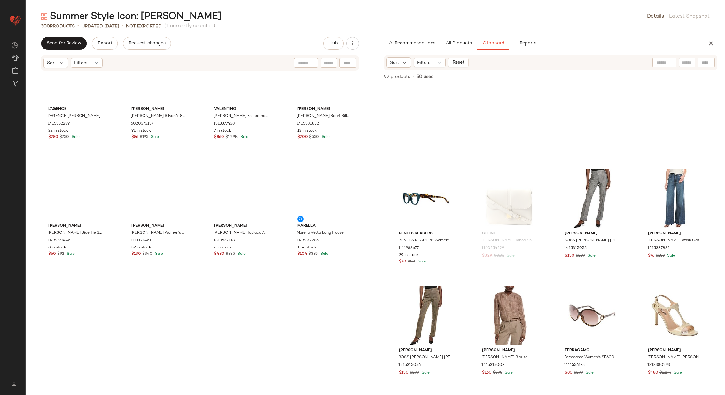
scroll to position [8074, 0]
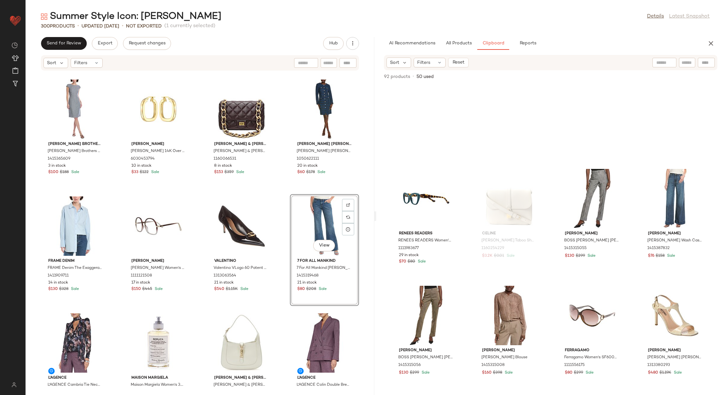
click at [277, 263] on div "Brooks Brothers Brooks Brothers Micro Houndstooth Linen Sheath Dress 1415365609…" at bounding box center [200, 229] width 349 height 317
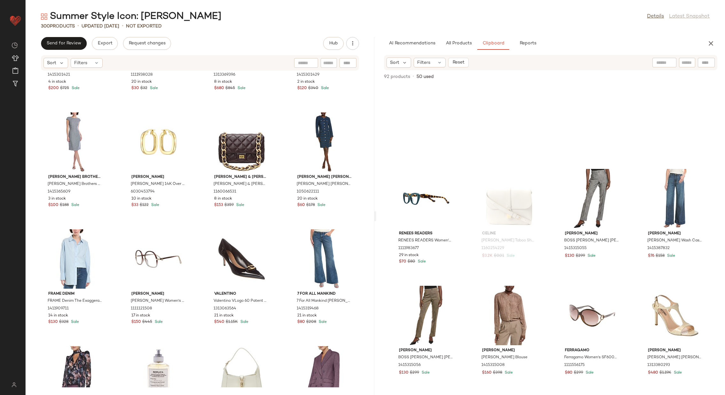
scroll to position [8042, 0]
click at [464, 42] on span "All Products" at bounding box center [459, 43] width 26 height 5
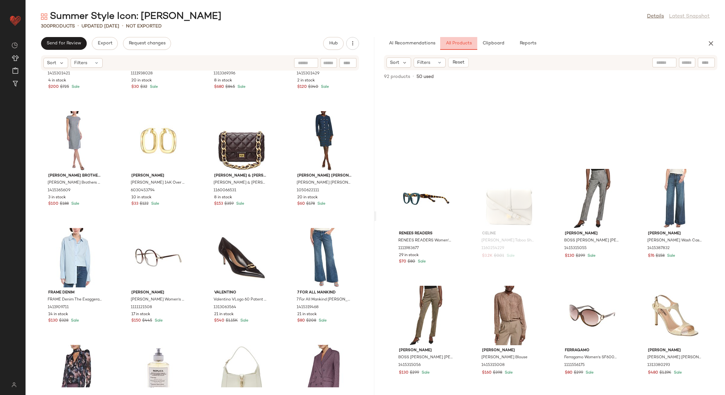
scroll to position [2381, 0]
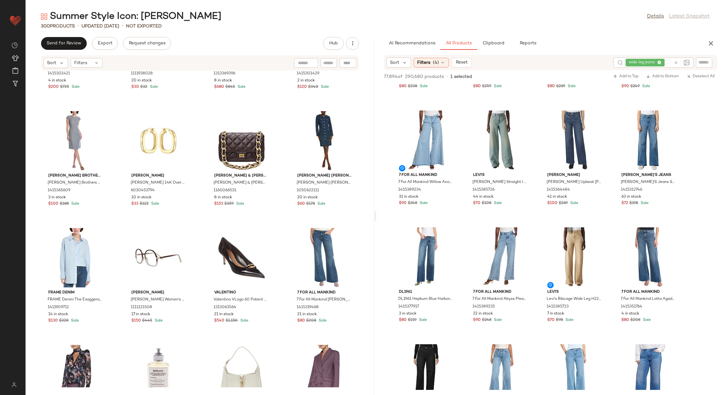
click at [676, 62] on icon at bounding box center [676, 62] width 5 height 5
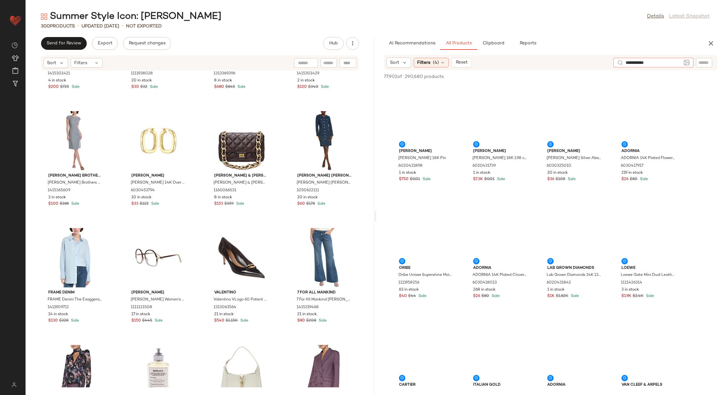
type input "**********"
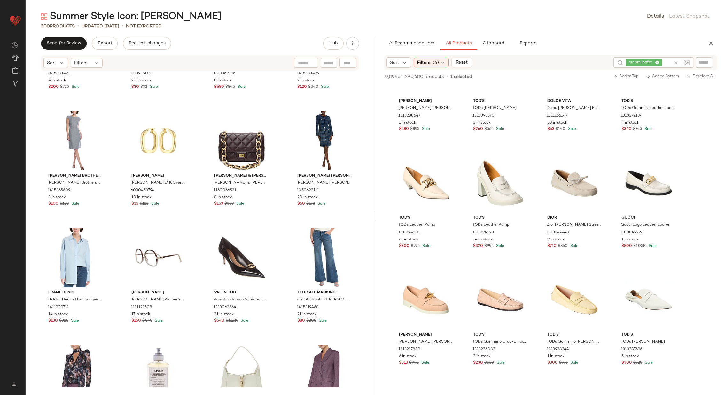
scroll to position [870, 0]
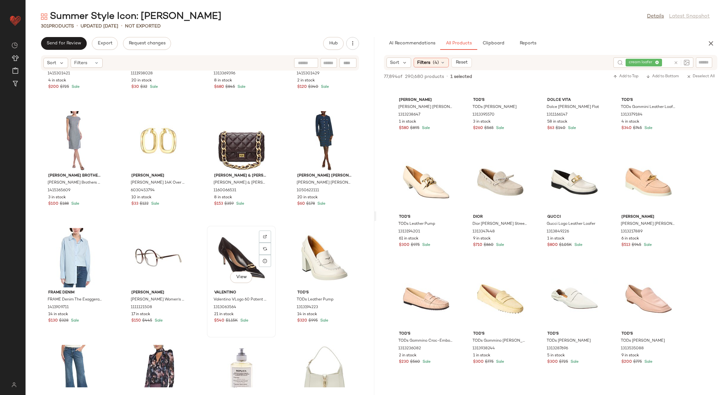
click at [238, 252] on div "View" at bounding box center [241, 257] width 65 height 59
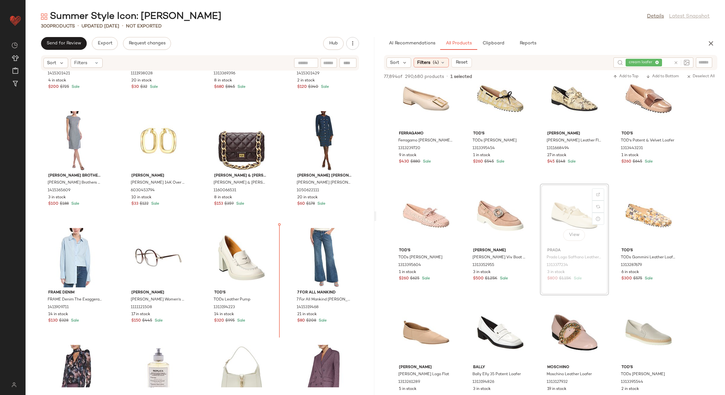
scroll to position [8052, 0]
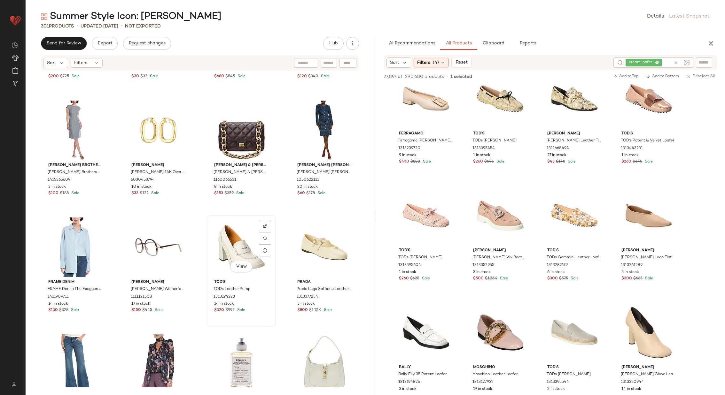
click at [230, 241] on div "View" at bounding box center [241, 247] width 65 height 59
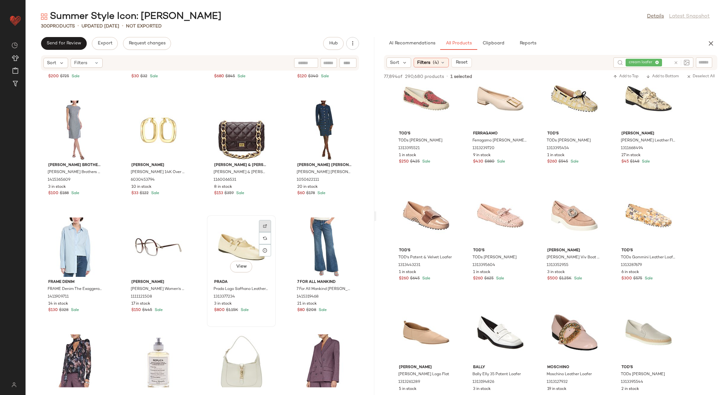
click at [267, 232] on div at bounding box center [265, 238] width 12 height 12
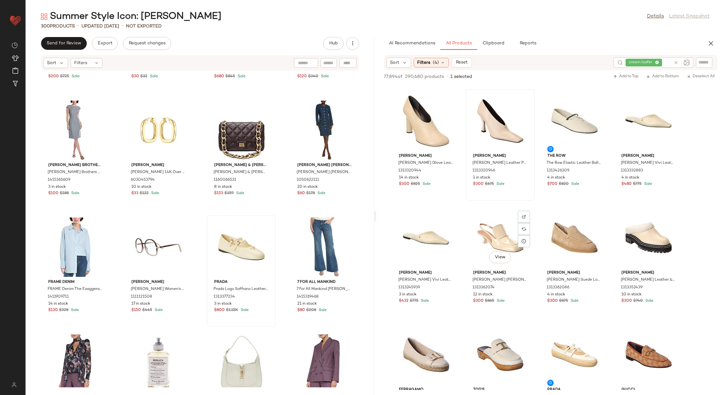
scroll to position [1868, 0]
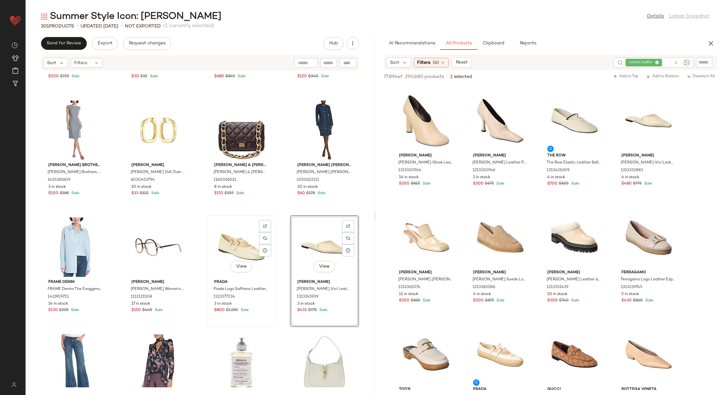
click at [236, 243] on div "View" at bounding box center [241, 247] width 65 height 59
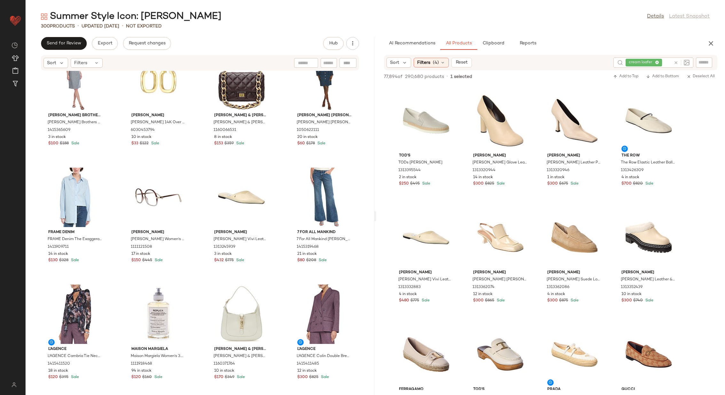
scroll to position [8089, 0]
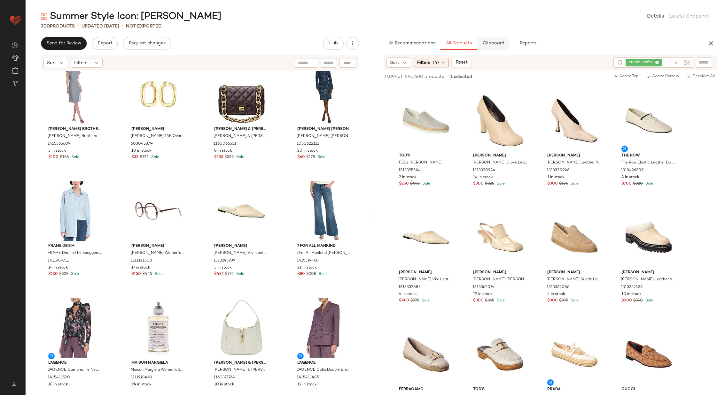
click at [501, 48] on button "Clipboard" at bounding box center [493, 43] width 32 height 13
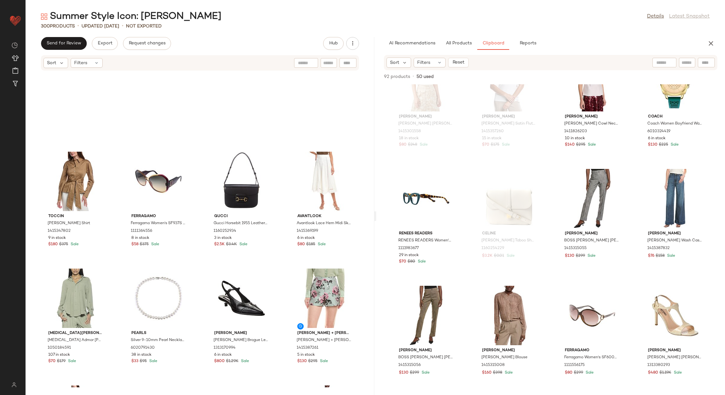
scroll to position [6849, 0]
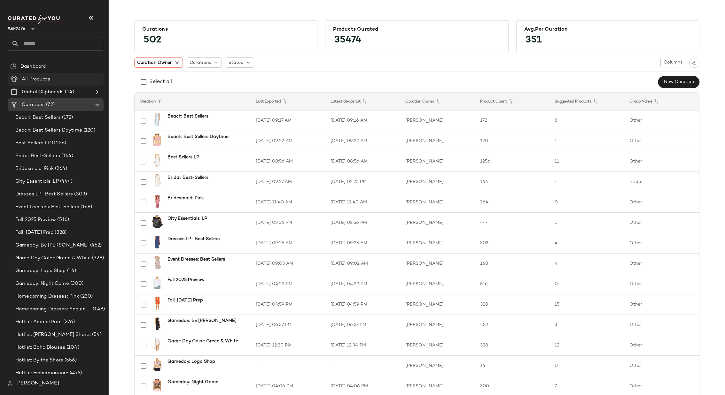
click at [57, 80] on div "All Products" at bounding box center [60, 79] width 81 height 7
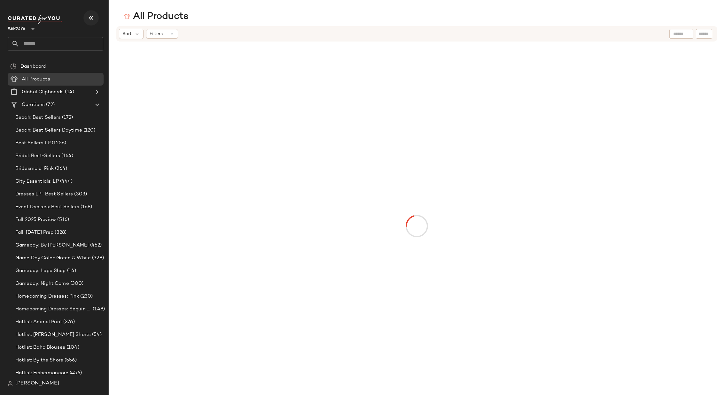
click at [92, 14] on icon "button" at bounding box center [91, 18] width 8 height 8
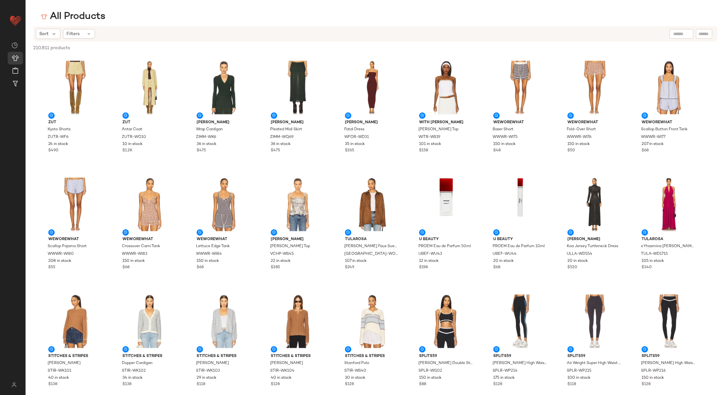
click at [678, 34] on input "text" at bounding box center [681, 34] width 16 height 7
click at [686, 34] on img at bounding box center [687, 34] width 6 height 6
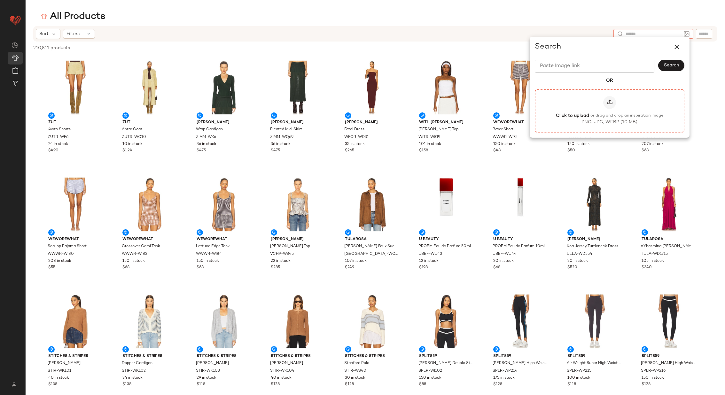
click at [610, 101] on icon at bounding box center [609, 102] width 6 height 6
click at [610, 111] on input "Click to upload or drag and drop an inspiration image PNG, JPG, WEBP (10 MB)" at bounding box center [609, 111] width 0 height 0
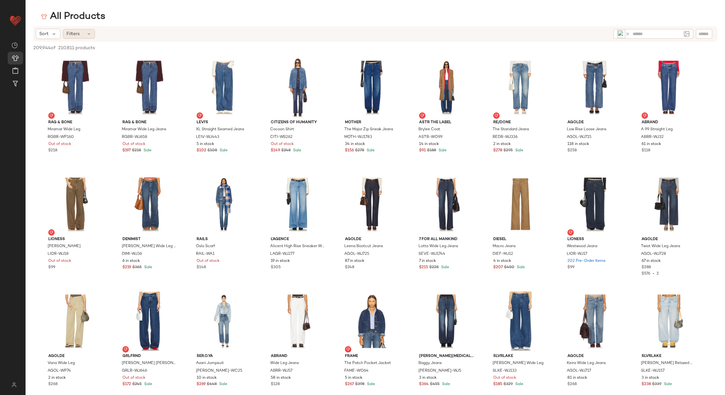
click at [84, 31] on div "Filters" at bounding box center [79, 34] width 32 height 10
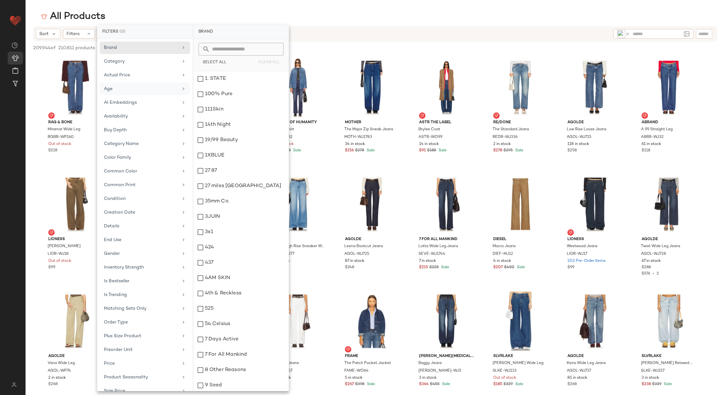
click at [163, 97] on div "Age" at bounding box center [145, 103] width 90 height 12
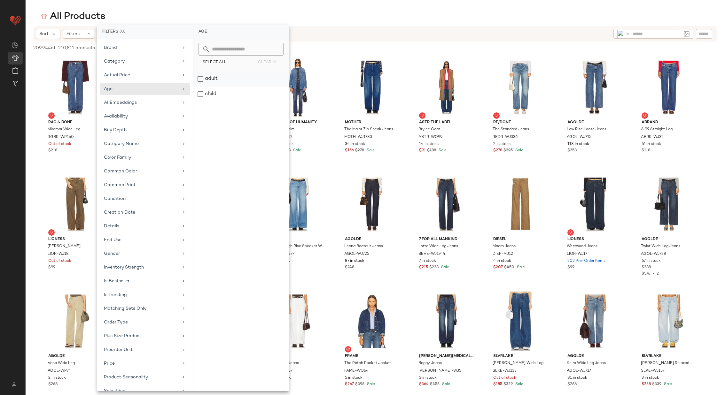
click at [219, 87] on div "adult" at bounding box center [240, 94] width 95 height 15
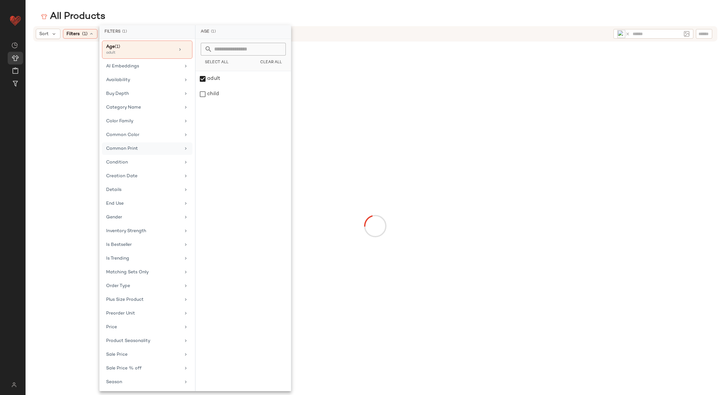
scroll to position [47, 0]
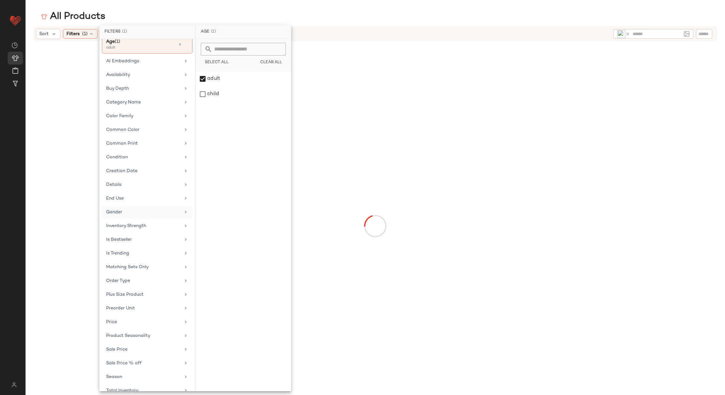
click at [166, 220] on div "Gender" at bounding box center [147, 226] width 90 height 12
click at [224, 87] on div "[DEMOGRAPHIC_DATA]" at bounding box center [243, 94] width 95 height 15
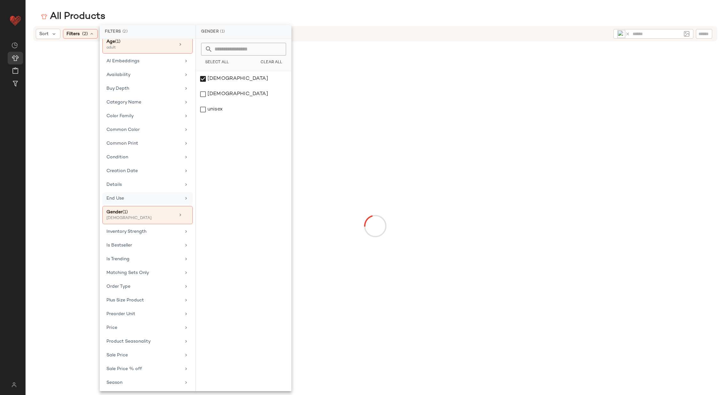
scroll to position [112, 0]
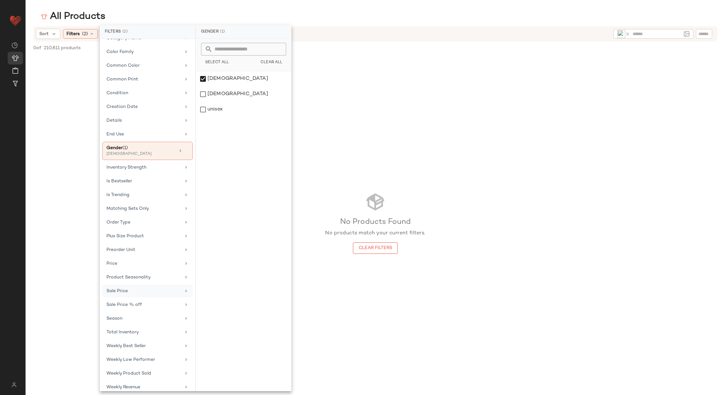
click at [155, 288] on div "Sale Price" at bounding box center [143, 291] width 74 height 7
click at [222, 59] on div "Not on sale" at bounding box center [244, 59] width 90 height 12
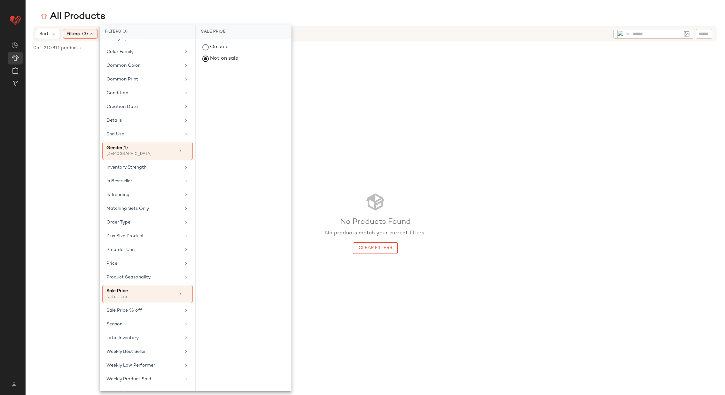
click at [348, 105] on div "No Products Found No products match your current filters. Clear Filters" at bounding box center [375, 223] width 699 height 335
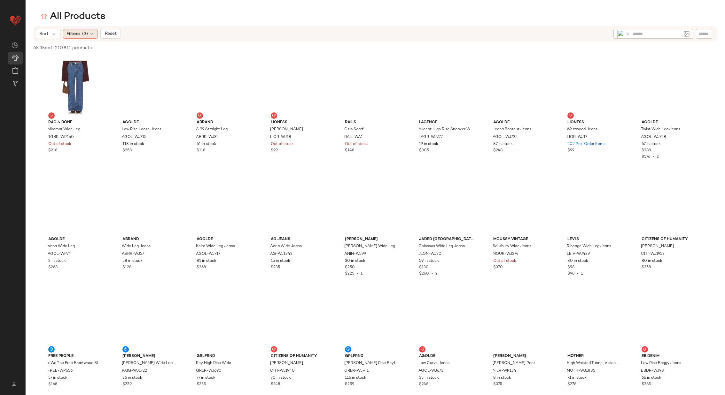
click at [90, 33] on icon at bounding box center [91, 33] width 5 height 5
click at [245, 15] on div "All Products" at bounding box center [375, 16] width 699 height 13
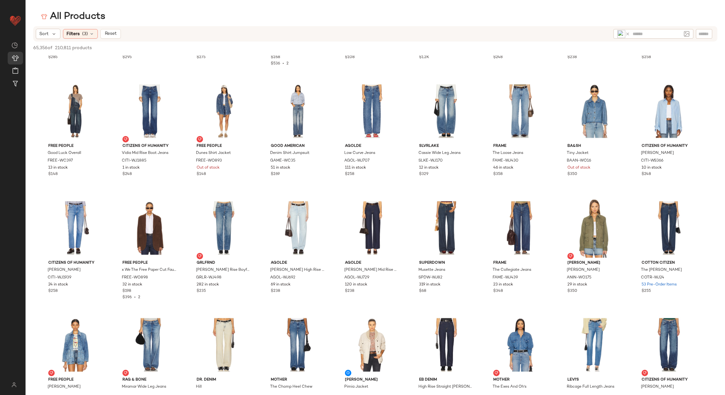
scroll to position [0, 0]
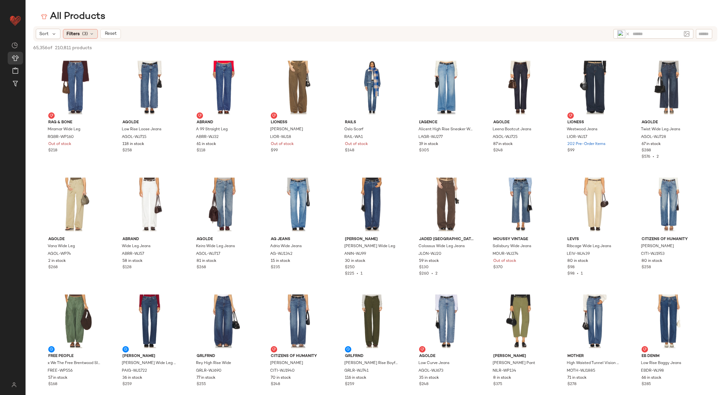
click at [91, 33] on icon at bounding box center [91, 33] width 5 height 5
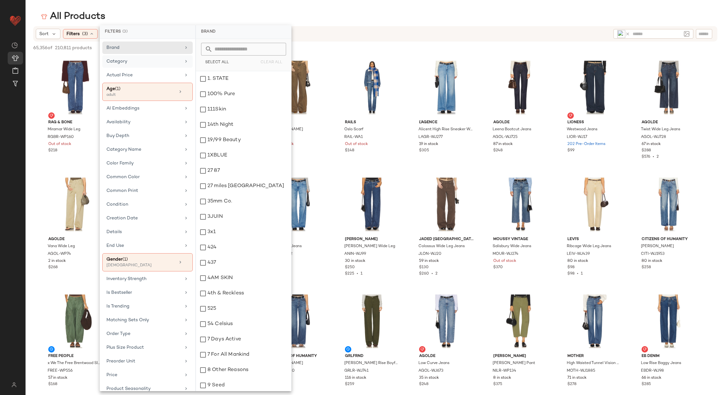
click at [180, 69] on div "Category" at bounding box center [147, 75] width 90 height 12
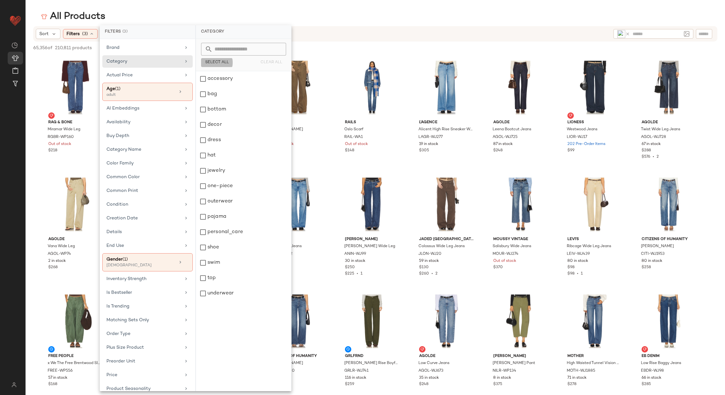
click at [220, 60] on span "Select All" at bounding box center [217, 62] width 24 height 4
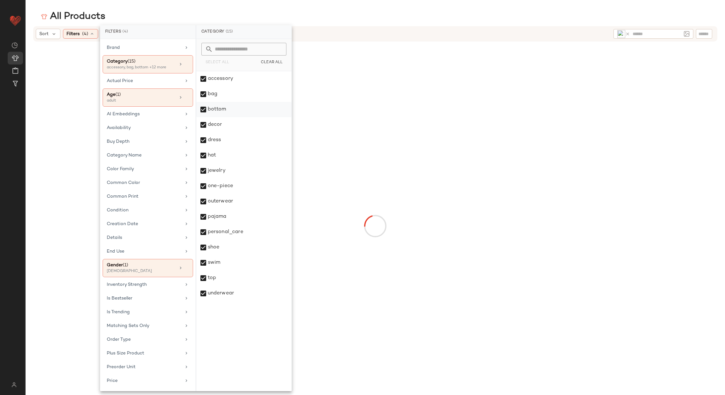
click at [228, 117] on div "bottom" at bounding box center [243, 124] width 95 height 15
click at [324, 44] on div at bounding box center [375, 226] width 573 height 367
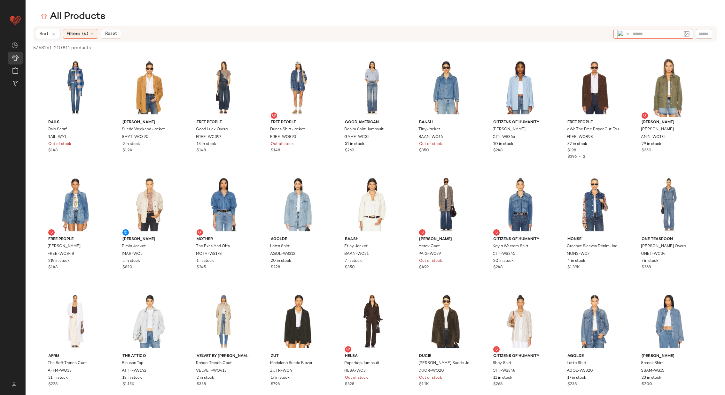
click at [621, 34] on img at bounding box center [621, 34] width 8 height 8
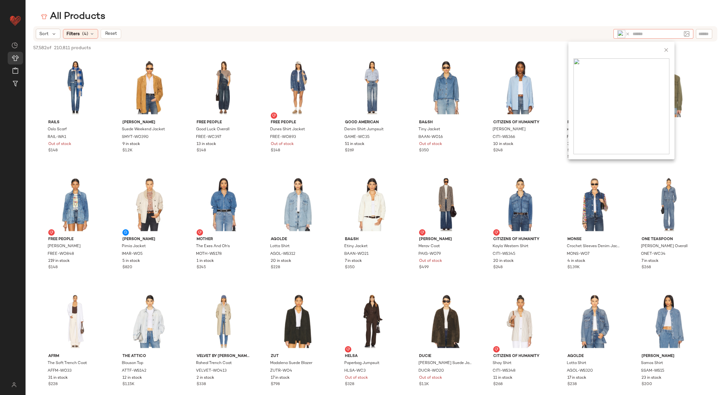
click at [561, 44] on div "57,582 of 210,811 products • 0 selected Deselect All" at bounding box center [375, 49] width 699 height 14
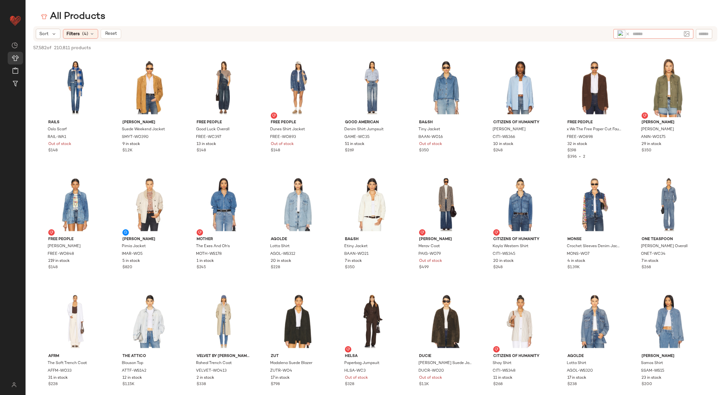
click at [622, 35] on img at bounding box center [621, 34] width 8 height 8
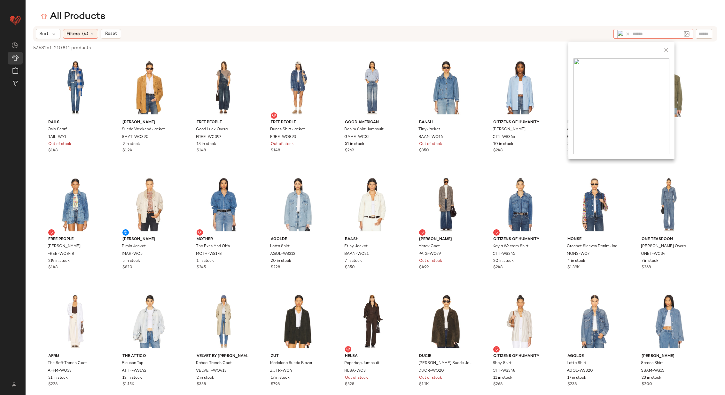
click at [560, 51] on div "57,582 of 210,811 products • 0 selected Deselect All" at bounding box center [375, 49] width 699 height 14
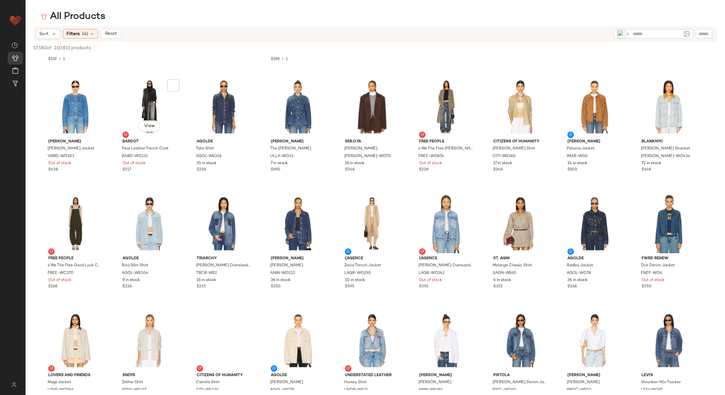
scroll to position [689, 0]
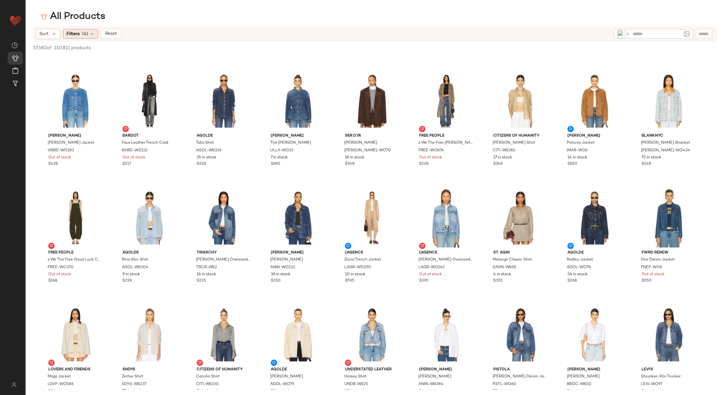
click at [91, 34] on icon at bounding box center [92, 33] width 5 height 5
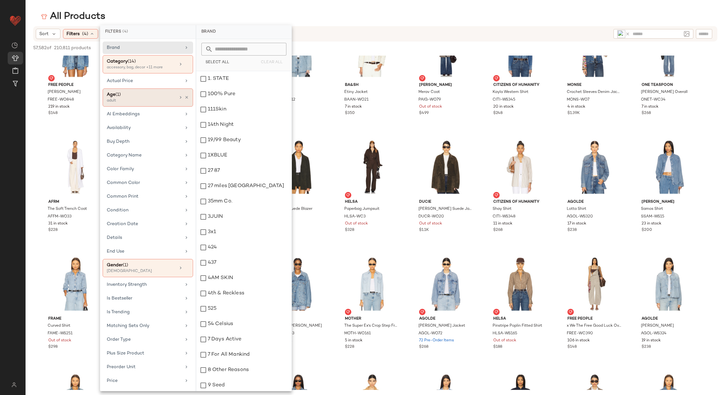
scroll to position [150, 0]
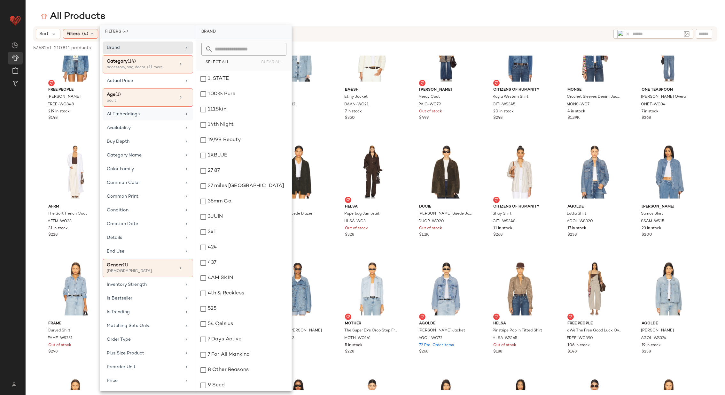
click at [159, 113] on div "AI Embeddings" at bounding box center [144, 114] width 74 height 7
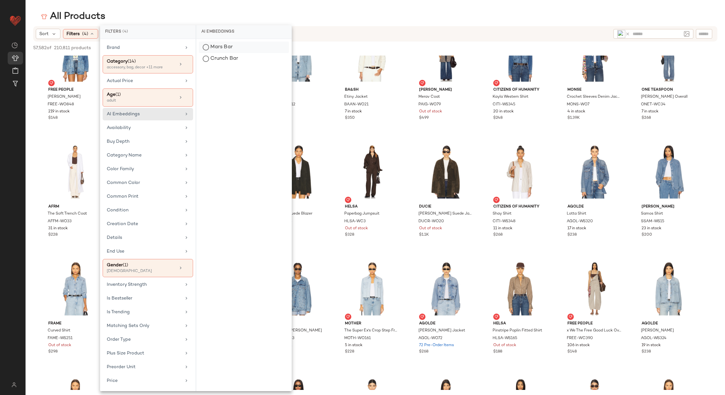
click at [227, 53] on div "Mars Bar" at bounding box center [244, 59] width 90 height 12
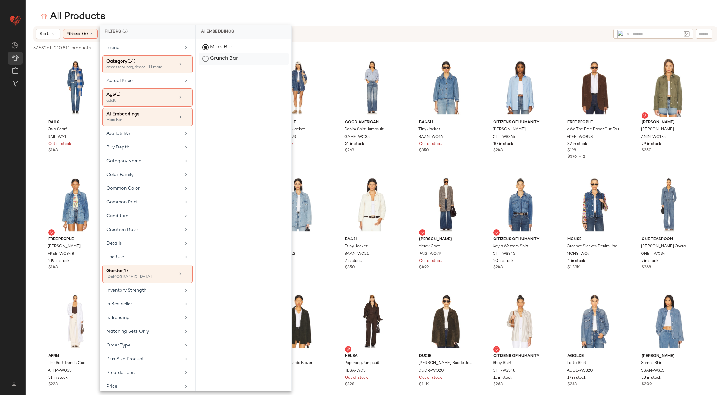
click at [229, 58] on div "Crunch Bar" at bounding box center [244, 59] width 90 height 12
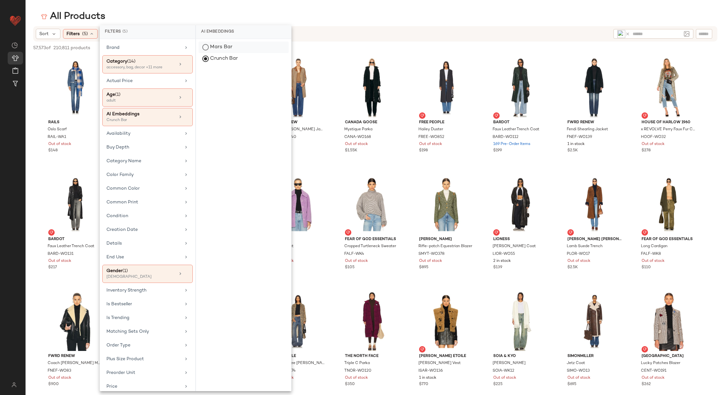
click at [235, 53] on div "Mars Bar" at bounding box center [244, 59] width 90 height 12
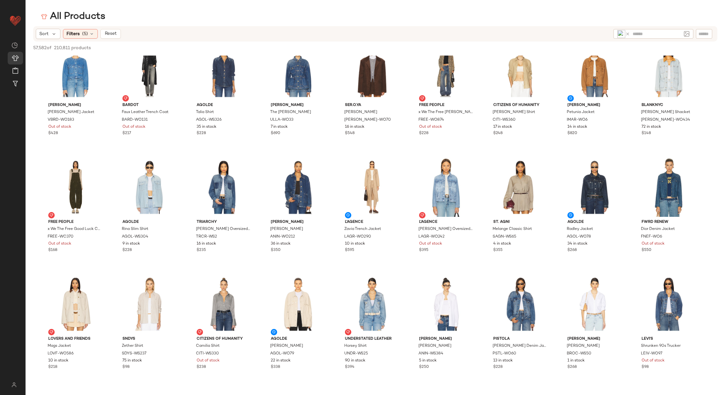
scroll to position [0, 0]
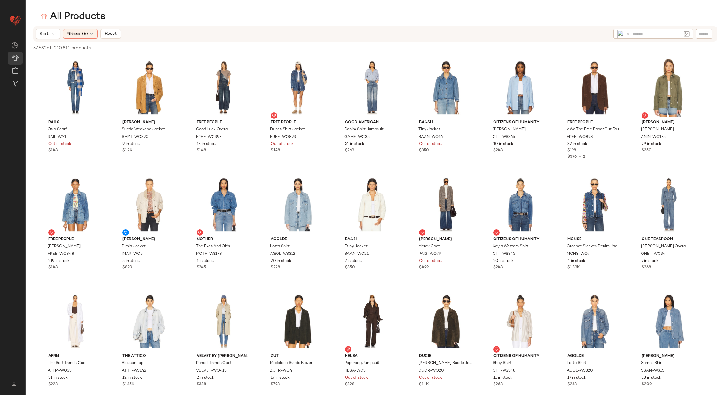
click at [628, 32] on icon at bounding box center [627, 34] width 5 height 5
click at [688, 34] on img at bounding box center [687, 34] width 6 height 6
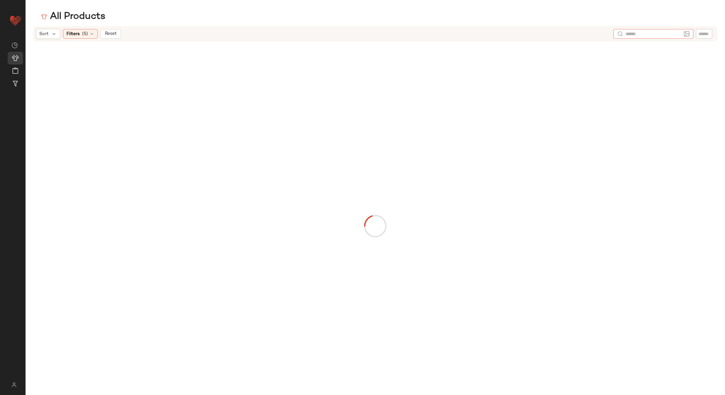
click at [687, 34] on img at bounding box center [687, 34] width 6 height 6
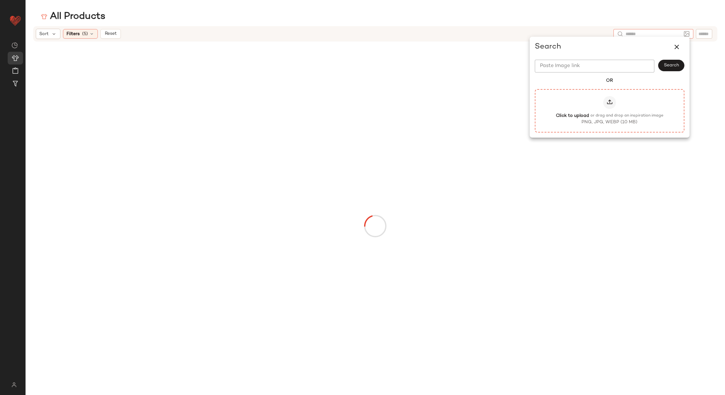
click at [615, 102] on div at bounding box center [609, 102] width 13 height 13
click at [610, 111] on input "Click to upload or drag and drop an inspiration image PNG, JPG, WEBP (10 MB)" at bounding box center [609, 111] width 0 height 0
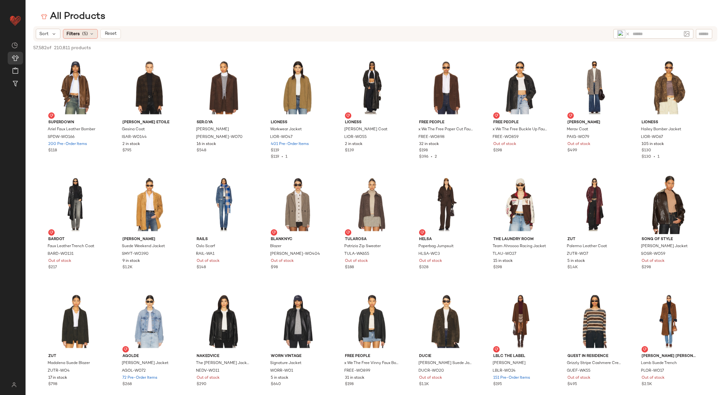
click at [92, 31] on div "Filters (5)" at bounding box center [80, 34] width 35 height 10
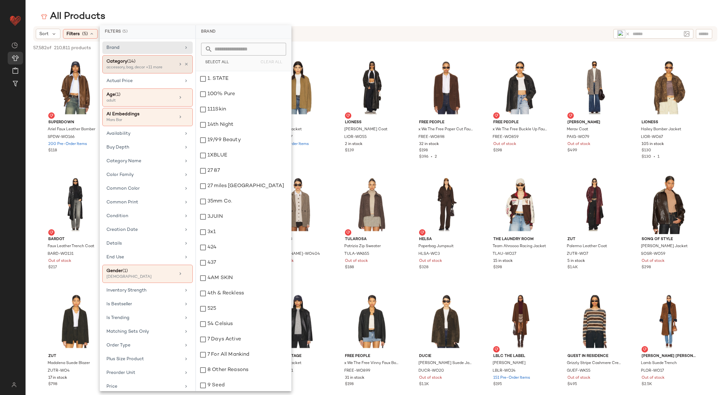
click at [157, 63] on div "Category (14)" at bounding box center [140, 61] width 69 height 7
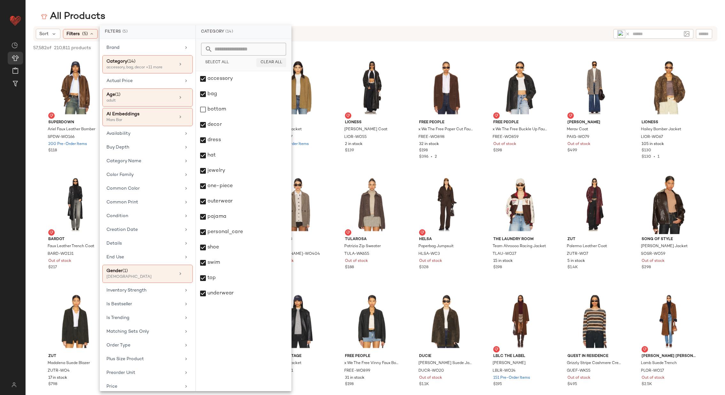
click at [271, 61] on span "Clear All" at bounding box center [271, 62] width 22 height 4
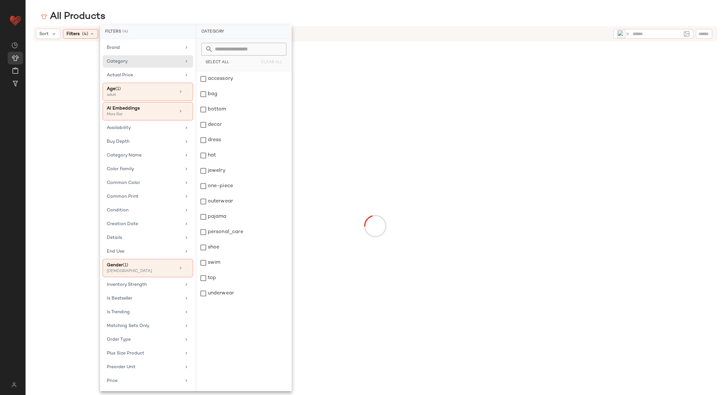
click at [324, 22] on div "All Products" at bounding box center [375, 16] width 699 height 13
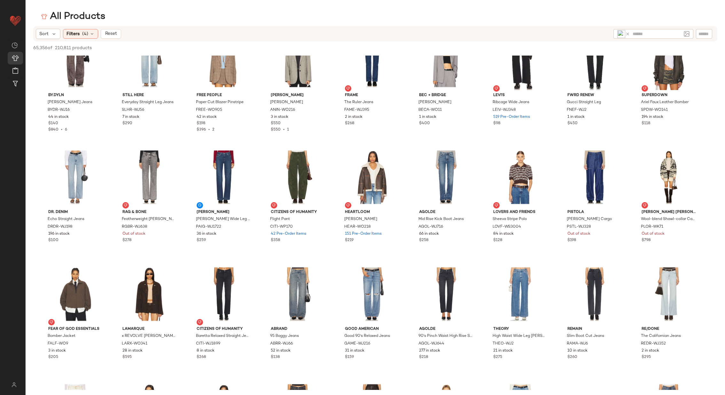
scroll to position [2017, 0]
click at [620, 35] on img at bounding box center [621, 34] width 8 height 8
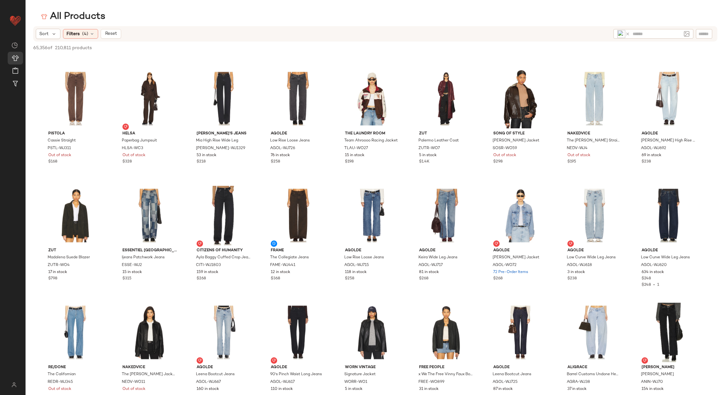
scroll to position [0, 0]
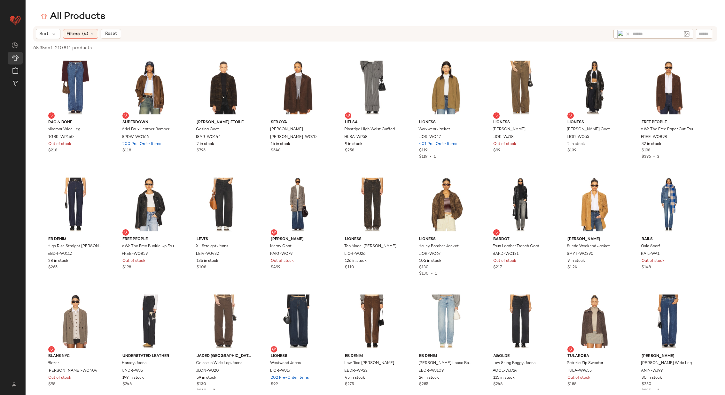
click at [628, 34] on icon at bounding box center [627, 34] width 5 height 5
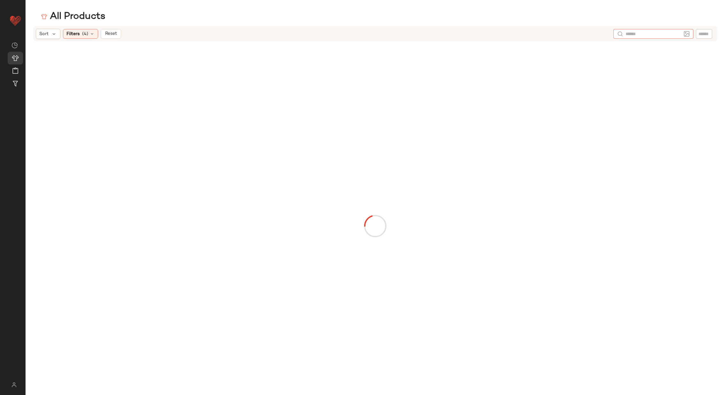
click at [686, 34] on img at bounding box center [687, 34] width 6 height 6
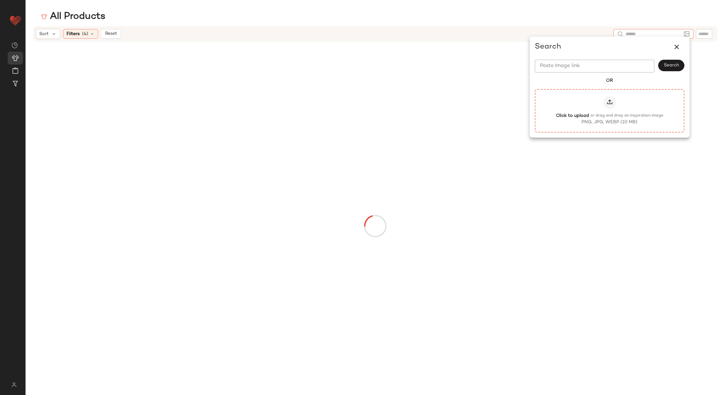
click at [605, 102] on div at bounding box center [609, 102] width 13 height 13
click at [609, 111] on input "Click to upload or drag and drop an inspiration image PNG, JPG, WEBP (10 MB)" at bounding box center [609, 111] width 0 height 0
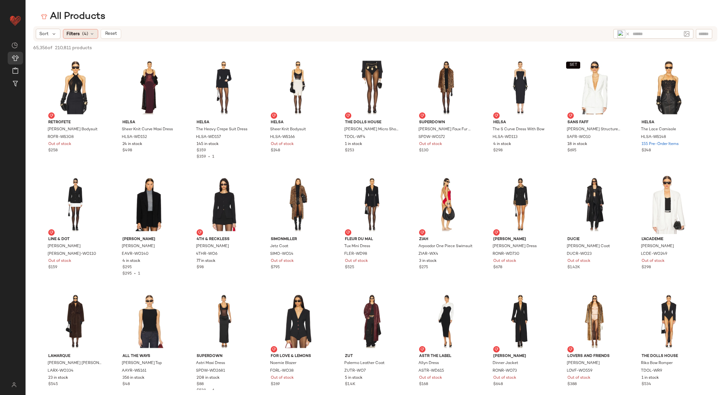
click at [92, 33] on icon at bounding box center [92, 33] width 5 height 5
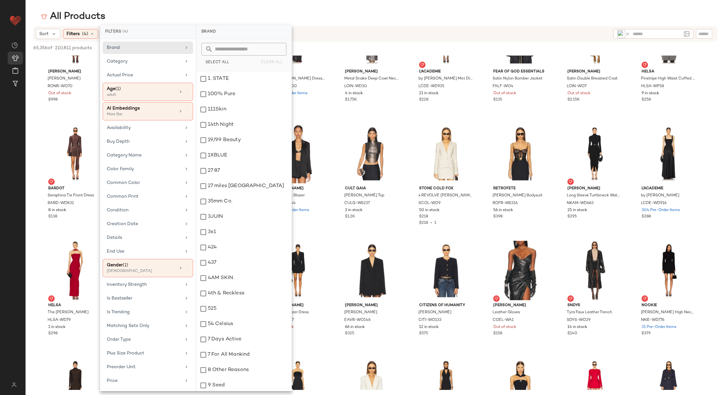
scroll to position [123, 0]
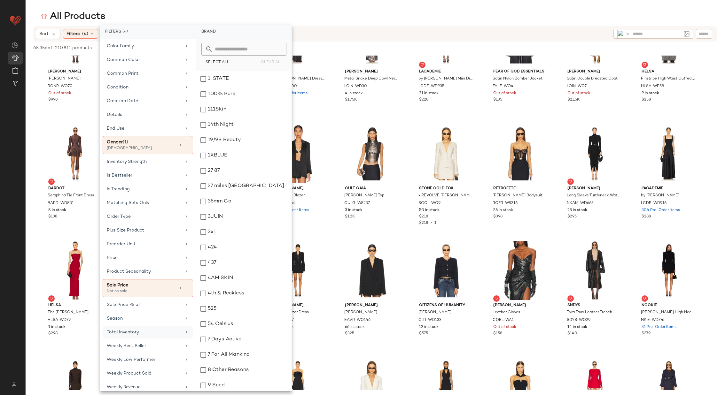
click at [168, 329] on div "Total Inventory" at bounding box center [144, 332] width 74 height 7
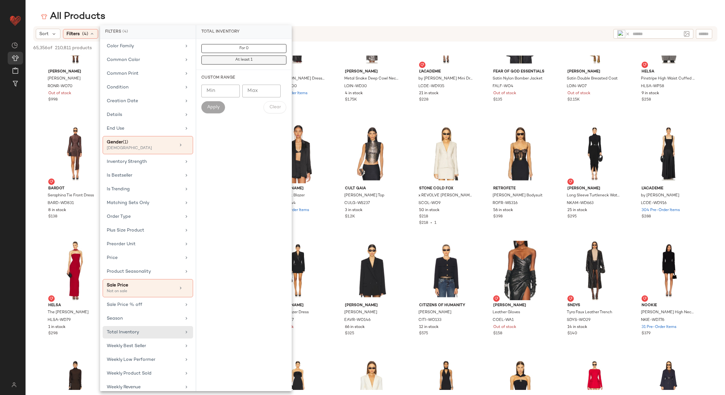
click at [251, 58] on span "At least 1" at bounding box center [244, 60] width 18 height 4
click at [328, 19] on div "All Products" at bounding box center [375, 16] width 699 height 13
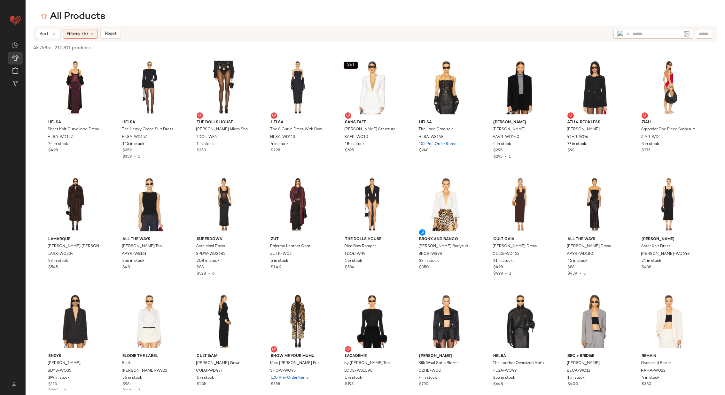
click at [628, 32] on icon at bounding box center [627, 34] width 5 height 5
click at [687, 34] on img at bounding box center [687, 34] width 6 height 6
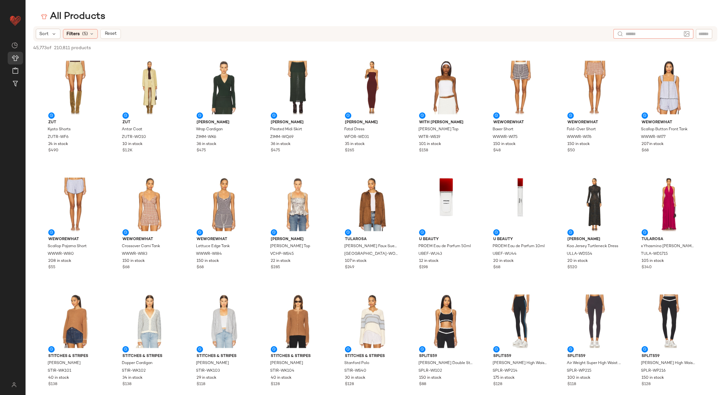
click at [685, 32] on img at bounding box center [687, 34] width 6 height 6
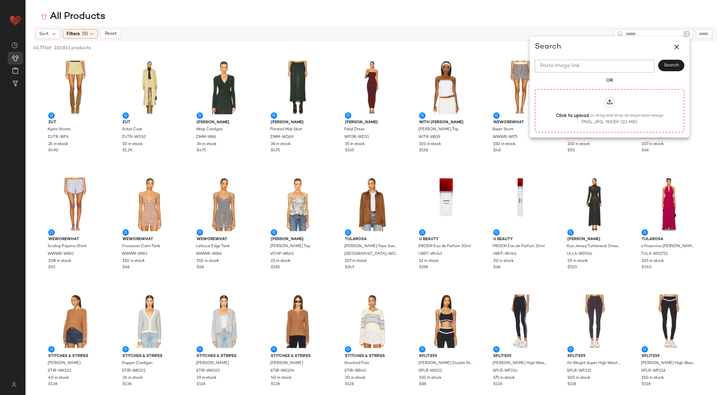
click at [607, 106] on div at bounding box center [609, 102] width 13 height 13
click at [609, 111] on input "Click to upload or drag and drop an inspiration image PNG, JPG, WEBP (10 MB)" at bounding box center [609, 111] width 0 height 0
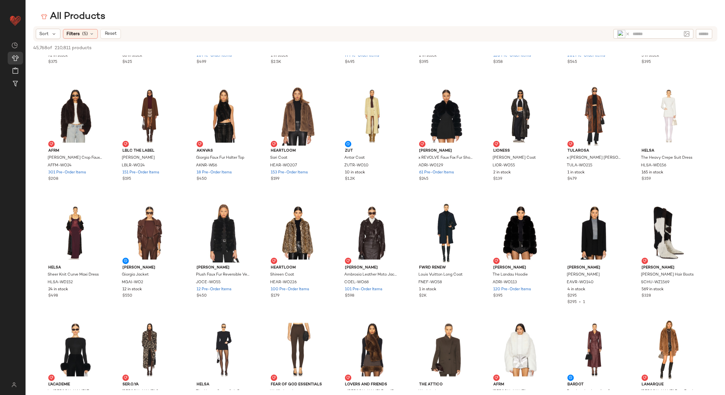
scroll to position [0, 0]
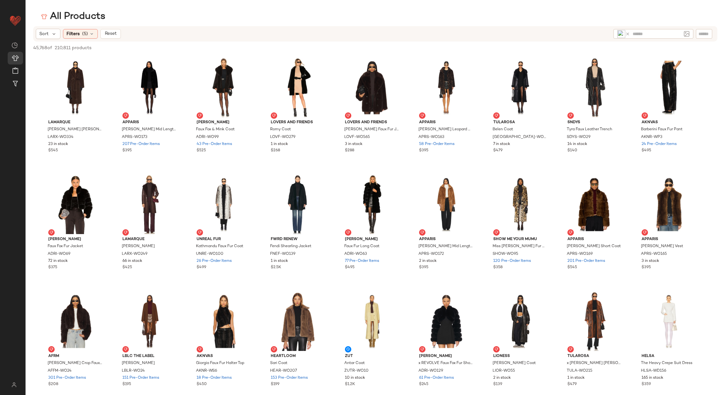
click at [626, 33] on icon at bounding box center [627, 34] width 5 height 5
click at [686, 33] on img at bounding box center [687, 34] width 6 height 6
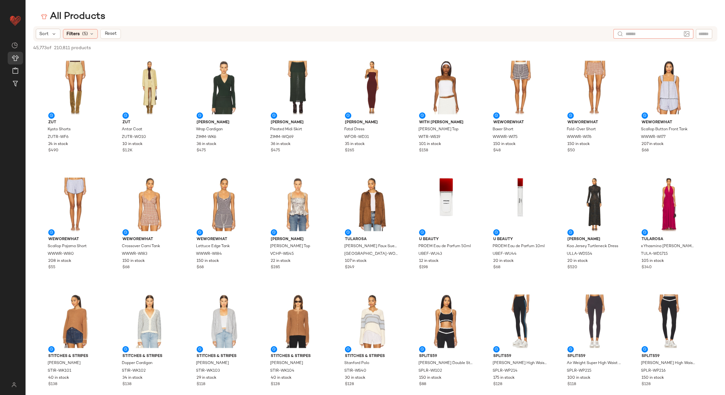
click at [688, 34] on img at bounding box center [687, 34] width 6 height 6
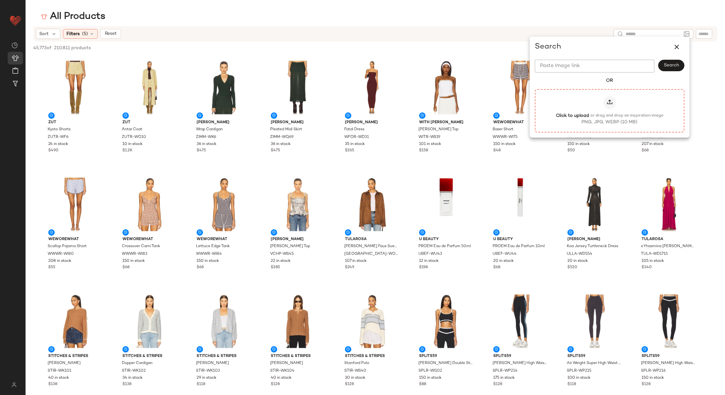
click at [612, 94] on div "Click to upload or drag and drop an inspiration image PNG, JPG, WEBP (10 MB)" at bounding box center [610, 110] width 150 height 43
click at [610, 100] on icon at bounding box center [609, 102] width 6 height 6
click at [610, 111] on input "Click to upload or drag and drop an inspiration image PNG, JPG, WEBP (10 MB)" at bounding box center [609, 111] width 0 height 0
